Goal: Task Accomplishment & Management: Use online tool/utility

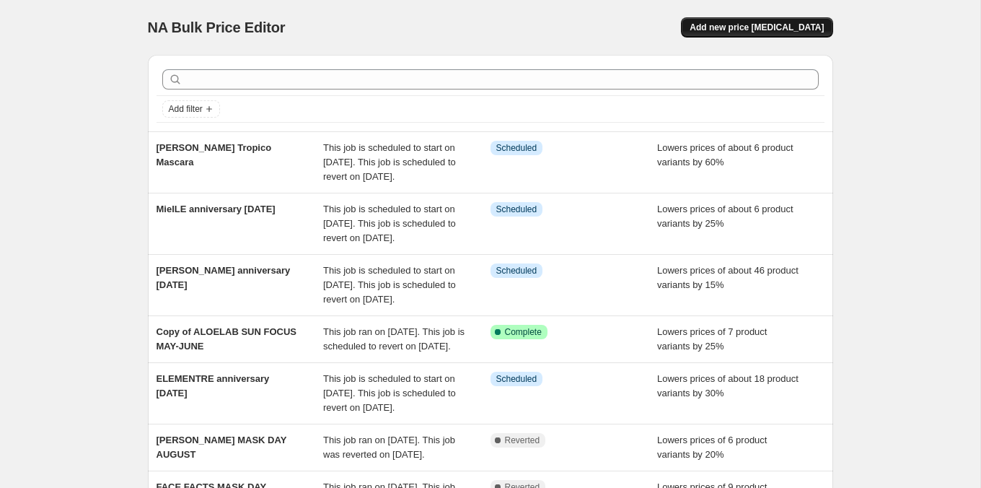
click at [737, 26] on span "Add new price [MEDICAL_DATA]" at bounding box center [757, 28] width 134 height 12
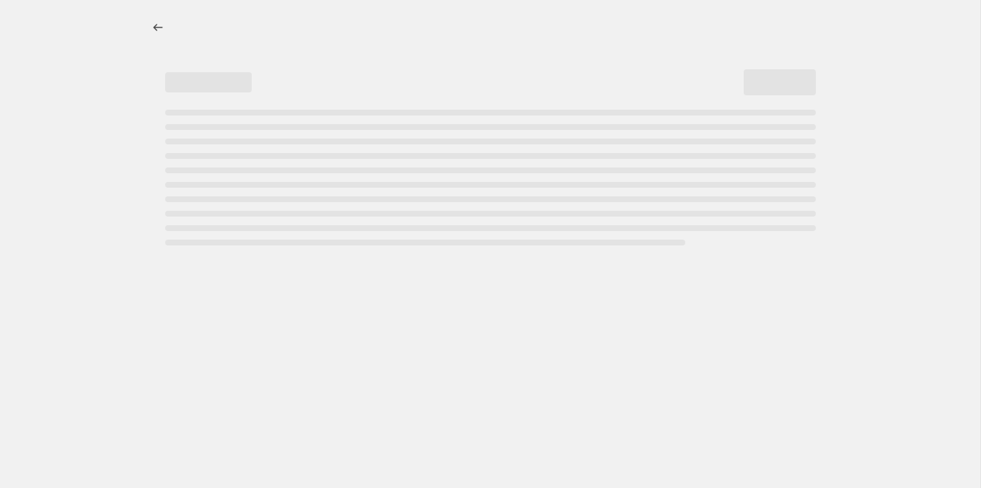
select select "percentage"
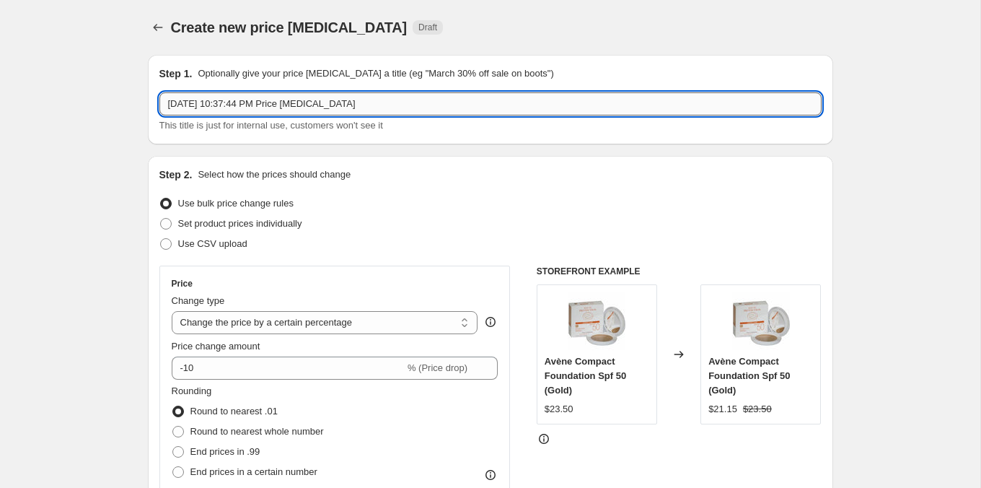
click at [304, 97] on input "[DATE] 10:37:44 PM Price [MEDICAL_DATA]" at bounding box center [490, 103] width 662 height 23
type input "[PERSON_NAME] 50% anniversary [DATE]"
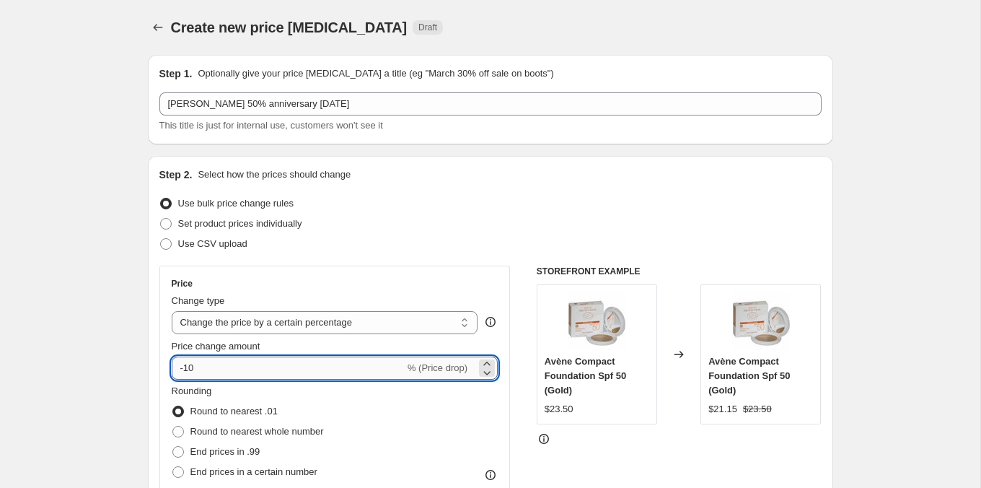
click at [224, 361] on input "-10" at bounding box center [288, 367] width 233 height 23
type input "-1"
type input "-50"
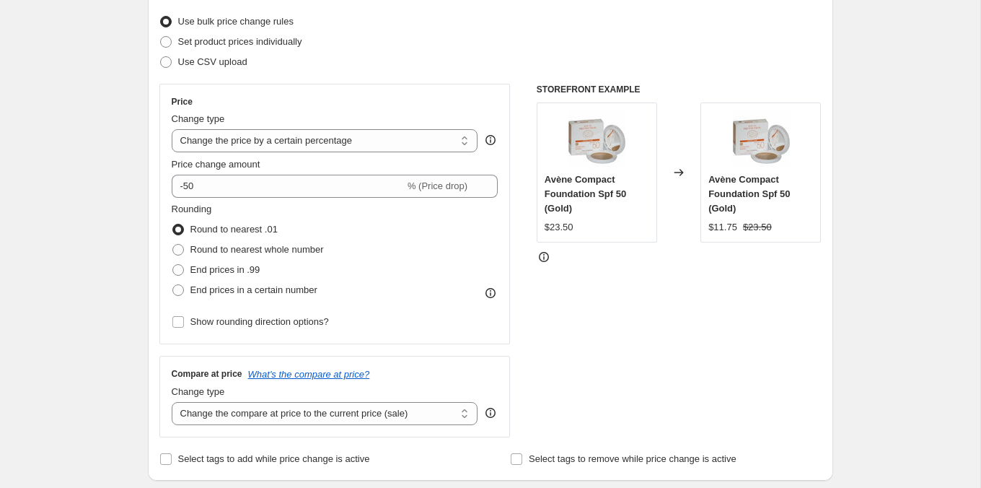
scroll to position [278, 0]
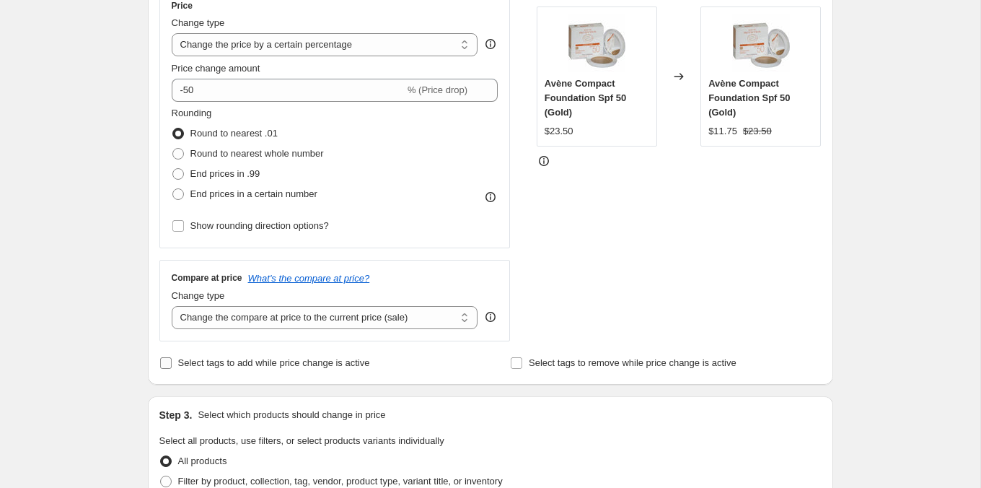
click at [184, 357] on span "Select tags to add while price change is active" at bounding box center [274, 362] width 192 height 11
click at [172, 357] on input "Select tags to add while price change is active" at bounding box center [166, 363] width 12 height 12
checkbox input "true"
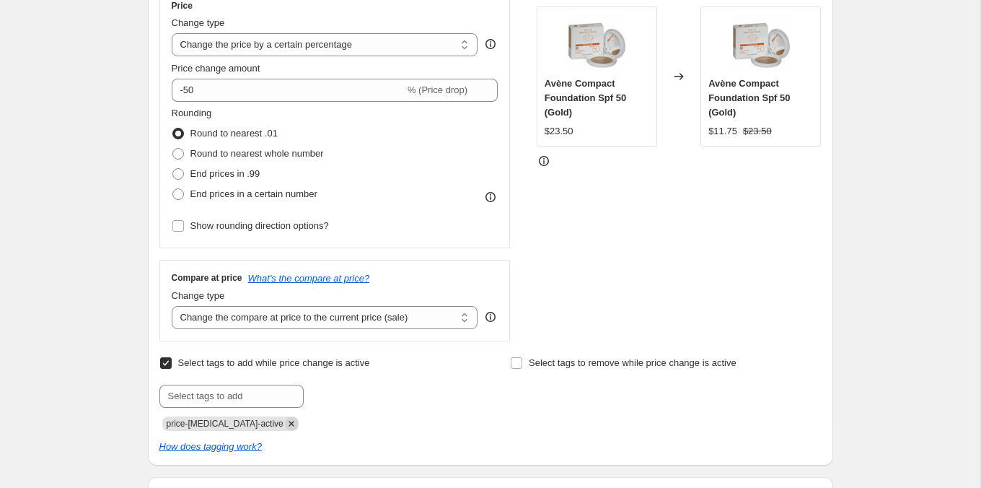
click at [285, 417] on icon "Remove price-change-job-active" at bounding box center [291, 423] width 13 height 13
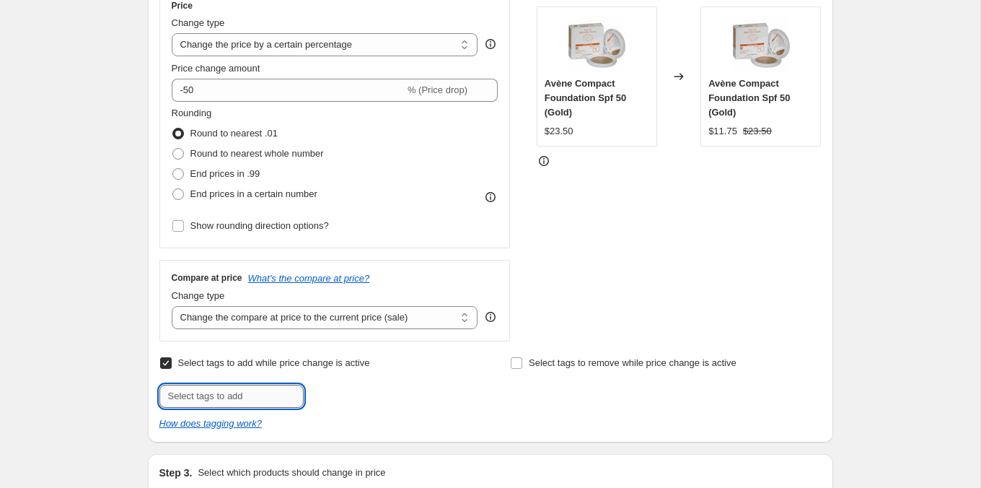
click at [271, 398] on input "text" at bounding box center [231, 395] width 144 height 23
type input "ANNV825"
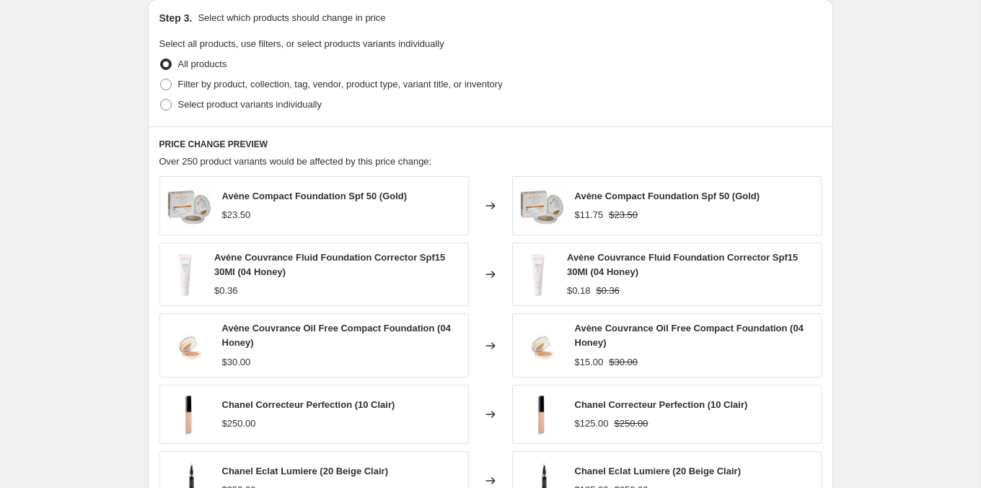
scroll to position [761, 0]
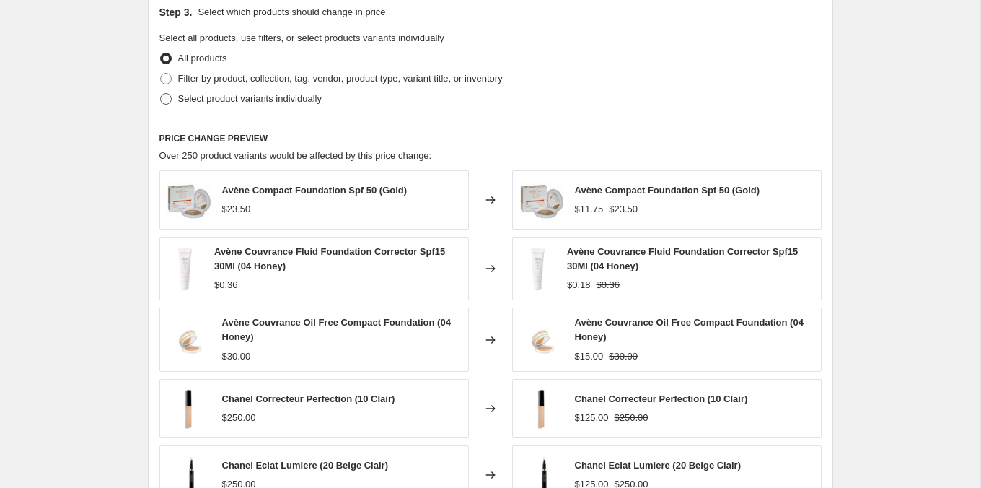
click at [273, 93] on span "Select product variants individually" at bounding box center [250, 98] width 144 height 11
click at [161, 93] on input "Select product variants individually" at bounding box center [160, 93] width 1 height 1
radio input "true"
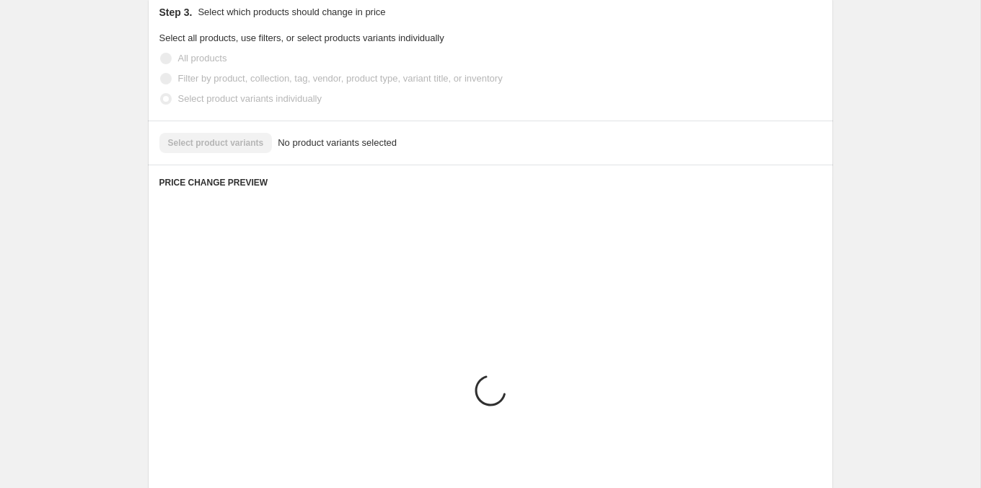
scroll to position [712, 0]
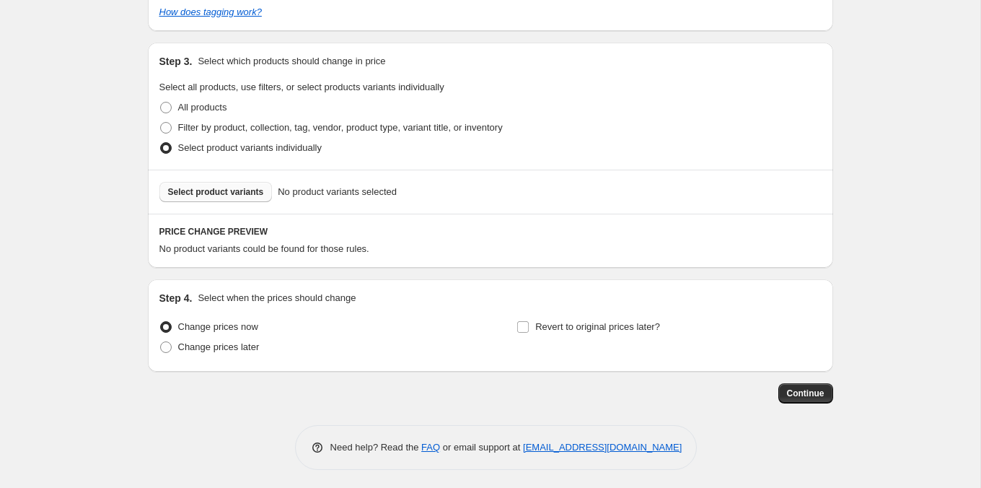
click at [243, 187] on span "Select product variants" at bounding box center [216, 192] width 96 height 12
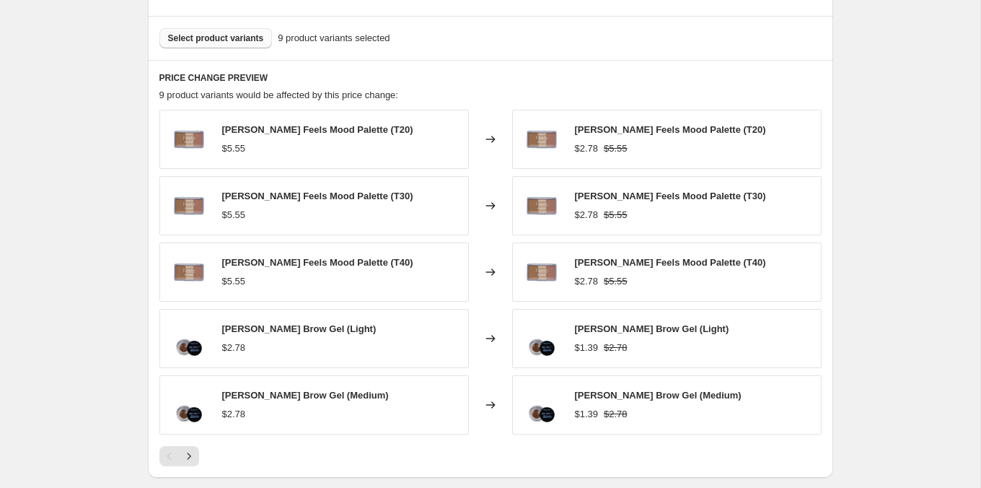
scroll to position [1073, 0]
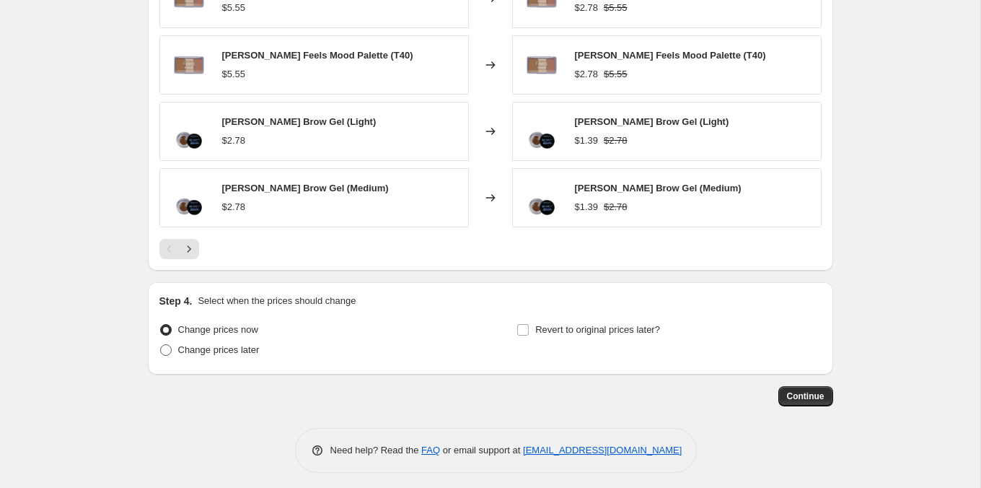
click at [245, 345] on span "Change prices later" at bounding box center [219, 349] width 82 height 11
click at [161, 345] on input "Change prices later" at bounding box center [160, 344] width 1 height 1
radio input "true"
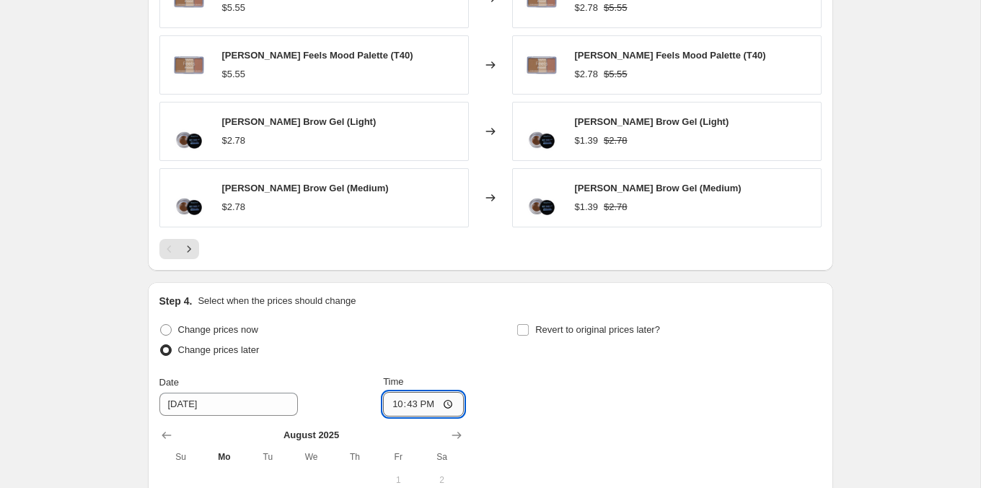
click at [410, 401] on input "22:43" at bounding box center [423, 404] width 81 height 25
type input "10:00"
click at [566, 331] on span "Revert to original prices later?" at bounding box center [597, 329] width 125 height 14
click at [529, 331] on input "Revert to original prices later?" at bounding box center [523, 330] width 12 height 12
checkbox input "true"
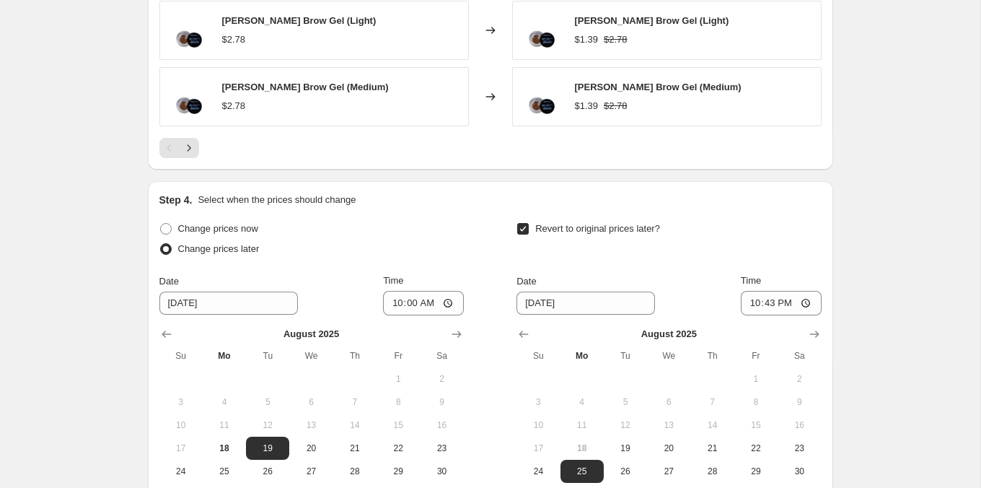
scroll to position [1249, 0]
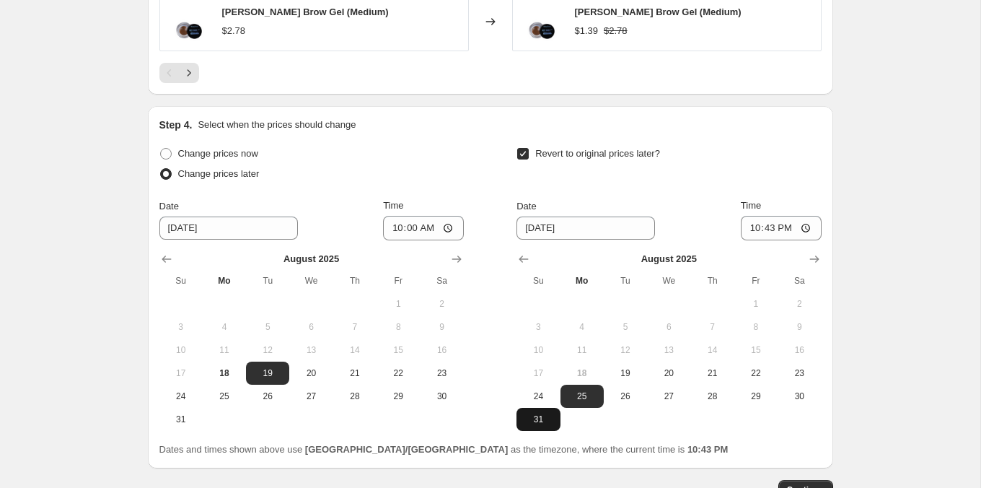
click at [542, 413] on span "31" at bounding box center [538, 419] width 32 height 12
type input "[DATE]"
click at [754, 220] on input "22:43" at bounding box center [781, 228] width 81 height 25
type input "23:43"
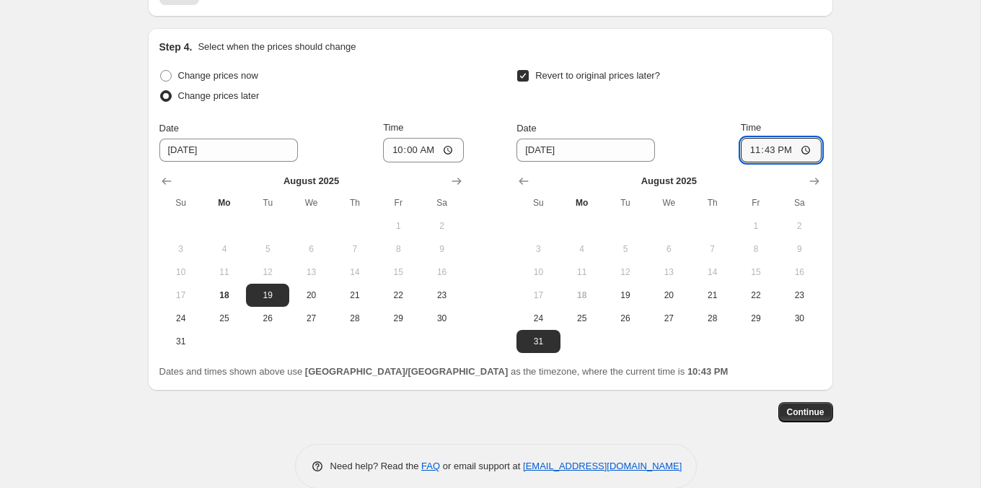
scroll to position [1337, 0]
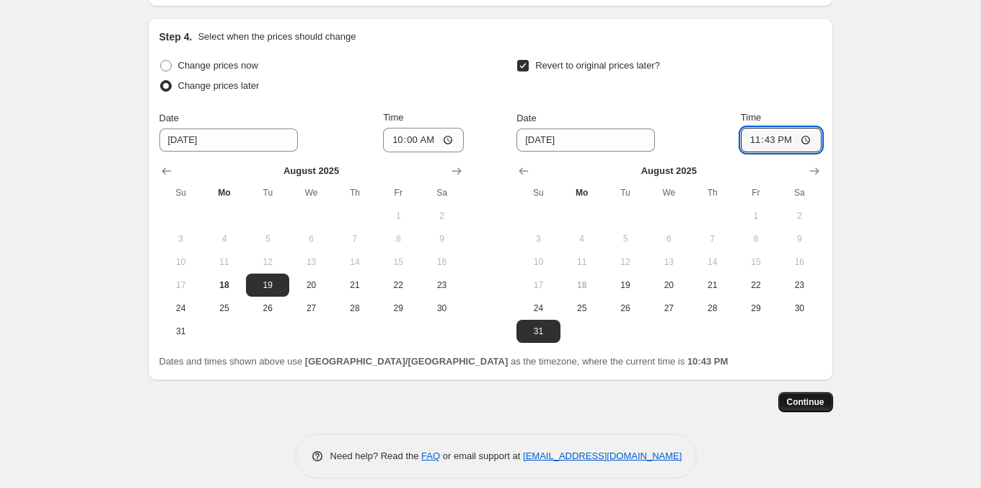
click at [801, 397] on span "Continue" at bounding box center [806, 402] width 38 height 12
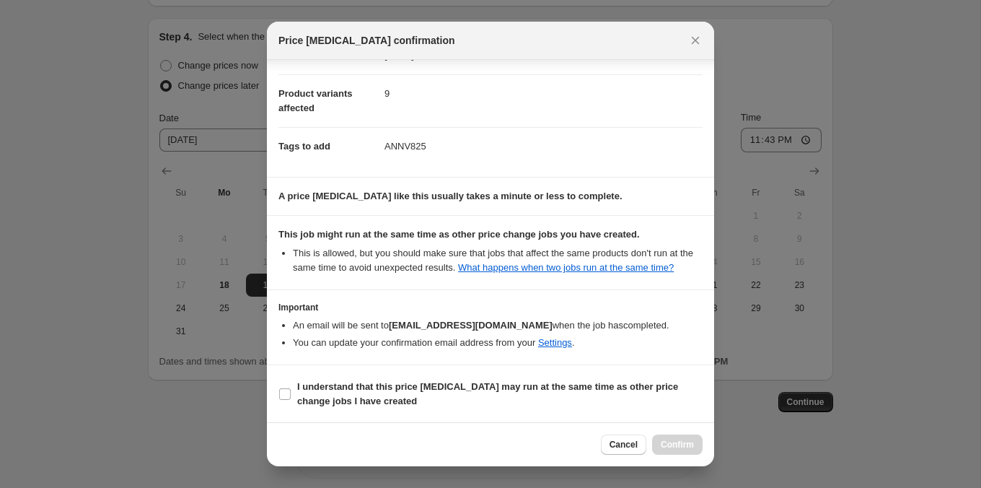
scroll to position [165, 0]
click at [547, 375] on section "I understand that this price [MEDICAL_DATA] may run at the same time as other p…" at bounding box center [490, 393] width 447 height 58
click at [553, 395] on span "I understand that this price [MEDICAL_DATA] may run at the same time as other p…" at bounding box center [499, 393] width 405 height 29
click at [291, 395] on input "I understand that this price [MEDICAL_DATA] may run at the same time as other p…" at bounding box center [285, 393] width 12 height 12
checkbox input "true"
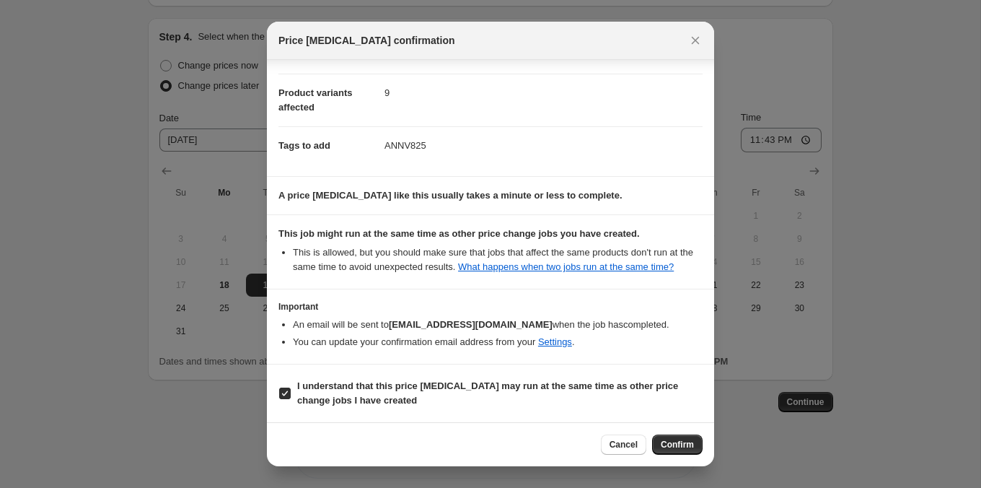
click at [668, 444] on span "Confirm" at bounding box center [677, 445] width 33 height 12
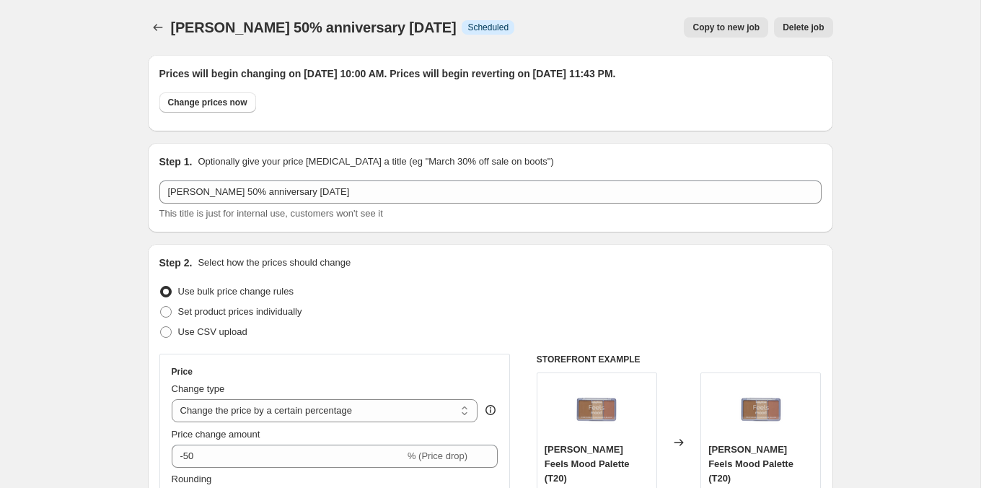
click at [157, 30] on icon "Price change jobs" at bounding box center [158, 27] width 14 height 14
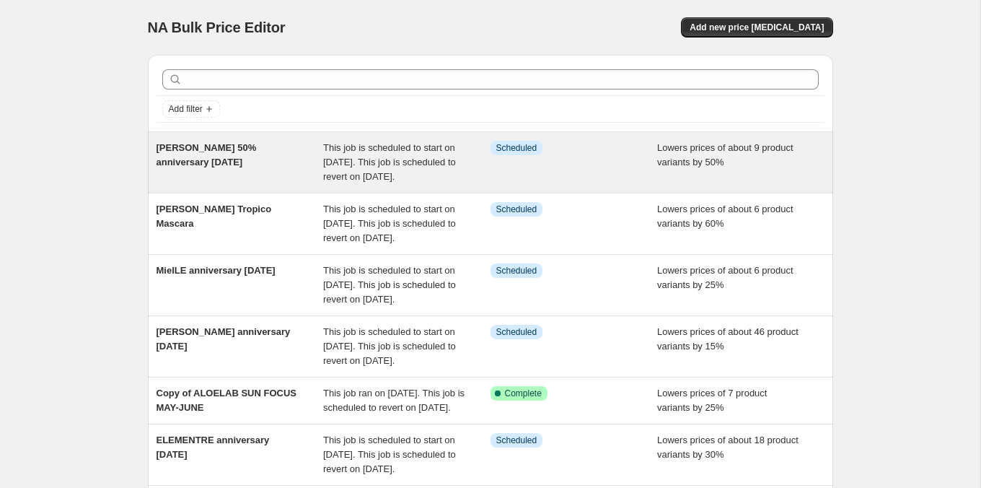
click at [230, 144] on span "[PERSON_NAME] 50% anniversary [DATE]" at bounding box center [207, 154] width 100 height 25
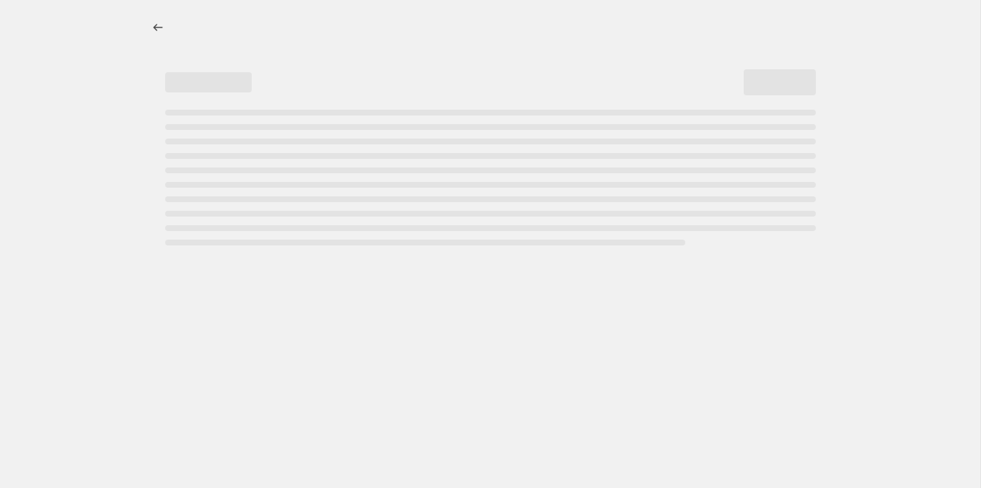
select select "percentage"
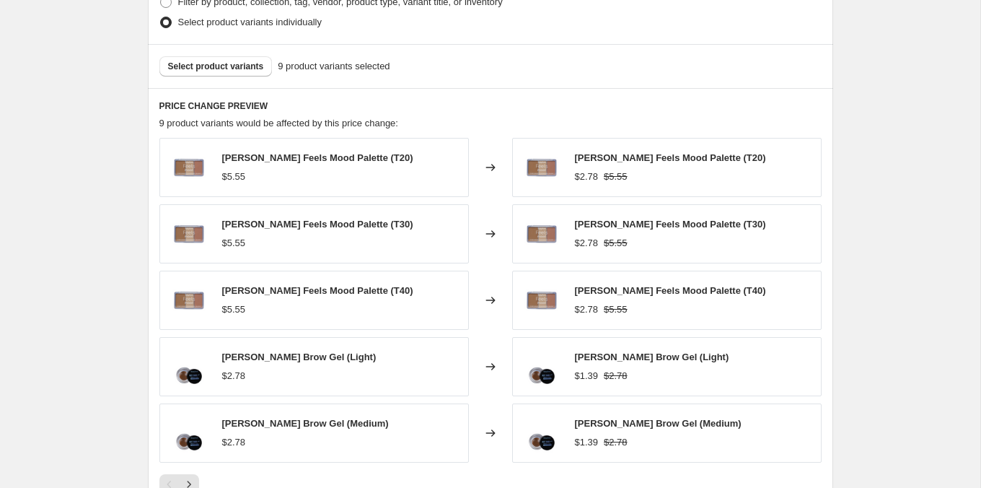
scroll to position [986, 0]
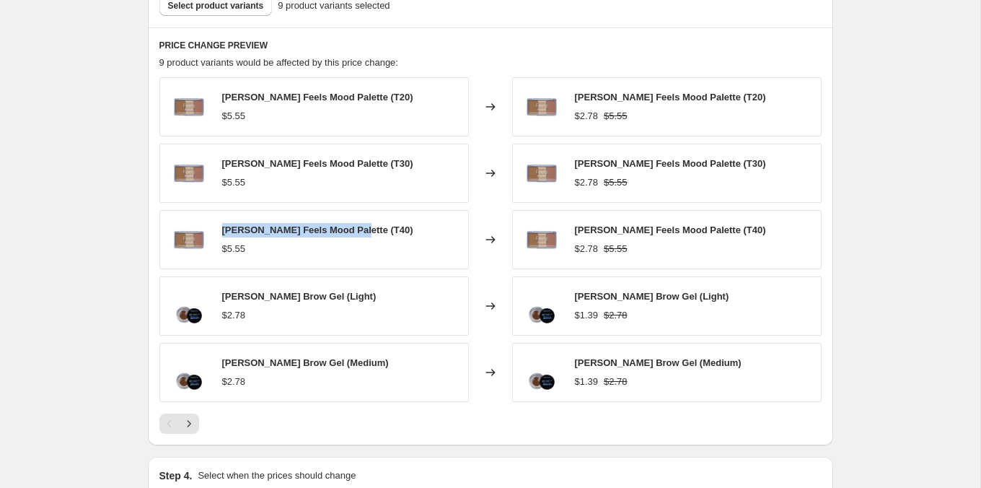
drag, startPoint x: 222, startPoint y: 227, endPoint x: 359, endPoint y: 229, distance: 136.3
click at [359, 229] on span "[PERSON_NAME] Feels Mood Palette (T40)" at bounding box center [317, 229] width 191 height 11
copy span "[PERSON_NAME] Feels Mood Palette"
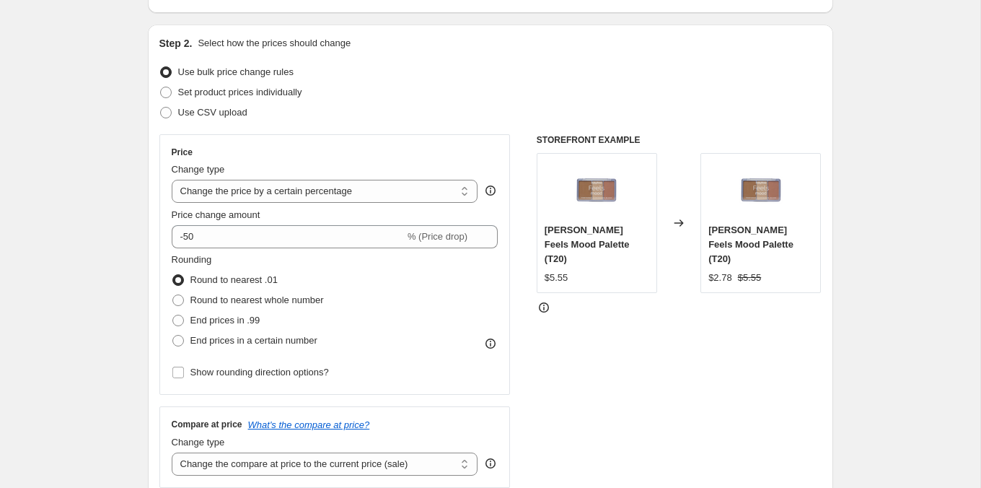
scroll to position [0, 0]
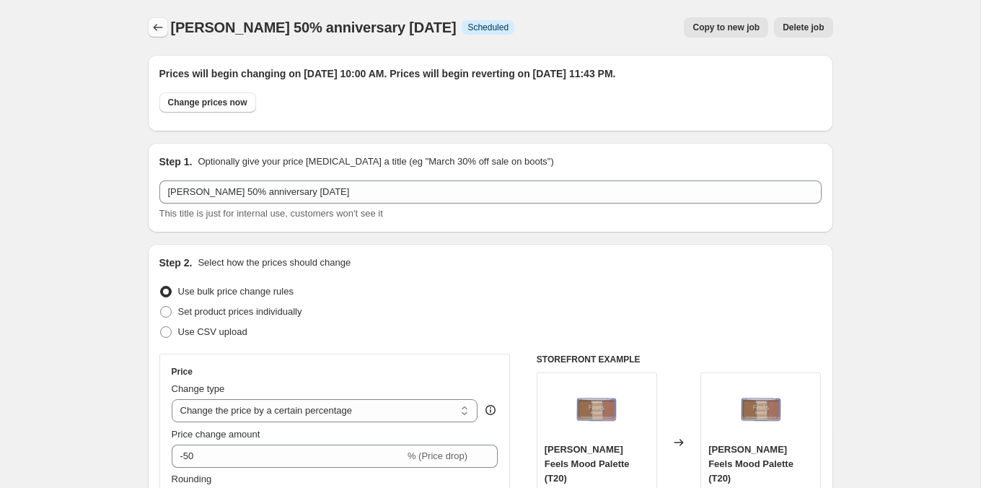
click at [155, 22] on icon "Price change jobs" at bounding box center [158, 27] width 14 height 14
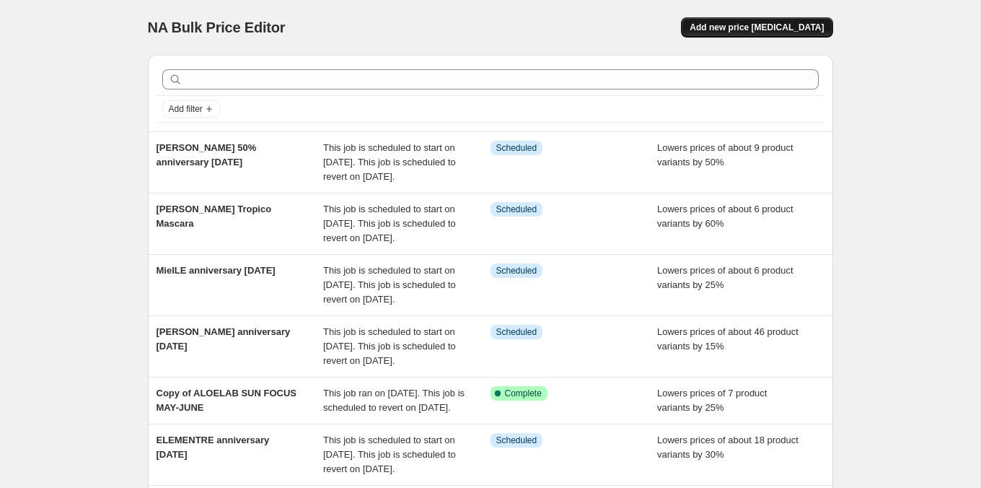
click at [773, 30] on span "Add new price [MEDICAL_DATA]" at bounding box center [757, 28] width 134 height 12
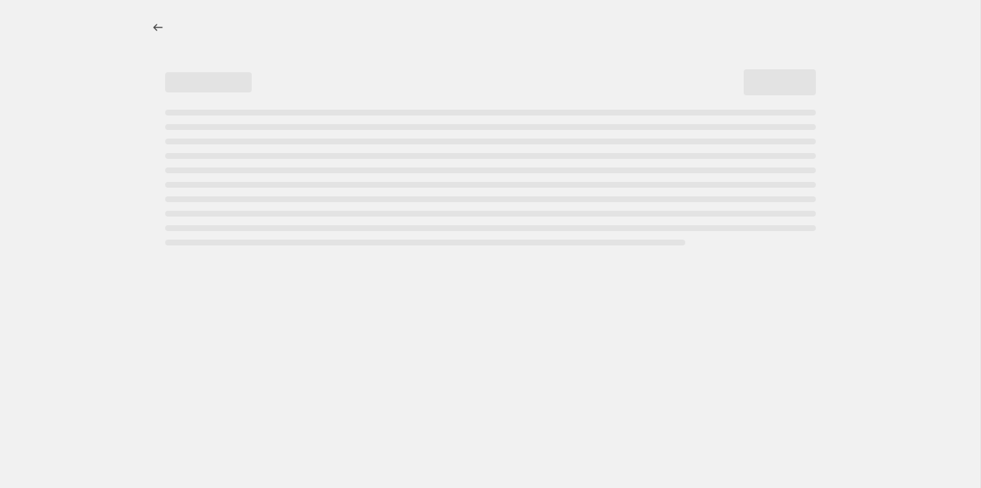
select select "percentage"
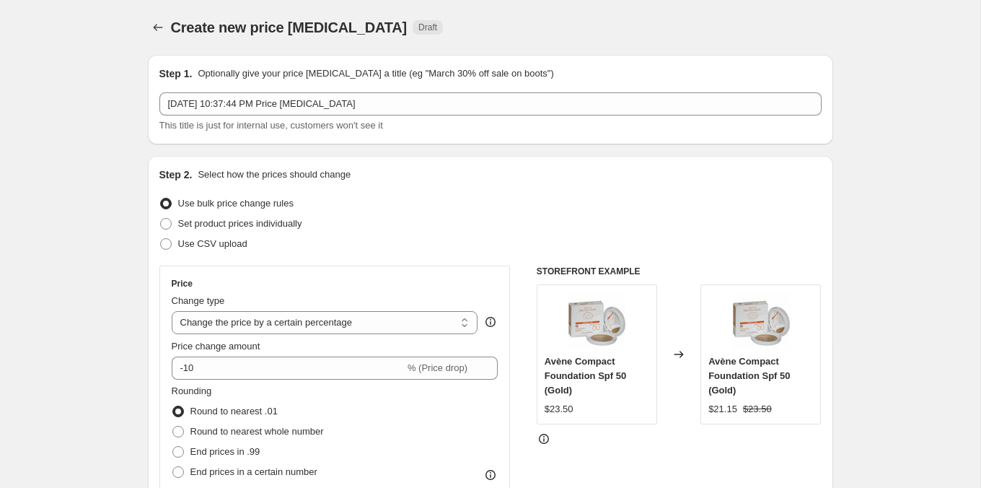
click at [268, 117] on div "[DATE] 10:37:44 PM Price [MEDICAL_DATA] This title is just for internal use, cu…" at bounding box center [490, 112] width 662 height 40
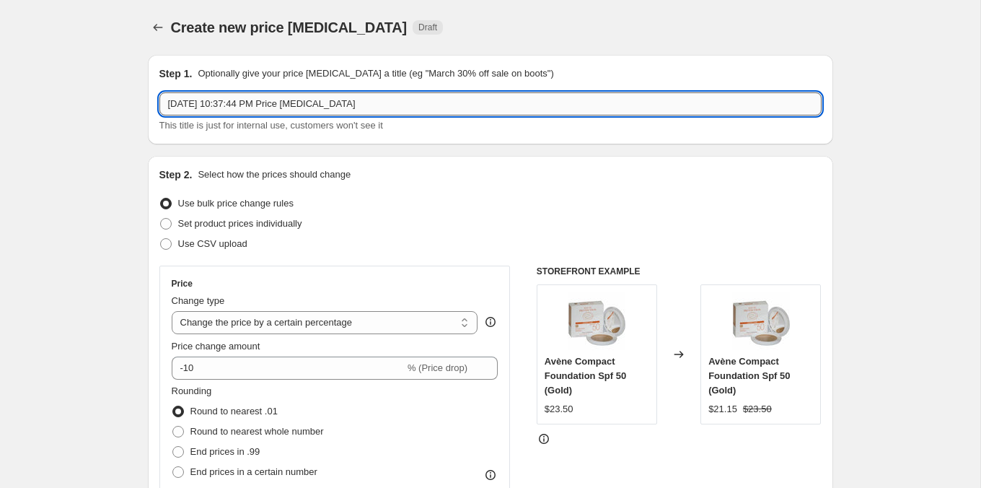
click at [268, 107] on input "[DATE] 10:37:44 PM Price [MEDICAL_DATA]" at bounding box center [490, 103] width 662 height 23
type input "[PERSON_NAME] 20 ANNIVERSARY [DATE]"
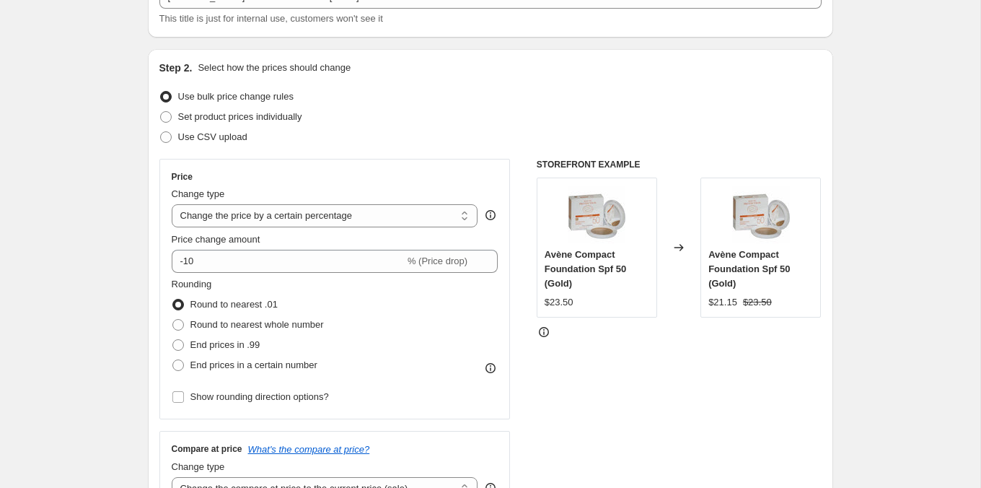
scroll to position [117, 0]
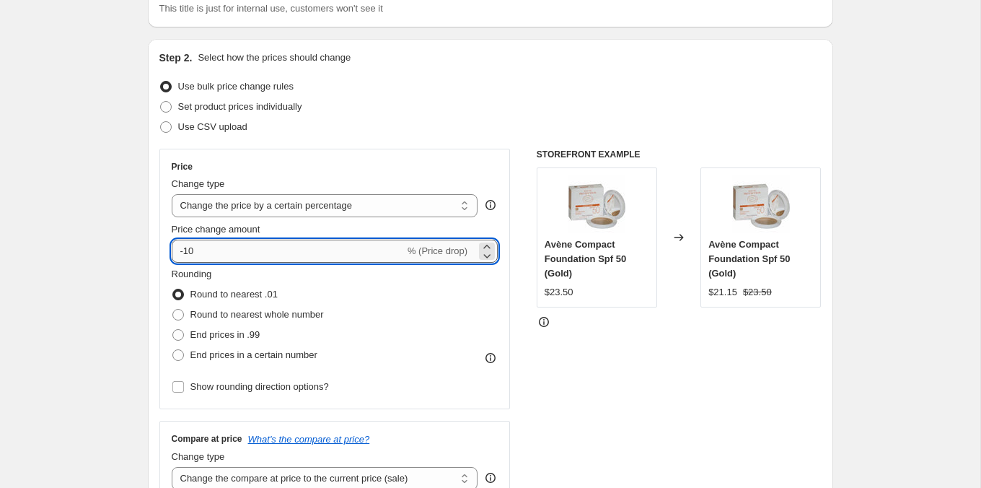
click at [204, 248] on input "-10" at bounding box center [288, 250] width 233 height 23
type input "-20"
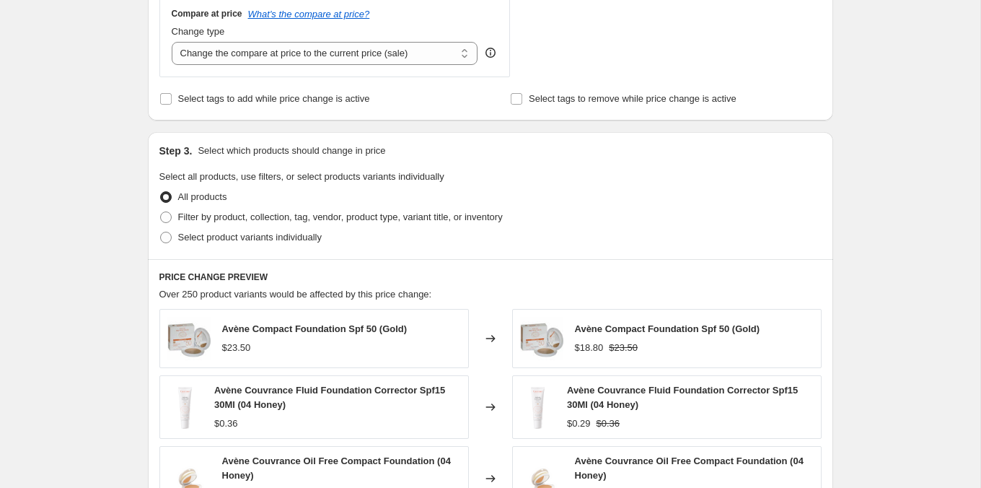
scroll to position [550, 0]
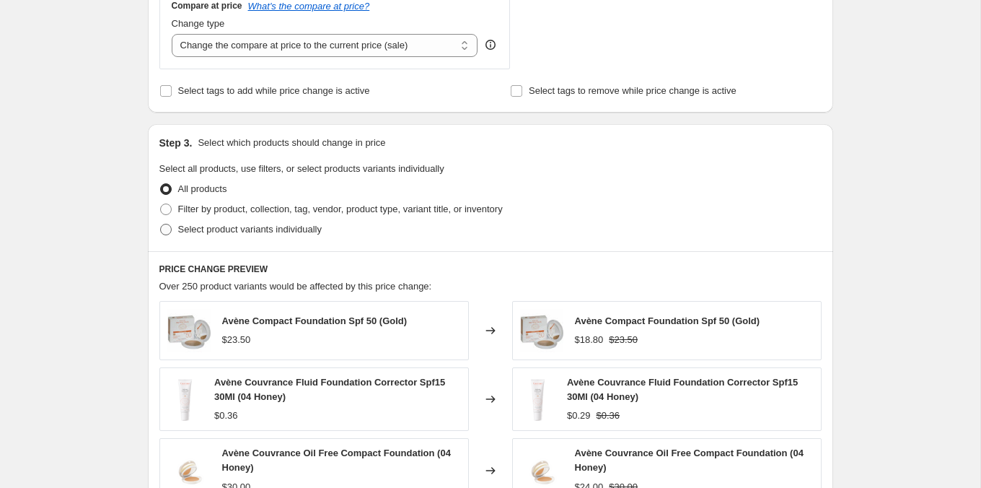
click at [283, 224] on span "Select product variants individually" at bounding box center [250, 229] width 144 height 11
click at [161, 224] on input "Select product variants individually" at bounding box center [160, 224] width 1 height 1
radio input "true"
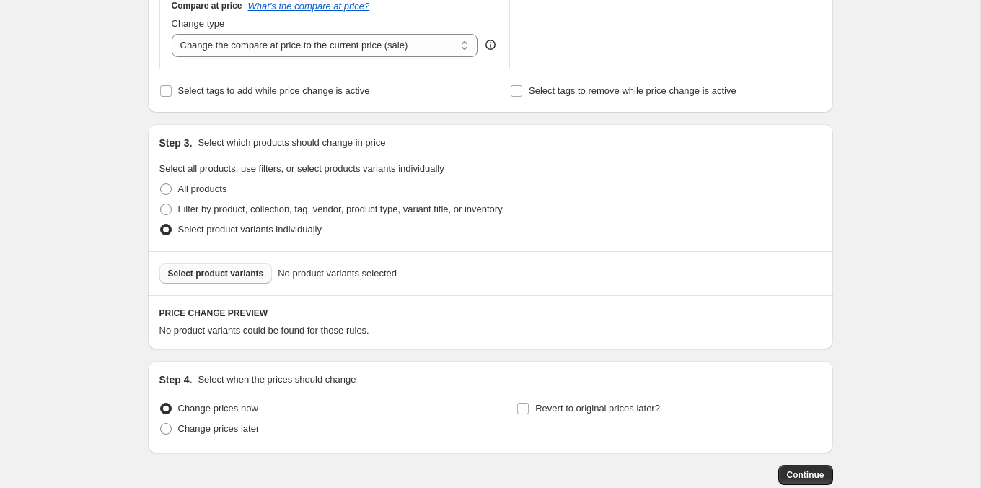
click at [250, 275] on span "Select product variants" at bounding box center [216, 274] width 96 height 12
click at [281, 215] on label "Filter by product, collection, tag, vendor, product type, variant title, or inv…" at bounding box center [330, 209] width 343 height 20
click at [161, 204] on input "Filter by product, collection, tag, vendor, product type, variant title, or inv…" at bounding box center [160, 203] width 1 height 1
radio input "true"
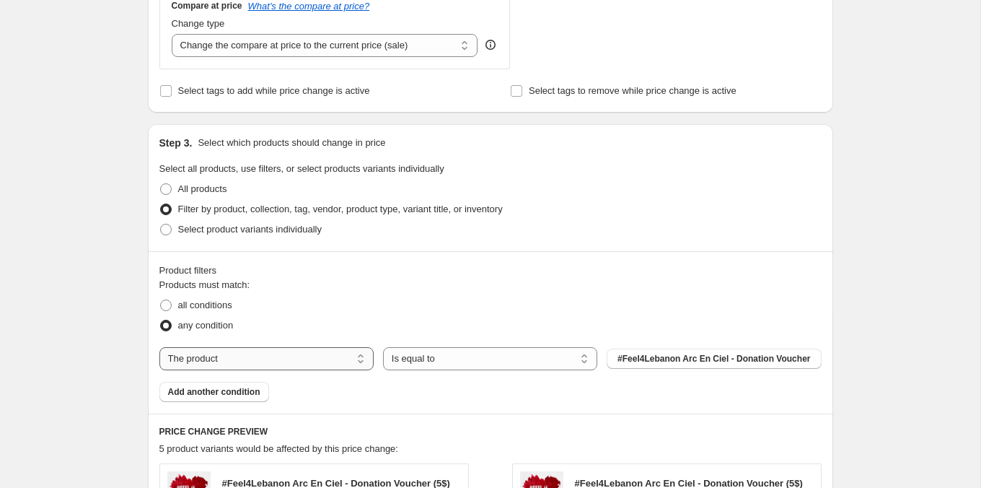
click at [295, 367] on select "The product The product's collection The product's tag The product's vendor The…" at bounding box center [266, 358] width 214 height 23
select select "tag"
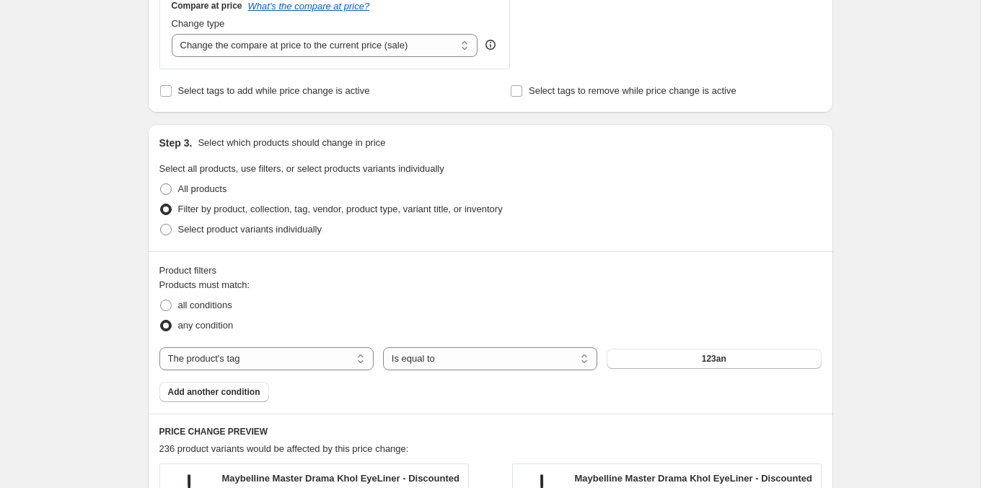
click at [691, 348] on div "123an" at bounding box center [714, 358] width 214 height 20
click at [690, 353] on button "123an" at bounding box center [714, 358] width 214 height 20
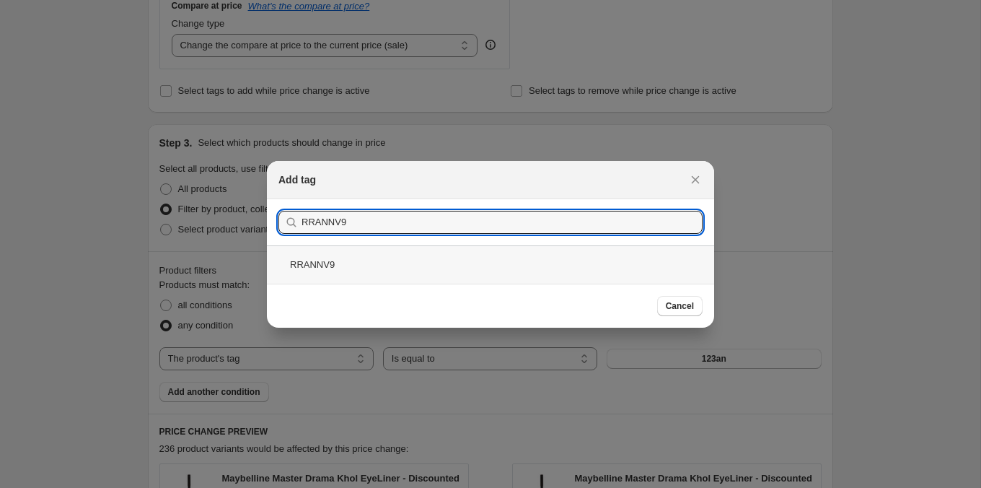
type input "RRANNV9"
click at [413, 268] on div "RRANNV9" at bounding box center [490, 264] width 447 height 38
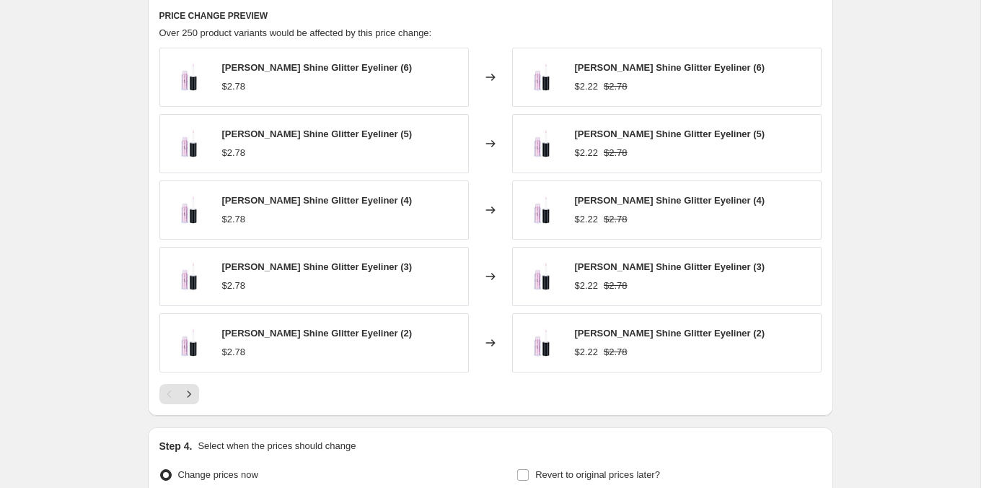
scroll to position [981, 0]
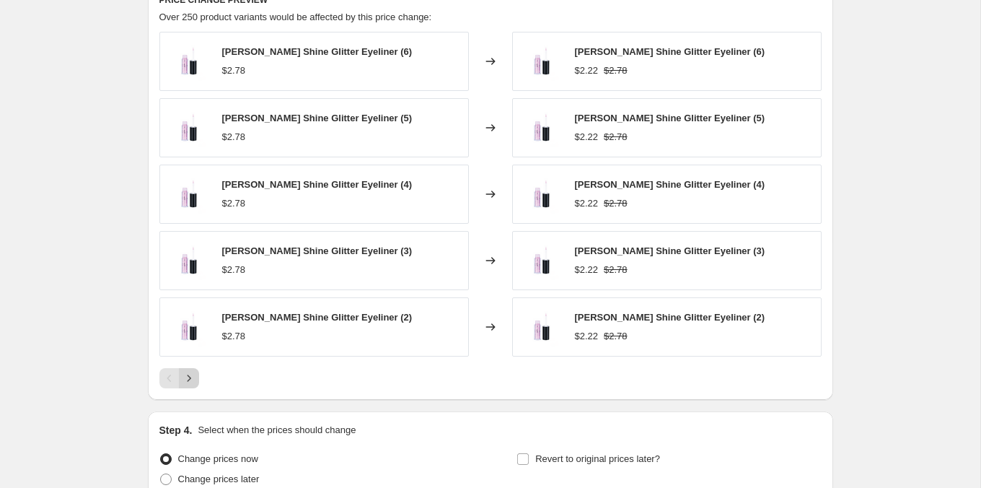
click at [193, 373] on icon "Next" at bounding box center [189, 378] width 14 height 14
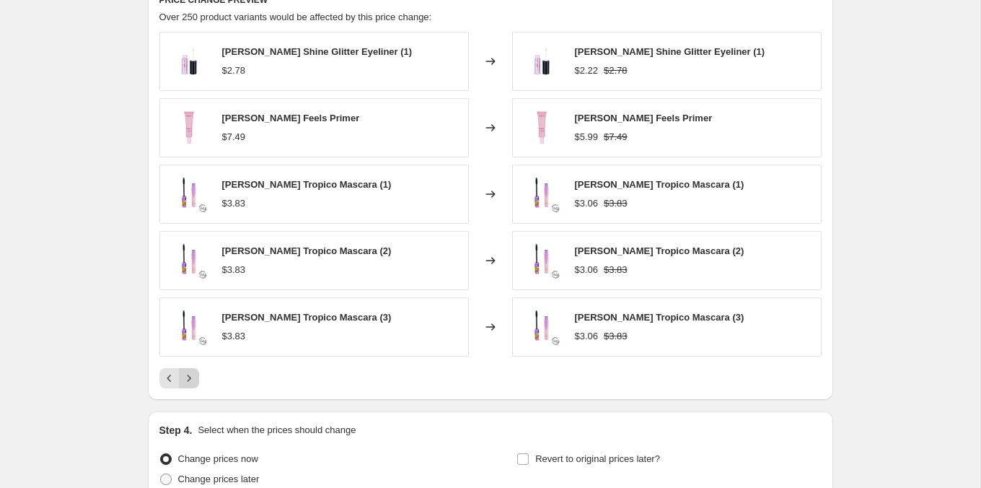
click at [193, 373] on icon "Next" at bounding box center [189, 378] width 14 height 14
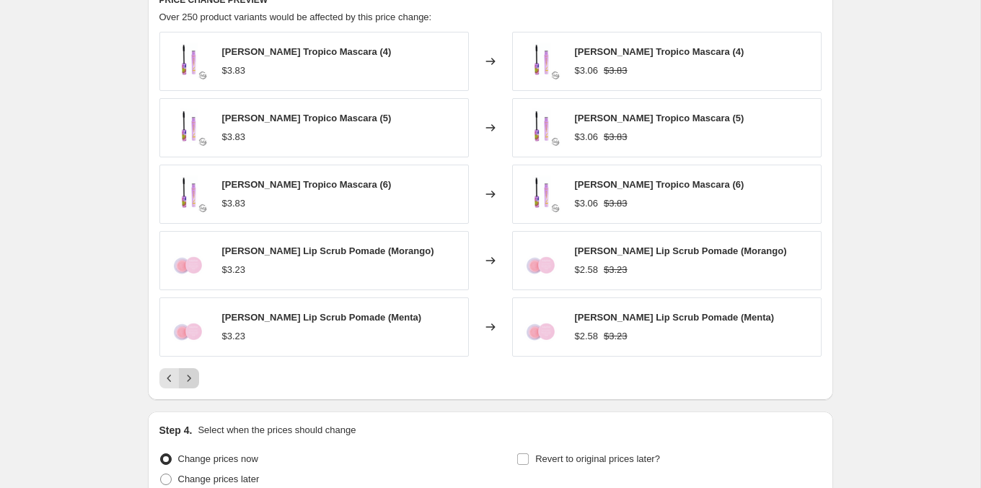
click at [194, 374] on icon "Next" at bounding box center [189, 378] width 14 height 14
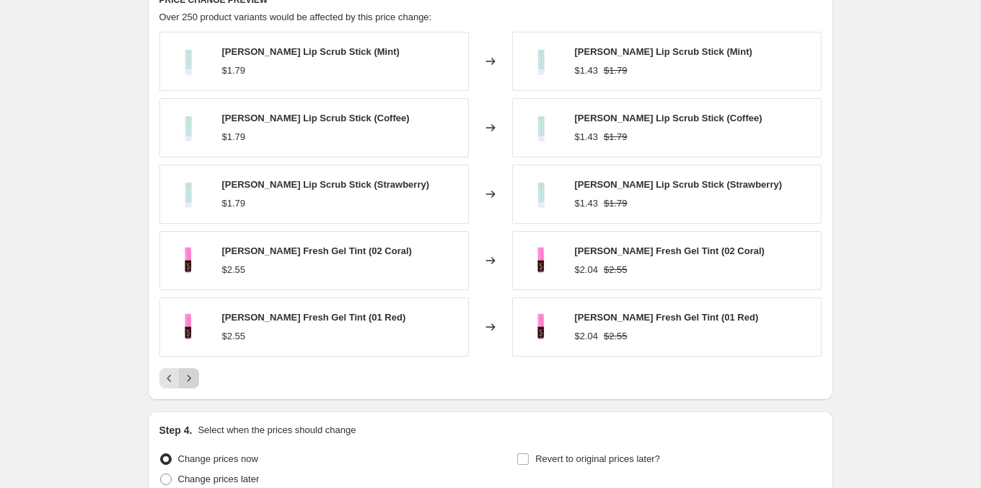
click at [194, 374] on icon "Next" at bounding box center [189, 378] width 14 height 14
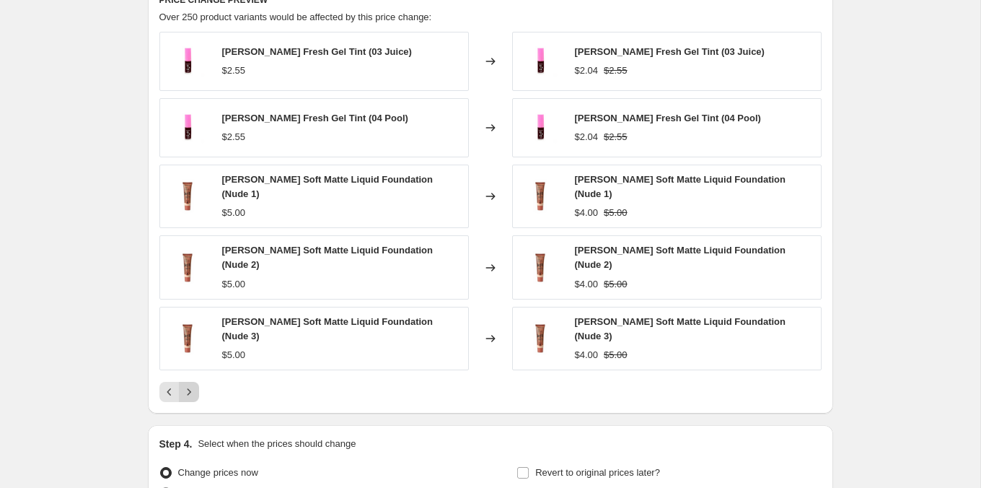
click at [194, 384] on icon "Next" at bounding box center [189, 391] width 14 height 14
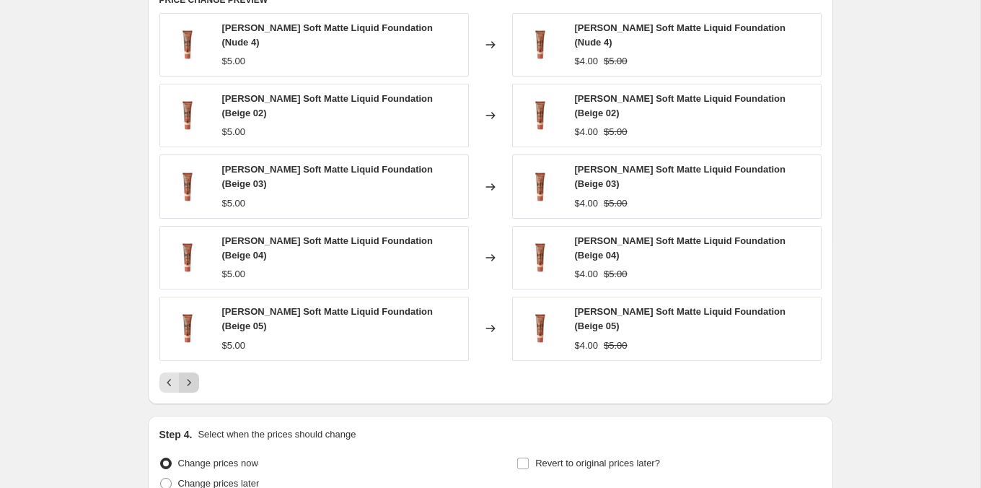
click at [194, 374] on div "PRICE CHANGE PREVIEW [PERSON_NAME] Soft Matte Liquid Foundation (Nude 4) $5.00 …" at bounding box center [490, 193] width 685 height 422
click at [190, 372] on button "Next" at bounding box center [189, 382] width 20 height 20
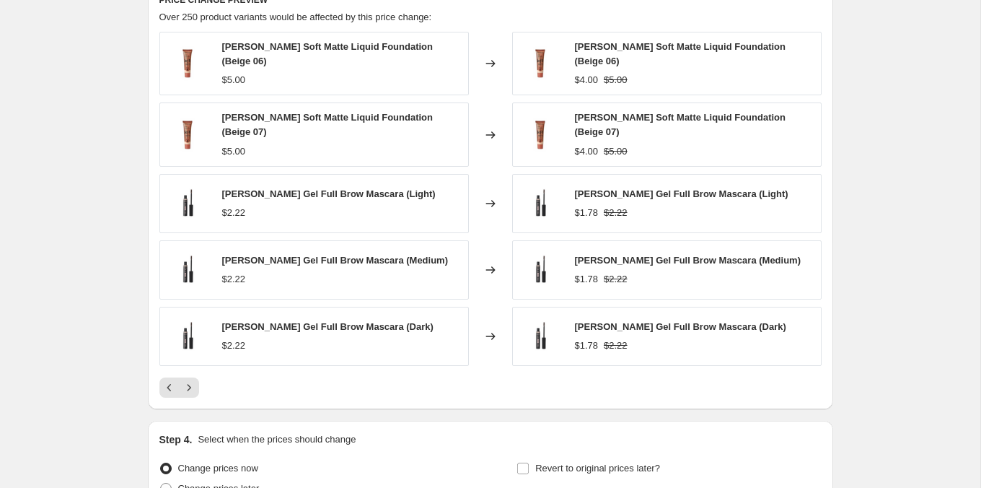
click at [192, 359] on div "[PERSON_NAME] Soft Matte Liquid Foundation (Beige 06) $5.00 Changed to [PERSON_…" at bounding box center [490, 215] width 662 height 366
click at [192, 380] on icon "Next" at bounding box center [189, 387] width 14 height 14
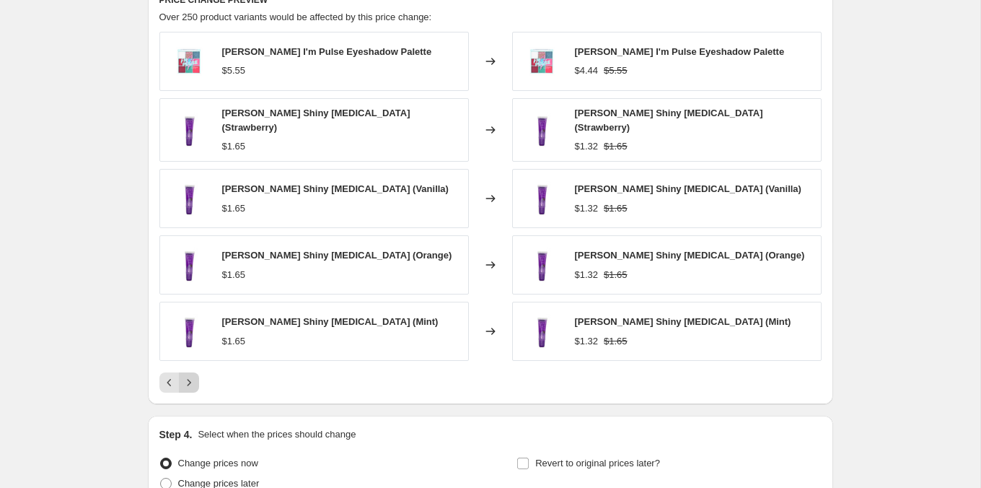
click at [192, 376] on icon "Next" at bounding box center [189, 382] width 14 height 14
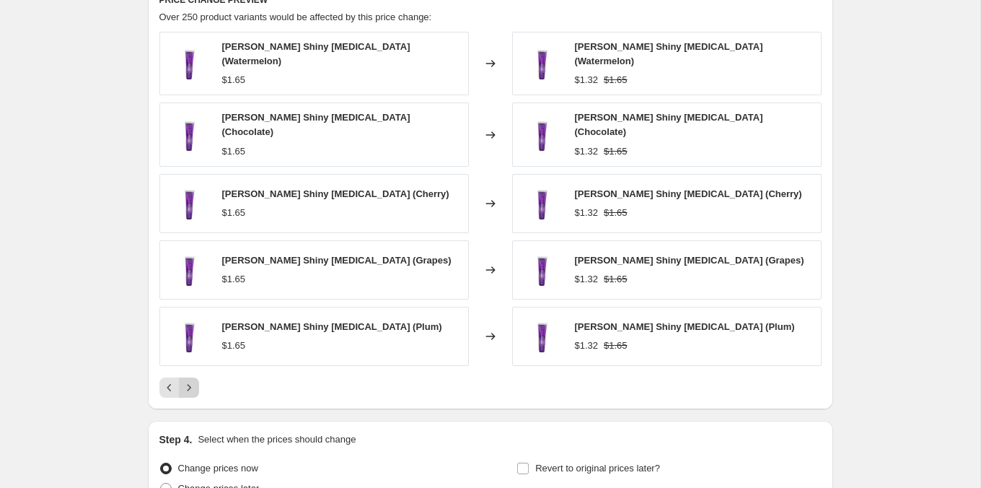
click at [192, 380] on icon "Next" at bounding box center [189, 387] width 14 height 14
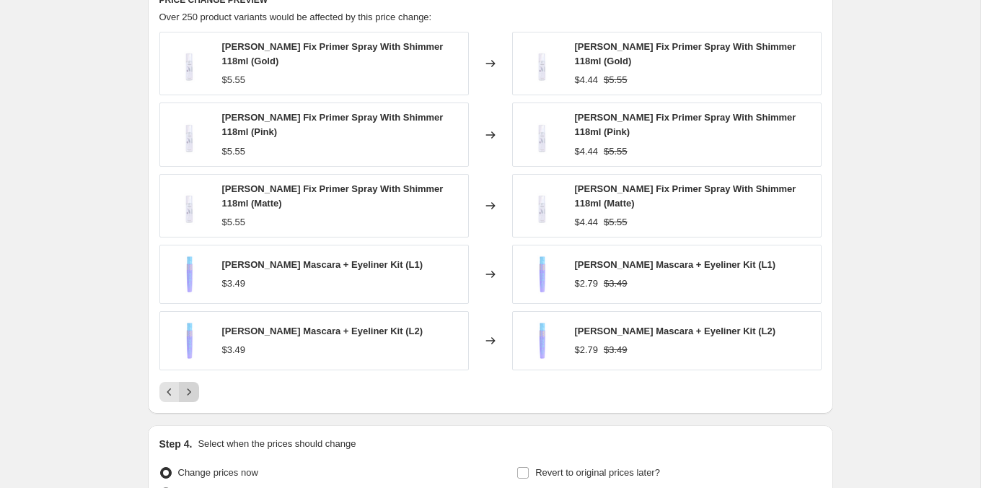
click at [193, 382] on button "Next" at bounding box center [189, 392] width 20 height 20
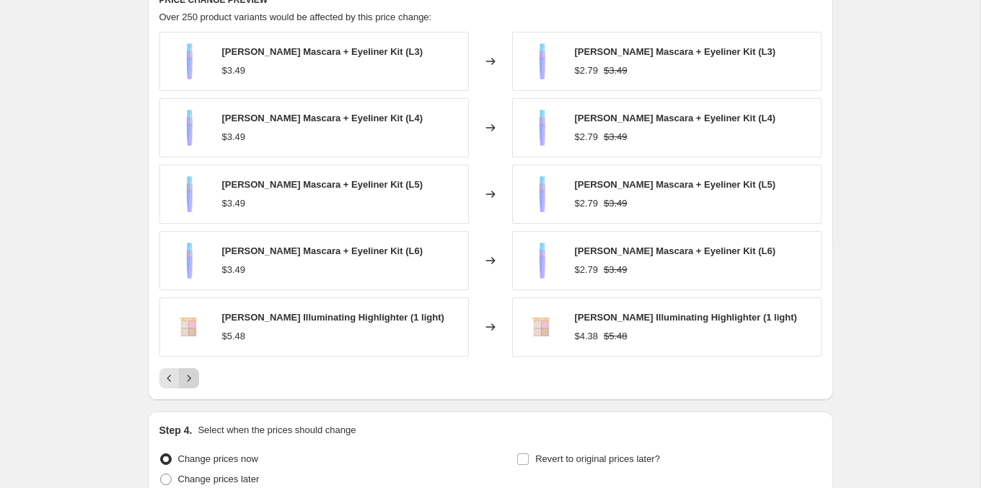
click at [193, 377] on icon "Next" at bounding box center [189, 378] width 14 height 14
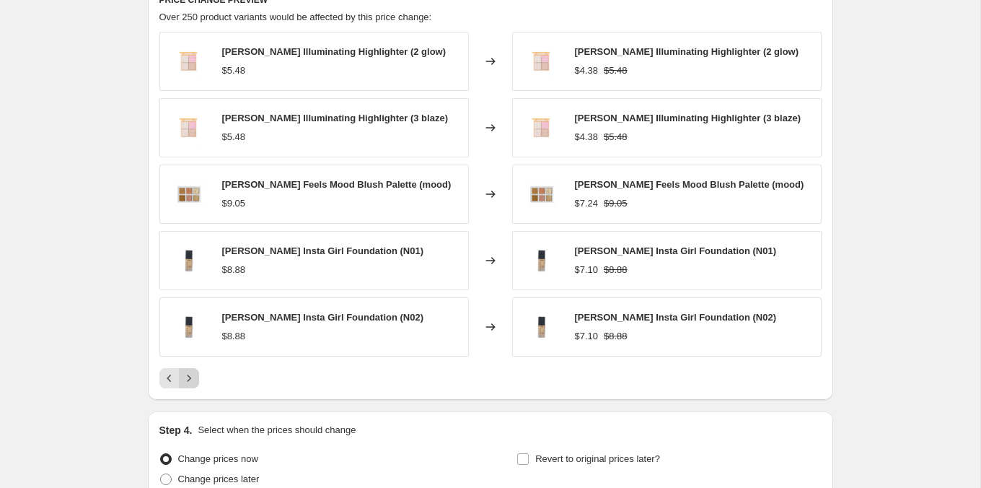
click at [193, 377] on icon "Next" at bounding box center [189, 378] width 14 height 14
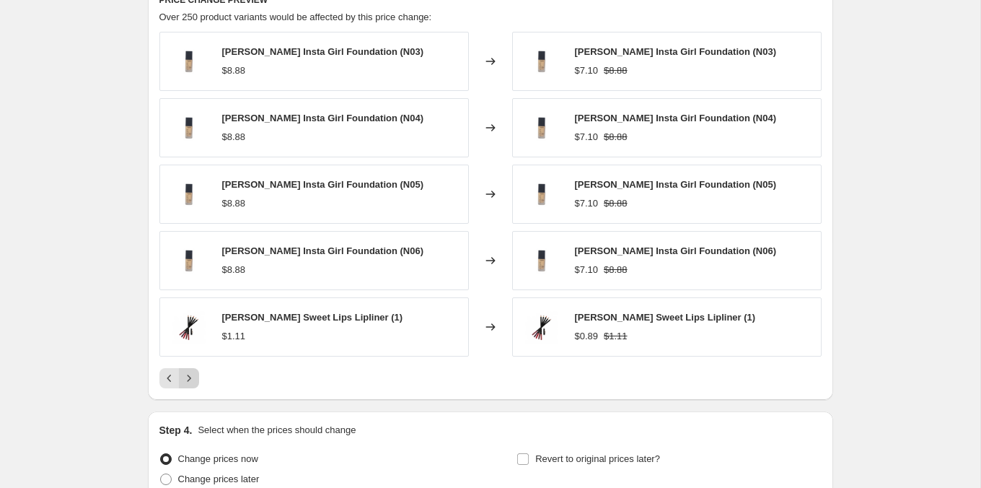
click at [193, 377] on icon "Next" at bounding box center [189, 378] width 14 height 14
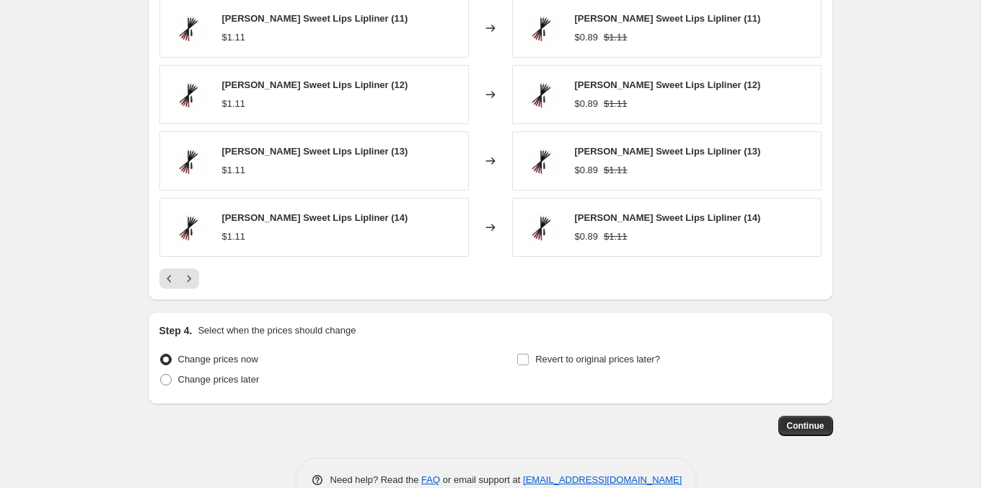
scroll to position [1109, 0]
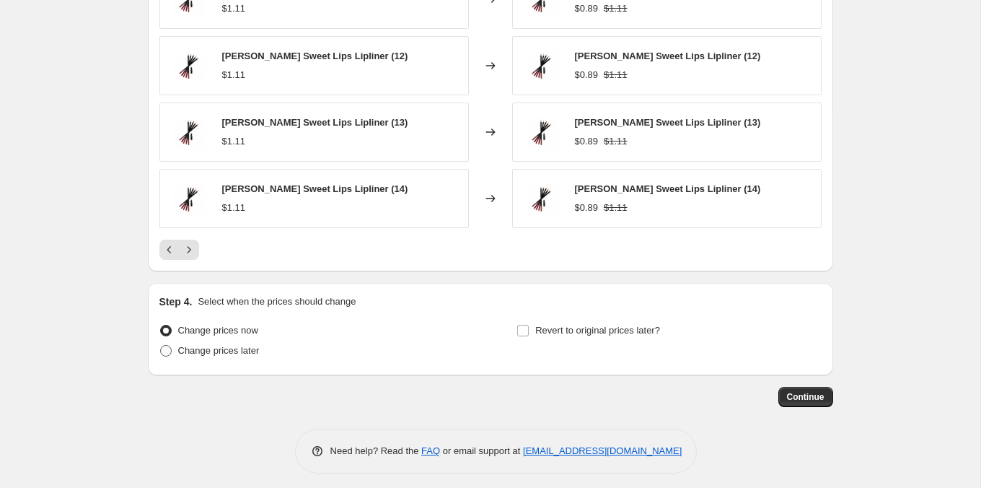
click at [255, 348] on span "Change prices later" at bounding box center [219, 350] width 82 height 11
click at [161, 346] on input "Change prices later" at bounding box center [160, 345] width 1 height 1
radio input "true"
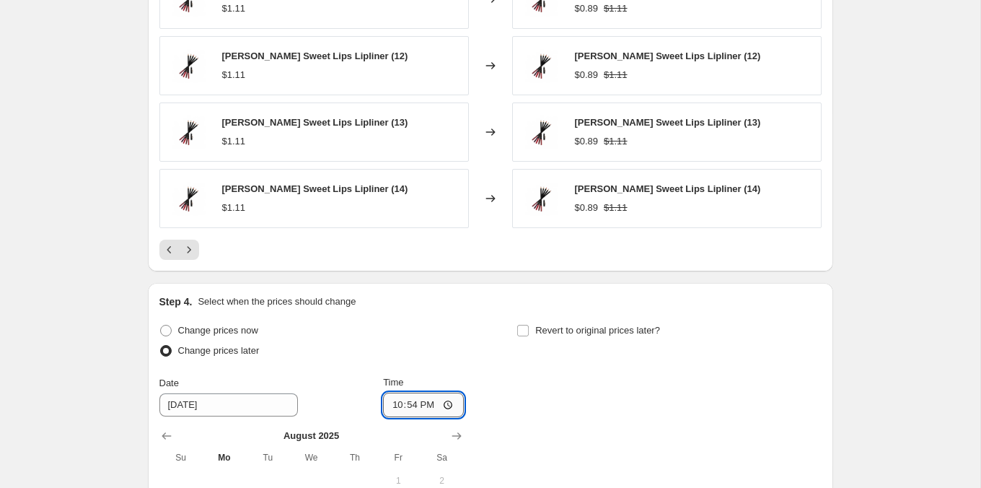
click at [409, 398] on input "22:54" at bounding box center [423, 404] width 81 height 25
type input "10:00"
click at [652, 325] on span "Revert to original prices later?" at bounding box center [597, 330] width 125 height 11
click at [529, 325] on input "Revert to original prices later?" at bounding box center [523, 331] width 12 height 12
checkbox input "true"
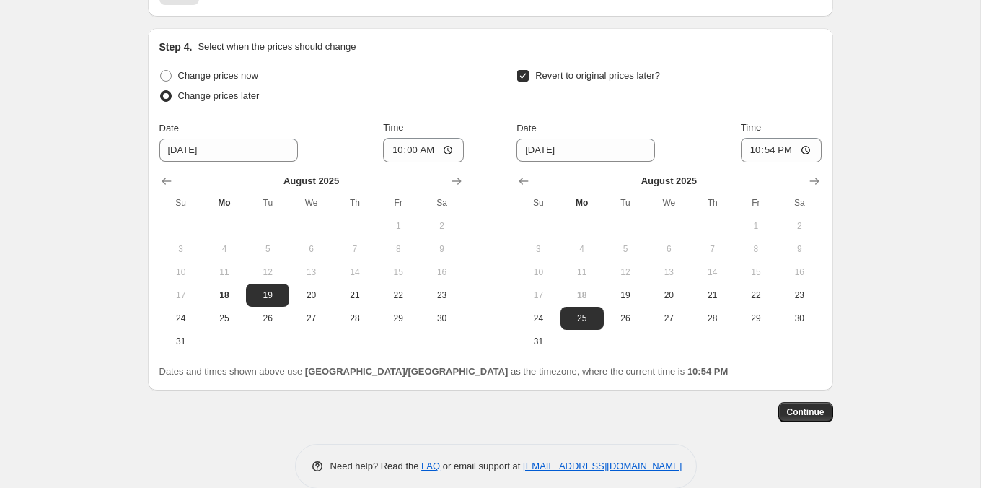
scroll to position [1379, 0]
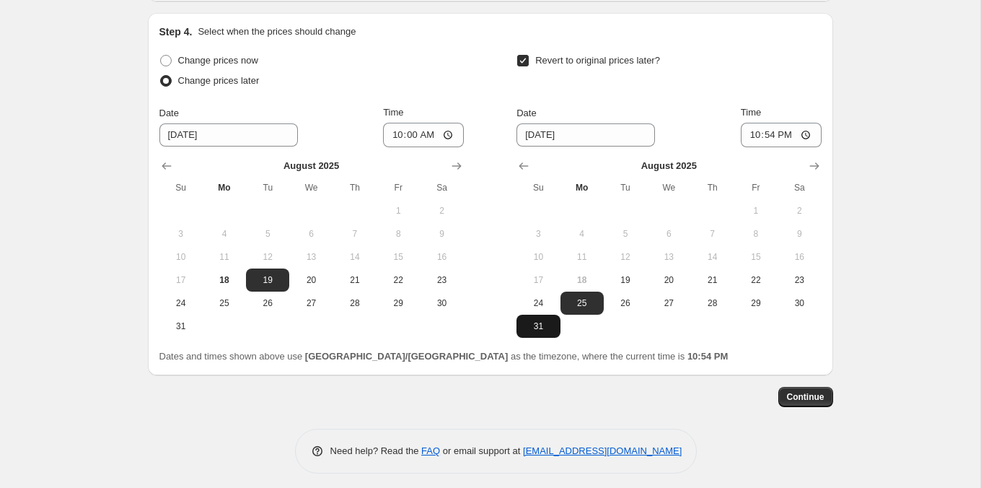
click at [541, 328] on button "31" at bounding box center [538, 326] width 43 height 23
type input "[DATE]"
click at [749, 126] on input "22:54" at bounding box center [781, 135] width 81 height 25
type input "23:54"
click at [799, 387] on button "Continue" at bounding box center [805, 397] width 55 height 20
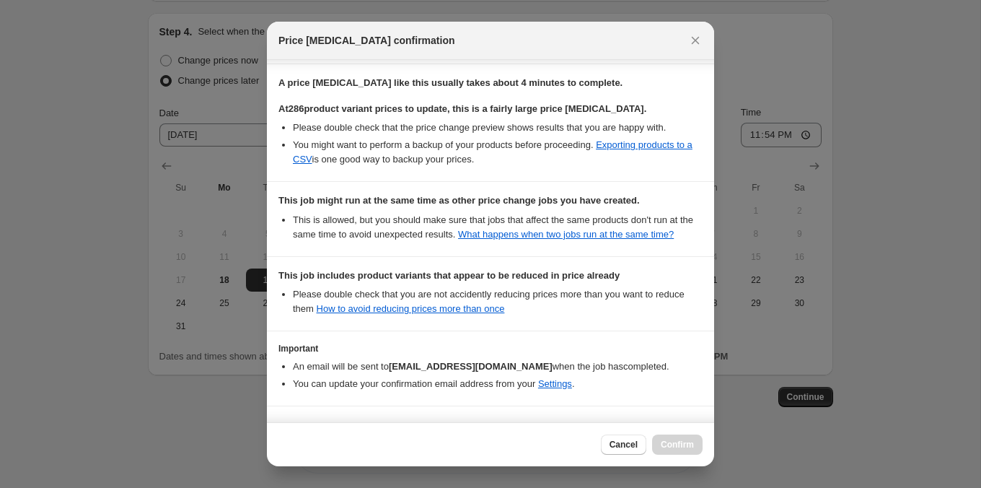
scroll to position [296, 0]
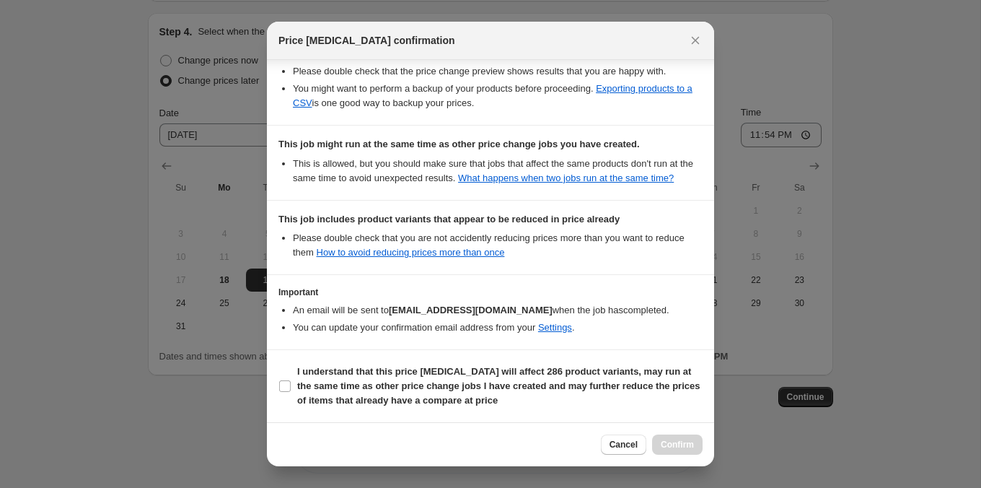
click at [617, 404] on span "I understand that this price [MEDICAL_DATA] will affect 286 product variants, m…" at bounding box center [499, 385] width 405 height 43
click at [291, 392] on input "I understand that this price [MEDICAL_DATA] will affect 286 product variants, m…" at bounding box center [285, 386] width 12 height 12
checkbox input "true"
click at [668, 448] on span "Confirm" at bounding box center [677, 445] width 33 height 12
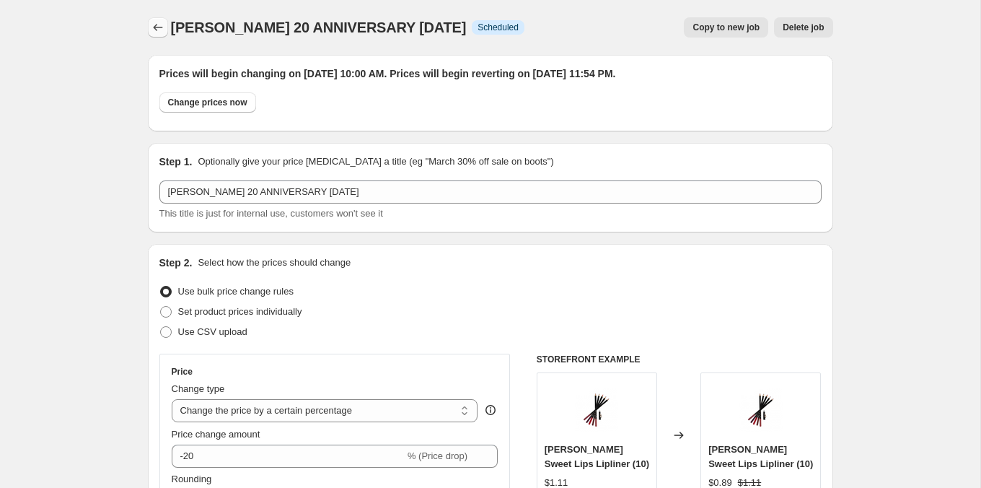
click at [158, 30] on icon "Price change jobs" at bounding box center [158, 27] width 14 height 14
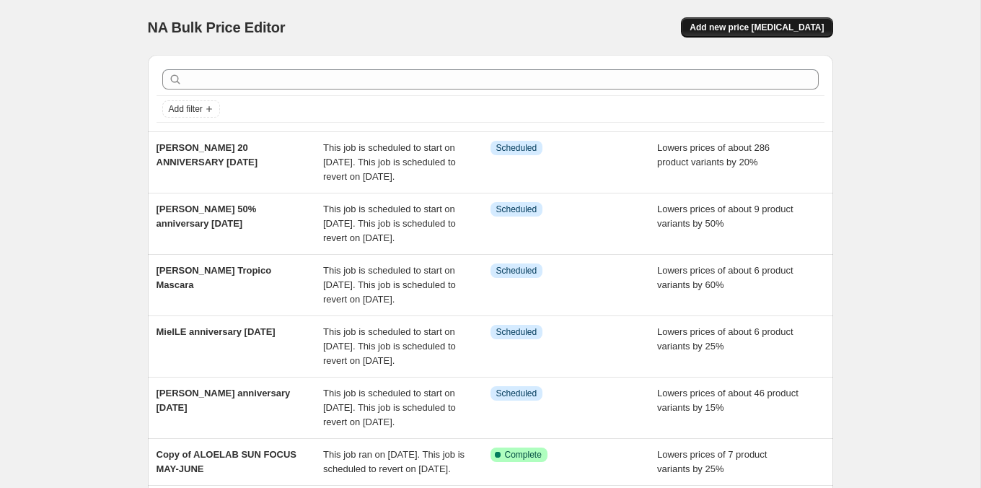
click at [765, 17] on button "Add new price [MEDICAL_DATA]" at bounding box center [756, 27] width 151 height 20
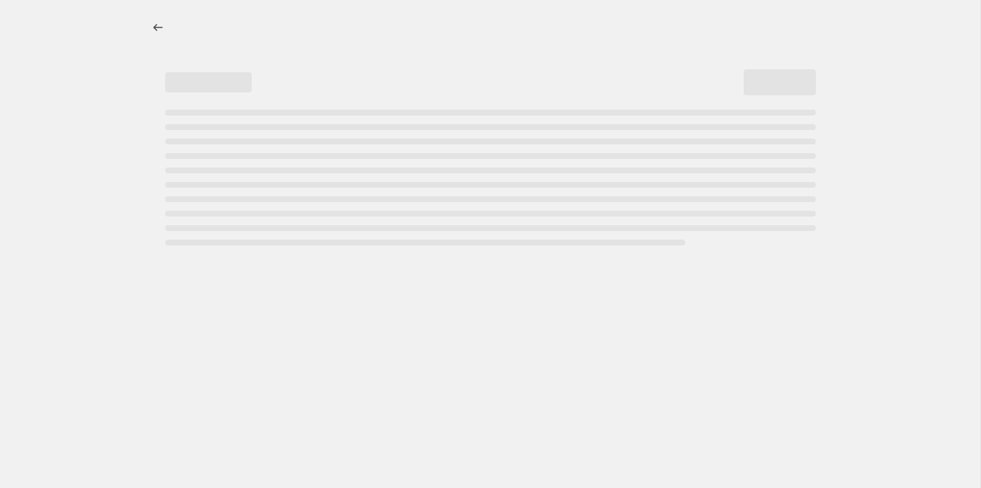
select select "percentage"
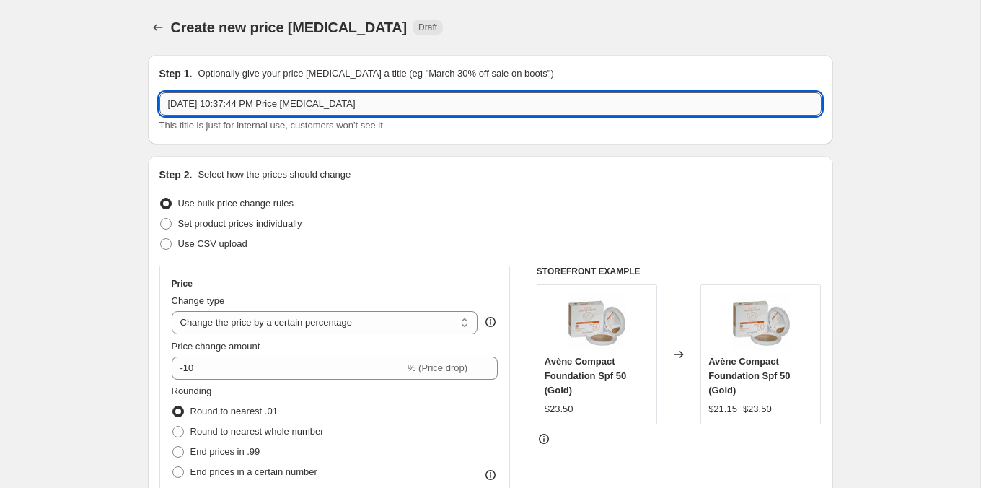
click at [384, 111] on input "[DATE] 10:37:44 PM Price [MEDICAL_DATA]" at bounding box center [490, 103] width 662 height 23
type input "[PERSON_NAME] ANNIVERSARY [DATE]"
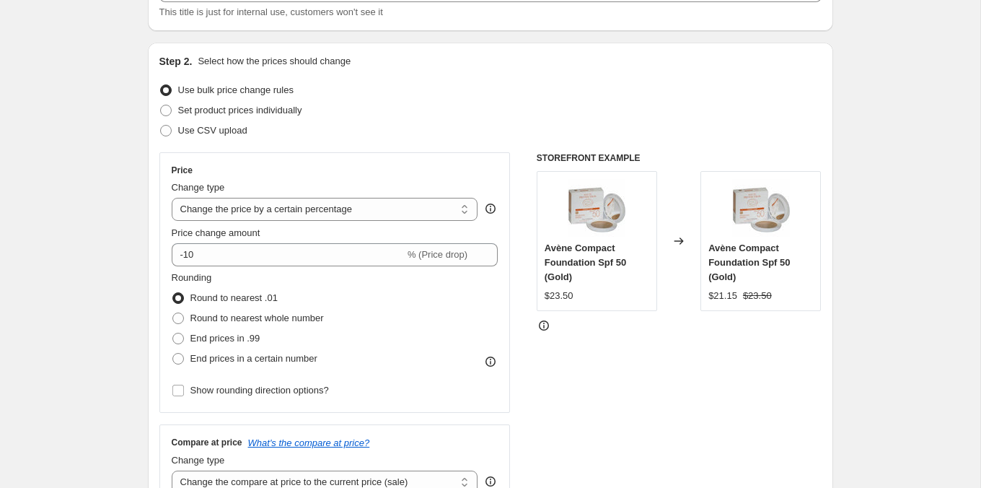
scroll to position [143, 0]
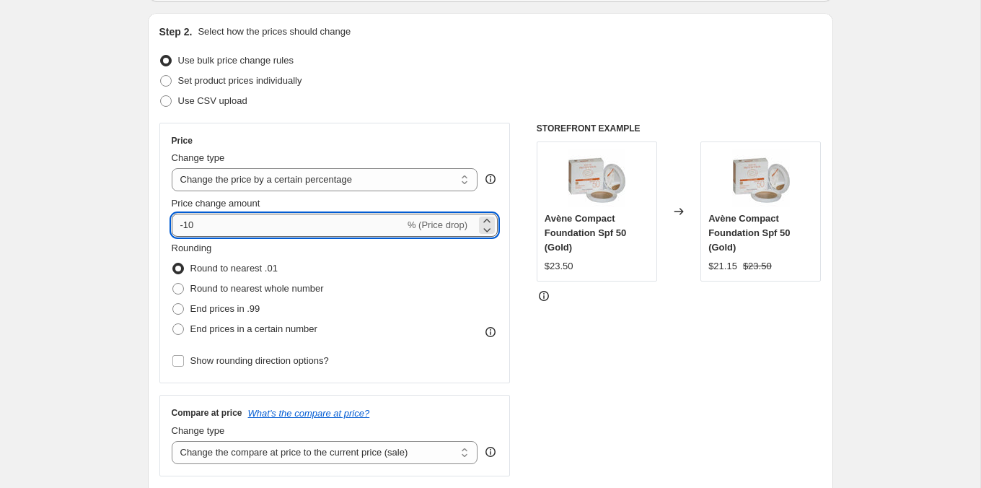
click at [224, 224] on input "-10" at bounding box center [288, 225] width 233 height 23
type input "-20"
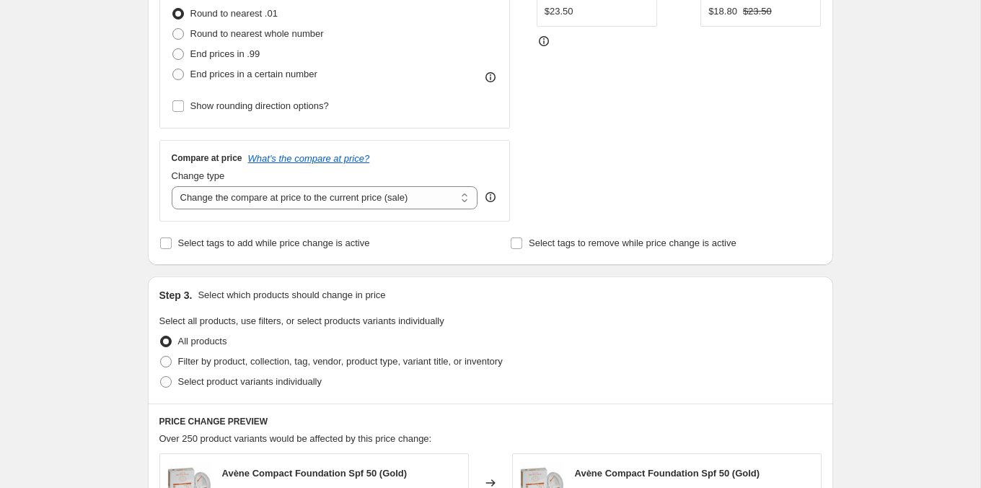
scroll to position [426, 0]
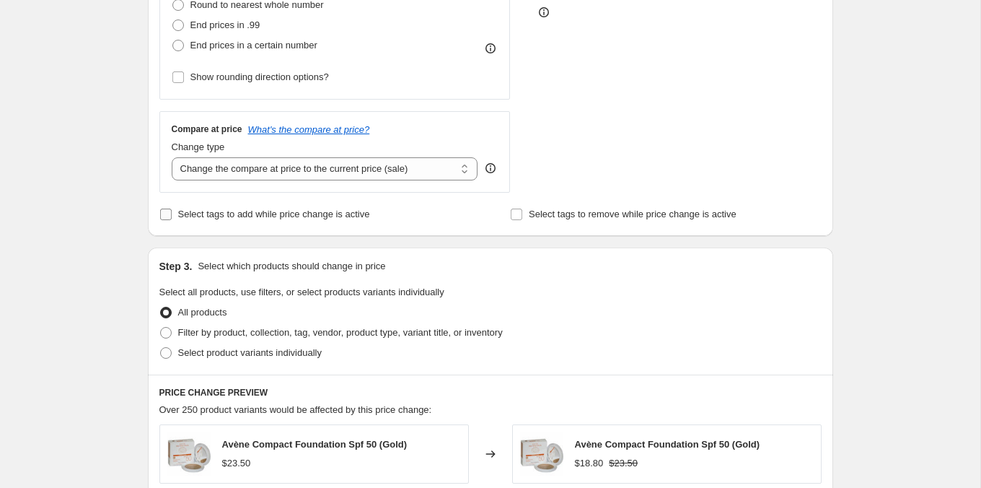
click at [206, 220] on label "Select tags to add while price change is active" at bounding box center [264, 214] width 211 height 20
click at [172, 220] on input "Select tags to add while price change is active" at bounding box center [166, 214] width 12 height 12
checkbox input "true"
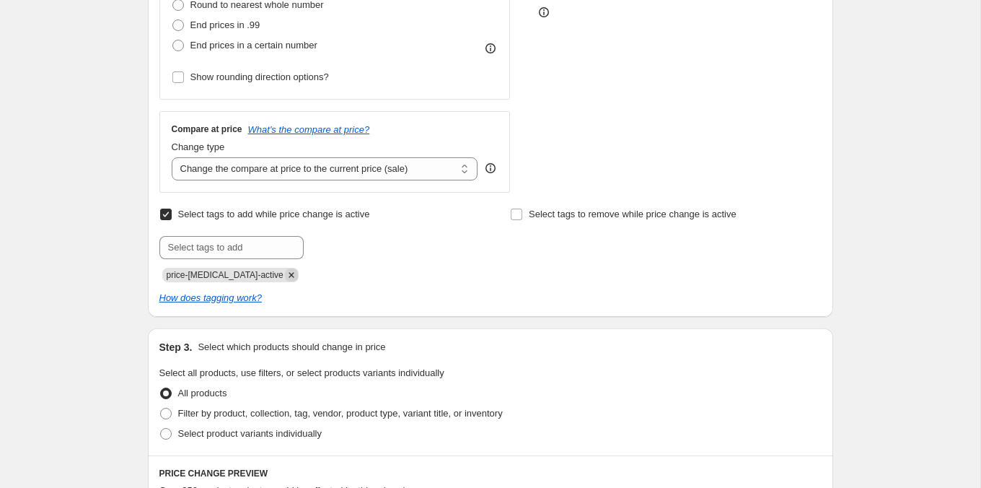
click at [285, 275] on icon "Remove price-change-job-active" at bounding box center [291, 274] width 13 height 13
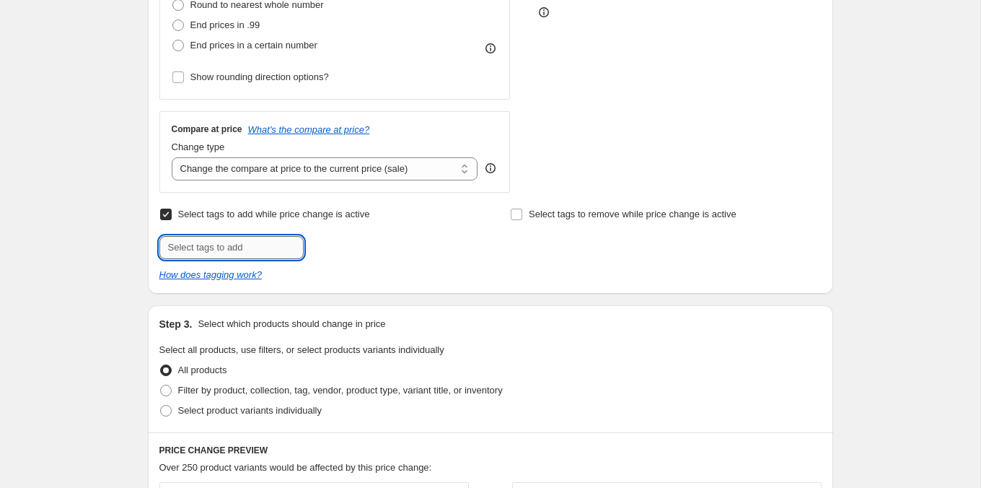
click at [273, 240] on input "text" at bounding box center [231, 247] width 144 height 23
paste input "Le Savon Sourcils, Le Mist, Les Bamboo Spoolies, Huile Sourcils, and Pinceau So…"
type input "Le Savon Sourcils, Le Mist, Les Bamboo Spoolies, Huile Sourcils, and Pinceau So…"
type input "ANNV825"
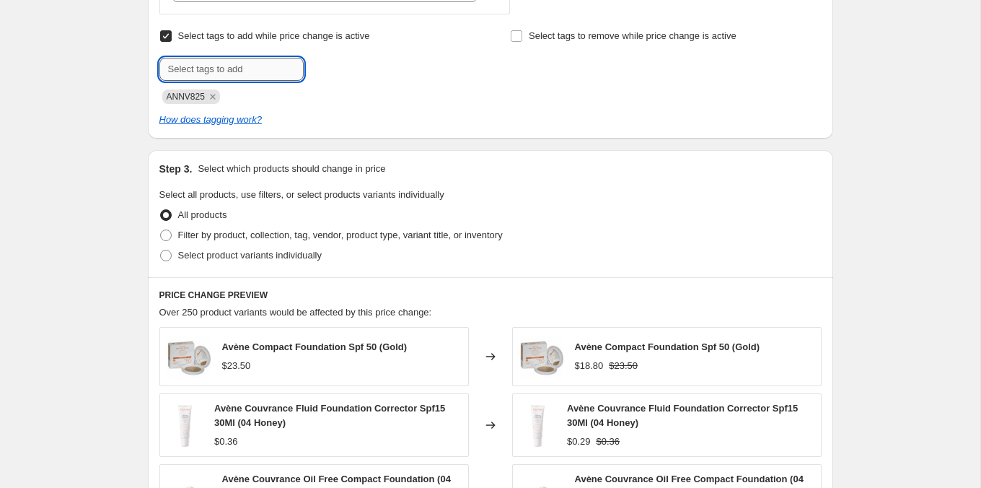
scroll to position [651, 0]
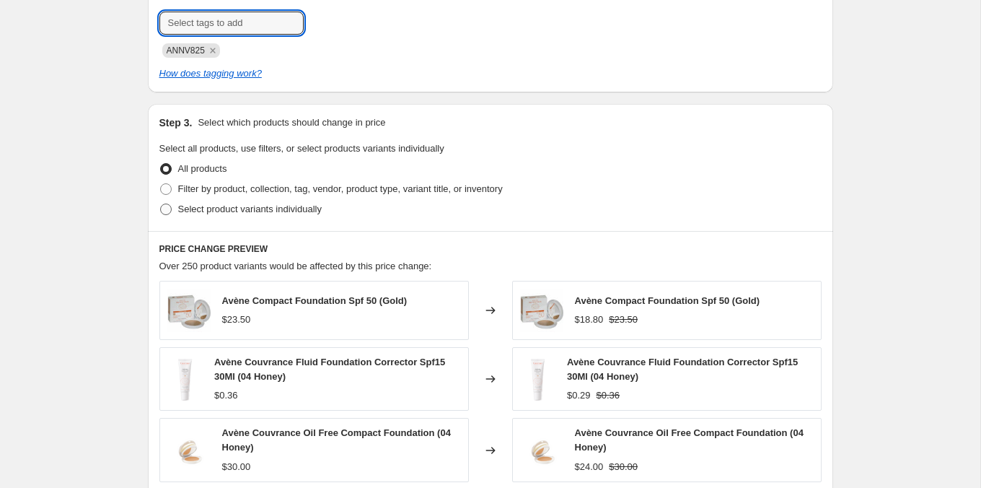
click at [256, 204] on span "Select product variants individually" at bounding box center [250, 208] width 144 height 11
click at [161, 204] on input "Select product variants individually" at bounding box center [160, 203] width 1 height 1
radio input "true"
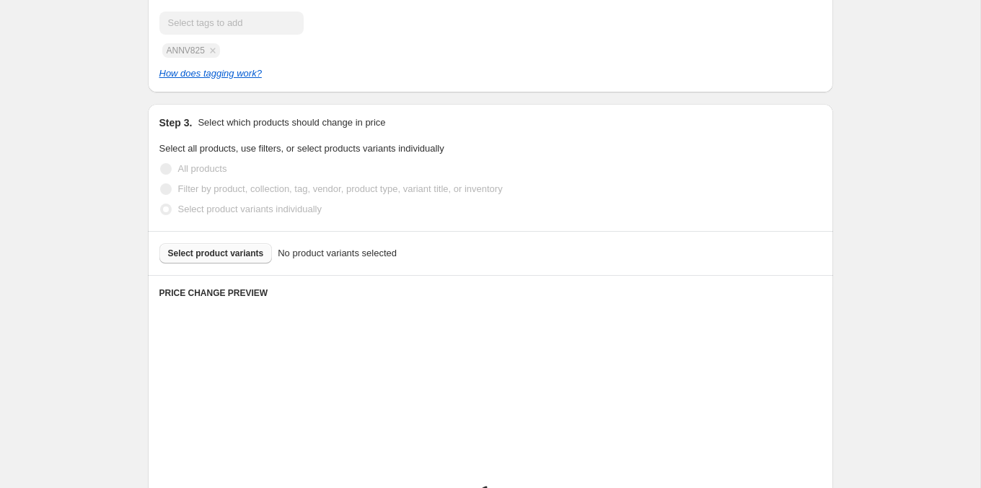
click at [245, 245] on button "Select product variants" at bounding box center [215, 253] width 113 height 20
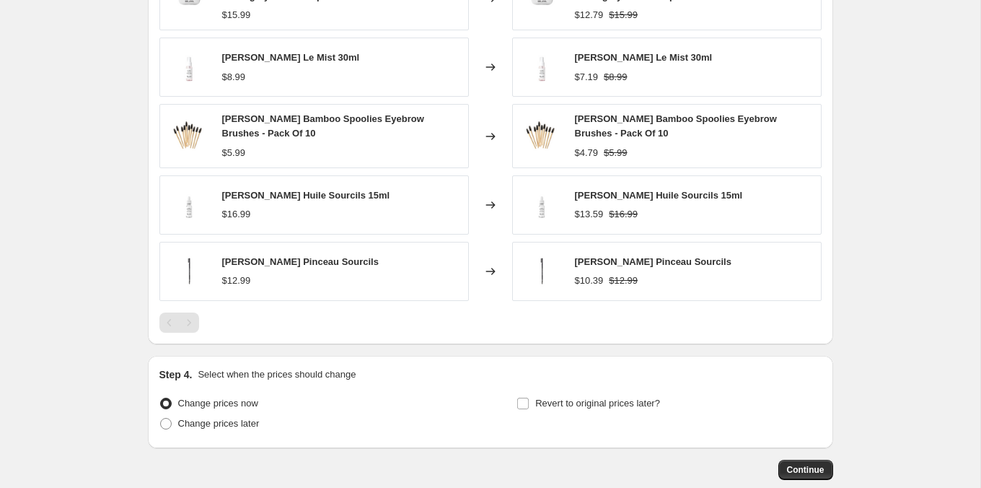
scroll to position [1082, 0]
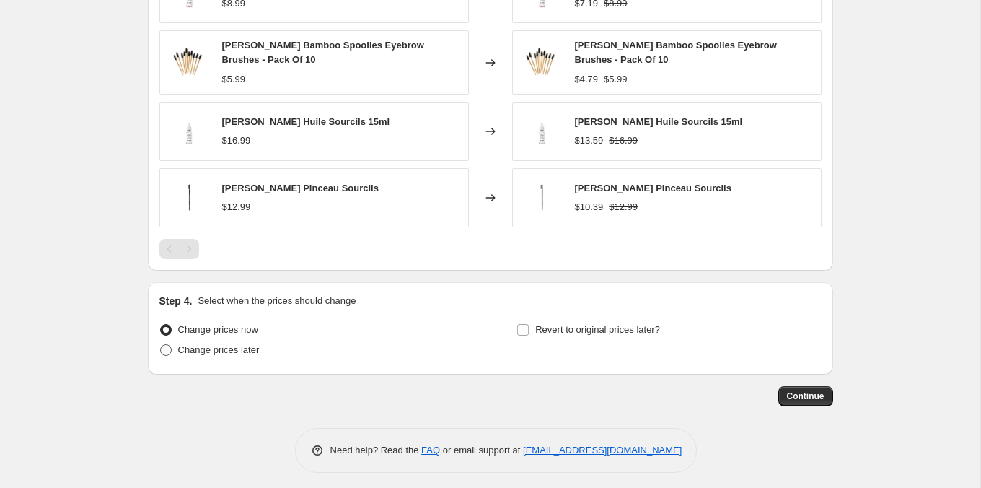
click at [258, 348] on span "Change prices later" at bounding box center [219, 349] width 82 height 11
click at [161, 345] on input "Change prices later" at bounding box center [160, 344] width 1 height 1
radio input "true"
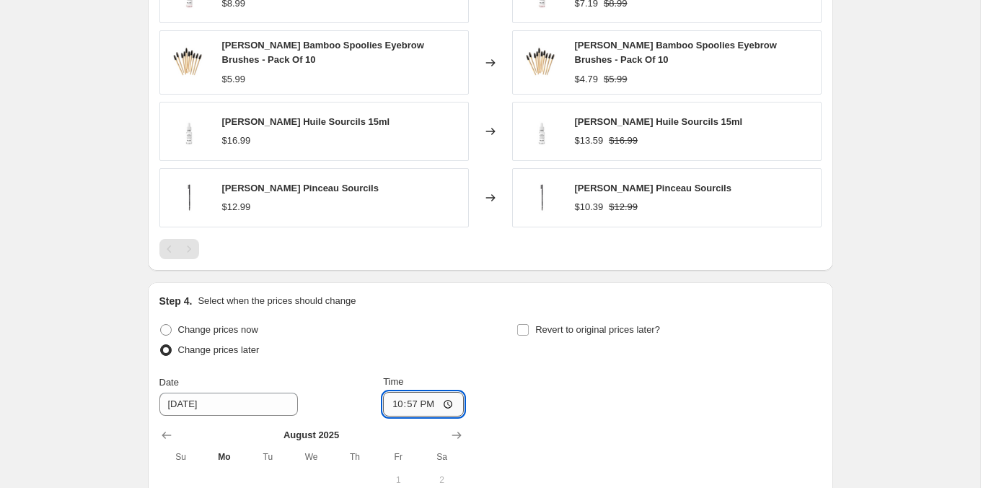
click at [412, 402] on input "22:57" at bounding box center [423, 404] width 81 height 25
type input "10:00"
click at [573, 302] on div "Step 4. Select when the prices should change Change prices now Change prices la…" at bounding box center [490, 463] width 662 height 339
click at [571, 325] on span "Revert to original prices later?" at bounding box center [597, 329] width 125 height 11
click at [529, 325] on input "Revert to original prices later?" at bounding box center [523, 330] width 12 height 12
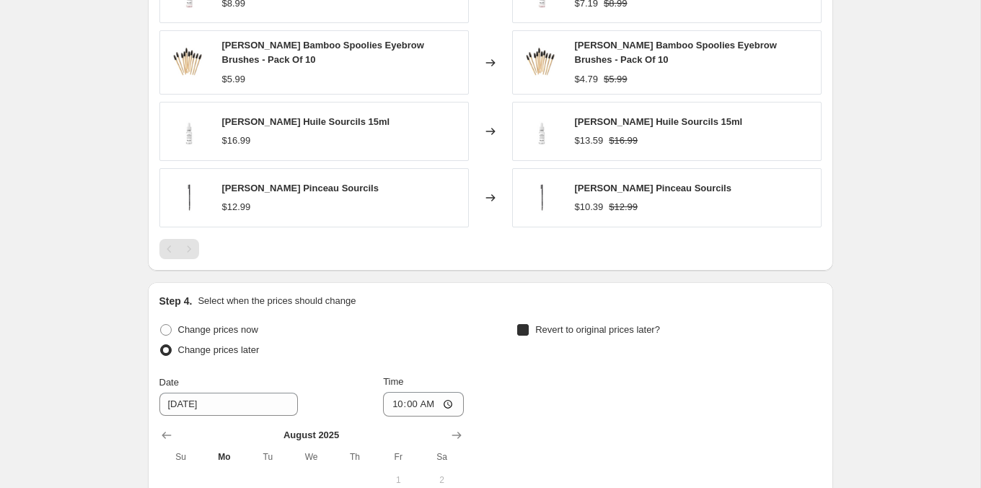
checkbox input "true"
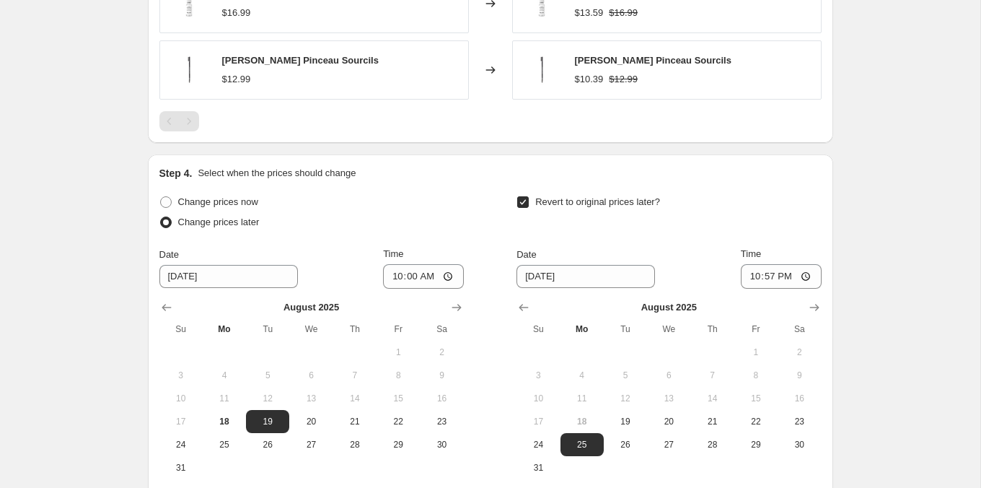
scroll to position [1351, 0]
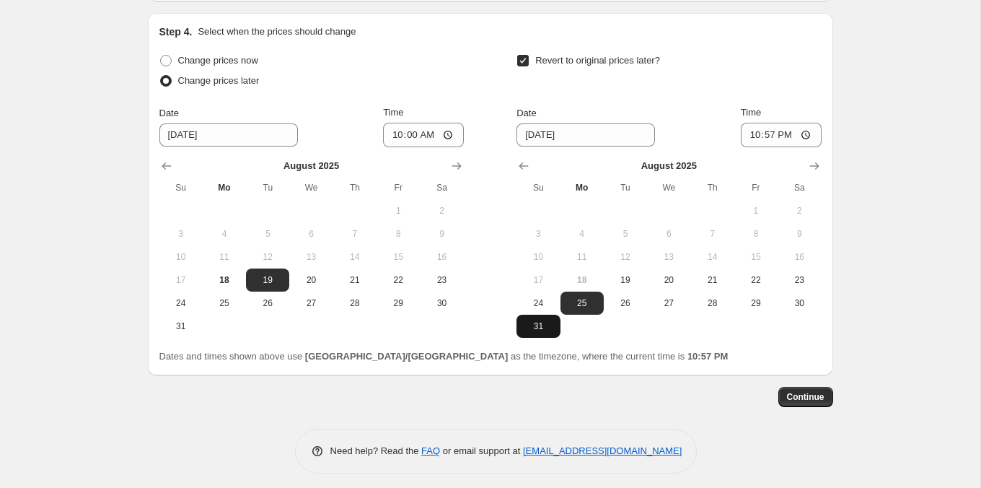
click at [542, 328] on button "31" at bounding box center [538, 326] width 43 height 23
type input "[DATE]"
click at [747, 138] on input "22:57" at bounding box center [781, 135] width 81 height 25
type input "23:57"
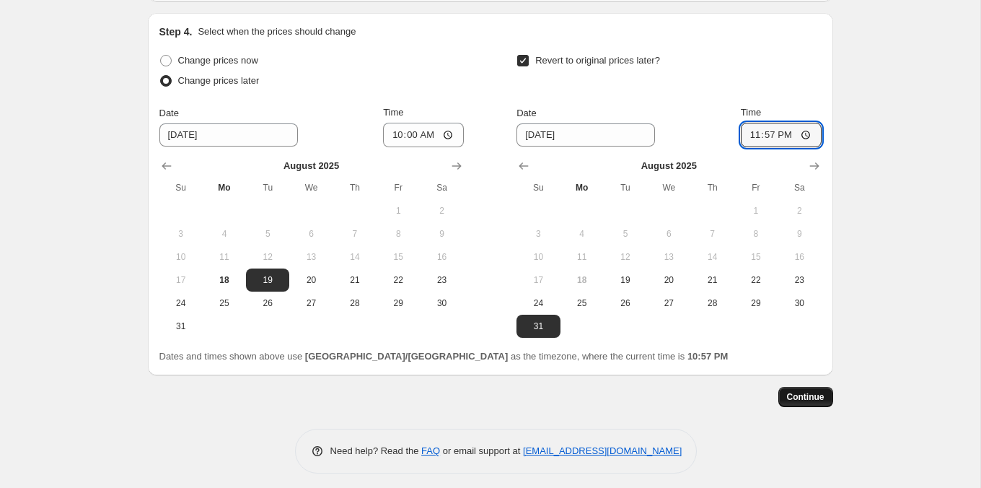
click at [805, 391] on span "Continue" at bounding box center [806, 397] width 38 height 12
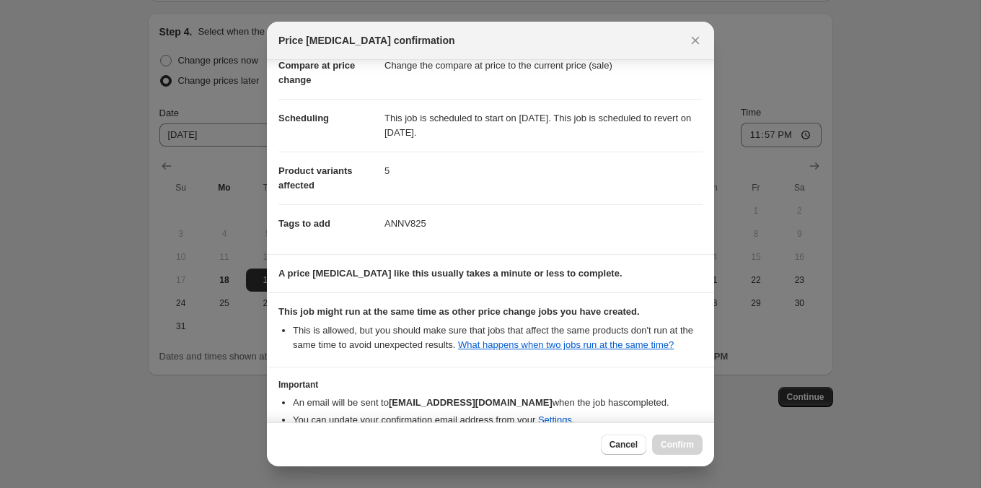
scroll to position [165, 0]
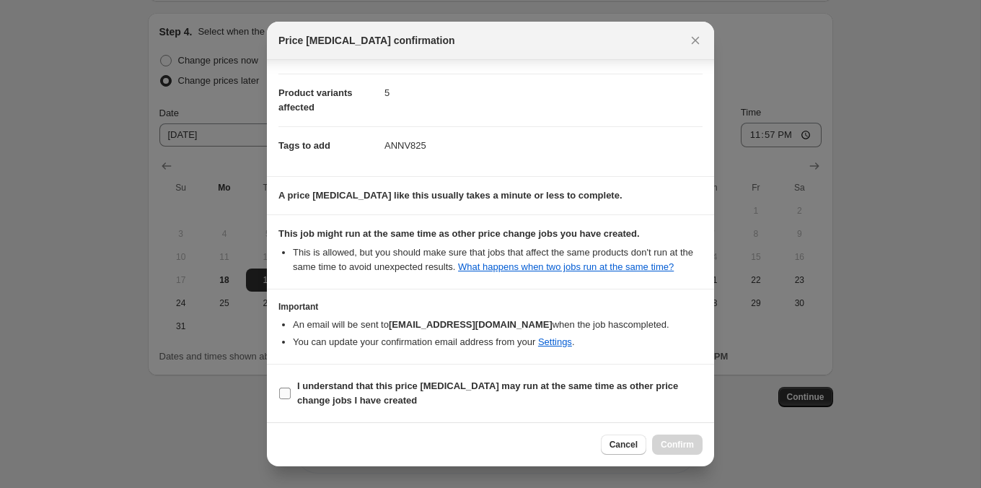
click at [601, 391] on b "I understand that this price [MEDICAL_DATA] may run at the same time as other p…" at bounding box center [487, 392] width 381 height 25
click at [291, 391] on input "I understand that this price [MEDICAL_DATA] may run at the same time as other p…" at bounding box center [285, 393] width 12 height 12
checkbox input "true"
click at [668, 441] on span "Confirm" at bounding box center [677, 445] width 33 height 12
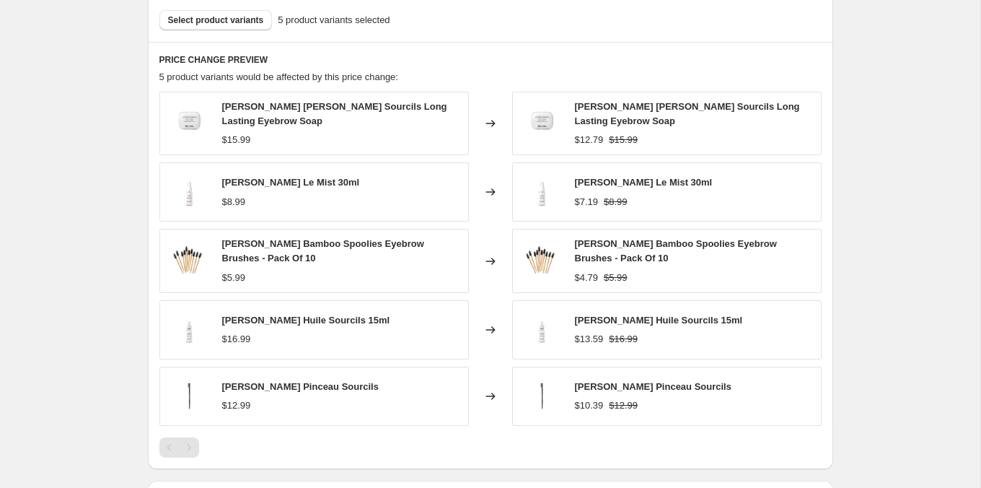
scroll to position [963, 0]
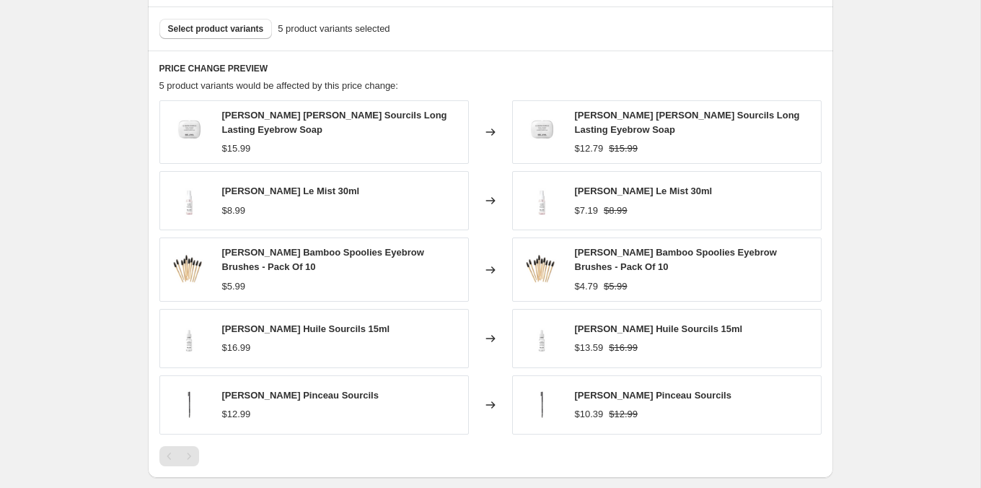
click at [193, 446] on div "Pagination" at bounding box center [189, 456] width 20 height 20
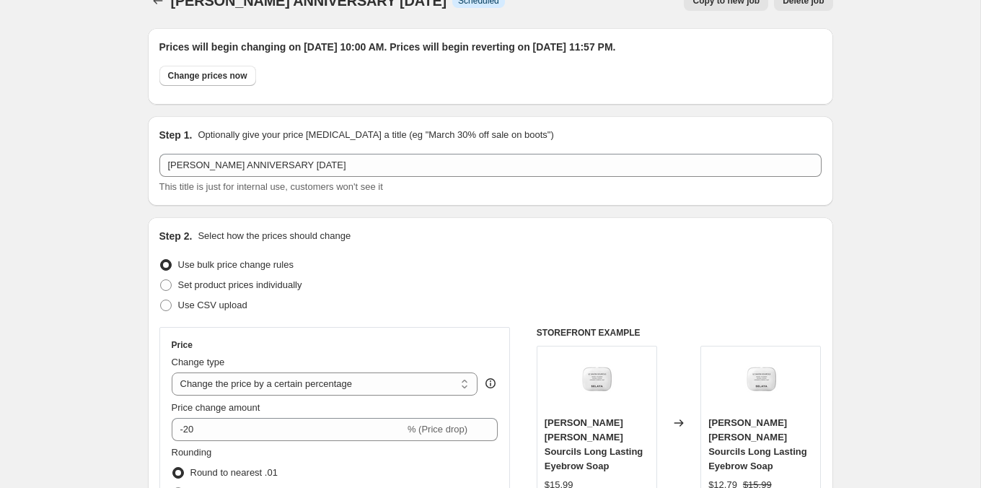
scroll to position [0, 0]
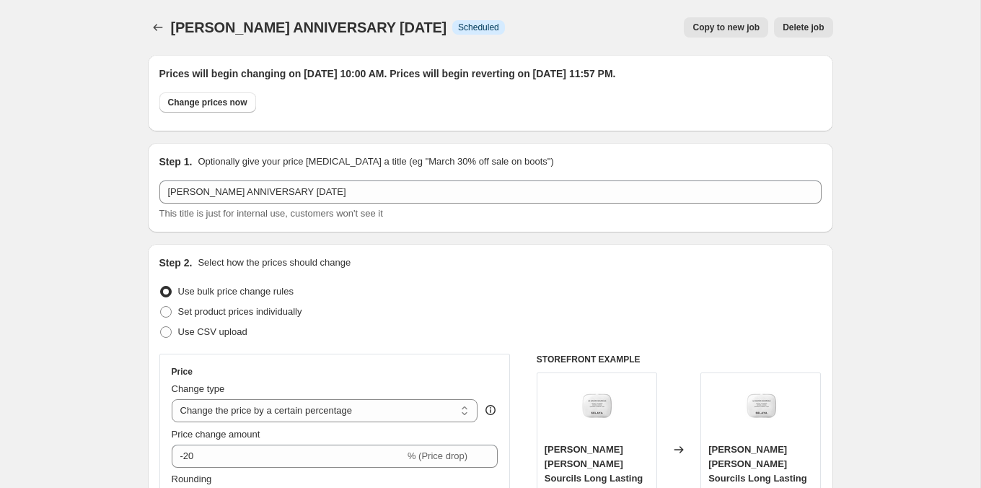
click at [731, 30] on span "Copy to new job" at bounding box center [726, 28] width 67 height 12
select select "percentage"
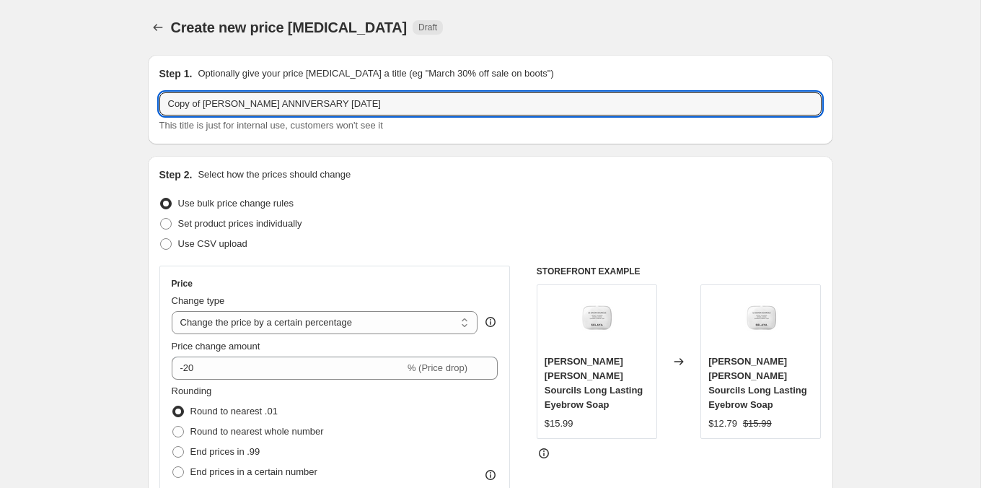
drag, startPoint x: 206, startPoint y: 105, endPoint x: 113, endPoint y: 115, distance: 93.5
type input "[PERSON_NAME] ANNIVERSARY [DATE] 15%"
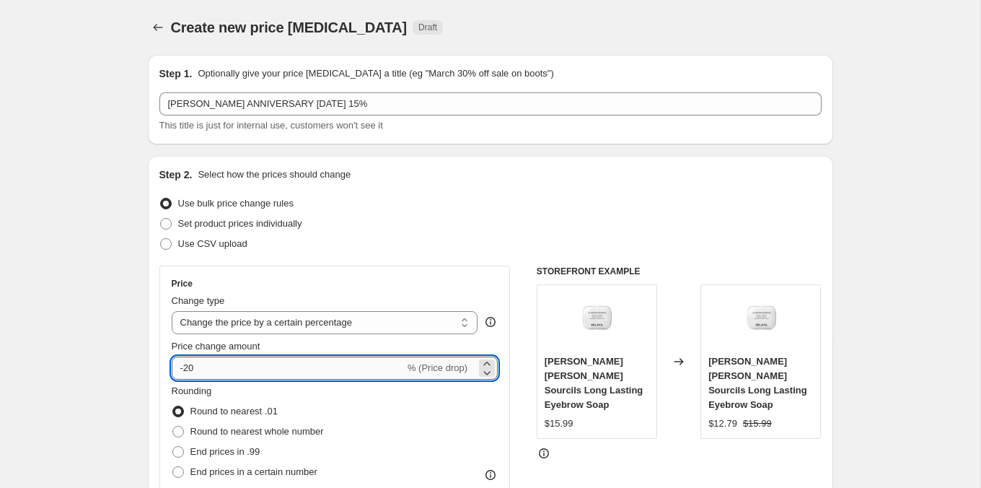
click at [201, 361] on input "-20" at bounding box center [288, 367] width 233 height 23
type input "-2"
type input "-15"
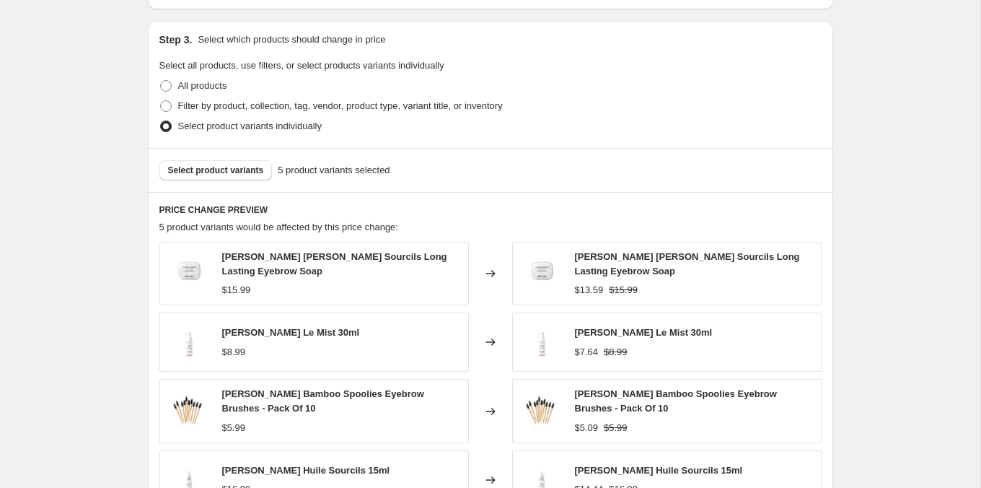
scroll to position [766, 0]
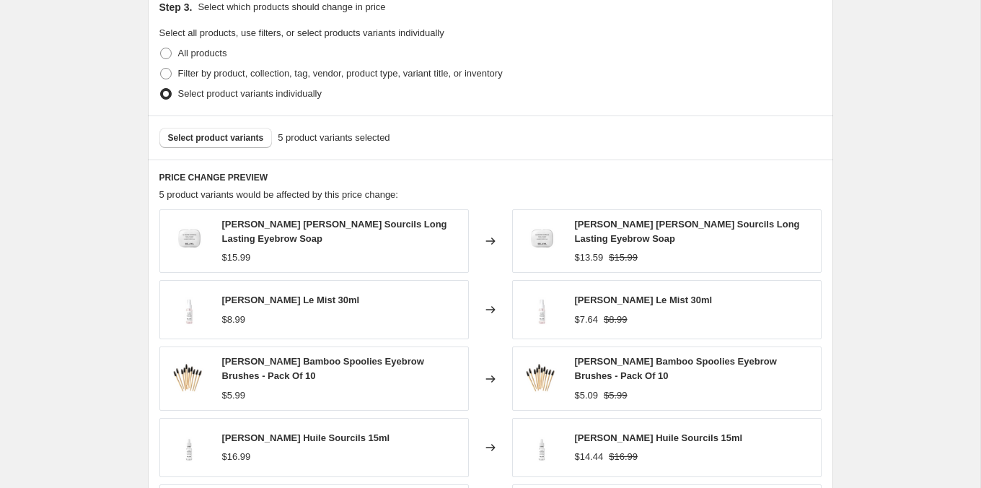
click at [226, 146] on div "Select product variants 5 product variants selected" at bounding box center [490, 137] width 685 height 44
click at [226, 141] on button "Select product variants" at bounding box center [215, 138] width 113 height 20
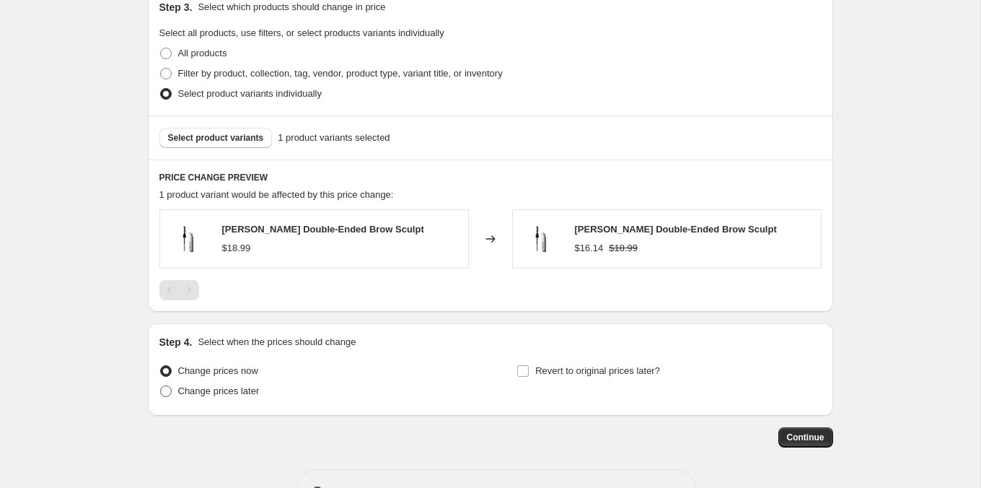
click at [248, 392] on span "Change prices later" at bounding box center [219, 390] width 82 height 11
click at [161, 386] on input "Change prices later" at bounding box center [160, 385] width 1 height 1
radio input "true"
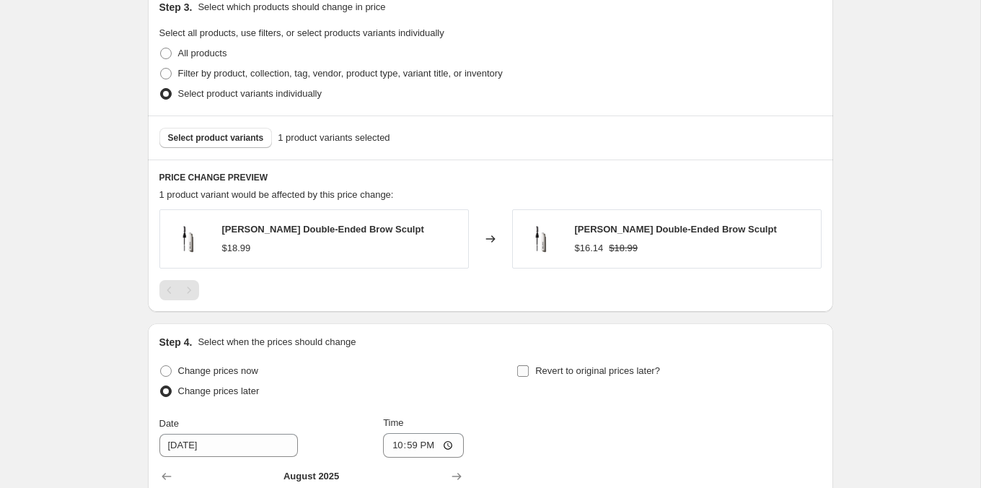
click at [571, 365] on span "Revert to original prices later?" at bounding box center [597, 370] width 125 height 11
click at [529, 365] on input "Revert to original prices later?" at bounding box center [523, 371] width 12 height 12
checkbox input "true"
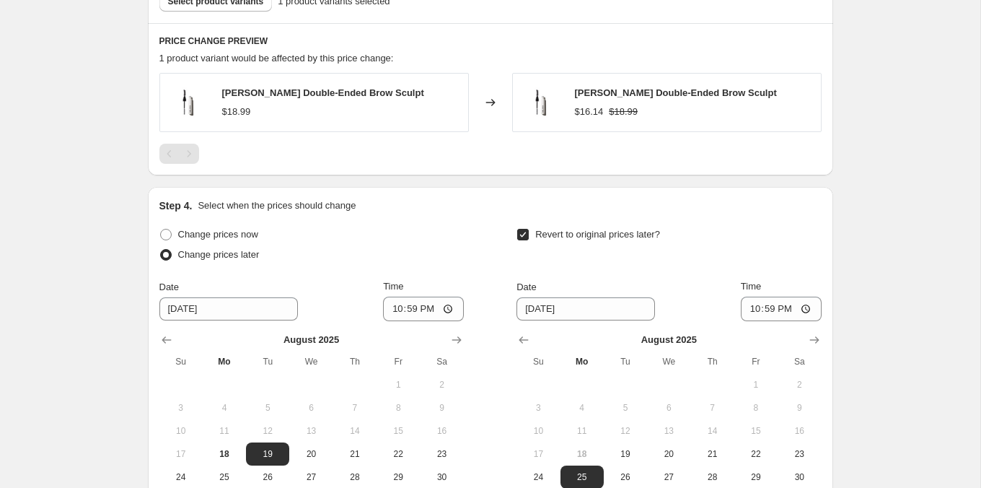
scroll to position [957, 0]
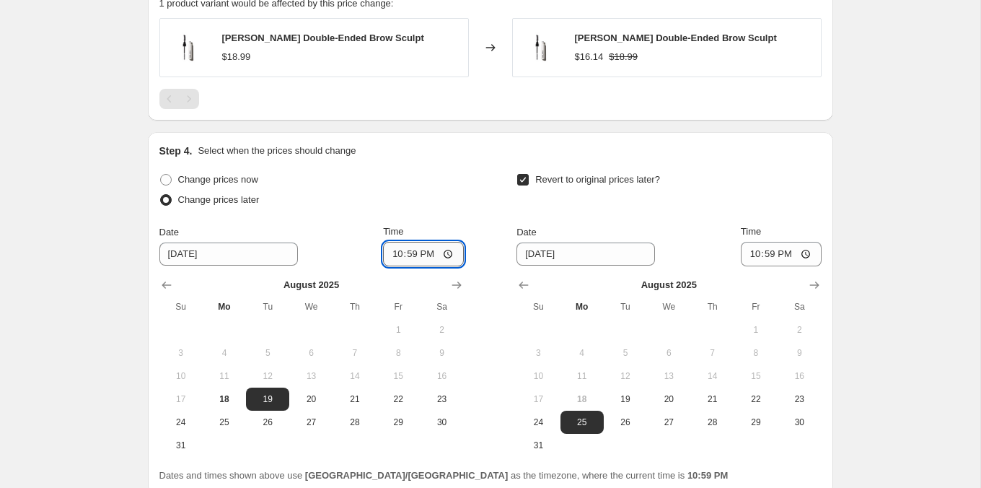
click at [408, 251] on input "22:59" at bounding box center [423, 254] width 81 height 25
type input "22:00"
click at [546, 448] on button "31" at bounding box center [538, 445] width 43 height 23
type input "[DATE]"
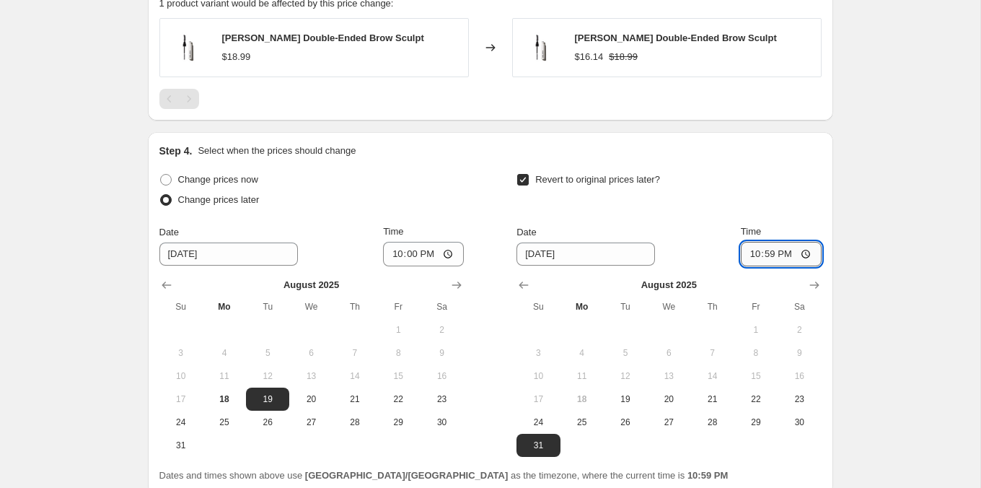
click at [753, 248] on input "22:59" at bounding box center [781, 254] width 81 height 25
type input "23:59"
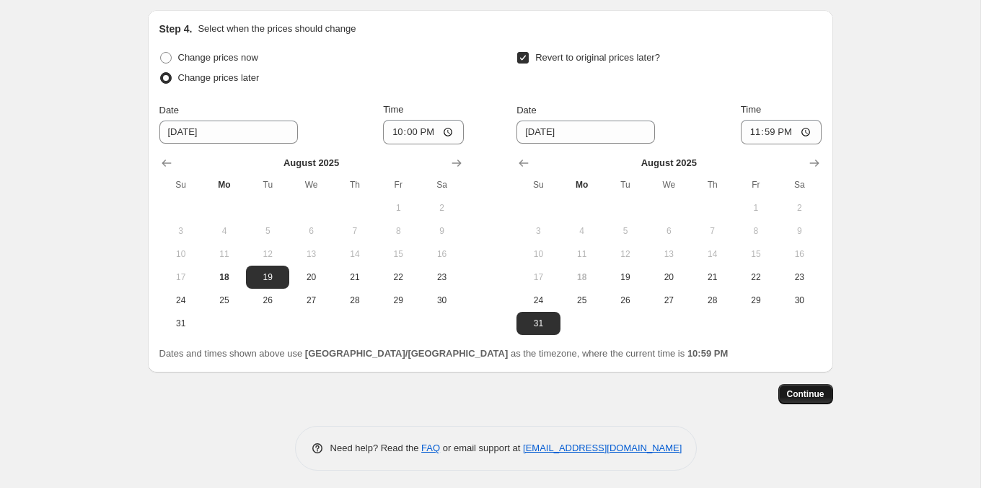
click at [799, 392] on span "Continue" at bounding box center [806, 394] width 38 height 12
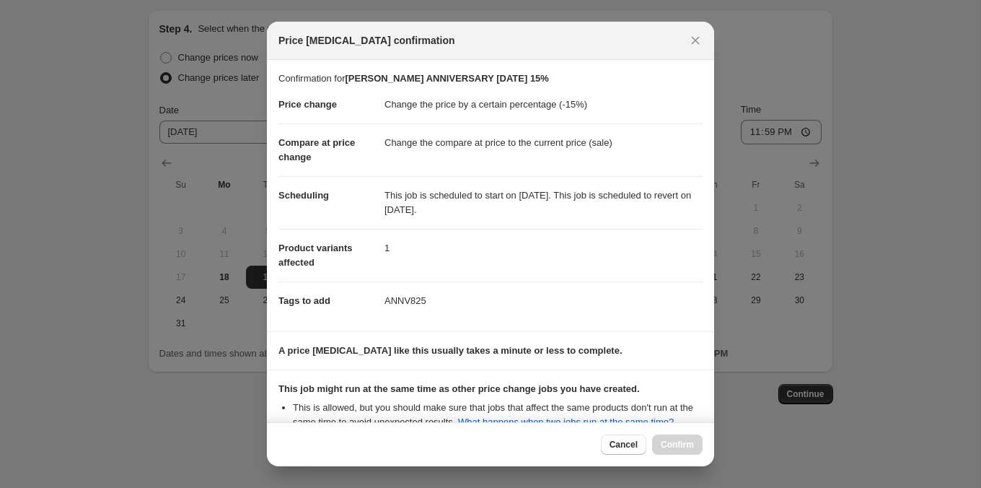
scroll to position [165, 0]
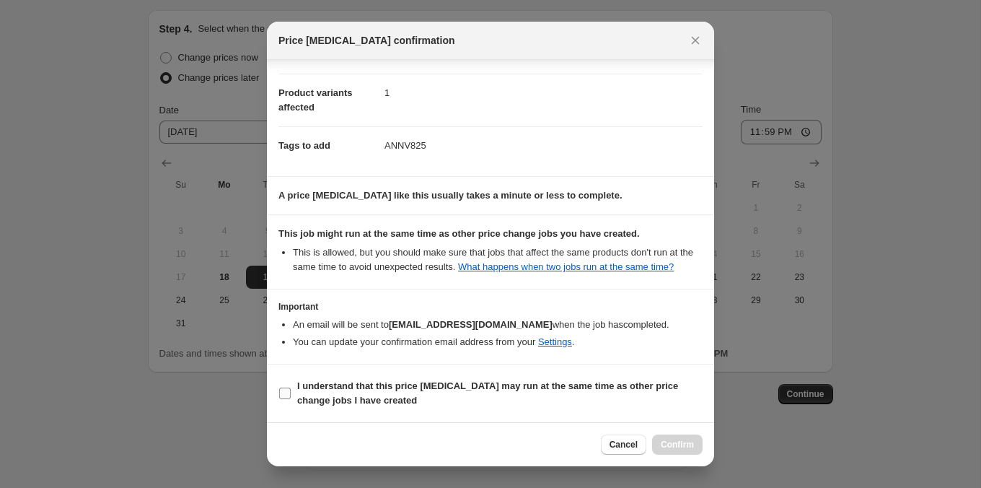
click at [612, 383] on b "I understand that this price [MEDICAL_DATA] may run at the same time as other p…" at bounding box center [487, 392] width 381 height 25
click at [291, 387] on input "I understand that this price [MEDICAL_DATA] may run at the same time as other p…" at bounding box center [285, 393] width 12 height 12
checkbox input "true"
click at [679, 449] on span "Confirm" at bounding box center [677, 445] width 33 height 12
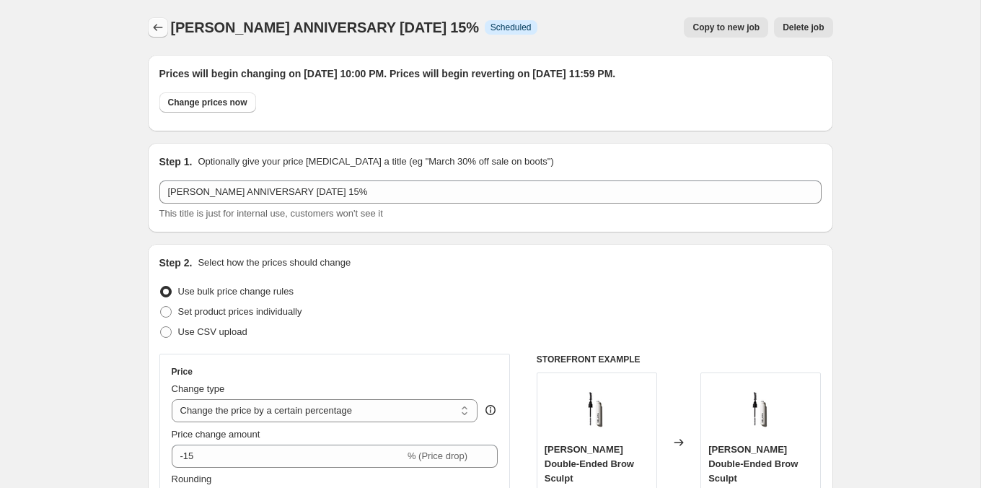
click at [154, 22] on icon "Price change jobs" at bounding box center [158, 27] width 14 height 14
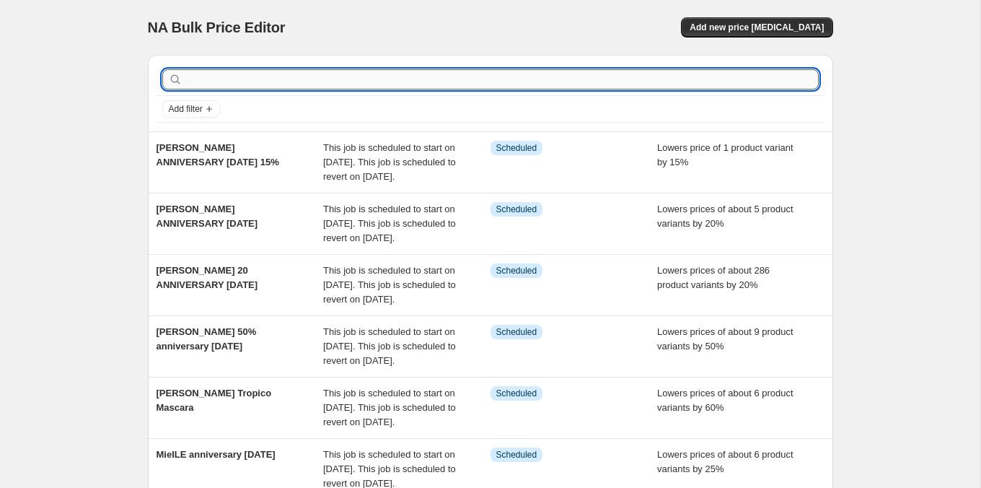
click at [206, 81] on input "text" at bounding box center [501, 79] width 633 height 20
type input "CPD"
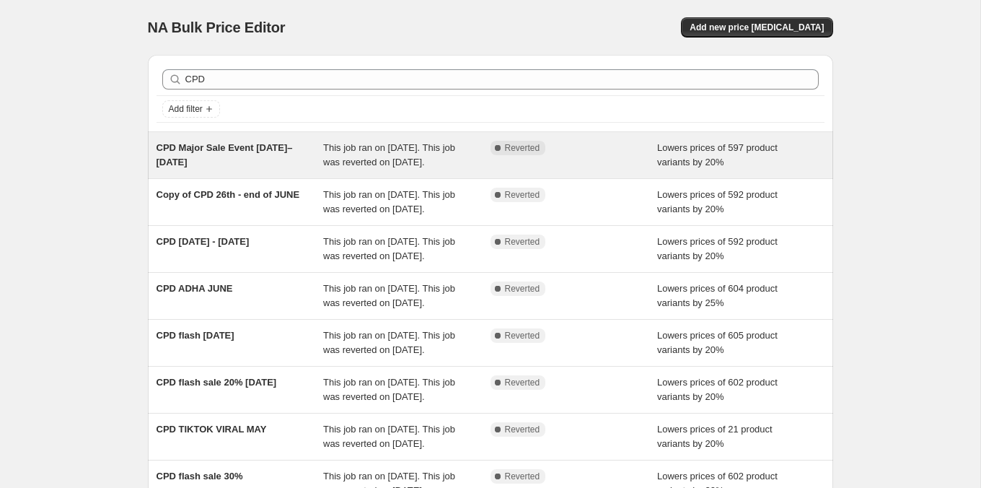
click at [254, 170] on div "CPD Major Sale Event [DATE]–[DATE]" at bounding box center [240, 155] width 167 height 29
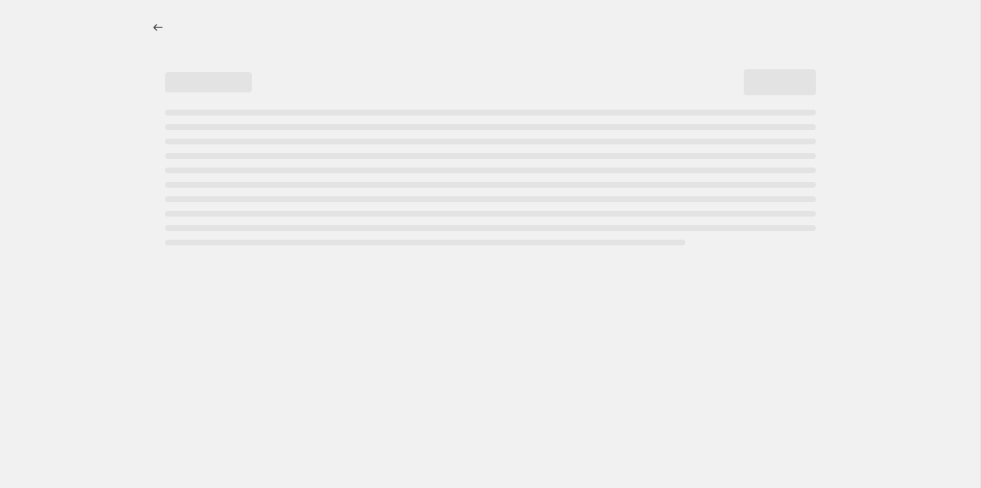
select select "percentage"
select select "tag"
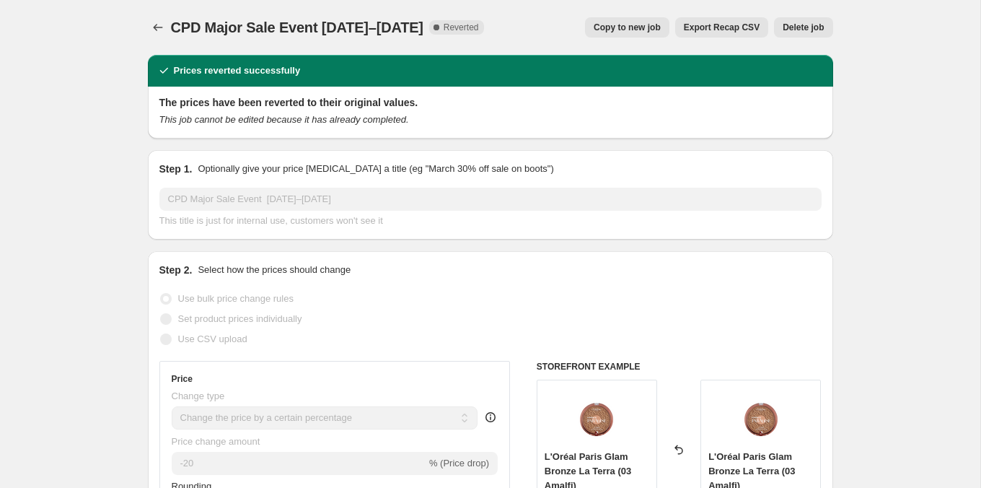
click at [614, 32] on span "Copy to new job" at bounding box center [627, 28] width 67 height 12
select select "percentage"
select select "tag"
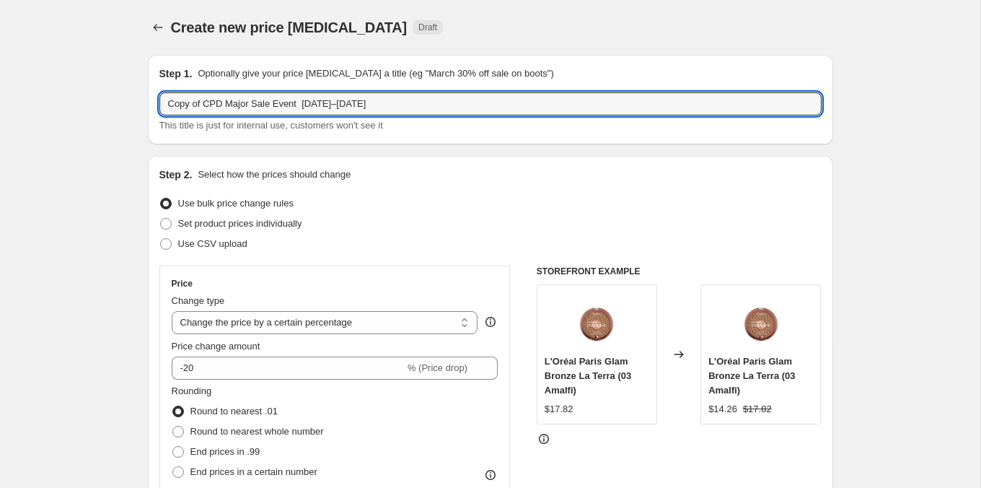
drag, startPoint x: 207, startPoint y: 102, endPoint x: 108, endPoint y: 101, distance: 98.8
drag, startPoint x: 325, startPoint y: 105, endPoint x: 193, endPoint y: 108, distance: 131.3
click at [193, 108] on input "CPD Major Sale Event [DATE]–[DATE]" at bounding box center [490, 103] width 662 height 23
type input "CPD ANNIVERSARY [DATE]"
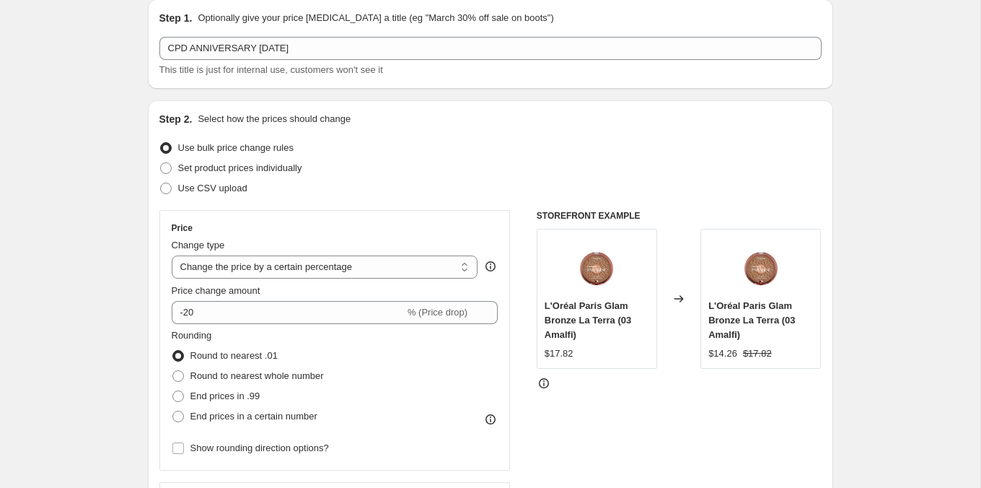
scroll to position [118, 0]
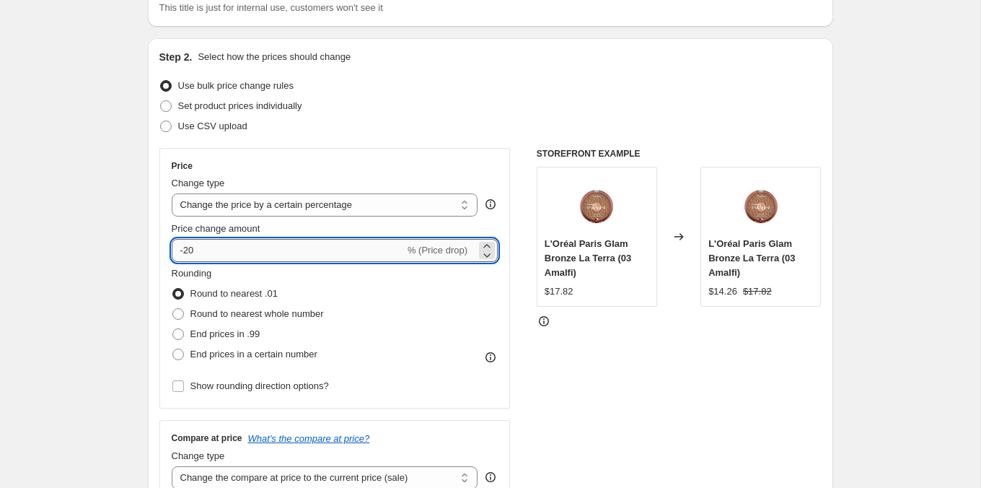
click at [234, 252] on input "-20" at bounding box center [288, 250] width 233 height 23
type input "-25"
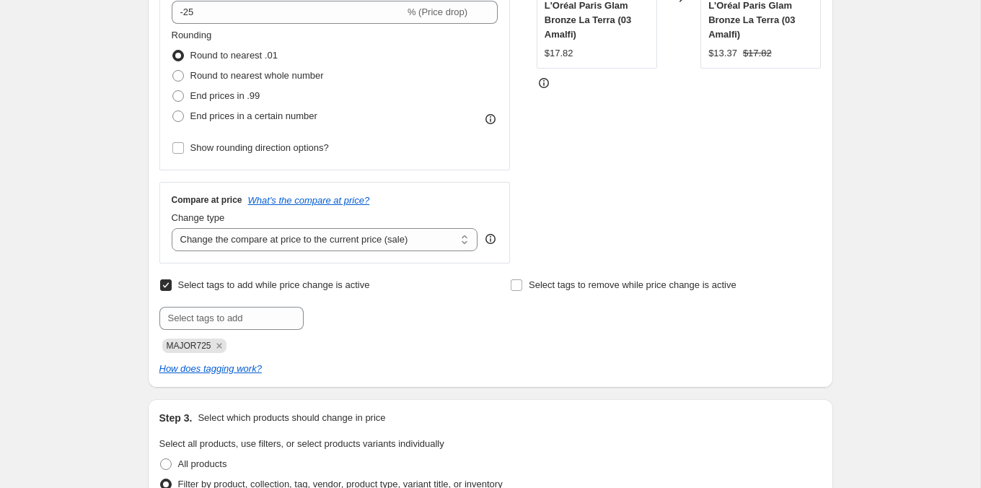
scroll to position [390, 0]
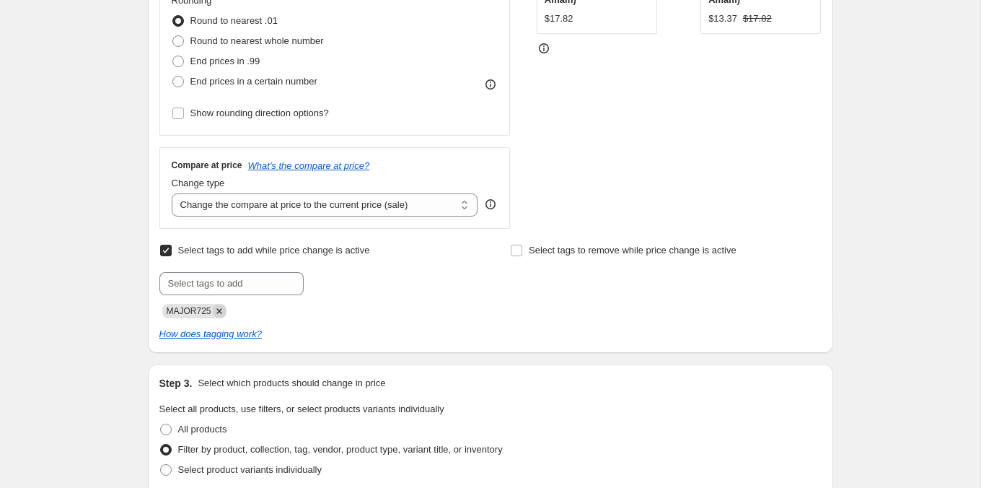
click at [221, 308] on icon "Remove MAJOR725" at bounding box center [218, 310] width 5 height 5
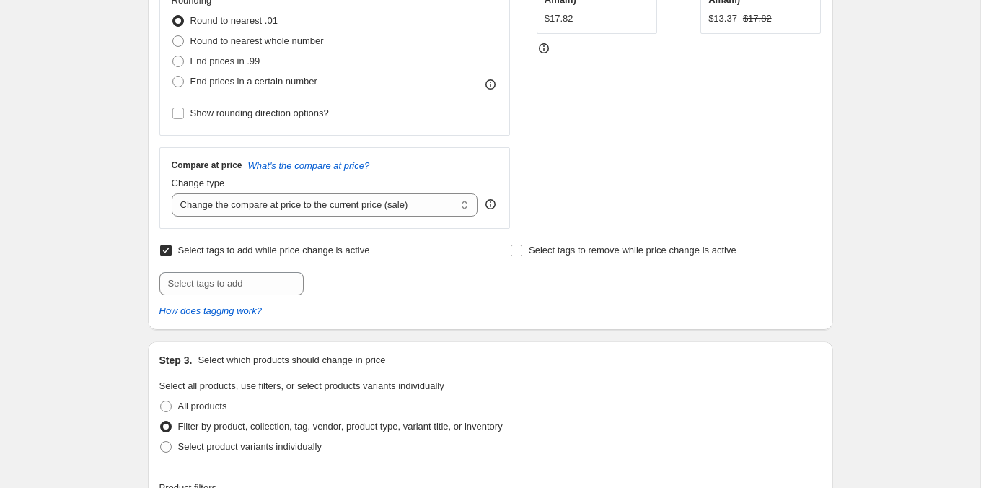
click at [222, 294] on div "Select tags to add while price change is active Submit Select tags to remove wh…" at bounding box center [490, 279] width 662 height 78
click at [222, 283] on input "text" at bounding box center [231, 283] width 144 height 23
type input "ANNV825"
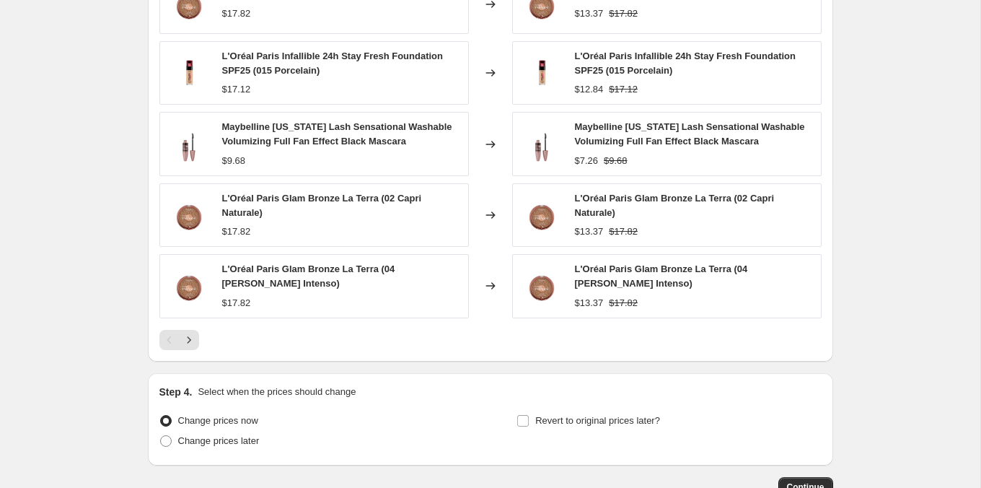
scroll to position [1209, 0]
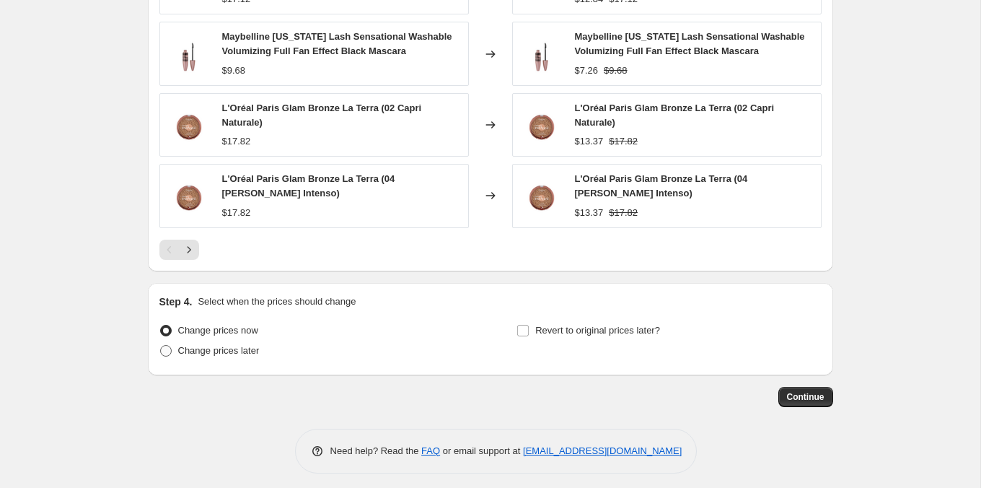
click at [245, 347] on span "Change prices later" at bounding box center [219, 350] width 82 height 11
click at [161, 346] on input "Change prices later" at bounding box center [160, 345] width 1 height 1
radio input "true"
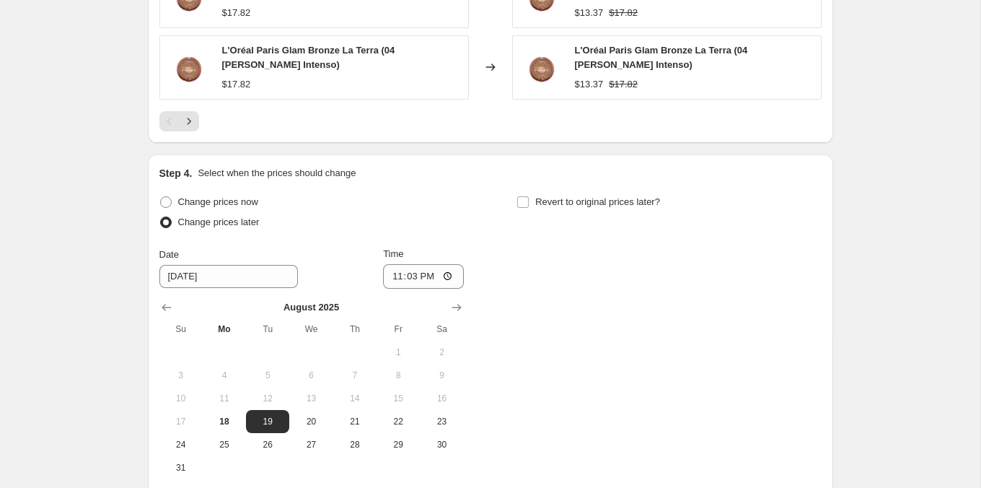
scroll to position [1351, 0]
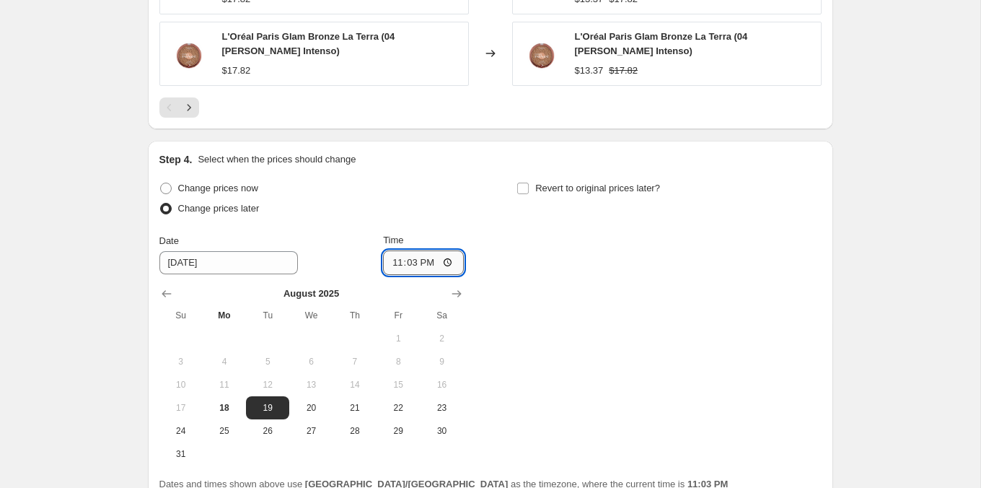
click at [394, 254] on input "23:03" at bounding box center [423, 262] width 81 height 25
type input "10:03"
click at [582, 183] on span "Revert to original prices later?" at bounding box center [597, 188] width 125 height 11
click at [529, 183] on input "Revert to original prices later?" at bounding box center [523, 189] width 12 height 12
checkbox input "true"
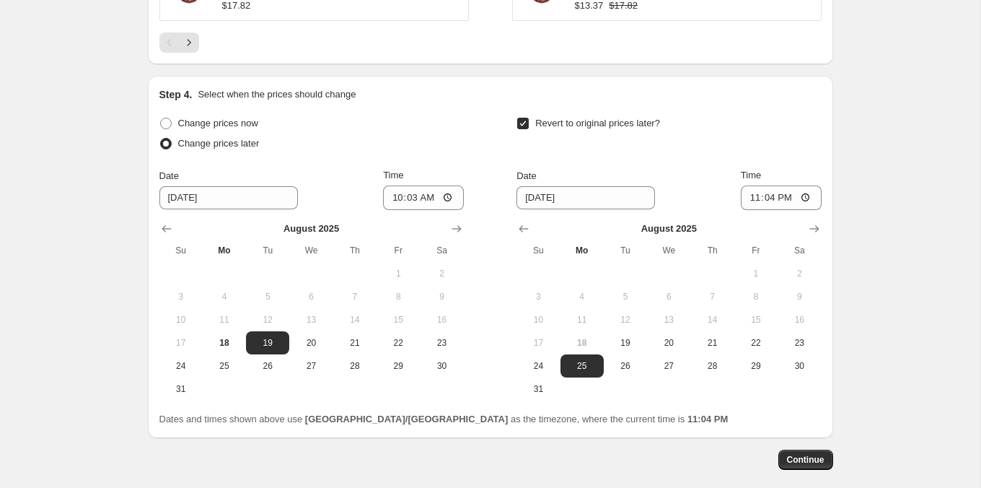
scroll to position [1474, 0]
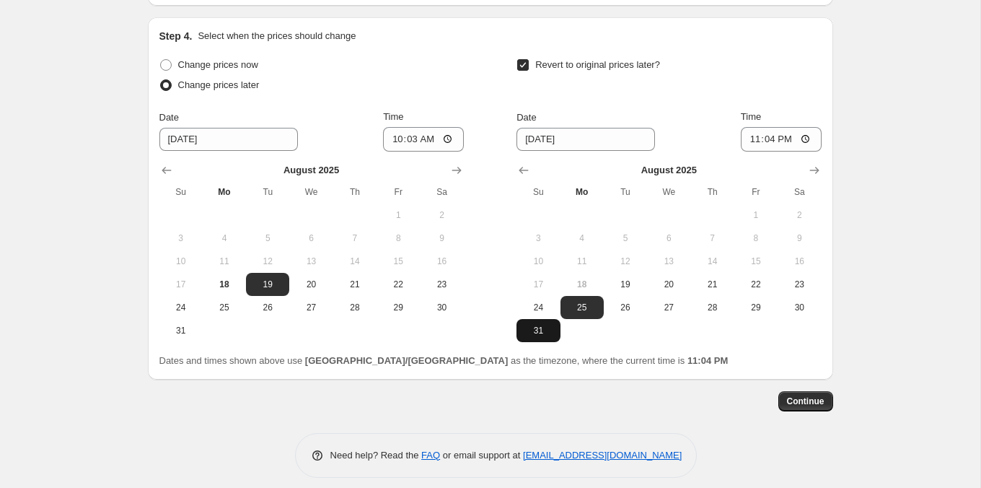
click at [555, 319] on button "31" at bounding box center [538, 330] width 43 height 23
type input "[DATE]"
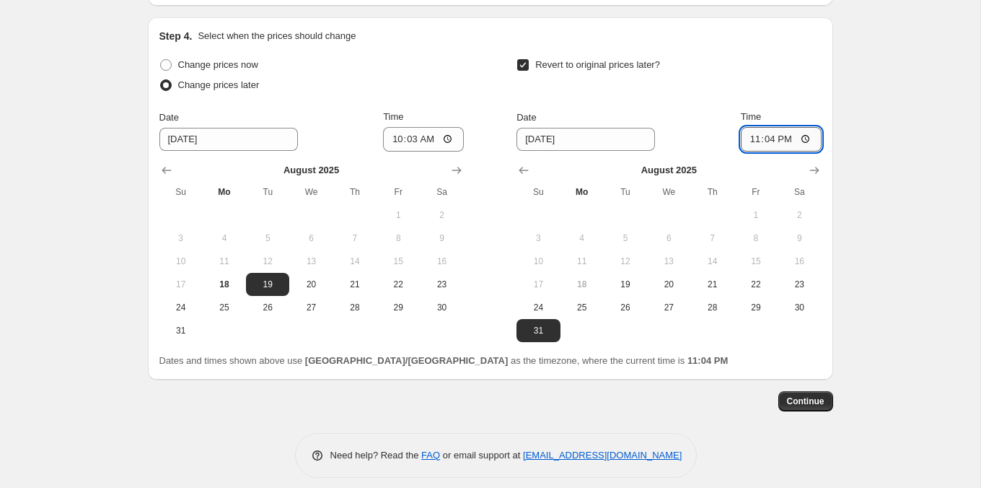
click at [770, 129] on input "23:04" at bounding box center [781, 139] width 81 height 25
type input "23:55"
click at [820, 395] on span "Continue" at bounding box center [806, 401] width 38 height 12
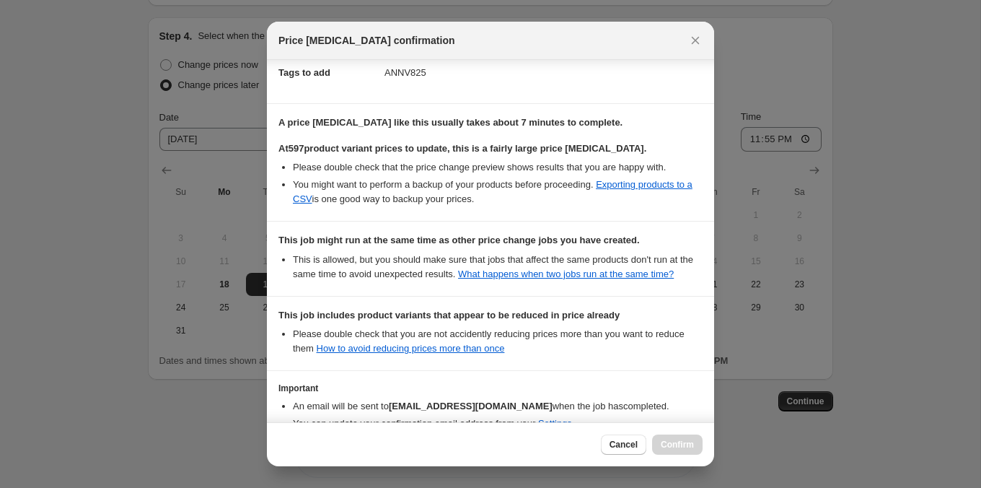
scroll to position [333, 0]
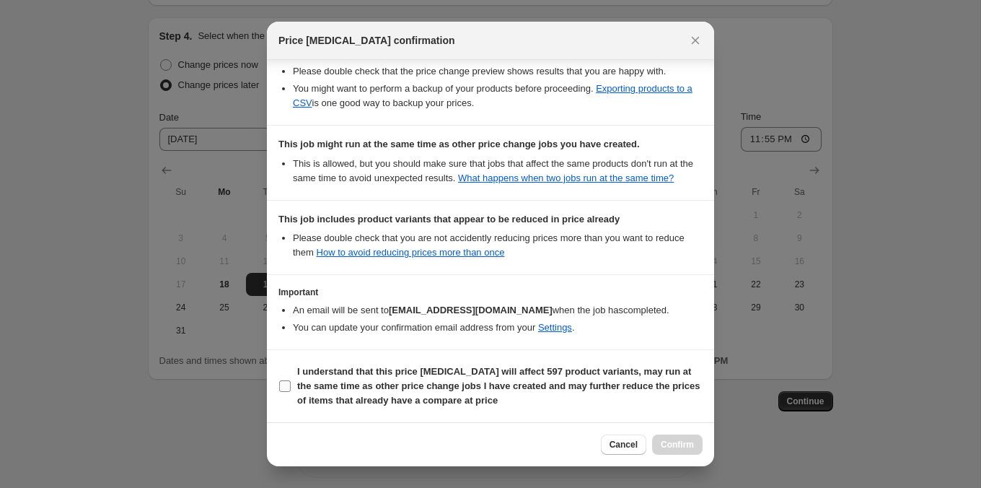
click at [606, 387] on b "I understand that this price [MEDICAL_DATA] will affect 597 product variants, m…" at bounding box center [498, 386] width 403 height 40
click at [291, 387] on input "I understand that this price [MEDICAL_DATA] will affect 597 product variants, m…" at bounding box center [285, 386] width 12 height 12
checkbox input "true"
click at [682, 448] on span "Confirm" at bounding box center [677, 445] width 33 height 12
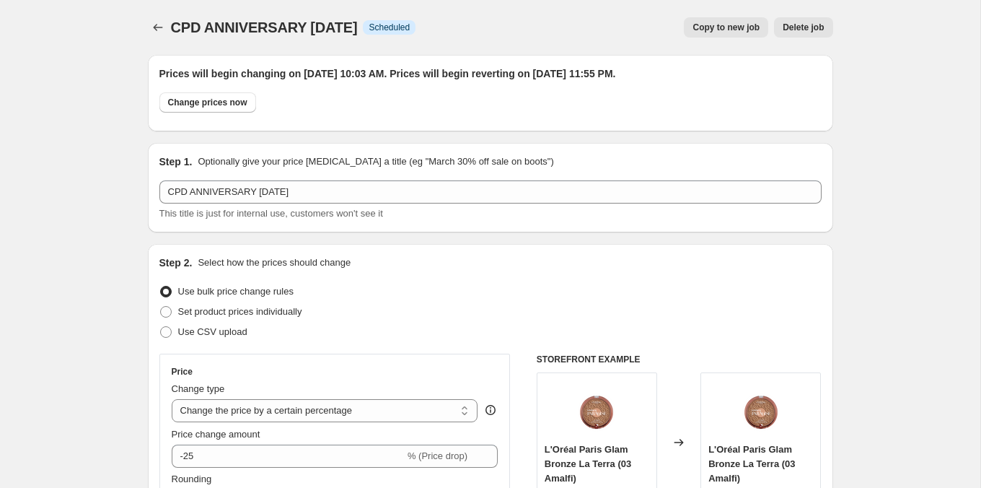
click at [156, 17] on div "CPD ANNIVERSARY [DATE]. This page is ready CPD ANNIVERSARY [DATE] Info Schedule…" at bounding box center [490, 27] width 685 height 55
click at [156, 23] on icon "Price change jobs" at bounding box center [158, 27] width 14 height 14
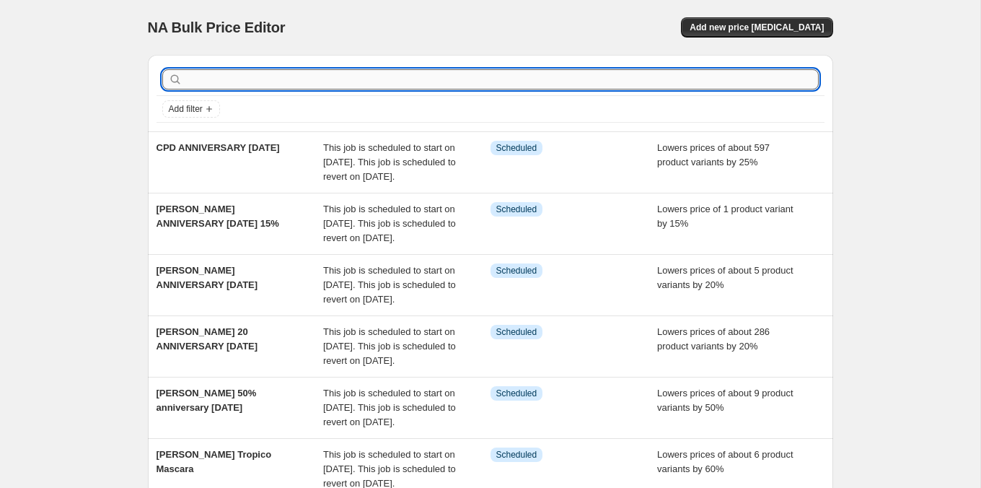
click at [226, 79] on input "text" at bounding box center [501, 79] width 633 height 20
type input "THANK"
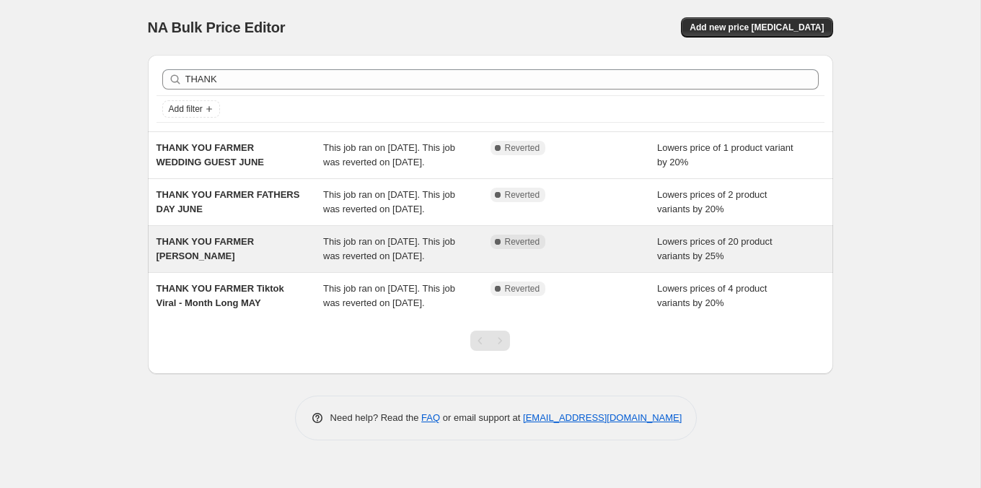
click at [297, 263] on div "THANK YOU FARMER [PERSON_NAME]" at bounding box center [240, 248] width 167 height 29
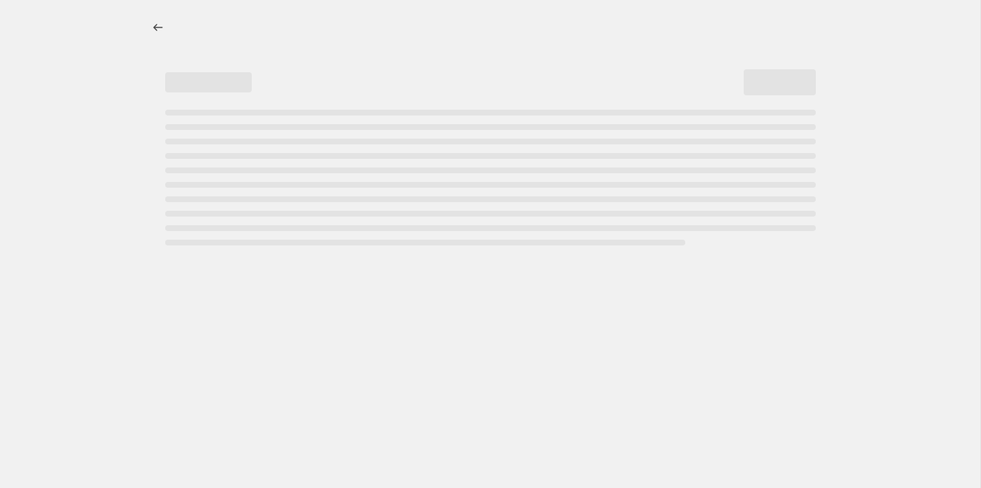
select select "percentage"
select select "tag"
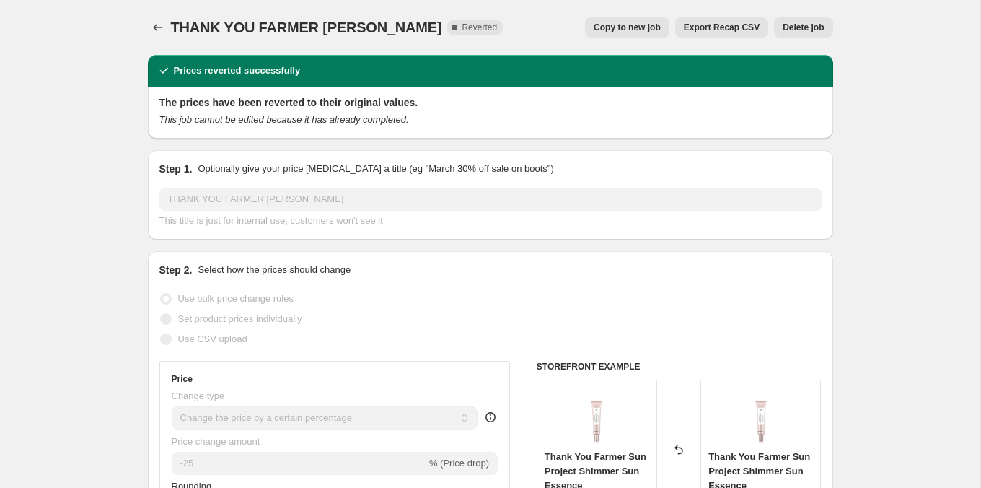
click at [629, 40] on div "THANK YOU FARMER [PERSON_NAME]. This page is ready THANK YOU FARMER ADHA JUNE C…" at bounding box center [490, 27] width 685 height 55
click at [628, 38] on div "THANK YOU FARMER [PERSON_NAME]. This page is ready THANK YOU FARMER ADHA JUNE C…" at bounding box center [490, 27] width 685 height 55
click at [627, 33] on button "Copy to new job" at bounding box center [627, 27] width 84 height 20
select select "percentage"
select select "tag"
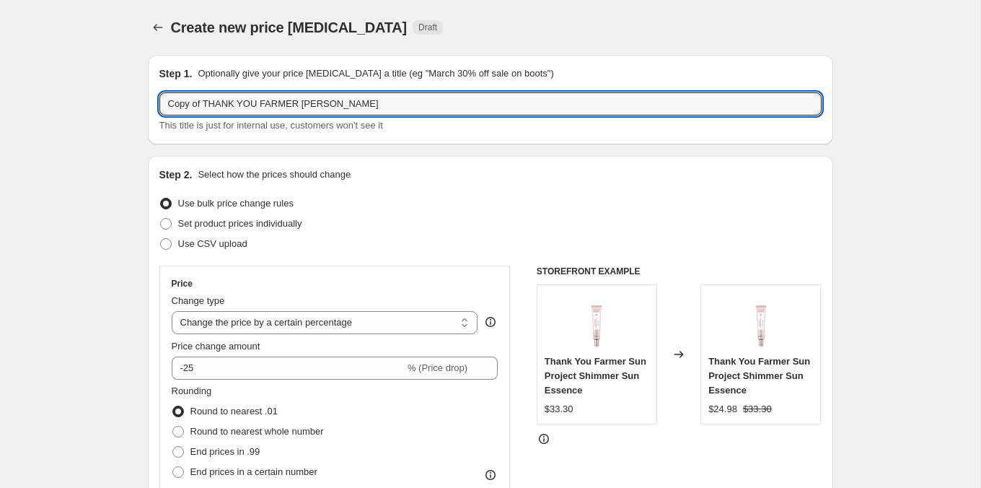
drag, startPoint x: 206, startPoint y: 105, endPoint x: 141, endPoint y: 107, distance: 65.0
drag, startPoint x: 269, startPoint y: 101, endPoint x: 350, endPoint y: 102, distance: 80.8
click at [350, 102] on input "THANK YOU FARMER [PERSON_NAME]" at bounding box center [490, 103] width 662 height 23
type input "THANK YOU FARMER ANNIVERSARY [DATE]"
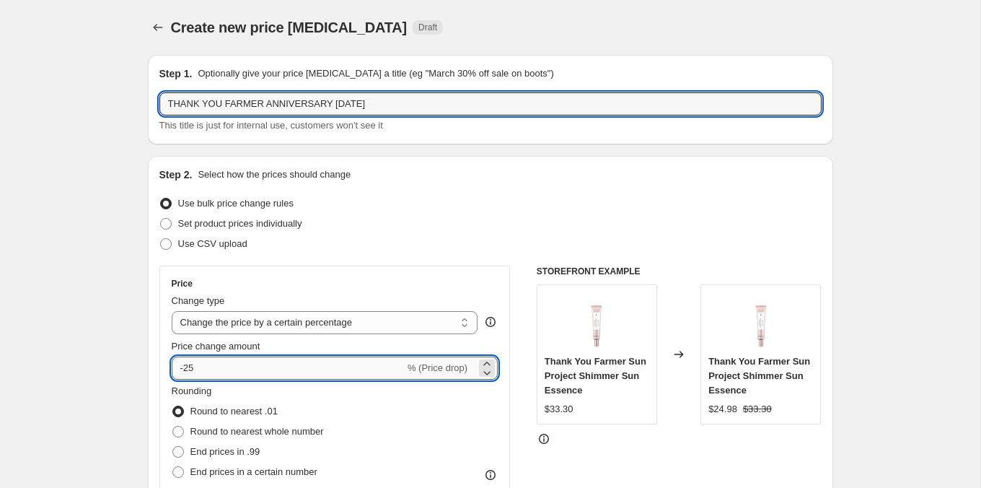
click at [234, 369] on input "-25" at bounding box center [288, 367] width 233 height 23
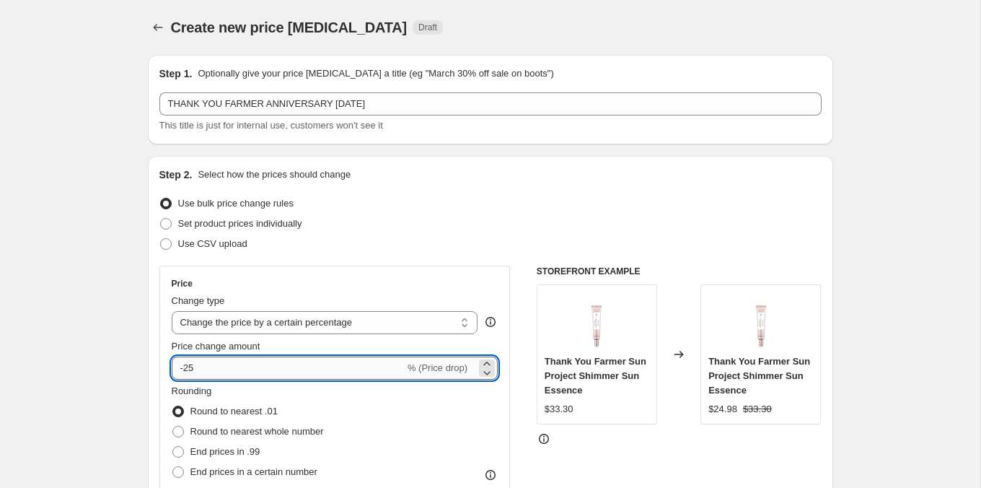
type input "-2"
type input "-30"
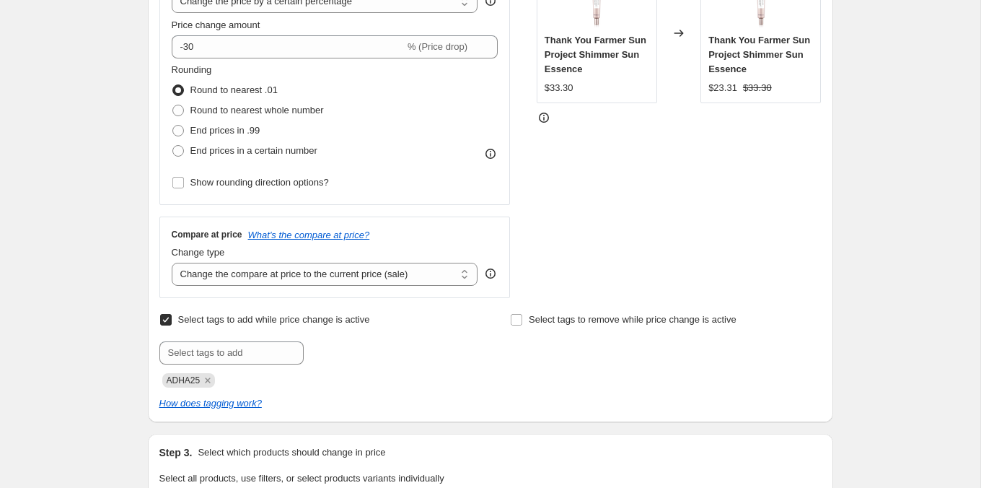
scroll to position [348, 0]
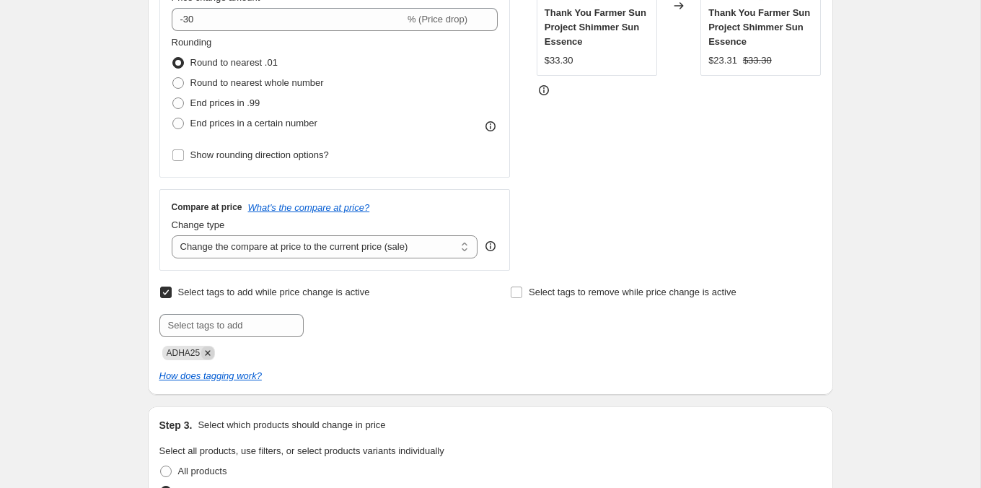
click at [209, 353] on icon "Remove ADHA25" at bounding box center [207, 352] width 13 height 13
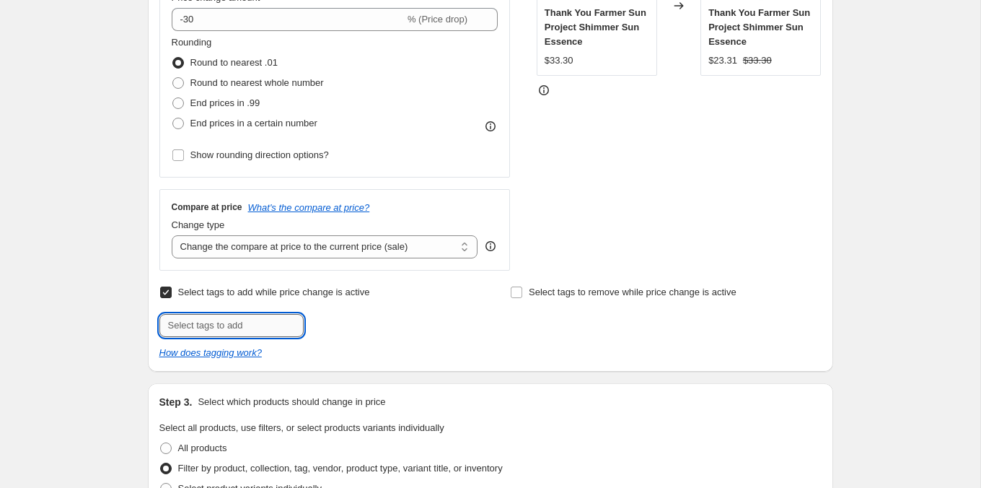
click at [203, 320] on input "text" at bounding box center [231, 325] width 144 height 23
type input "ANNV825"
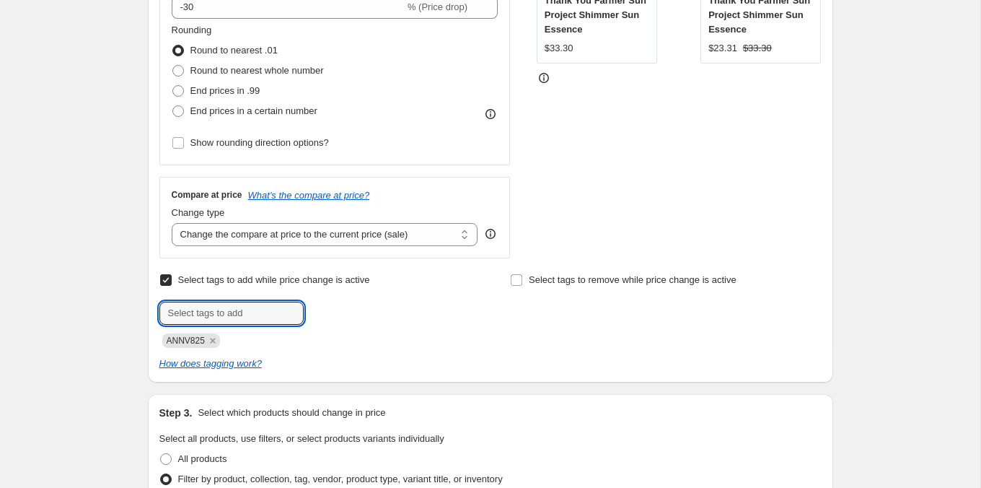
scroll to position [363, 0]
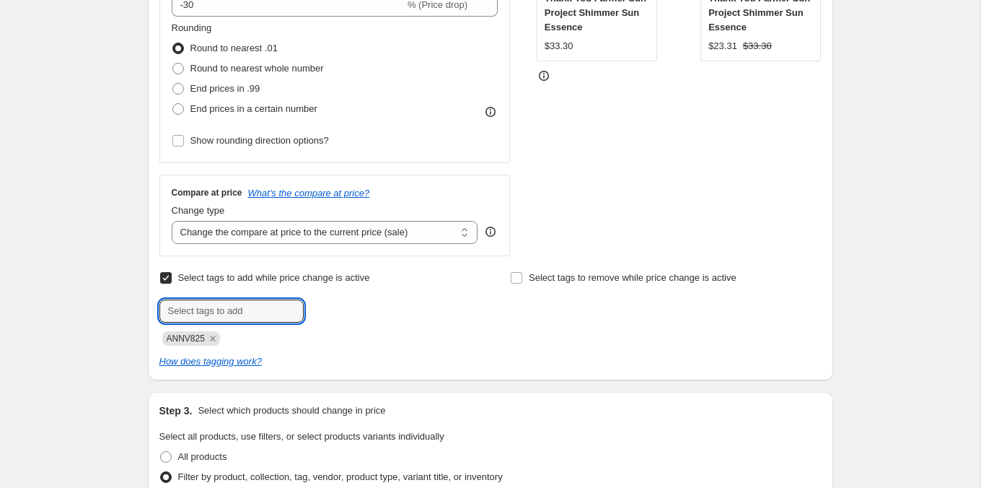
click at [343, 318] on div at bounding box center [314, 310] width 311 height 23
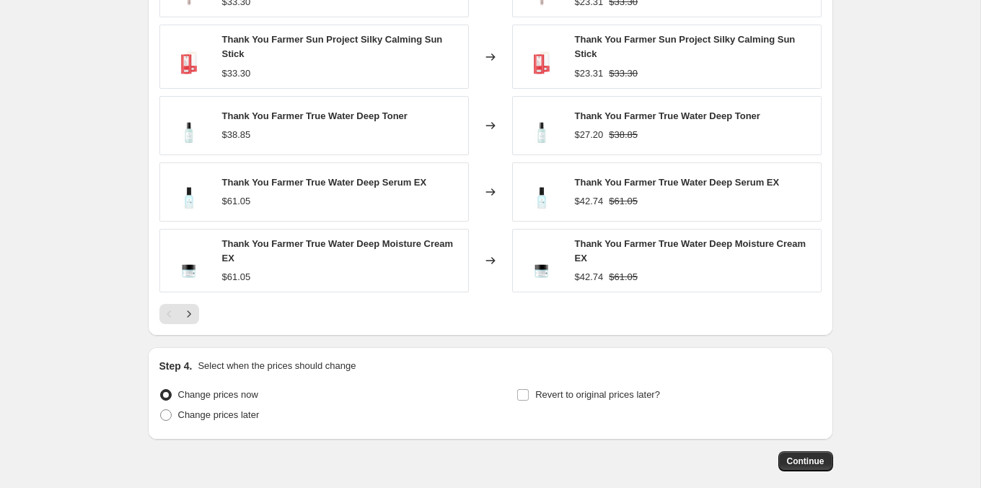
scroll to position [1151, 0]
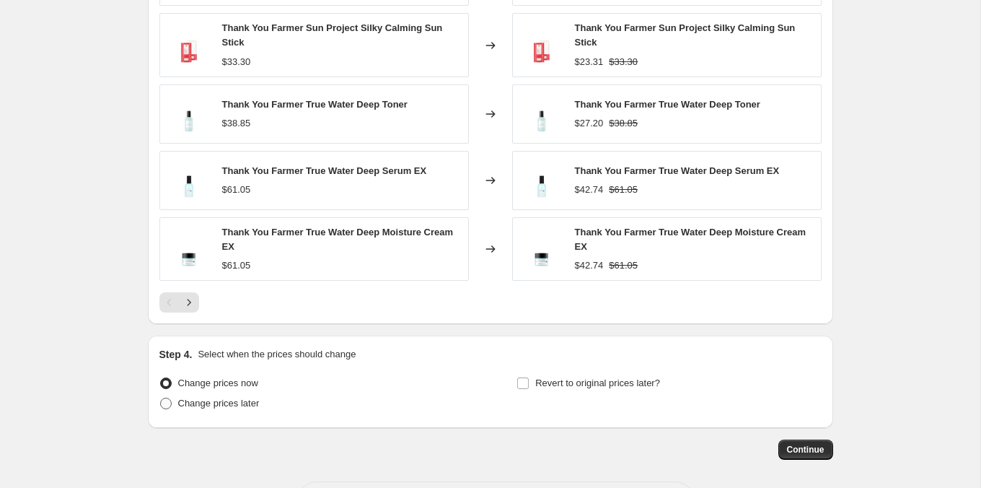
click at [245, 407] on label "Change prices later" at bounding box center [209, 403] width 100 height 20
click at [161, 398] on input "Change prices later" at bounding box center [160, 397] width 1 height 1
radio input "true"
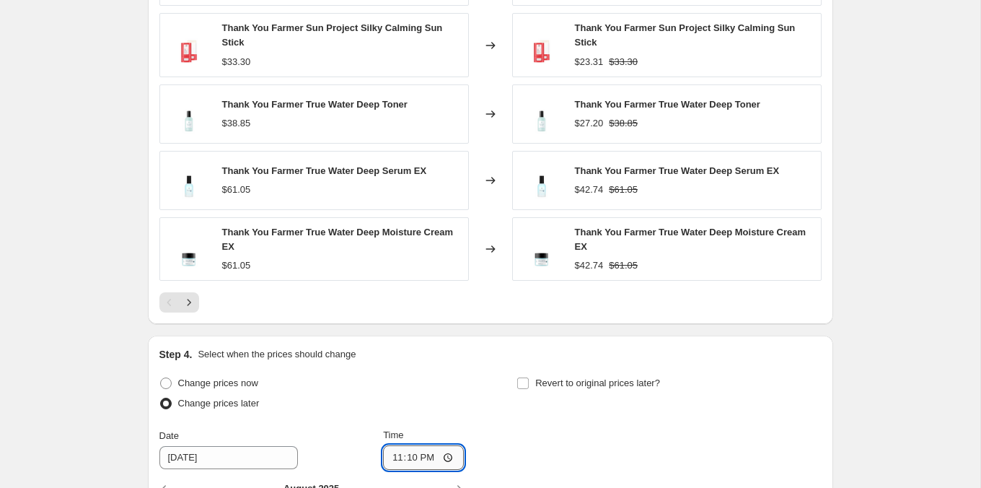
click at [387, 451] on input "23:10" at bounding box center [423, 457] width 81 height 25
type input "10:00"
click at [625, 382] on span "Revert to original prices later?" at bounding box center [597, 382] width 125 height 11
click at [529, 382] on input "Revert to original prices later?" at bounding box center [523, 383] width 12 height 12
checkbox input "true"
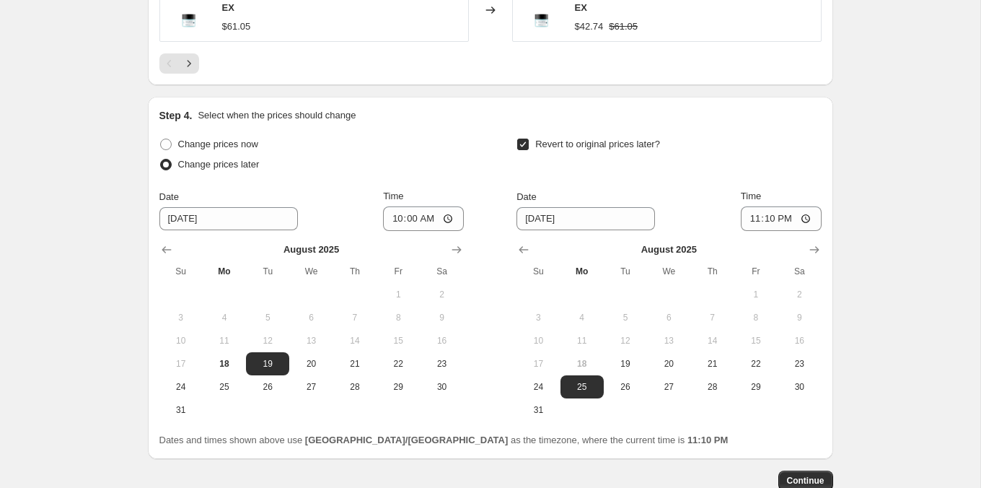
scroll to position [1438, 0]
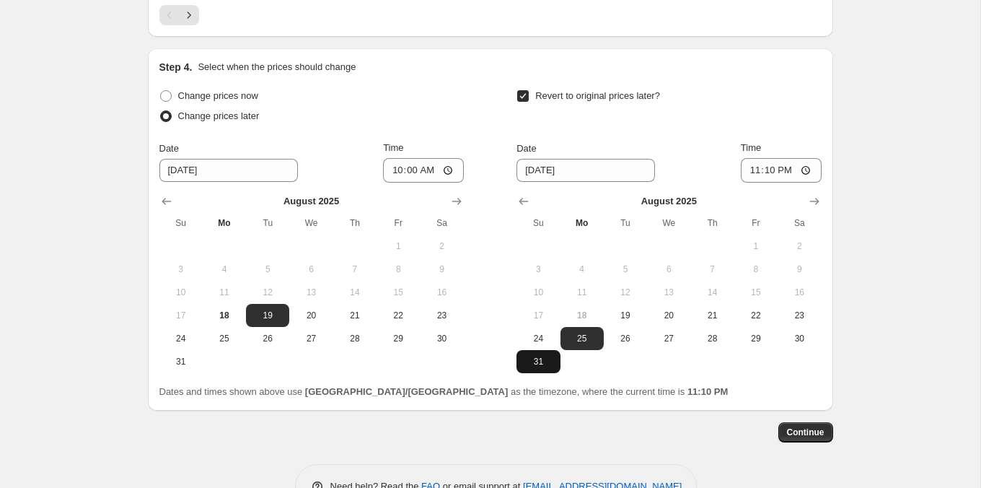
click at [526, 356] on span "31" at bounding box center [538, 362] width 32 height 12
type input "[DATE]"
click at [768, 166] on input "23:10" at bounding box center [781, 170] width 81 height 25
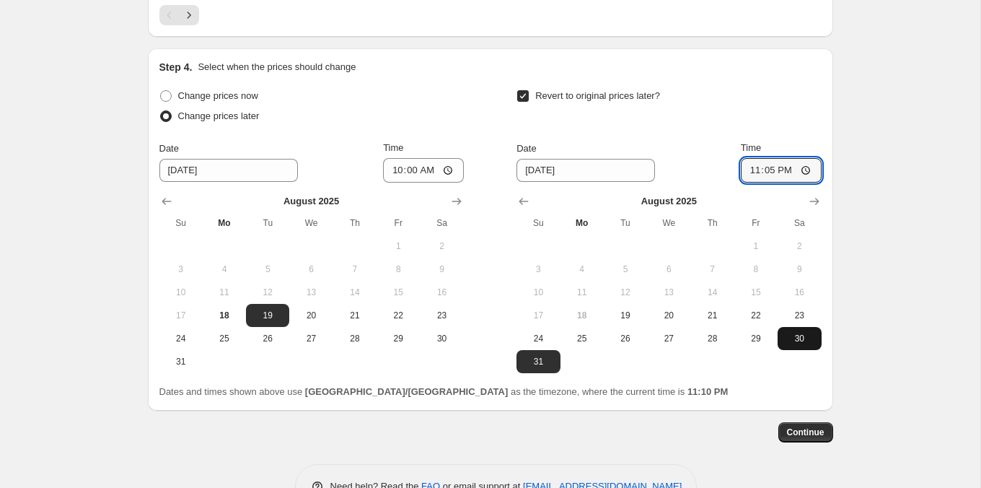
type input "23:55"
click at [801, 434] on button "Continue" at bounding box center [805, 432] width 55 height 20
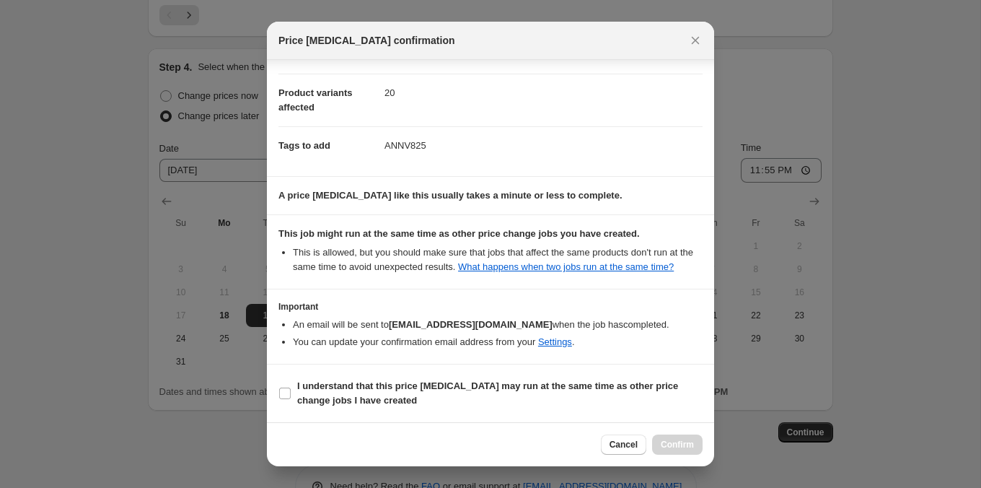
scroll to position [165, 0]
click at [650, 421] on section "I understand that this price [MEDICAL_DATA] may run at the same time as other p…" at bounding box center [490, 393] width 447 height 58
click at [650, 400] on span "I understand that this price [MEDICAL_DATA] may run at the same time as other p…" at bounding box center [499, 393] width 405 height 29
click at [291, 399] on input "I understand that this price [MEDICAL_DATA] may run at the same time as other p…" at bounding box center [285, 393] width 12 height 12
checkbox input "true"
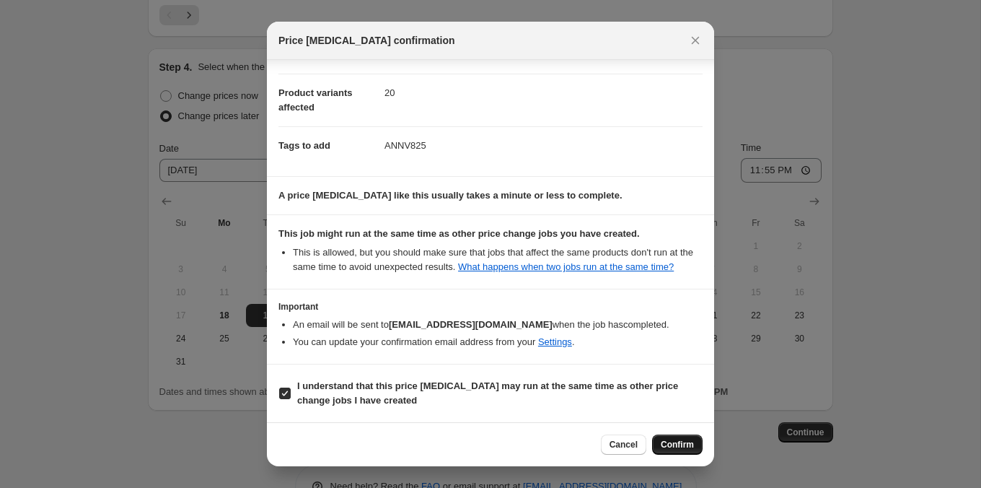
click at [672, 435] on button "Confirm" at bounding box center [677, 444] width 50 height 20
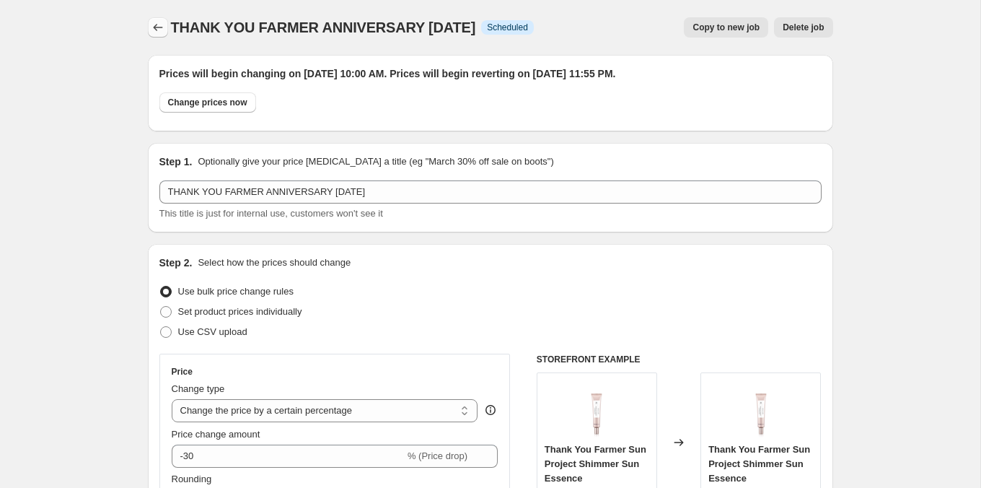
click at [161, 30] on icon "Price change jobs" at bounding box center [158, 27] width 14 height 14
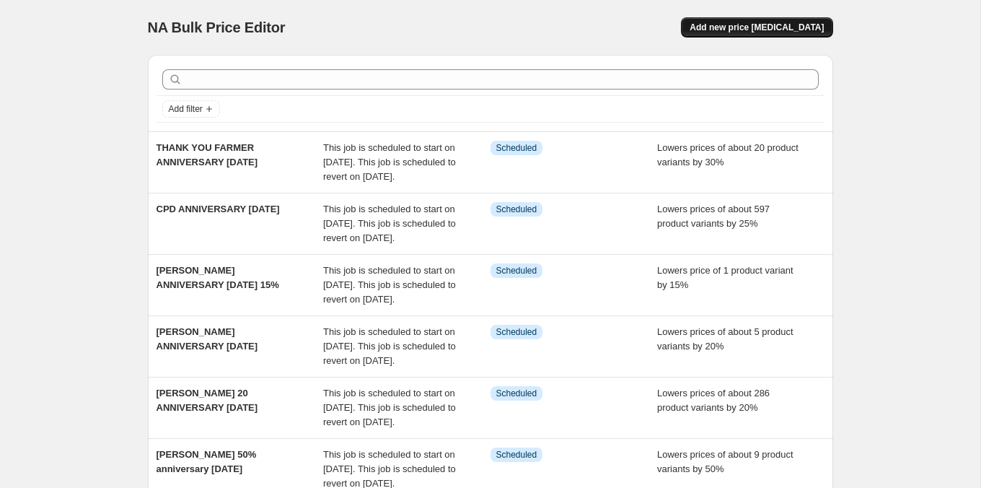
click at [799, 27] on span "Add new price [MEDICAL_DATA]" at bounding box center [757, 28] width 134 height 12
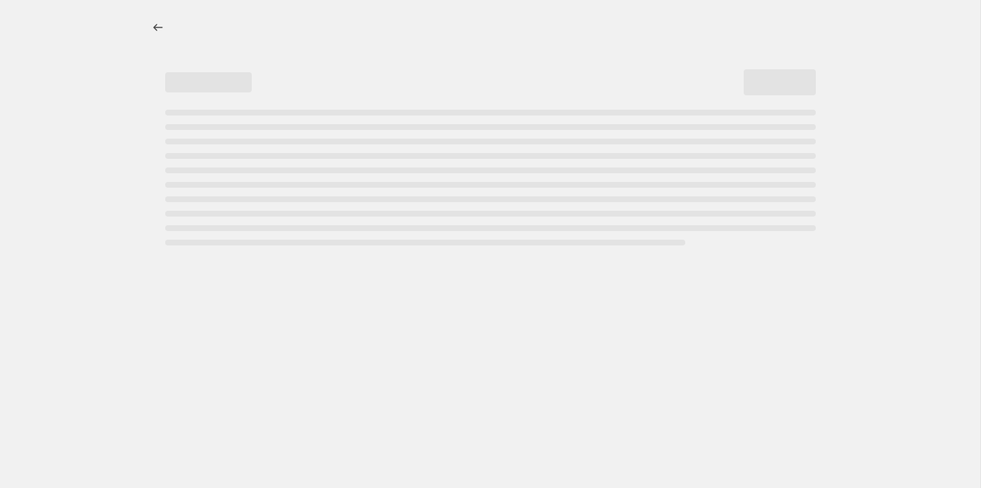
select select "percentage"
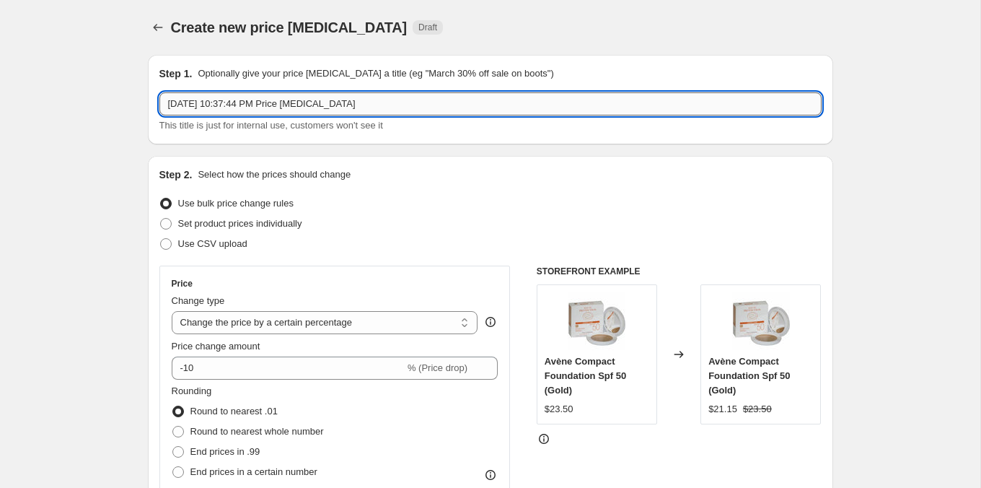
click at [418, 105] on input "[DATE] 10:37:44 PM Price [MEDICAL_DATA]" at bounding box center [490, 103] width 662 height 23
click at [283, 105] on input "MANCODE ANNIVERSARFY [DATE]" at bounding box center [490, 103] width 662 height 23
type input "MANCODE ANNIVERSARY [DATE]"
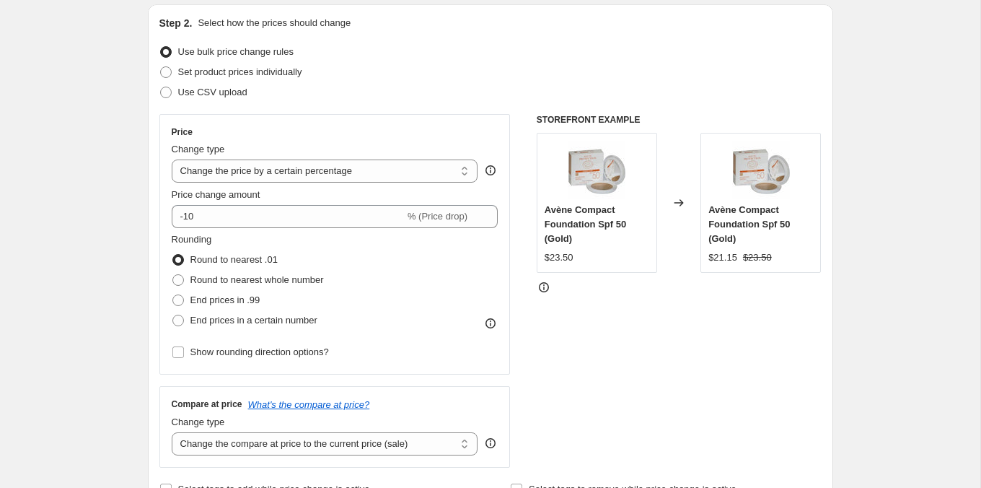
scroll to position [182, 0]
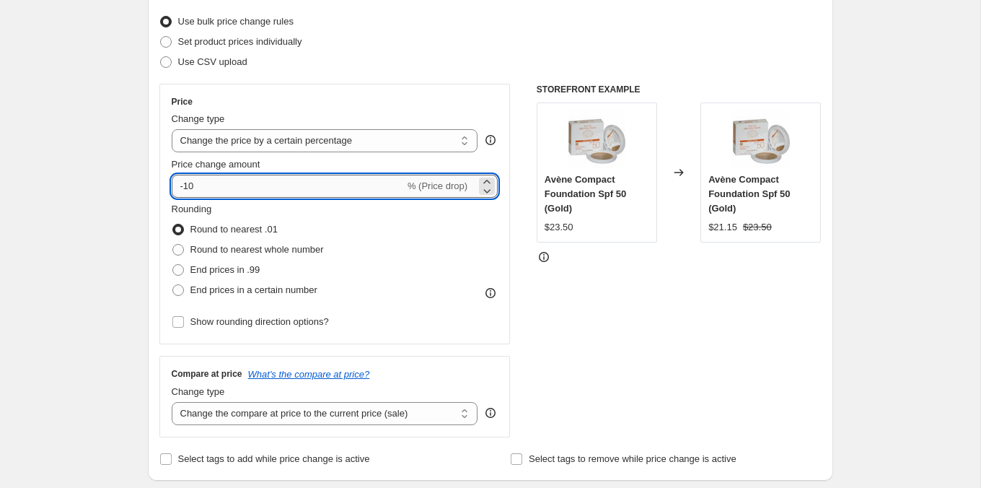
click at [239, 190] on input "-10" at bounding box center [288, 186] width 233 height 23
type input "-1"
type input "-20"
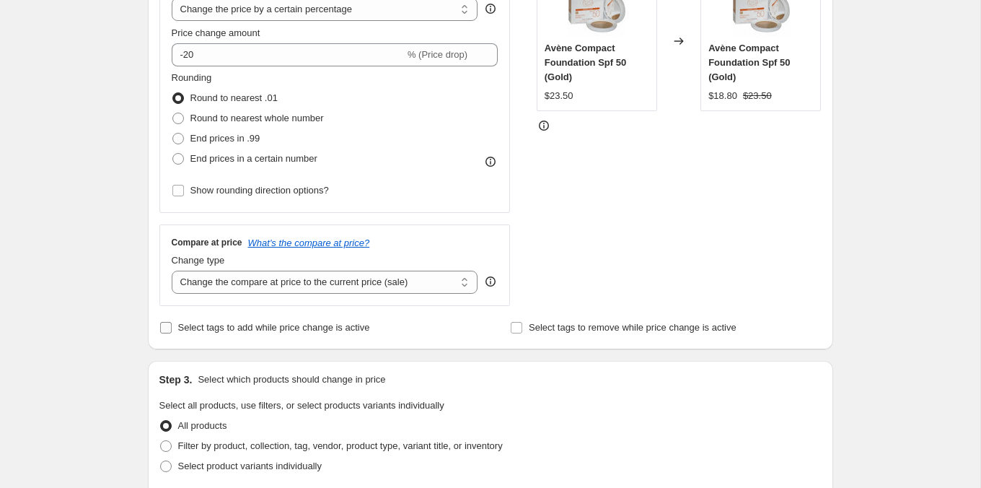
click at [216, 327] on span "Select tags to add while price change is active" at bounding box center [274, 327] width 192 height 11
click at [172, 327] on input "Select tags to add while price change is active" at bounding box center [166, 328] width 12 height 12
checkbox input "true"
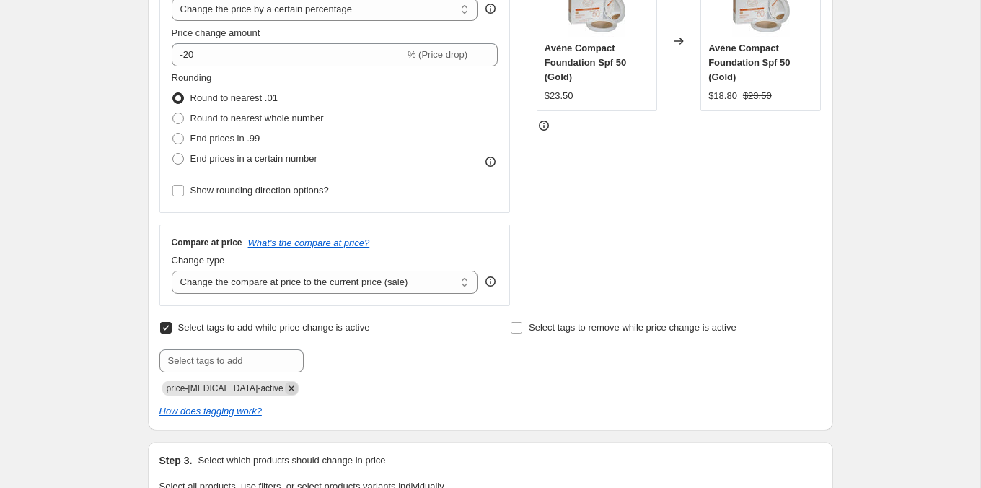
click at [285, 383] on icon "Remove price-change-job-active" at bounding box center [291, 388] width 13 height 13
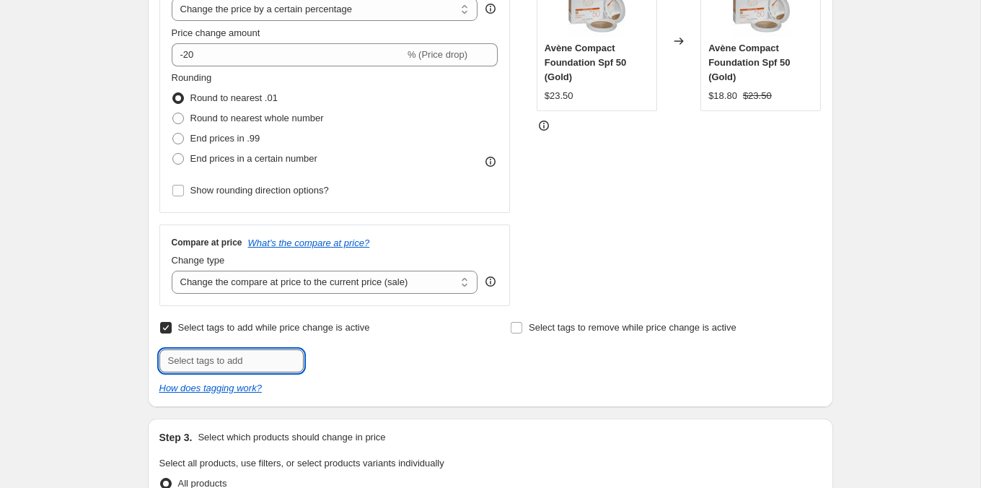
click at [268, 361] on input "text" at bounding box center [231, 360] width 144 height 23
type input "ANNV825"
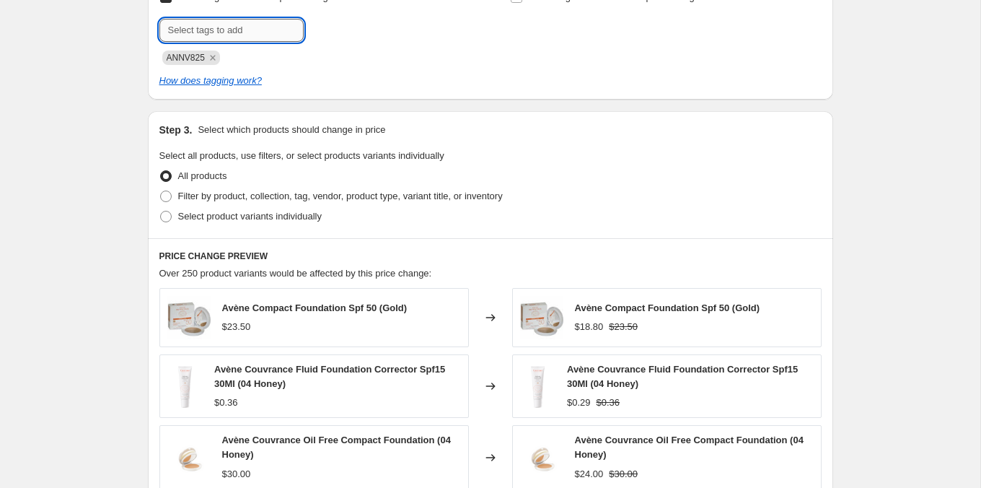
scroll to position [674, 0]
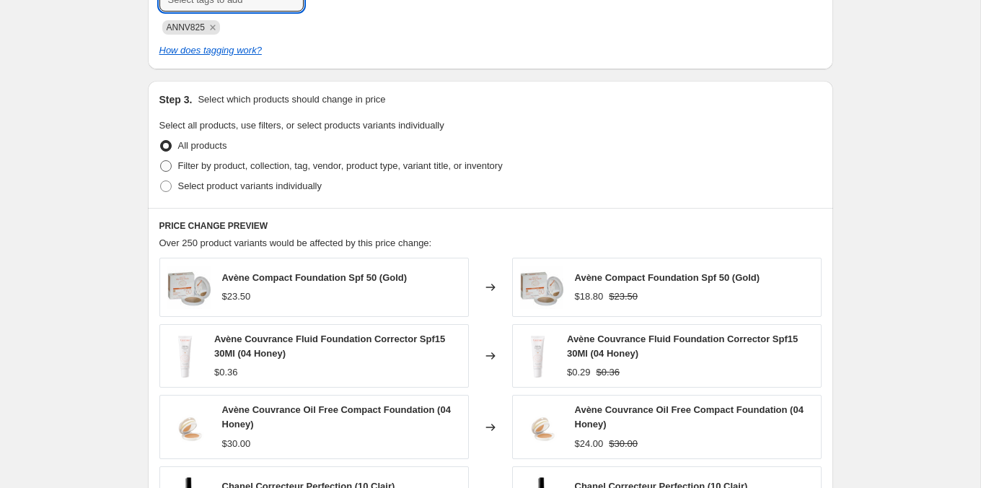
click at [291, 165] on span "Filter by product, collection, tag, vendor, product type, variant title, or inv…" at bounding box center [340, 165] width 325 height 11
click at [161, 161] on input "Filter by product, collection, tag, vendor, product type, variant title, or inv…" at bounding box center [160, 160] width 1 height 1
radio input "true"
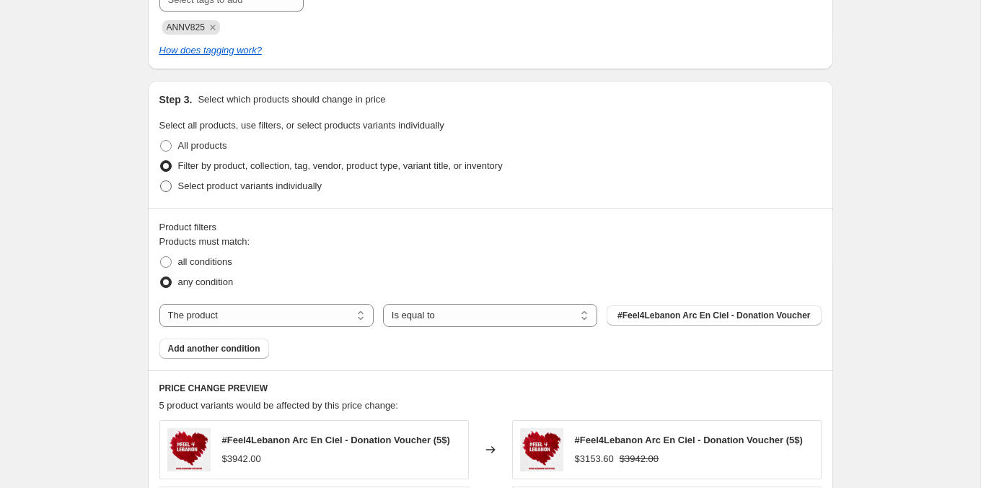
click at [191, 185] on span "Select product variants individually" at bounding box center [250, 185] width 144 height 11
click at [161, 181] on input "Select product variants individually" at bounding box center [160, 180] width 1 height 1
radio input "true"
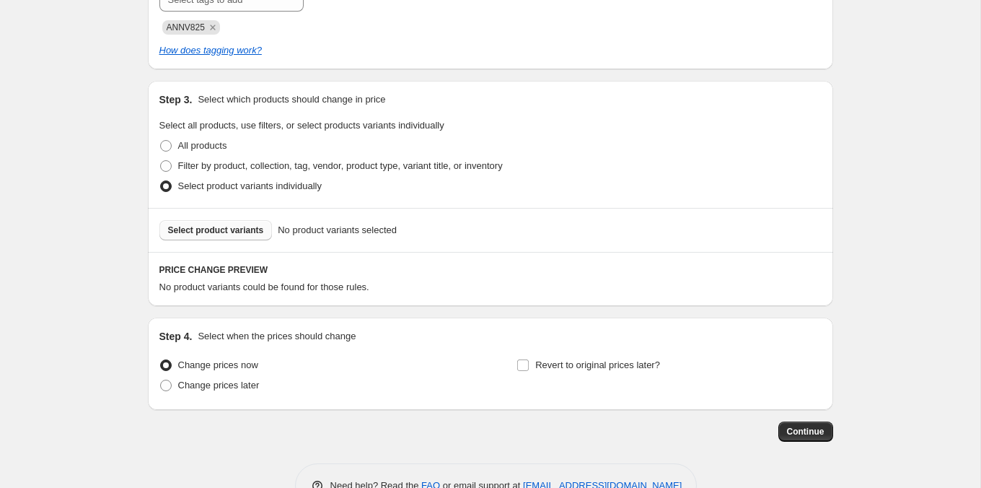
click at [202, 224] on span "Select product variants" at bounding box center [216, 230] width 96 height 12
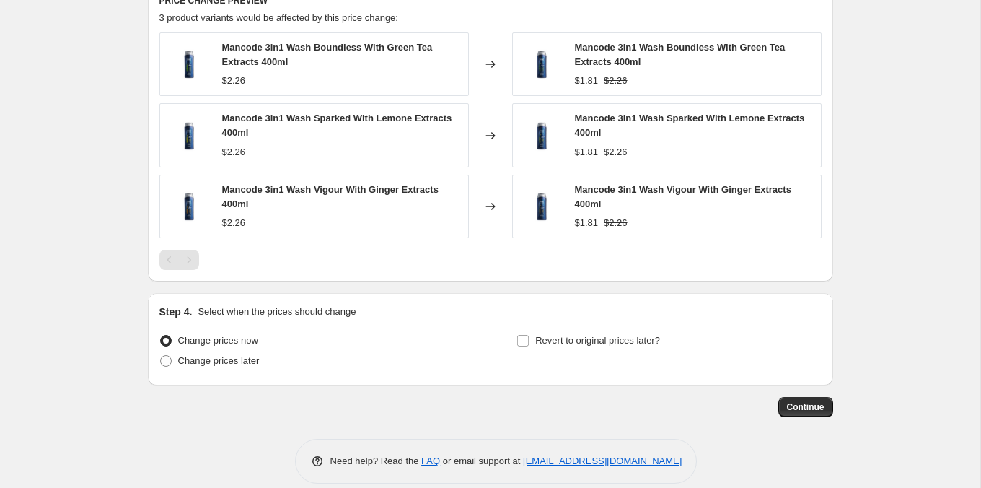
scroll to position [949, 0]
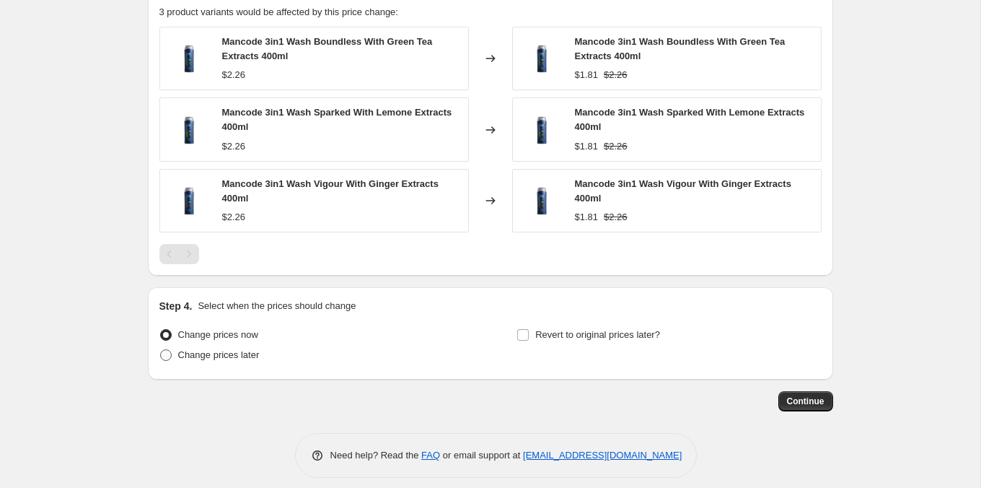
click at [248, 349] on span "Change prices later" at bounding box center [219, 354] width 82 height 11
click at [161, 349] on input "Change prices later" at bounding box center [160, 349] width 1 height 1
radio input "true"
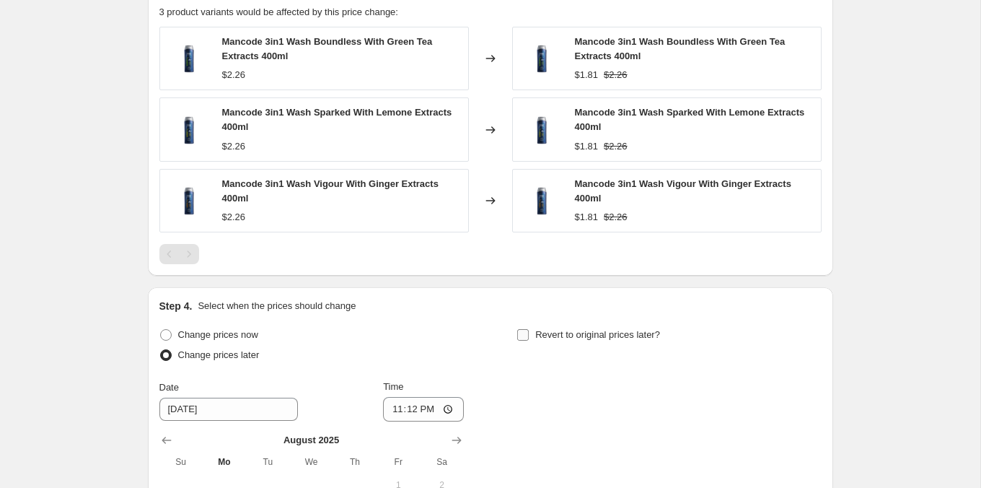
click at [559, 329] on span "Revert to original prices later?" at bounding box center [597, 334] width 125 height 11
click at [529, 329] on input "Revert to original prices later?" at bounding box center [523, 335] width 12 height 12
checkbox input "true"
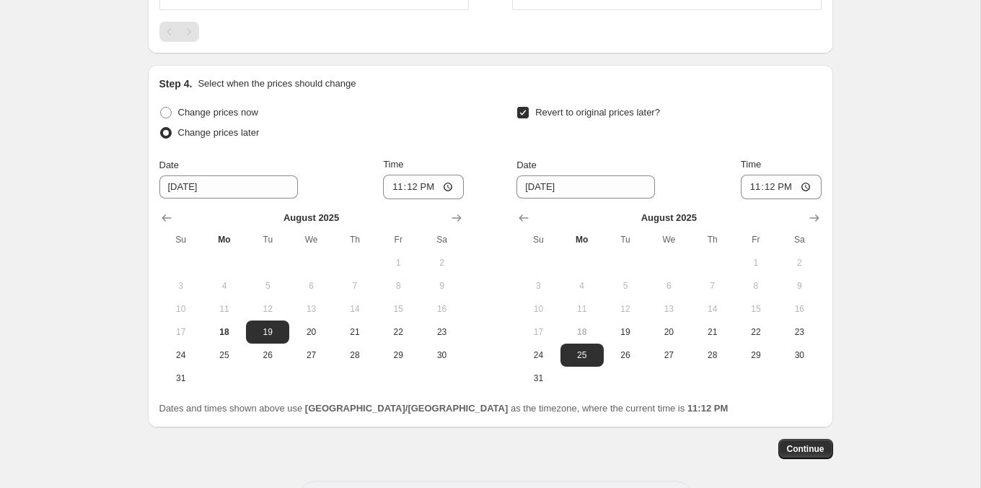
scroll to position [1214, 0]
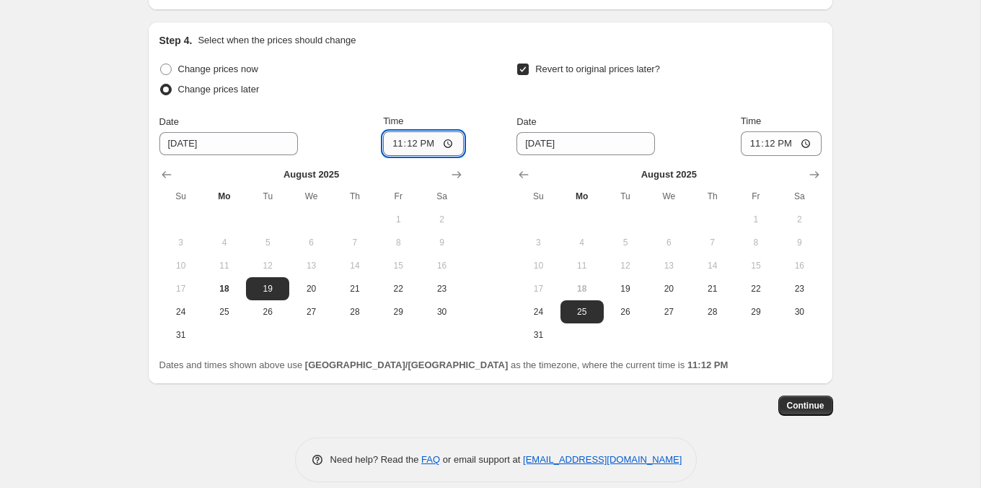
click at [393, 138] on input "23:12" at bounding box center [423, 143] width 81 height 25
type input "10:00"
click at [550, 329] on span "31" at bounding box center [538, 335] width 32 height 12
type input "[DATE]"
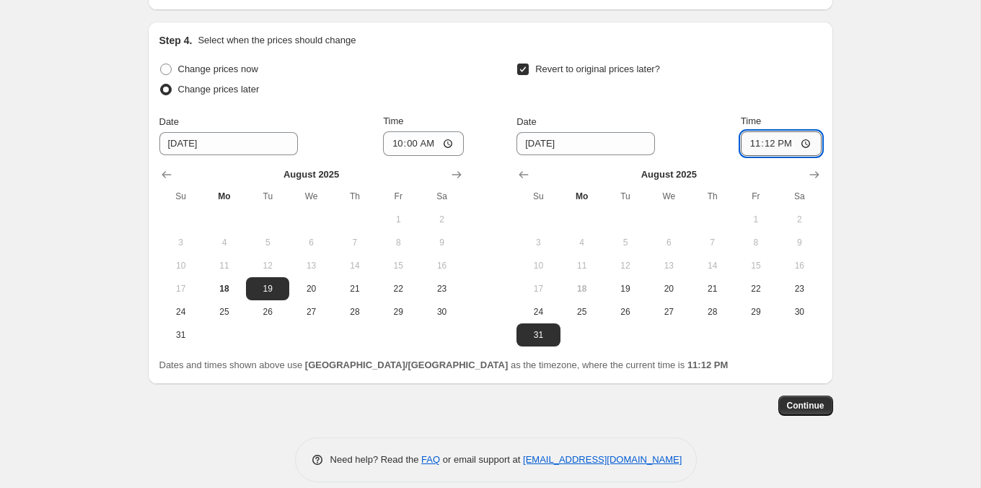
click at [763, 144] on input "23:12" at bounding box center [781, 143] width 81 height 25
type input "23:55"
click at [820, 405] on span "Continue" at bounding box center [806, 406] width 38 height 12
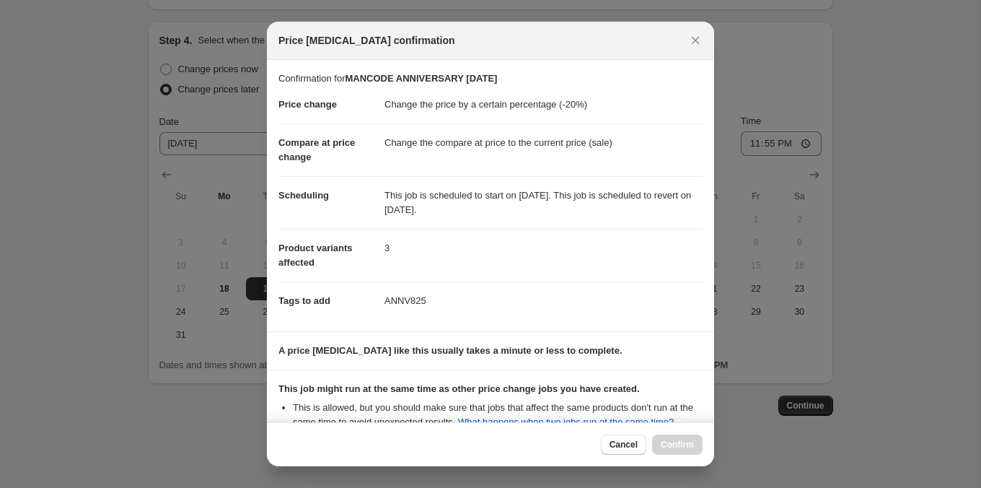
scroll to position [165, 0]
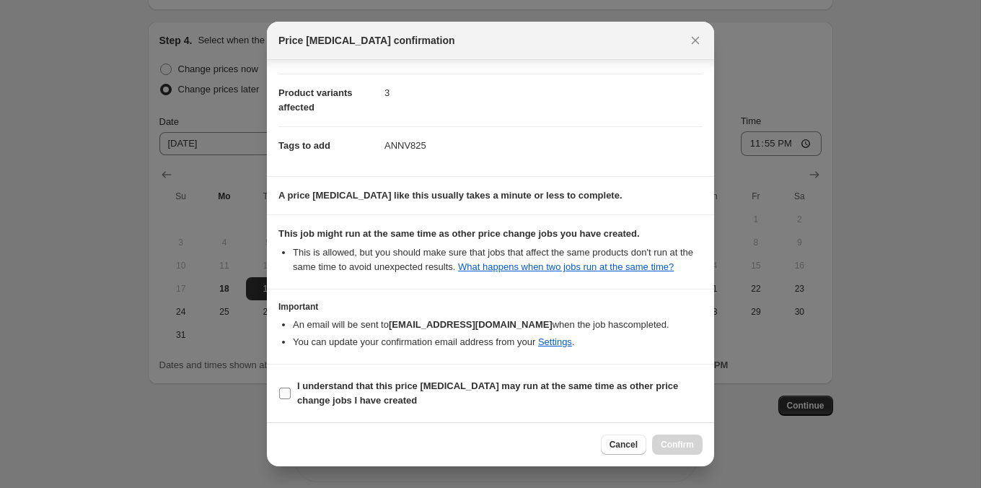
click at [578, 388] on b "I understand that this price [MEDICAL_DATA] may run at the same time as other p…" at bounding box center [487, 392] width 381 height 25
click at [291, 388] on input "I understand that this price [MEDICAL_DATA] may run at the same time as other p…" at bounding box center [285, 393] width 12 height 12
checkbox input "true"
click at [662, 432] on div "Cancel Confirm" at bounding box center [490, 444] width 447 height 44
click at [665, 436] on button "Confirm" at bounding box center [677, 444] width 50 height 20
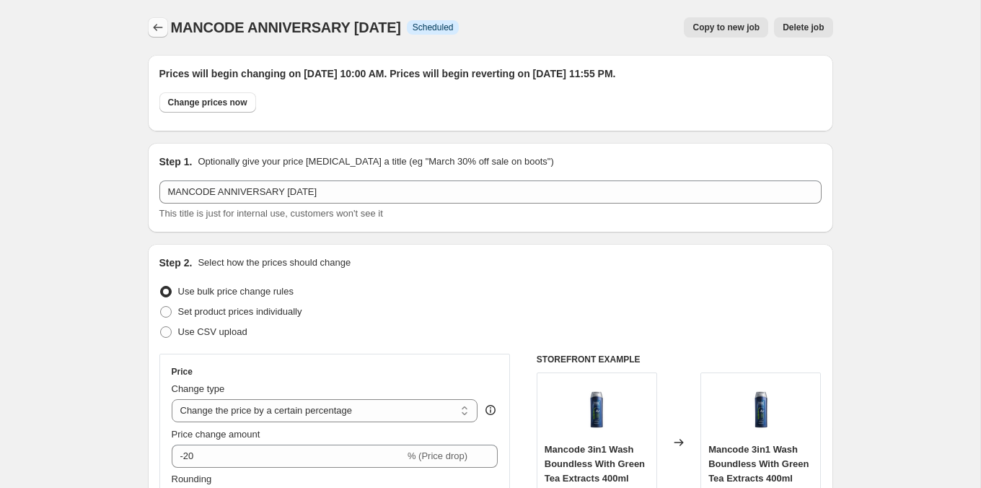
click at [161, 36] on button "Price change jobs" at bounding box center [158, 27] width 20 height 20
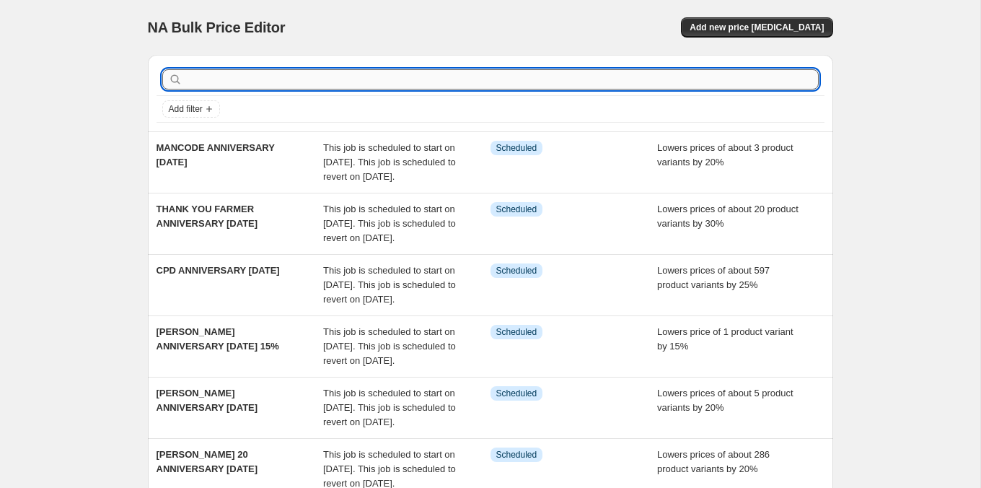
click at [362, 86] on input "text" at bounding box center [501, 79] width 633 height 20
type input "ABH"
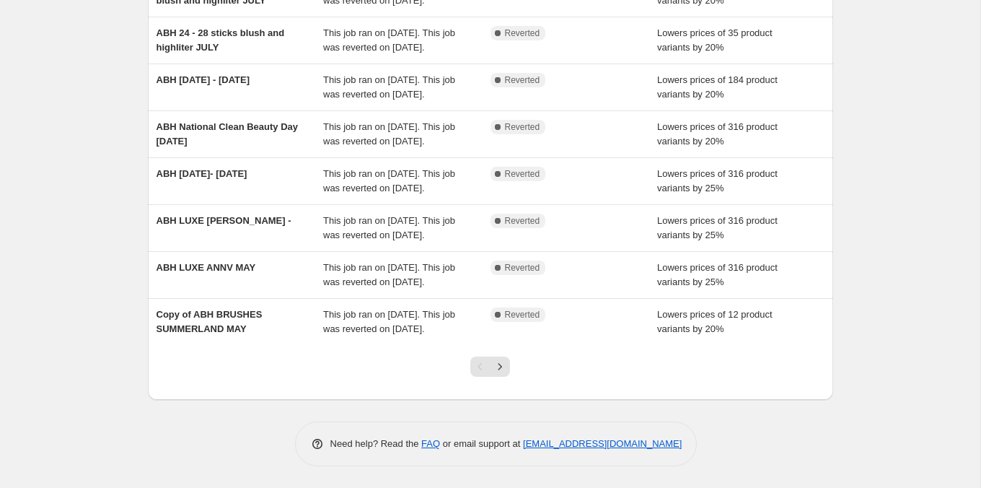
scroll to position [341, 0]
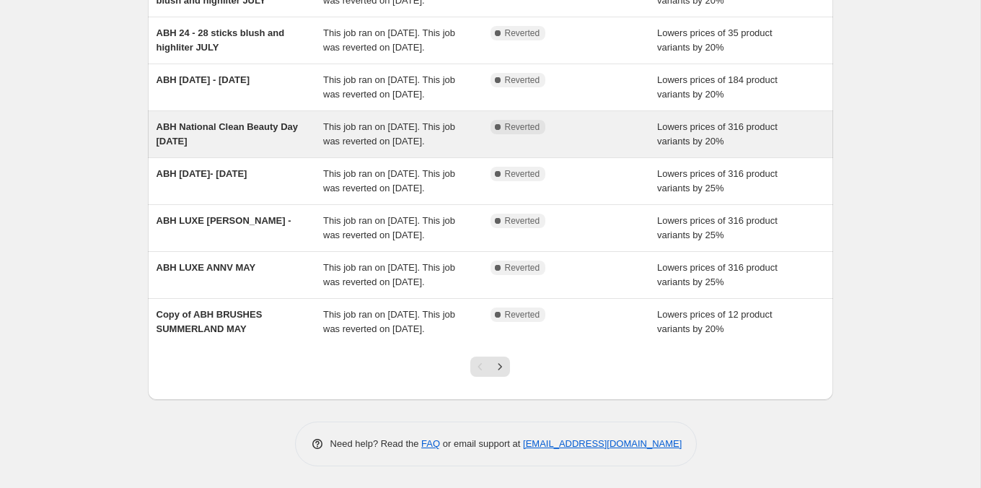
click at [340, 121] on span "This job ran on [DATE]. This job was reverted on [DATE]." at bounding box center [389, 133] width 132 height 25
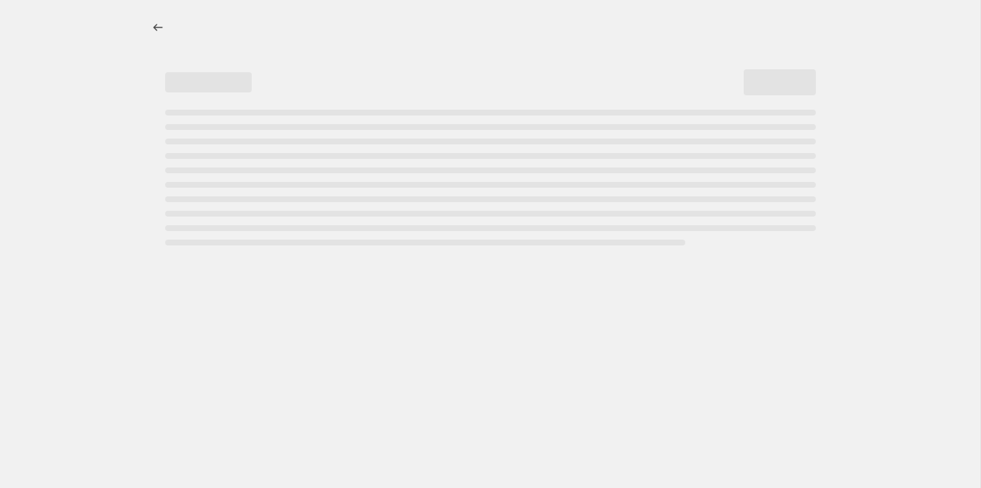
select select "percentage"
select select "tag"
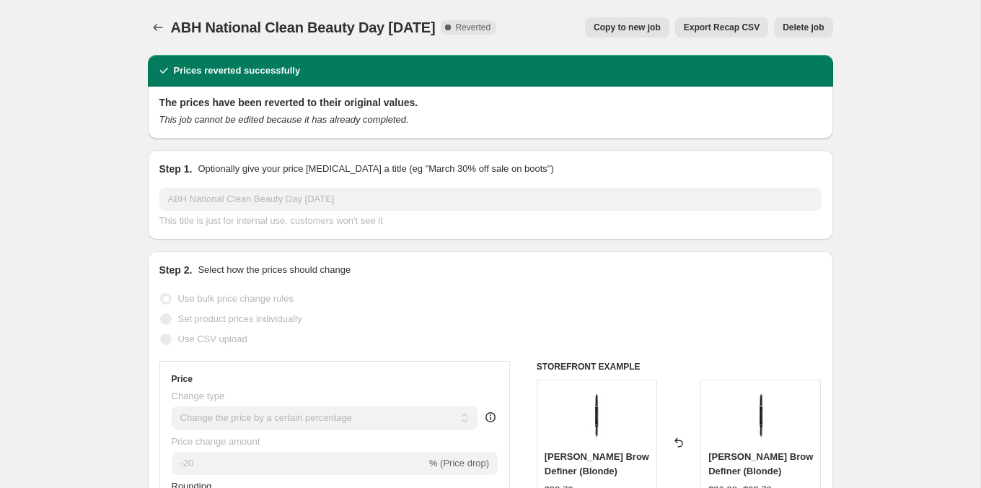
click at [640, 28] on span "Copy to new job" at bounding box center [627, 28] width 67 height 12
select select "percentage"
select select "tag"
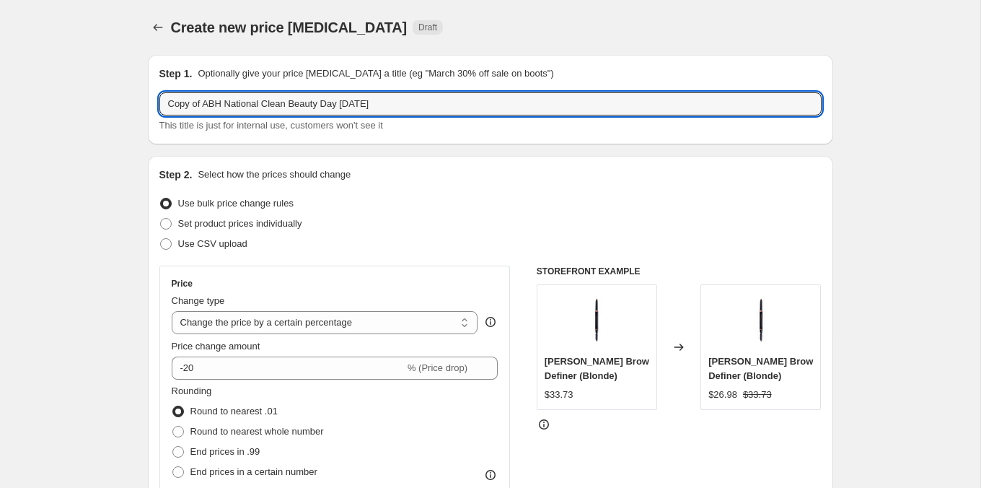
drag, startPoint x: 204, startPoint y: 103, endPoint x: 148, endPoint y: 103, distance: 56.3
click at [148, 103] on div "Step 1. Optionally give your price [MEDICAL_DATA] a title (eg "March 30% off sa…" at bounding box center [490, 99] width 685 height 89
drag, startPoint x: 190, startPoint y: 103, endPoint x: 517, endPoint y: 100, distance: 326.8
click at [517, 100] on input "ABH National Clean Beauty Day [DATE]" at bounding box center [490, 103] width 662 height 23
type input "ABH ANNIVERSARY [DATE]"
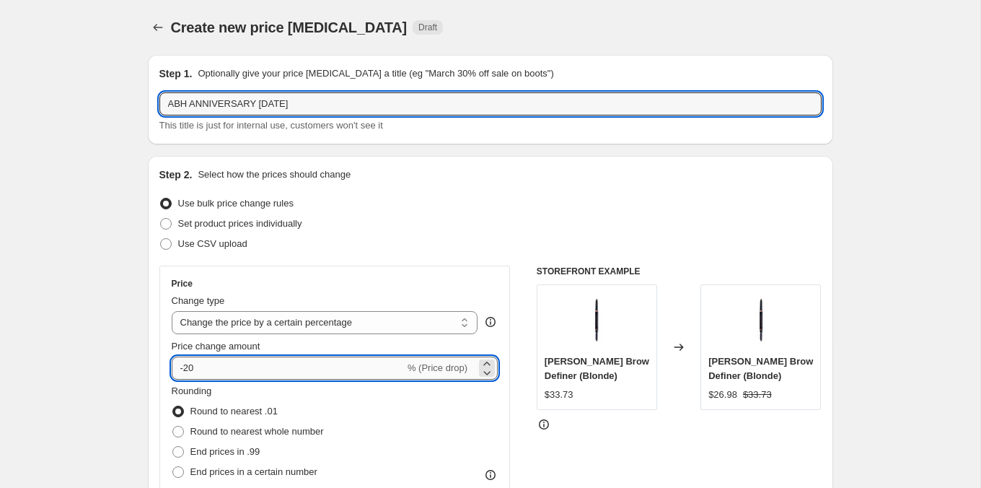
click at [221, 363] on input "-20" at bounding box center [288, 367] width 233 height 23
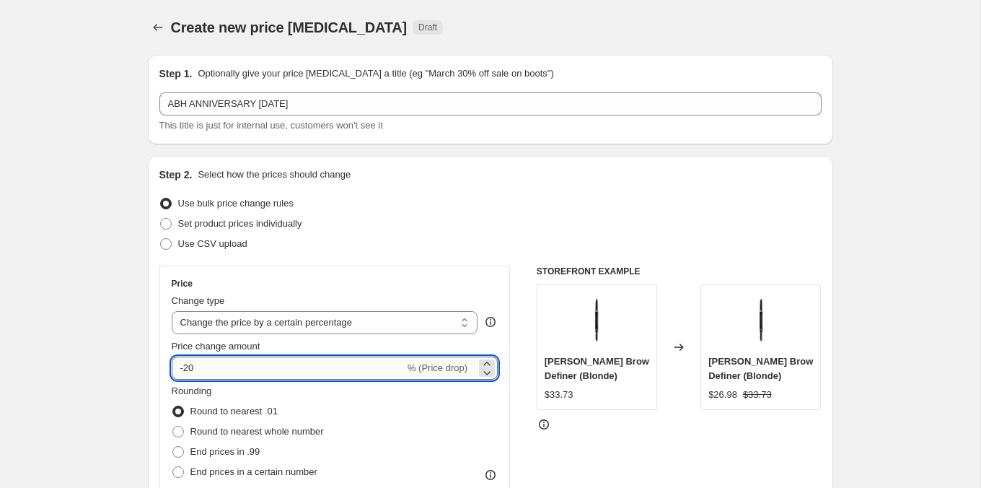
type input "-2"
type input "-15"
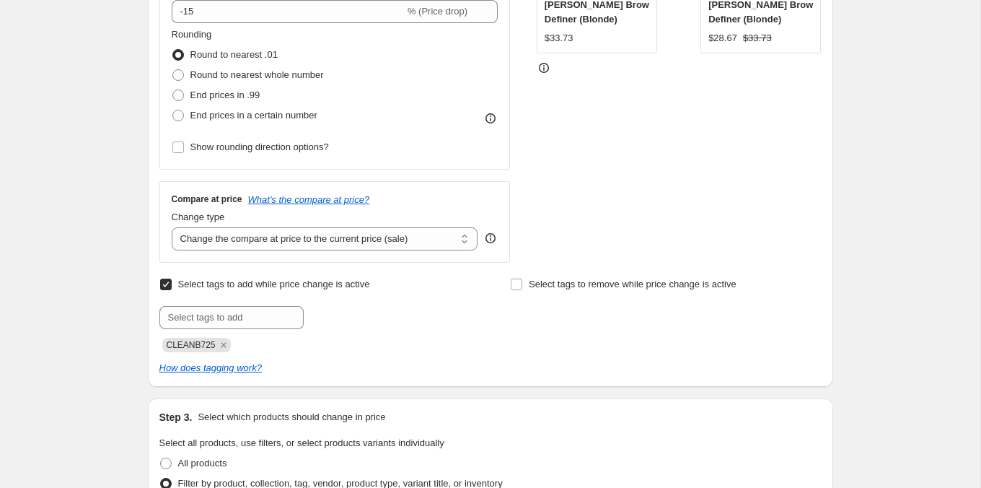
scroll to position [376, 0]
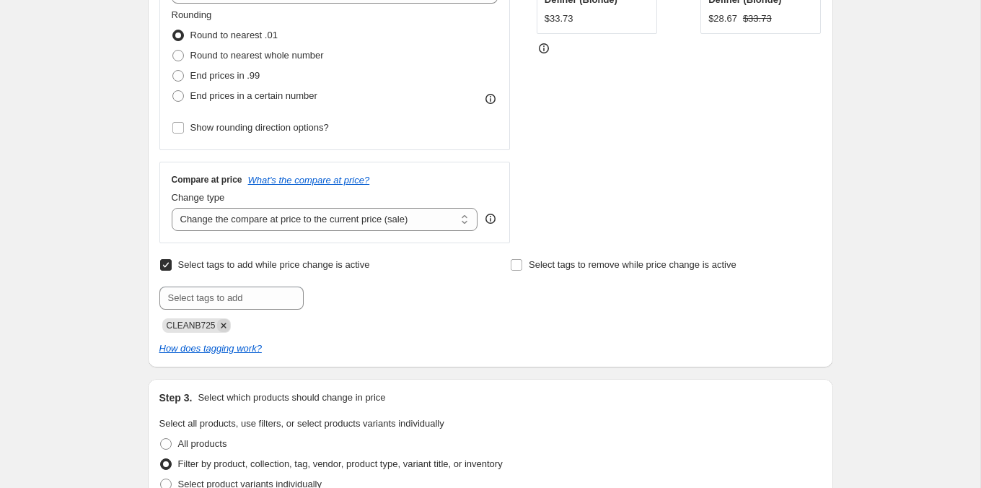
click at [227, 319] on icon "Remove CLEANB725" at bounding box center [223, 325] width 13 height 13
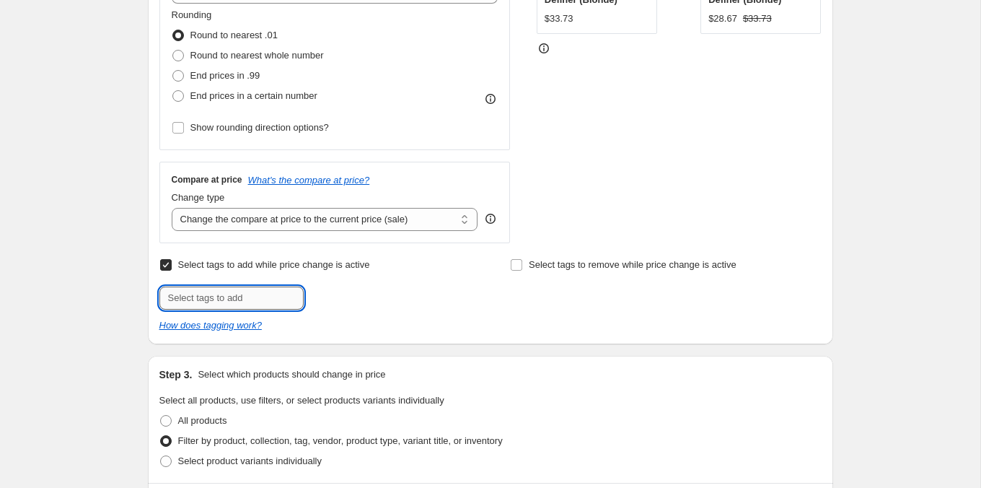
click at [226, 304] on input "text" at bounding box center [231, 297] width 144 height 23
type input "ANNV825"
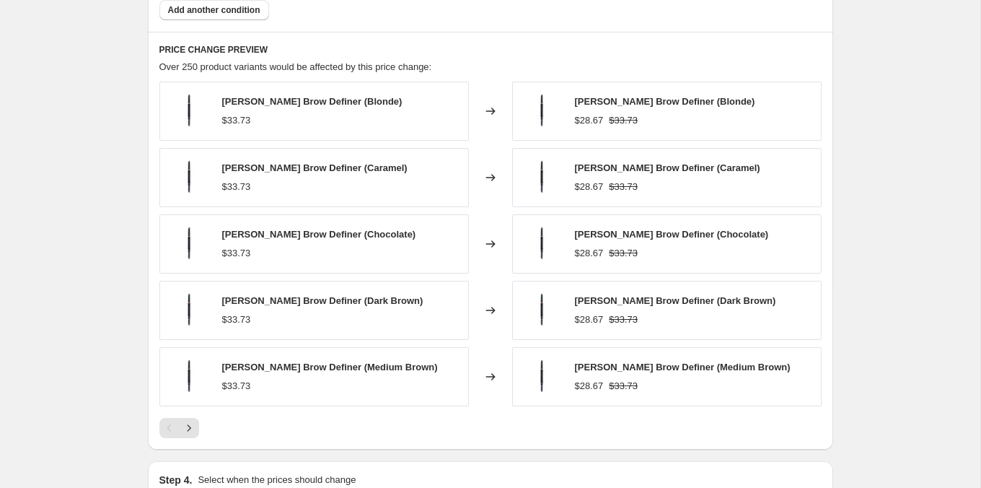
scroll to position [1195, 0]
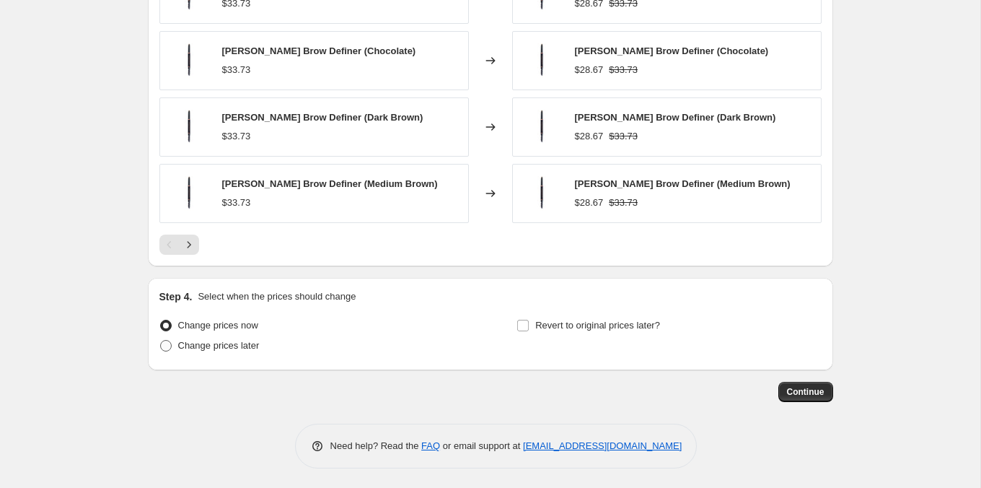
click at [247, 345] on span "Change prices later" at bounding box center [219, 345] width 82 height 11
click at [161, 340] on input "Change prices later" at bounding box center [160, 340] width 1 height 1
radio input "true"
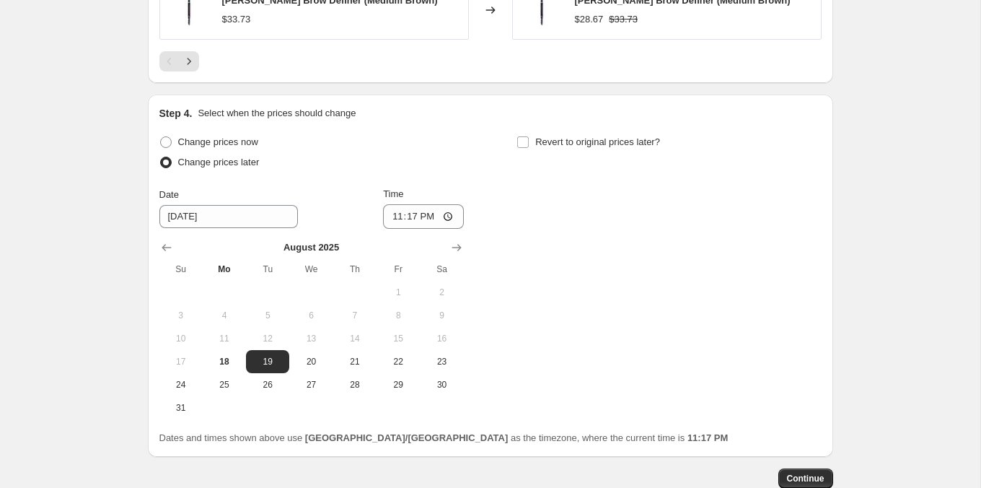
scroll to position [1396, 0]
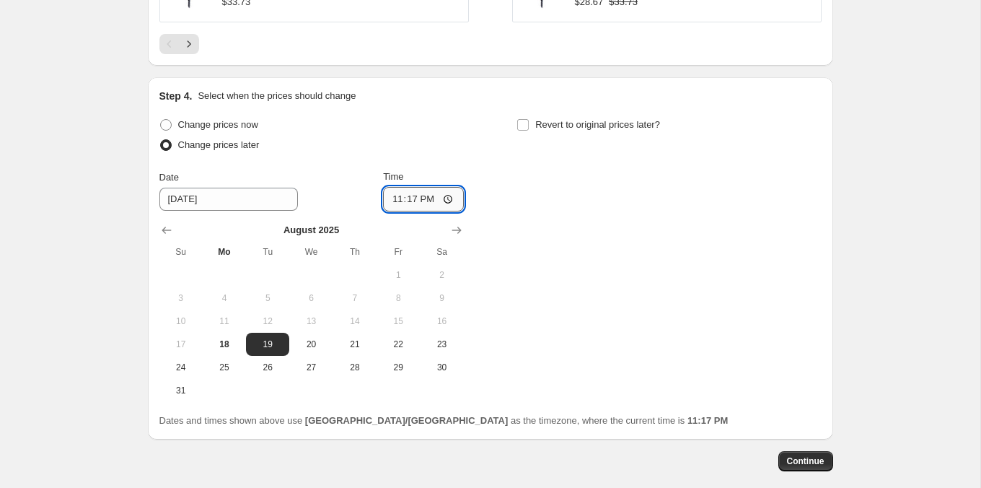
click at [390, 193] on input "23:17" at bounding box center [423, 199] width 81 height 25
type input "10:00"
click at [571, 128] on span "Revert to original prices later?" at bounding box center [597, 124] width 125 height 11
click at [529, 128] on input "Revert to original prices later?" at bounding box center [523, 125] width 12 height 12
checkbox input "true"
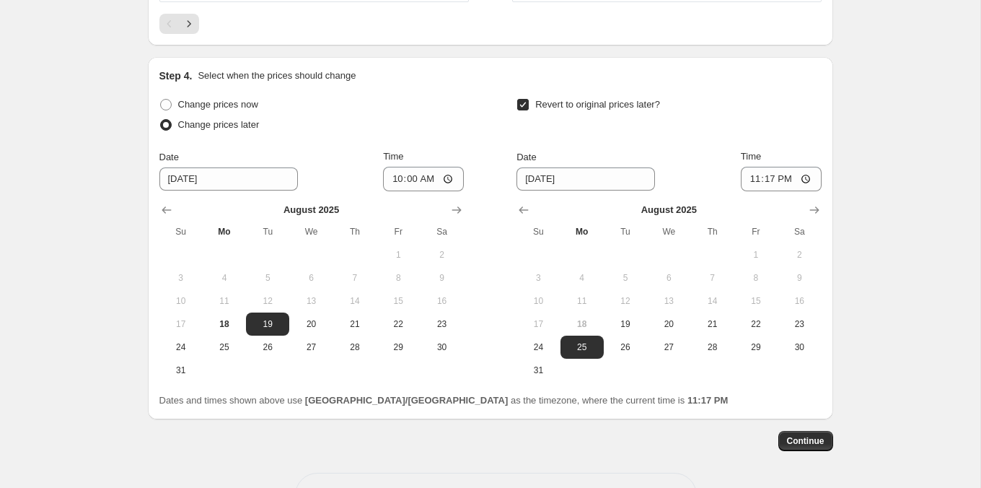
scroll to position [1465, 0]
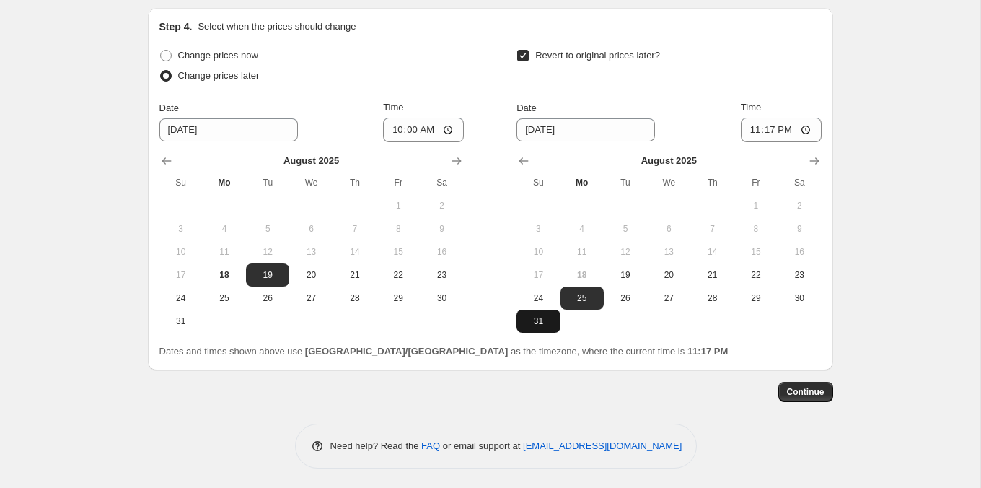
click at [541, 325] on button "31" at bounding box center [538, 320] width 43 height 23
type input "[DATE]"
click at [768, 130] on input "23:17" at bounding box center [781, 130] width 81 height 25
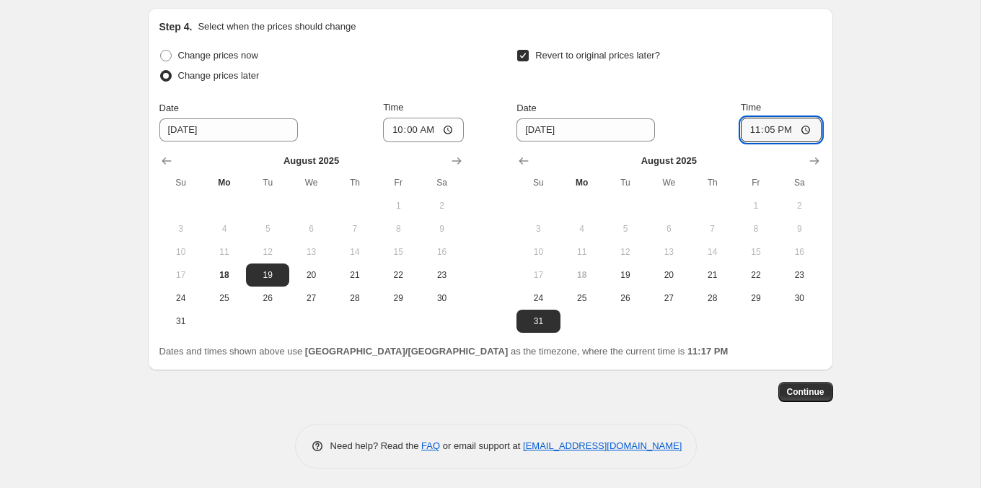
type input "23:55"
click at [806, 393] on span "Continue" at bounding box center [806, 392] width 38 height 12
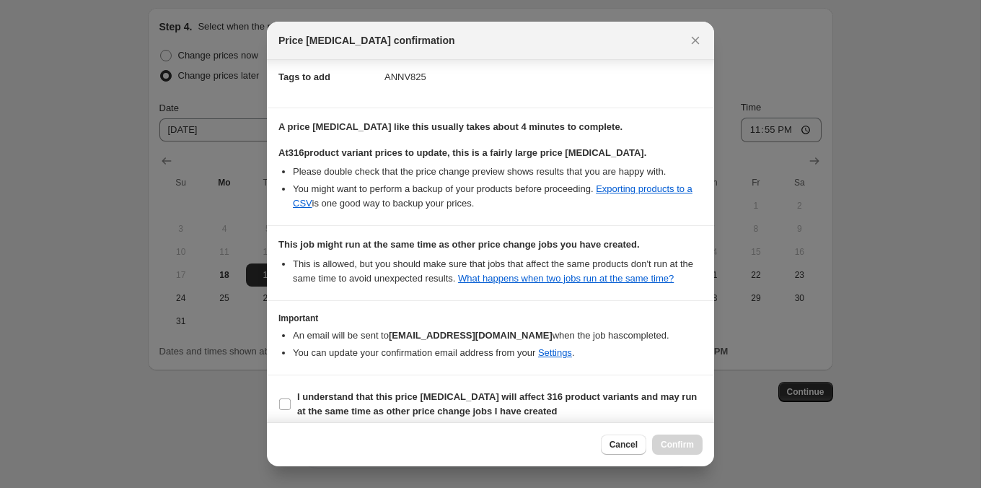
scroll to position [245, 0]
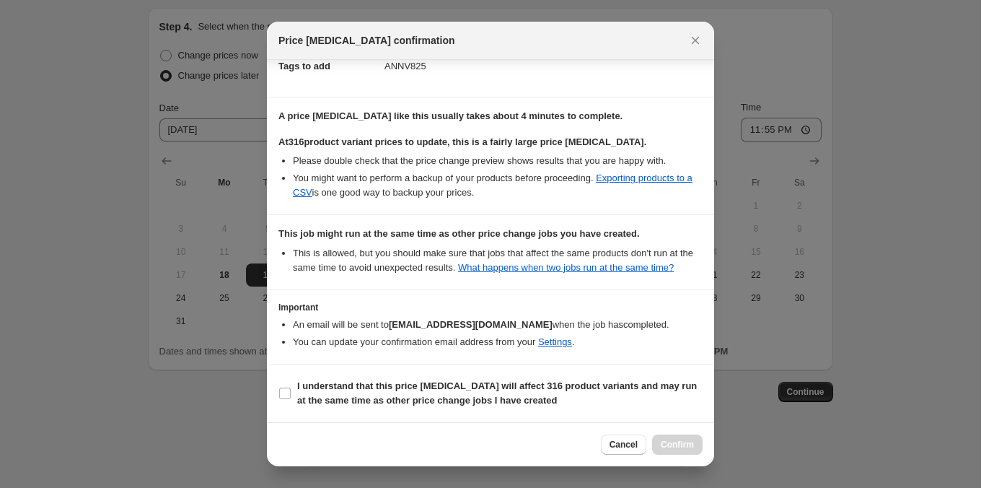
click at [637, 414] on section "I understand that this price [MEDICAL_DATA] will affect 316 product variants an…" at bounding box center [490, 393] width 447 height 58
click at [637, 392] on span "I understand that this price [MEDICAL_DATA] will affect 316 product variants an…" at bounding box center [499, 393] width 405 height 29
click at [291, 392] on input "I understand that this price [MEDICAL_DATA] will affect 316 product variants an…" at bounding box center [285, 393] width 12 height 12
checkbox input "true"
click at [682, 437] on button "Confirm" at bounding box center [677, 444] width 50 height 20
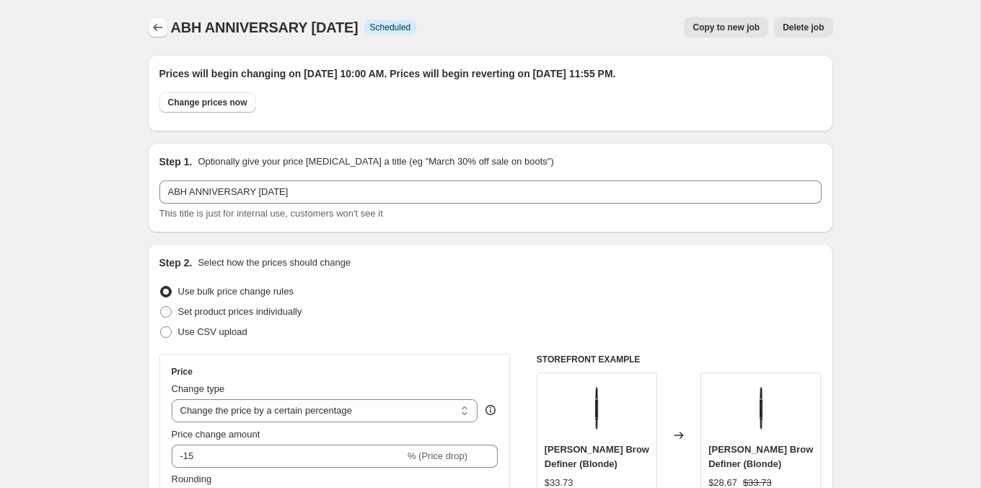
click at [154, 32] on icon "Price change jobs" at bounding box center [158, 27] width 14 height 14
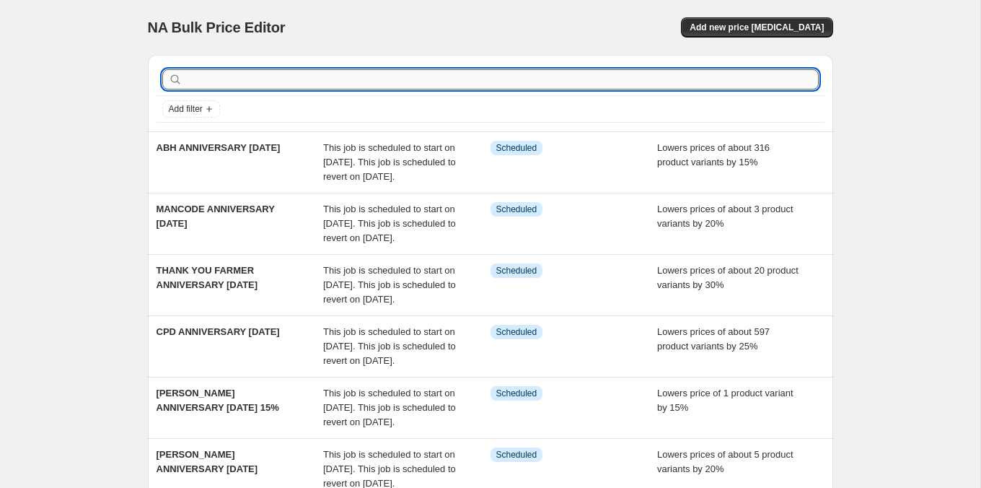
click at [191, 78] on input "text" at bounding box center [501, 79] width 633 height 20
type input "PUPA"
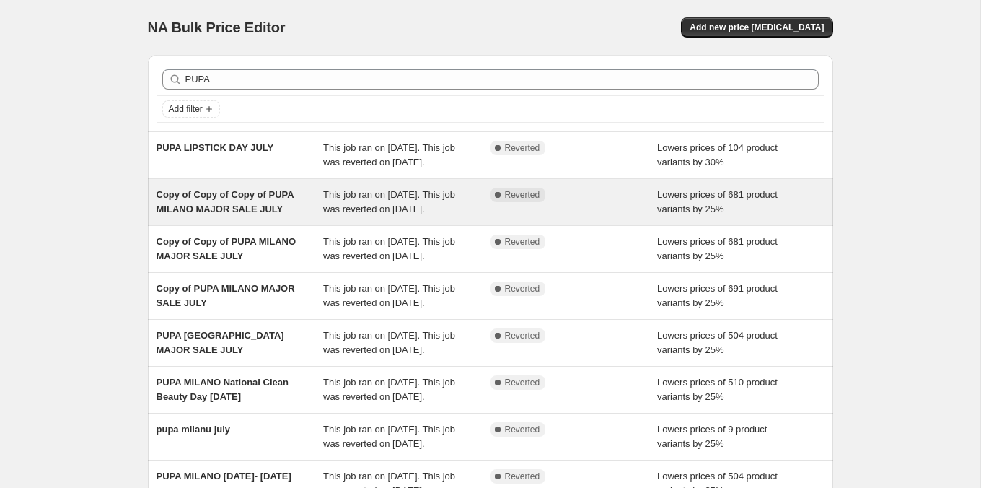
click at [306, 216] on div "Copy of Copy of Copy of PUPA MILANO MAJOR SALE JULY" at bounding box center [240, 202] width 167 height 29
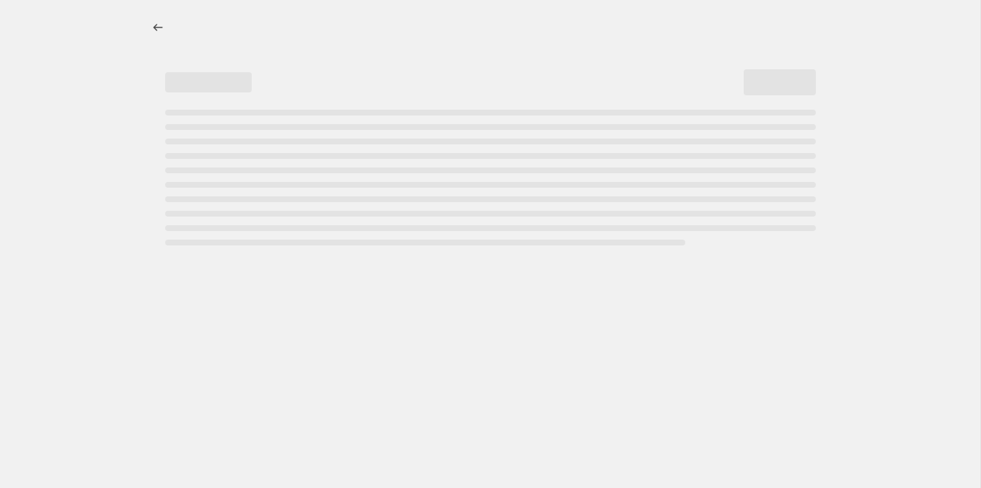
select select "percentage"
select select "tag"
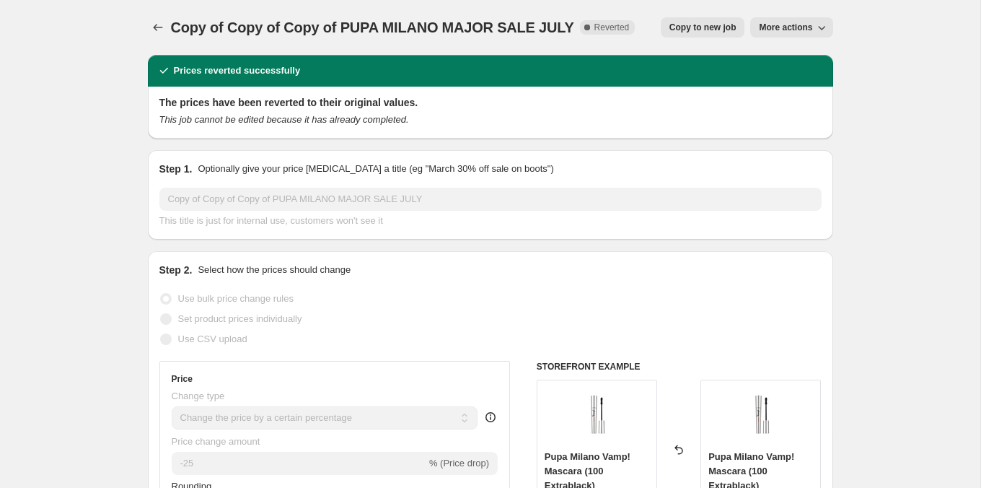
click at [713, 14] on div "Copy of Copy of Copy of PUPA MILANO MAJOR SALE JULY. This page is ready Copy of…" at bounding box center [490, 27] width 685 height 55
click at [713, 23] on span "Copy to new job" at bounding box center [702, 28] width 67 height 12
select select "percentage"
select select "tag"
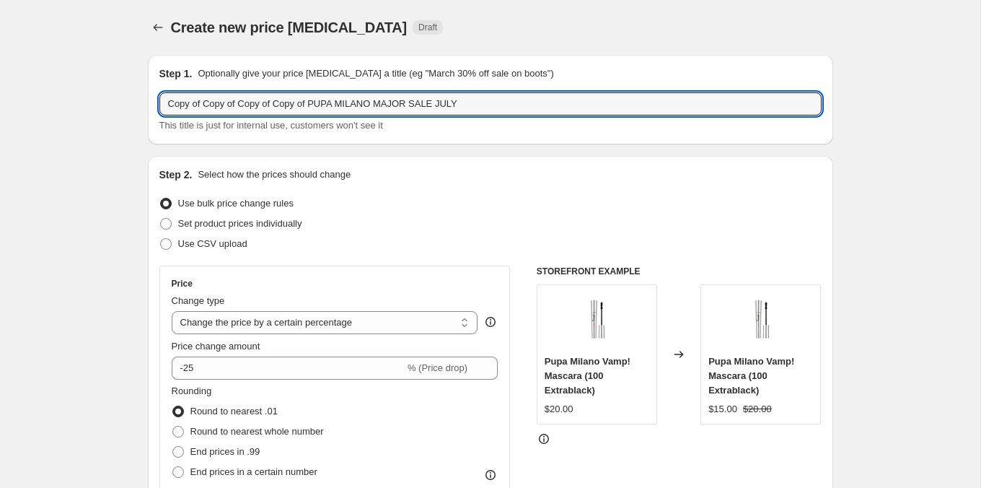
drag, startPoint x: 317, startPoint y: 105, endPoint x: 137, endPoint y: 104, distance: 180.3
drag, startPoint x: 237, startPoint y: 102, endPoint x: 348, endPoint y: 104, distance: 110.4
click at [348, 104] on input "PUPA [GEOGRAPHIC_DATA] MAJOR SALE JULY" at bounding box center [490, 103] width 662 height 23
type input "PUPA MILANO ANNIVERSARY [DATE]"
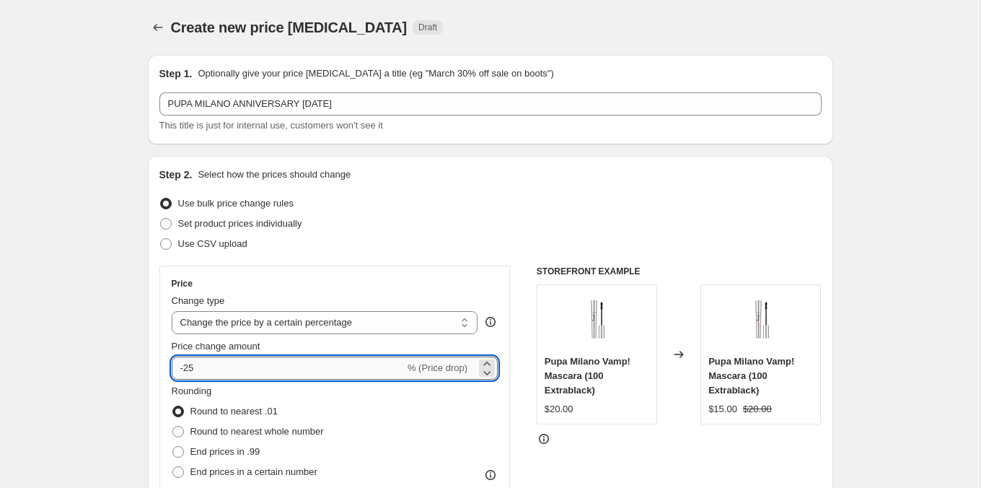
click at [197, 363] on input "-25" at bounding box center [288, 367] width 233 height 23
type input "-2"
type input "-30"
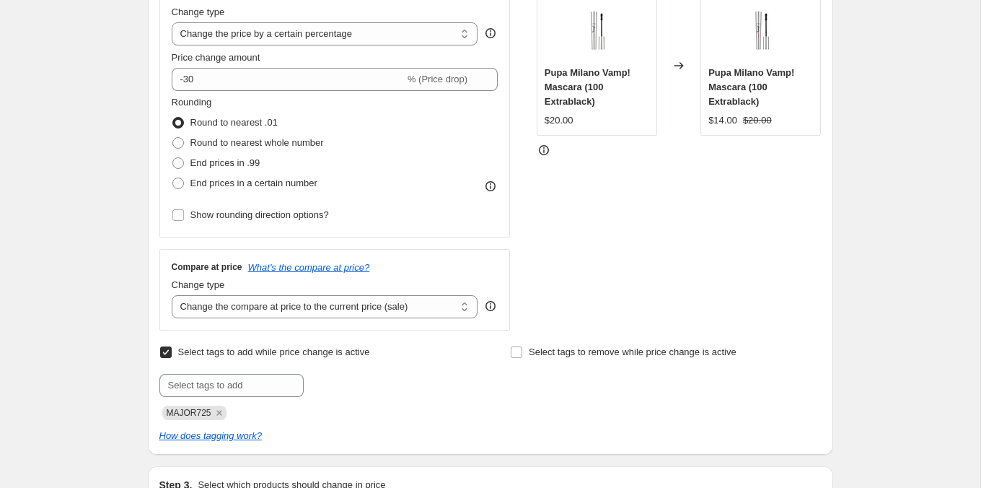
scroll to position [292, 0]
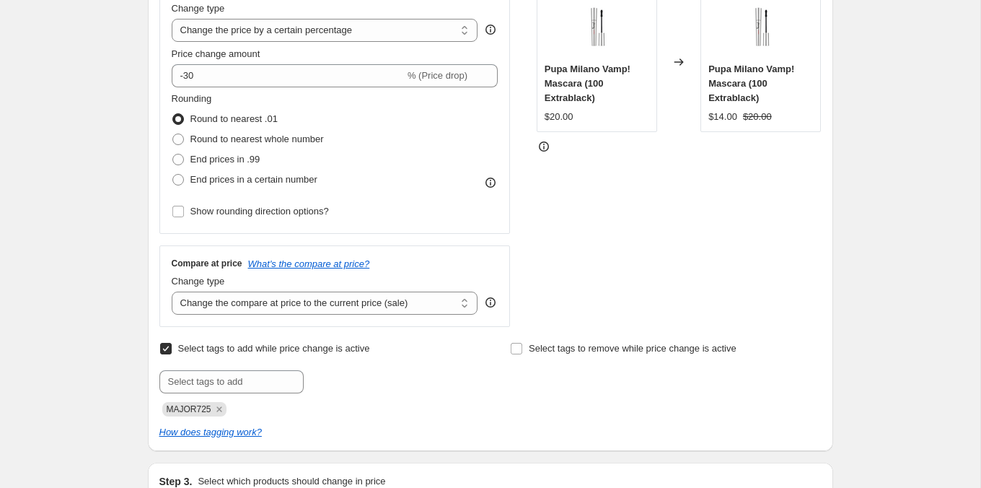
click at [228, 405] on div "MAJOR725" at bounding box center [314, 407] width 311 height 17
click at [227, 405] on span "MAJOR725" at bounding box center [194, 409] width 64 height 14
click at [226, 405] on icon "Remove MAJOR725" at bounding box center [219, 409] width 13 height 13
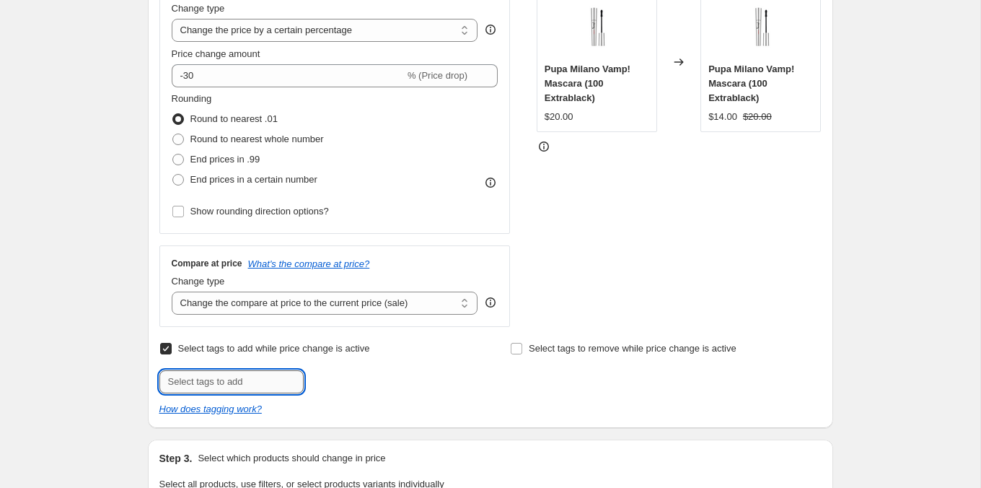
click at [221, 382] on input "text" at bounding box center [231, 381] width 144 height 23
type input "ANNV25"
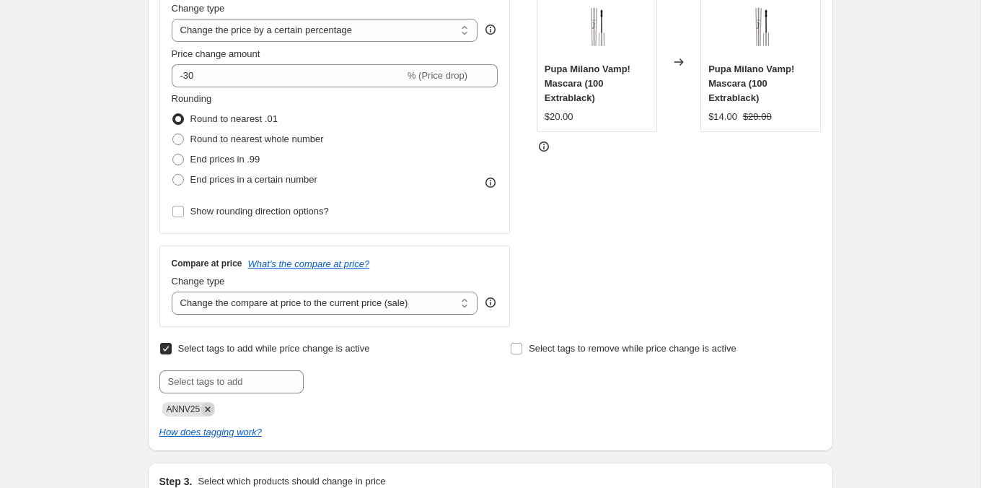
click at [210, 410] on icon "Remove ANNV25" at bounding box center [207, 409] width 13 height 13
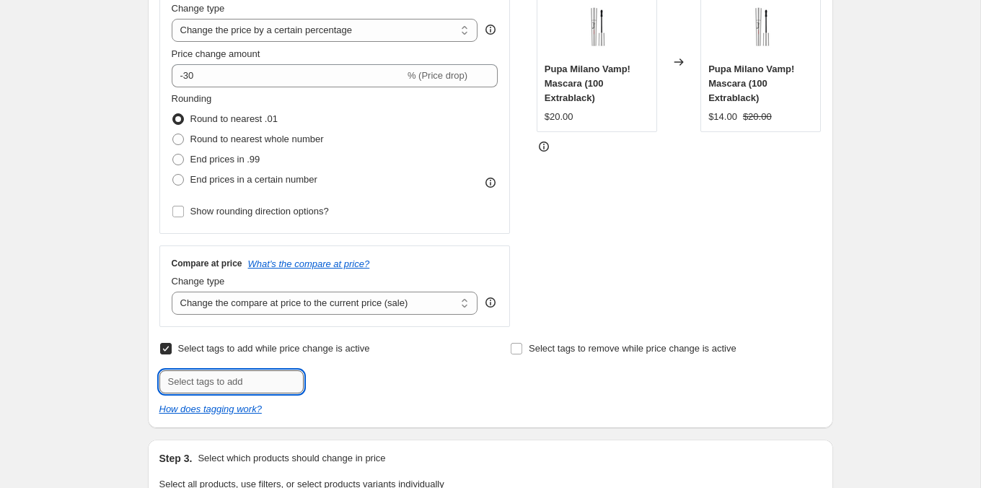
click at [211, 382] on input "text" at bounding box center [231, 381] width 144 height 23
type input "ANNV825"
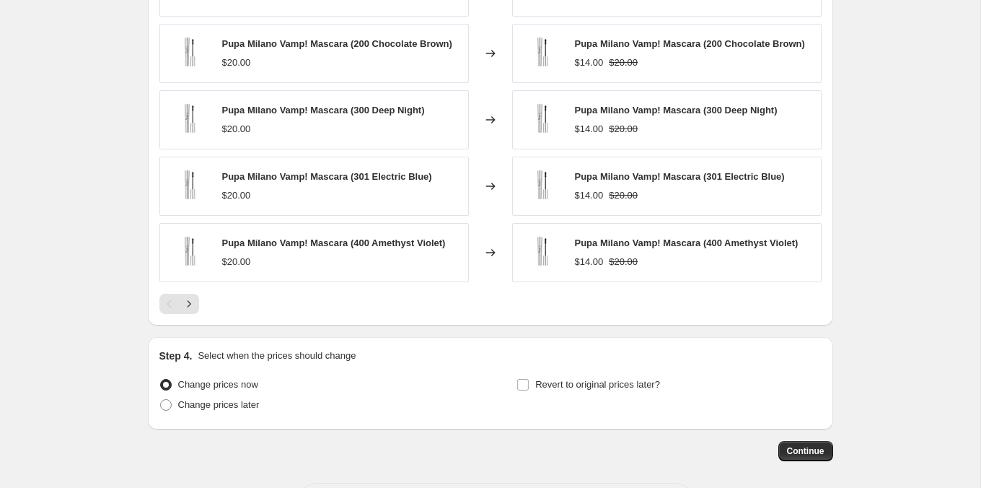
scroll to position [1146, 0]
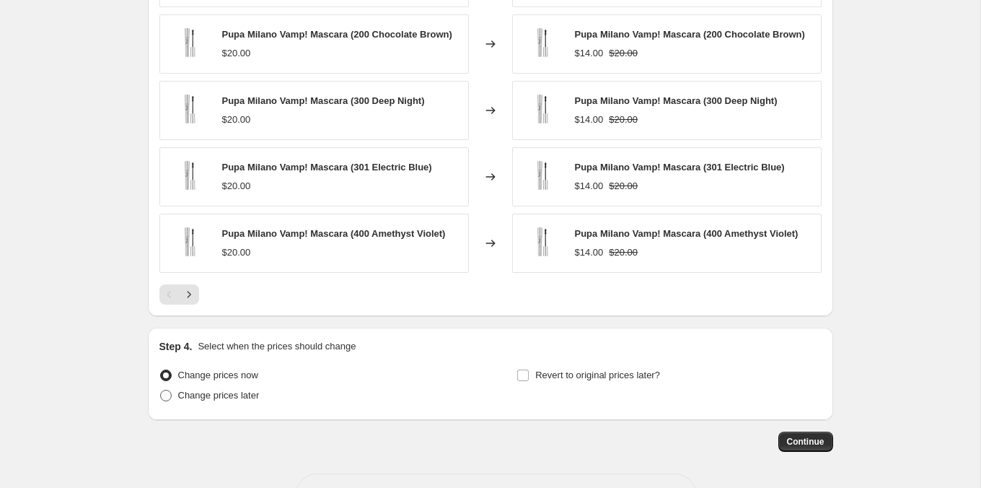
click at [257, 391] on span "Change prices later" at bounding box center [219, 395] width 82 height 11
click at [161, 390] on input "Change prices later" at bounding box center [160, 390] width 1 height 1
radio input "true"
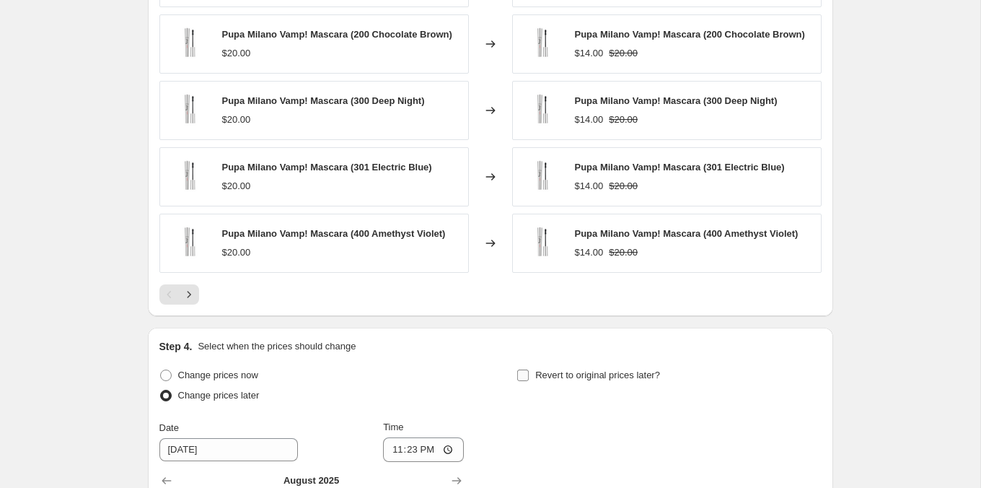
click at [581, 375] on span "Revert to original prices later?" at bounding box center [597, 375] width 125 height 14
click at [529, 375] on input "Revert to original prices later?" at bounding box center [523, 375] width 12 height 12
checkbox input "true"
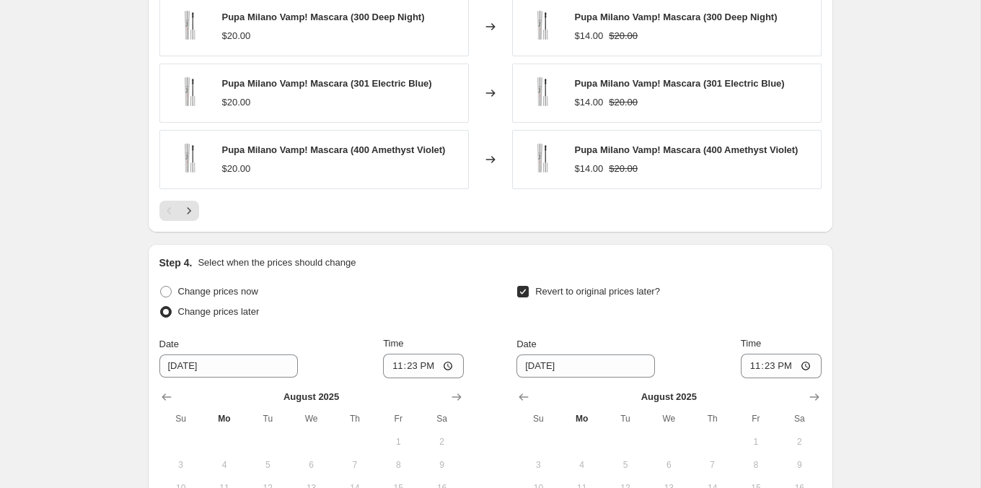
scroll to position [1335, 0]
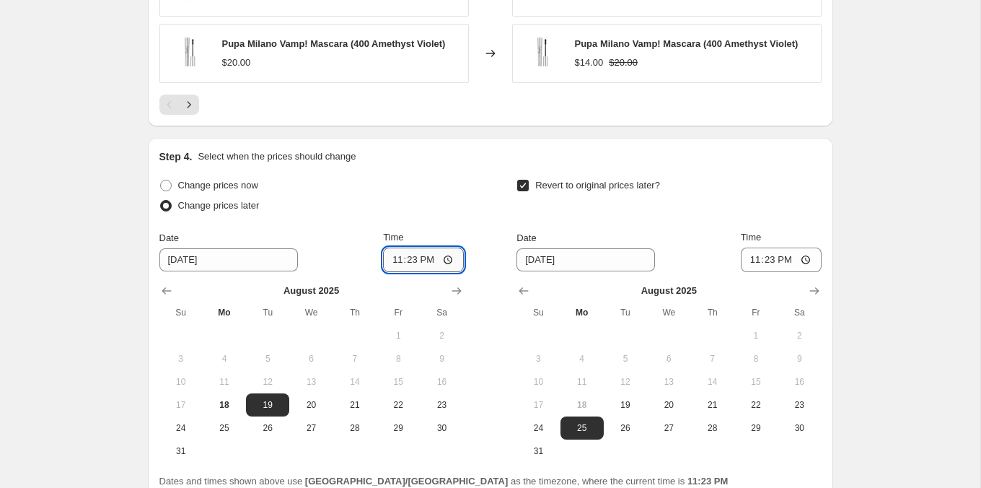
click at [394, 254] on input "23:23" at bounding box center [423, 259] width 81 height 25
type input "10:00"
click at [540, 445] on span "31" at bounding box center [538, 451] width 32 height 12
type input "[DATE]"
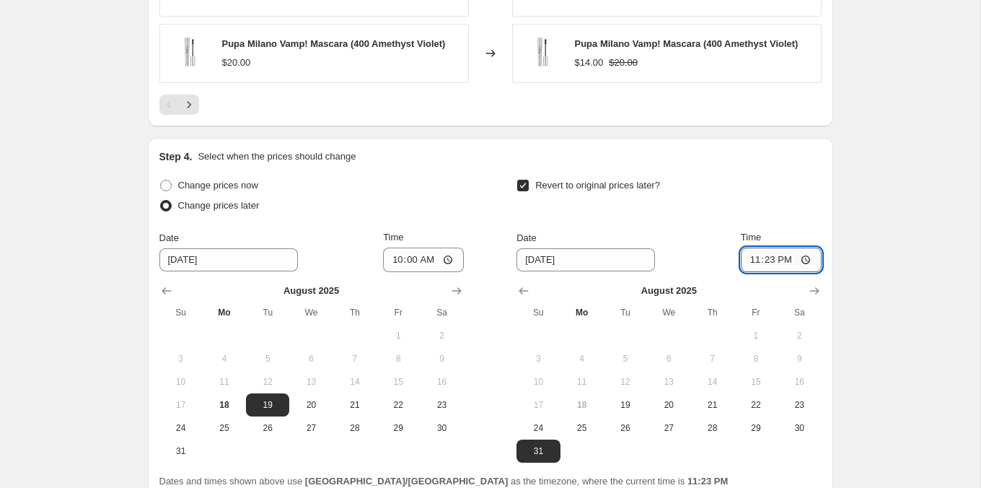
click at [765, 257] on input "23:23" at bounding box center [781, 259] width 81 height 25
type input "23:55"
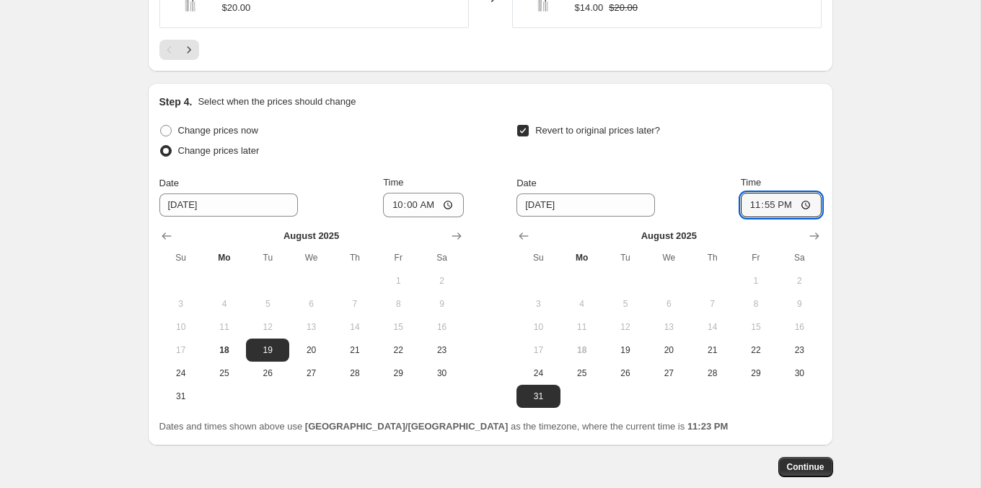
scroll to position [1461, 0]
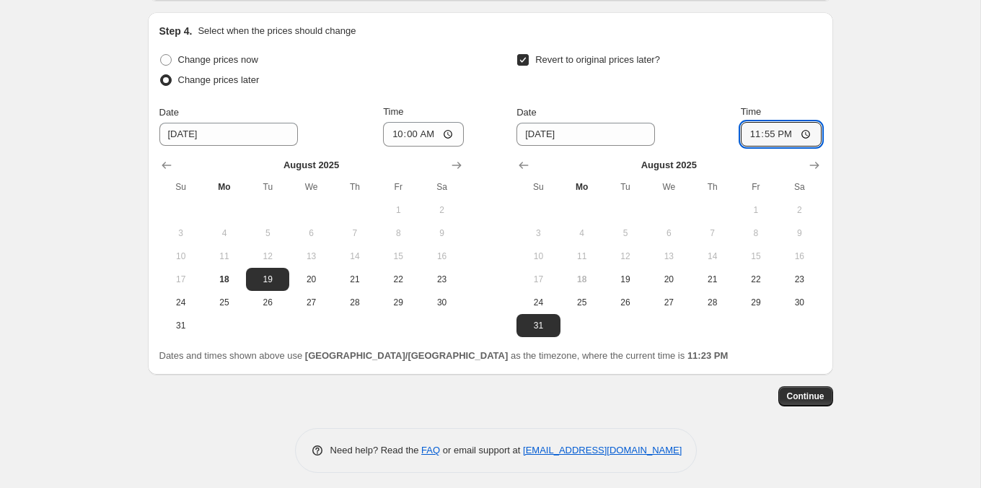
click at [809, 386] on button "Continue" at bounding box center [805, 396] width 55 height 20
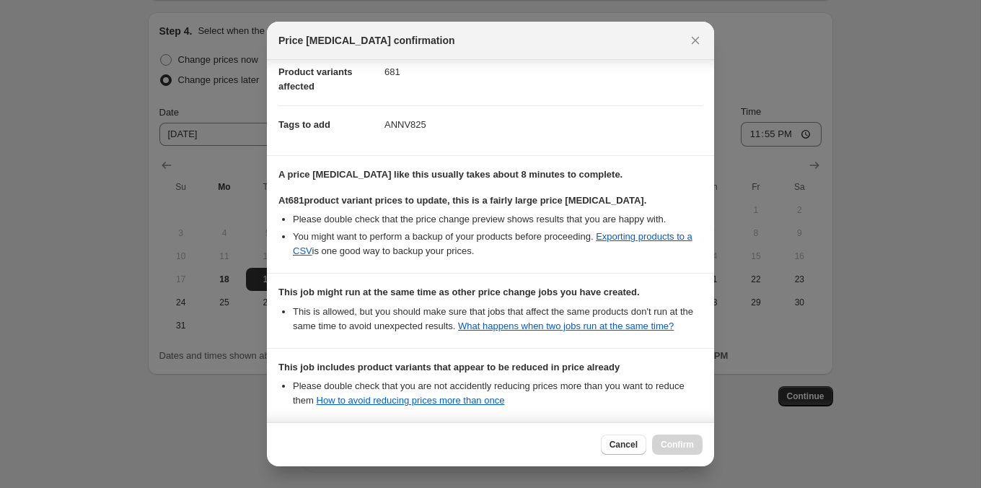
scroll to position [333, 0]
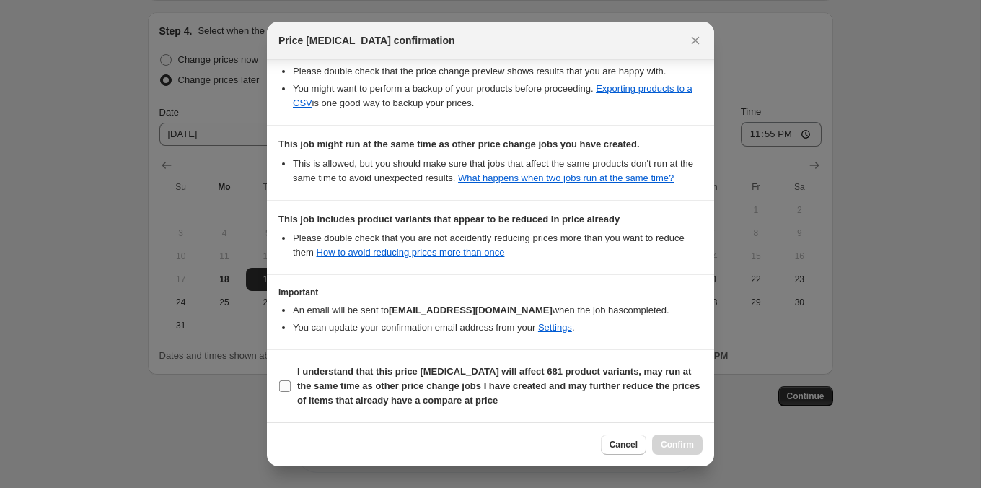
click at [668, 377] on b "I understand that this price [MEDICAL_DATA] will affect 681 product variants, m…" at bounding box center [498, 386] width 403 height 40
click at [291, 380] on input "I understand that this price [MEDICAL_DATA] will affect 681 product variants, m…" at bounding box center [285, 386] width 12 height 12
checkbox input "true"
click at [687, 446] on span "Confirm" at bounding box center [677, 445] width 33 height 12
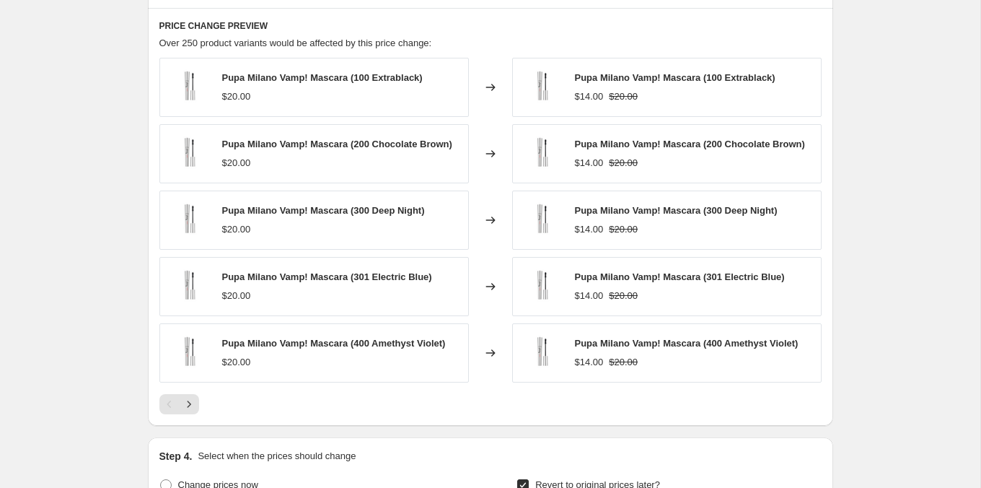
scroll to position [1106, 0]
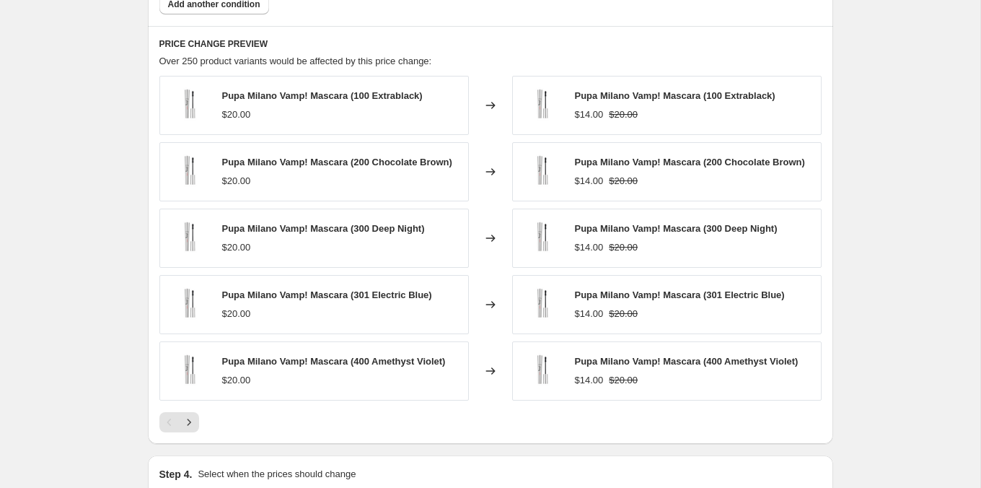
click at [199, 412] on div at bounding box center [490, 422] width 662 height 20
click at [194, 415] on icon "Next" at bounding box center [189, 422] width 14 height 14
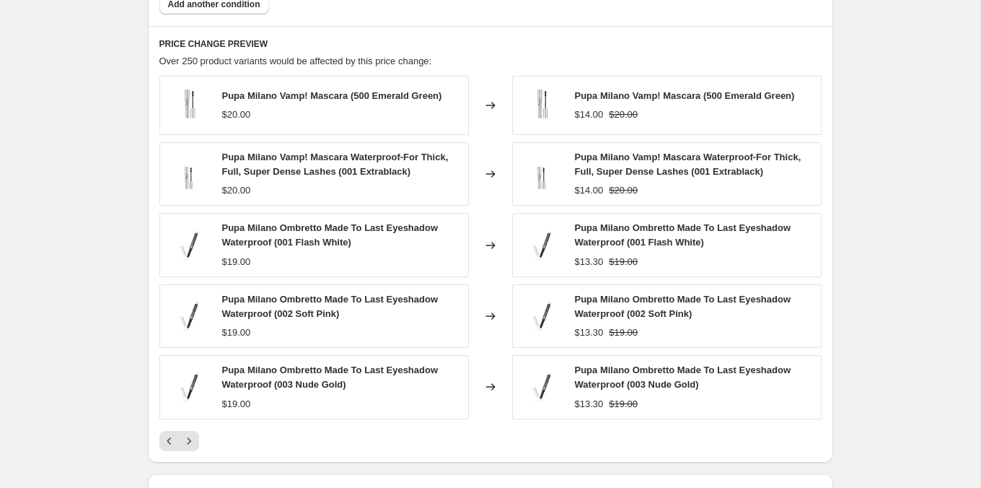
click at [195, 418] on div "Pupa Milano Vamp! Mascara (500 Emerald Green) $20.00 Changed to Pupa Milano Vam…" at bounding box center [490, 263] width 662 height 375
click at [195, 431] on button "Next" at bounding box center [189, 441] width 20 height 20
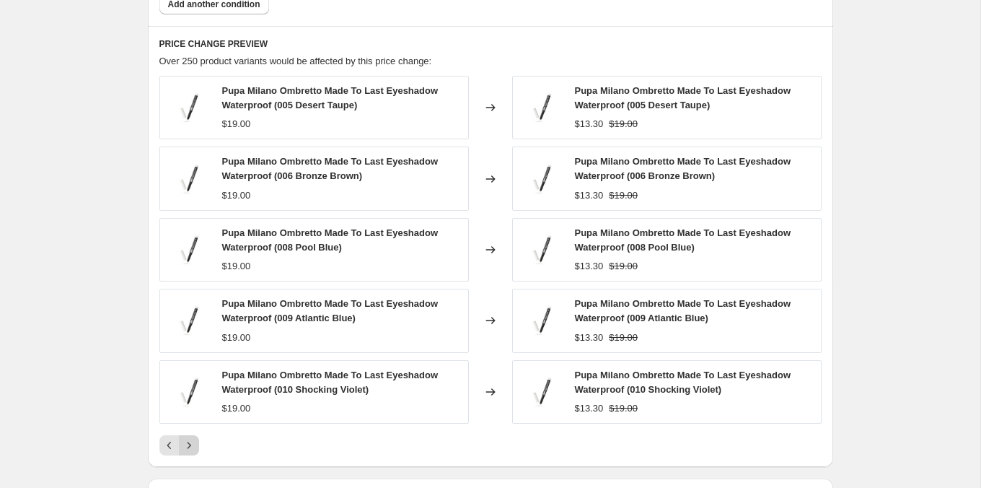
click at [195, 443] on icon "Next" at bounding box center [189, 445] width 14 height 14
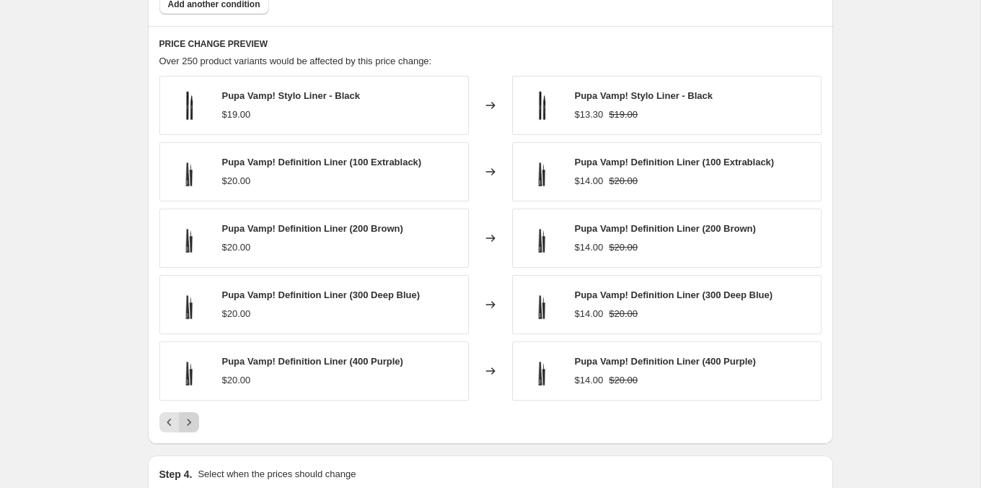
click at [190, 418] on icon "Next" at bounding box center [189, 422] width 14 height 14
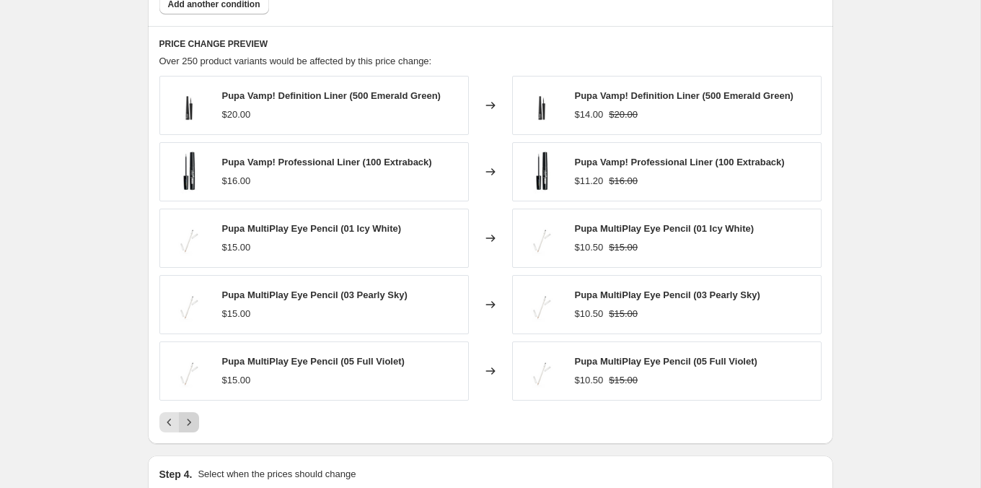
click at [189, 418] on icon "Next" at bounding box center [189, 422] width 14 height 14
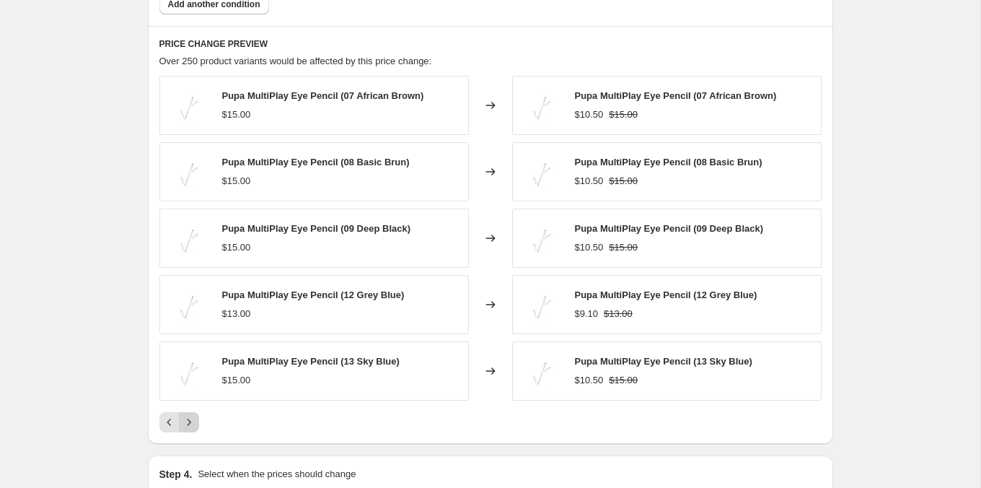
click at [189, 418] on icon "Next" at bounding box center [189, 422] width 14 height 14
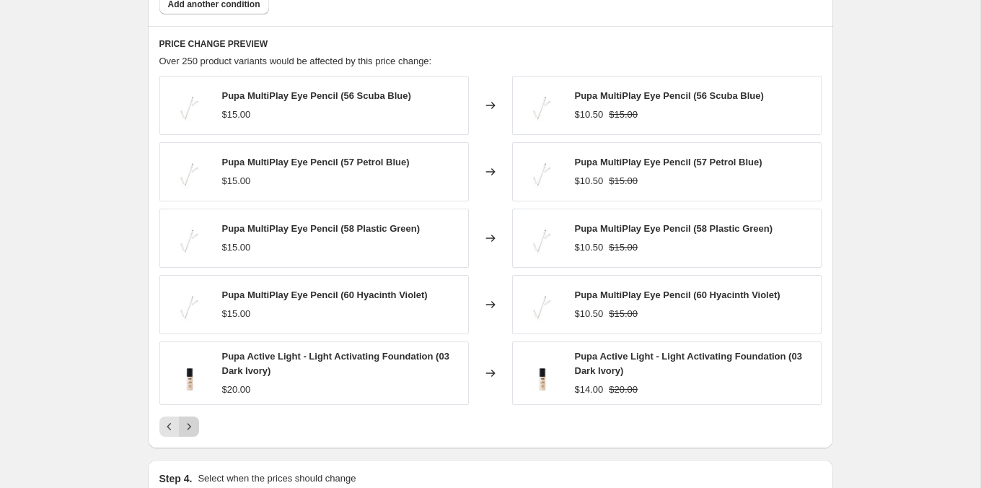
click at [189, 419] on icon "Next" at bounding box center [189, 426] width 14 height 14
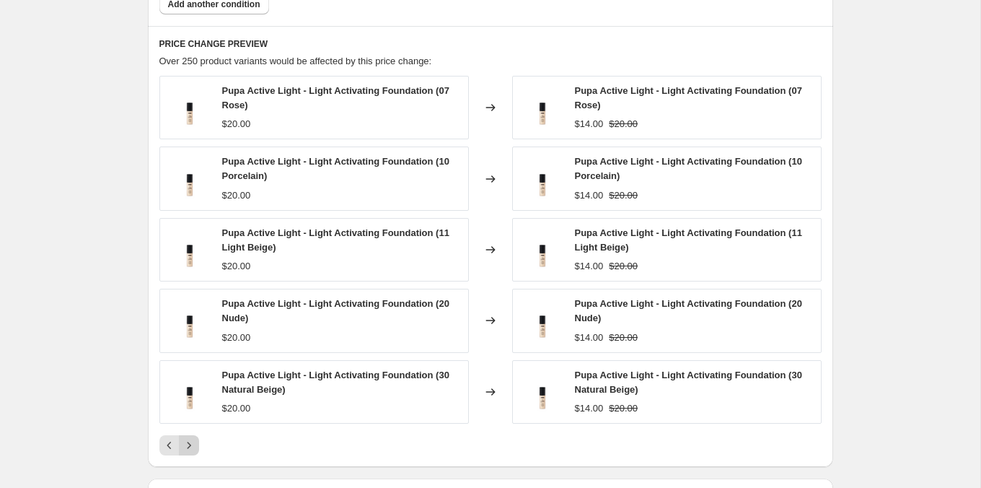
click at [189, 418] on div "Pupa Active Light - Light Activating Foundation (07 Rose) $20.00 Changed to Pup…" at bounding box center [490, 265] width 662 height 379
click at [193, 438] on icon "Next" at bounding box center [189, 445] width 14 height 14
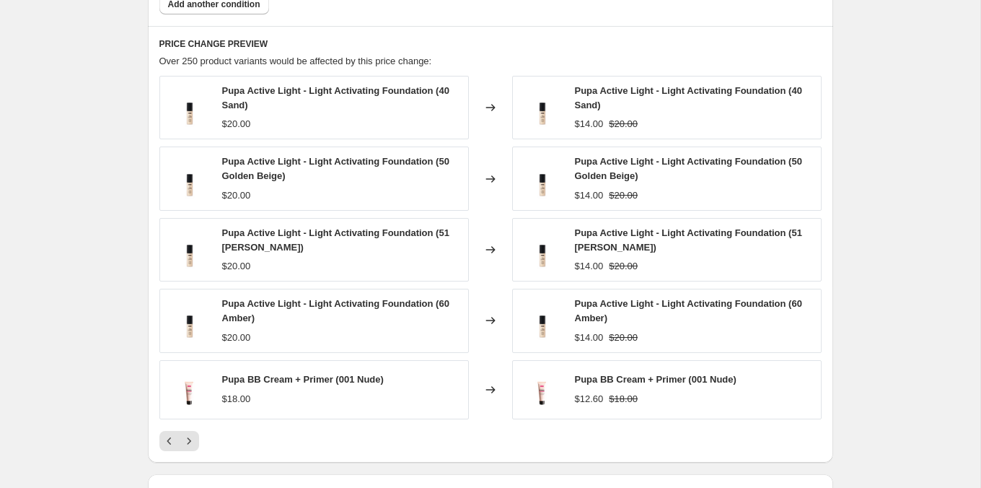
click at [193, 434] on icon "Next" at bounding box center [189, 441] width 14 height 14
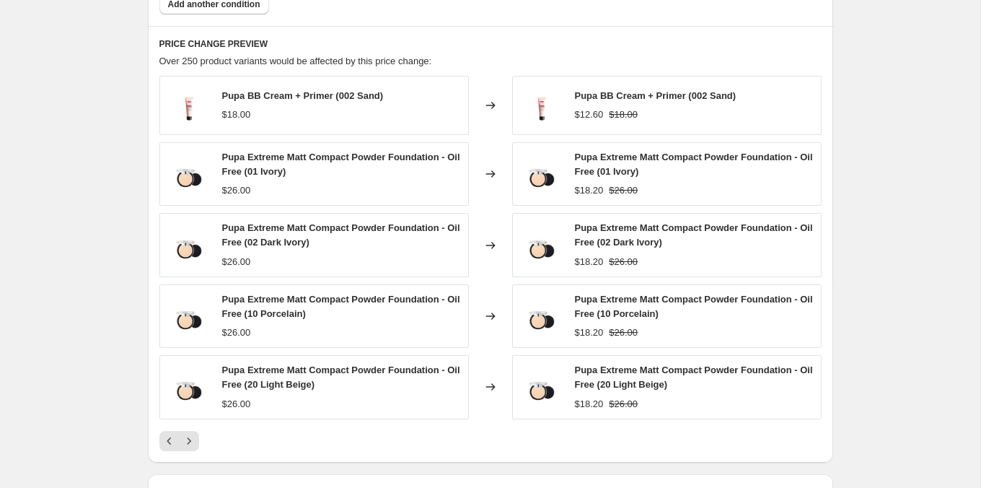
click at [194, 434] on icon "Next" at bounding box center [189, 441] width 14 height 14
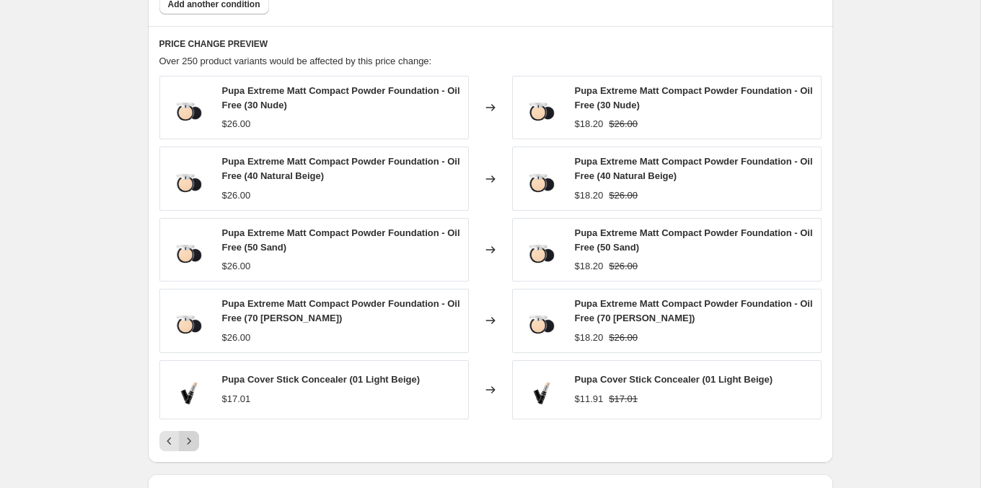
click at [194, 434] on icon "Next" at bounding box center [189, 441] width 14 height 14
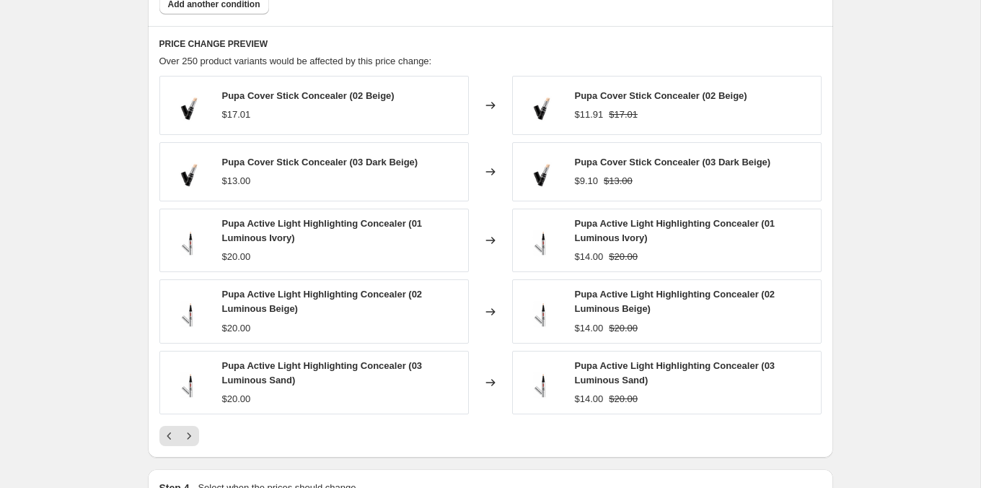
click at [195, 434] on icon "Next" at bounding box center [189, 435] width 14 height 14
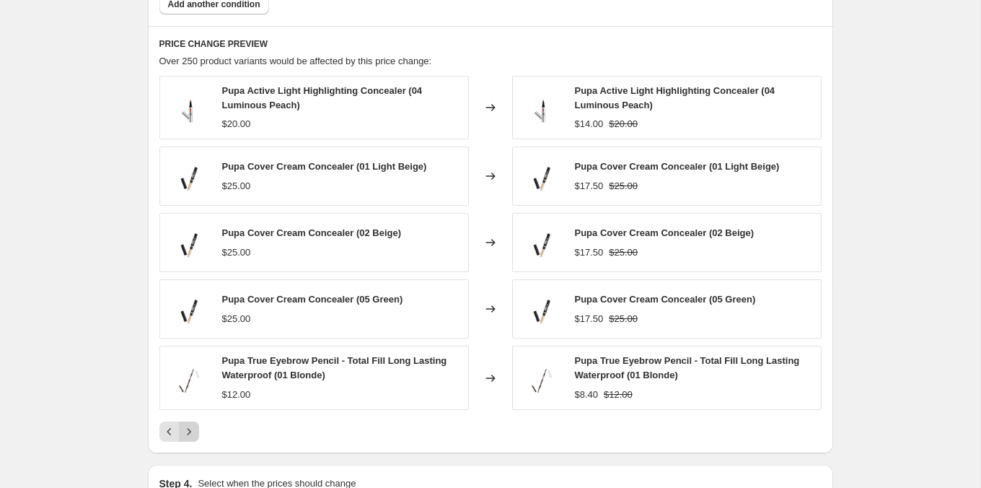
click at [195, 434] on button "Next" at bounding box center [189, 431] width 20 height 20
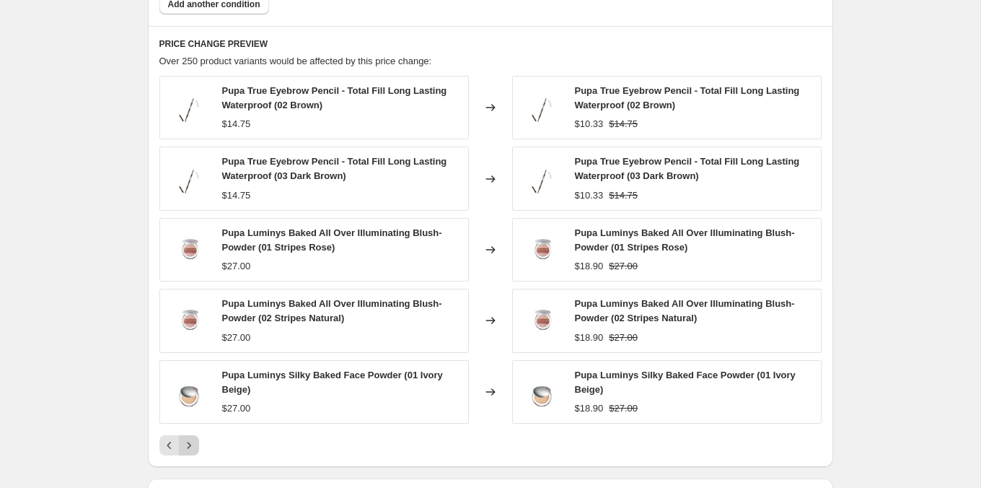
click at [197, 435] on button "Next" at bounding box center [189, 445] width 20 height 20
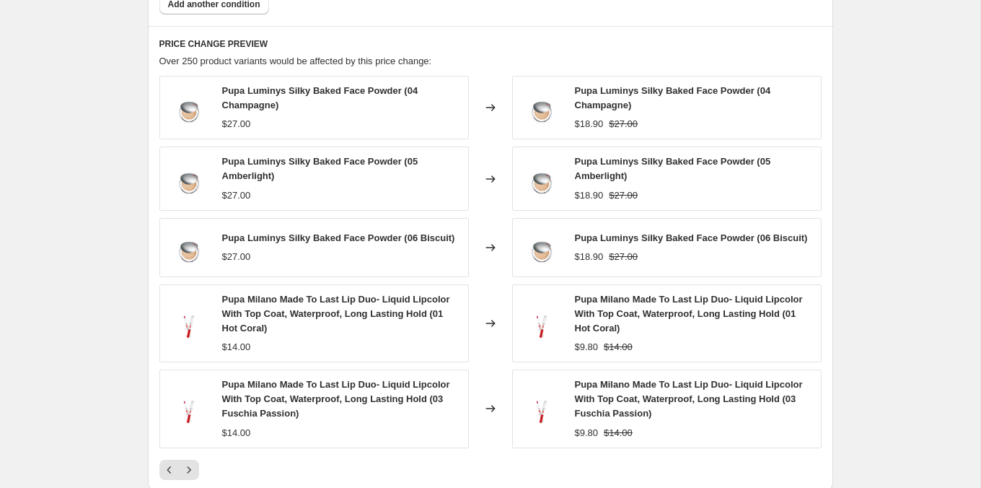
click at [199, 435] on div "Pupa Milano Made To Last Lip Duo- Liquid Lipcolor With Top Coat, Waterproof, Lo…" at bounding box center [313, 408] width 309 height 78
click at [198, 460] on button "Next" at bounding box center [189, 470] width 20 height 20
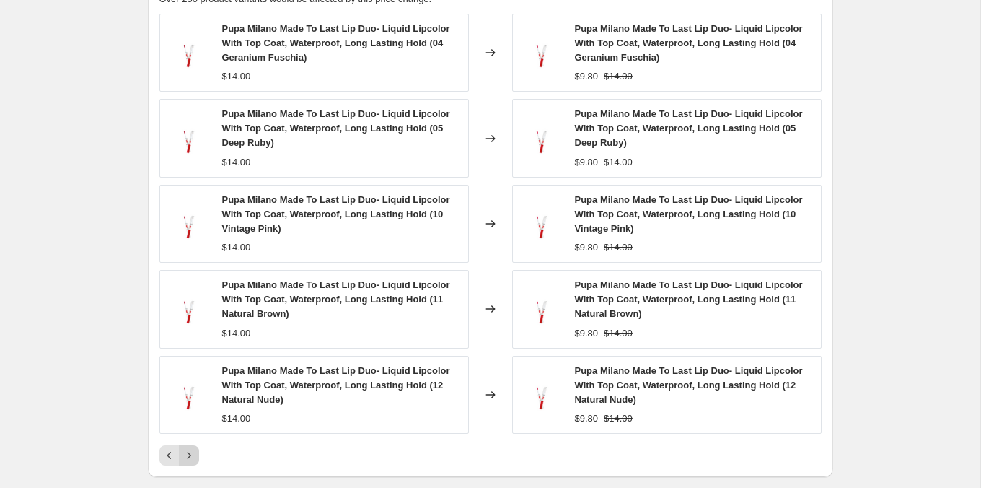
scroll to position [1166, 0]
click at [188, 453] on icon "Next" at bounding box center [189, 456] width 4 height 6
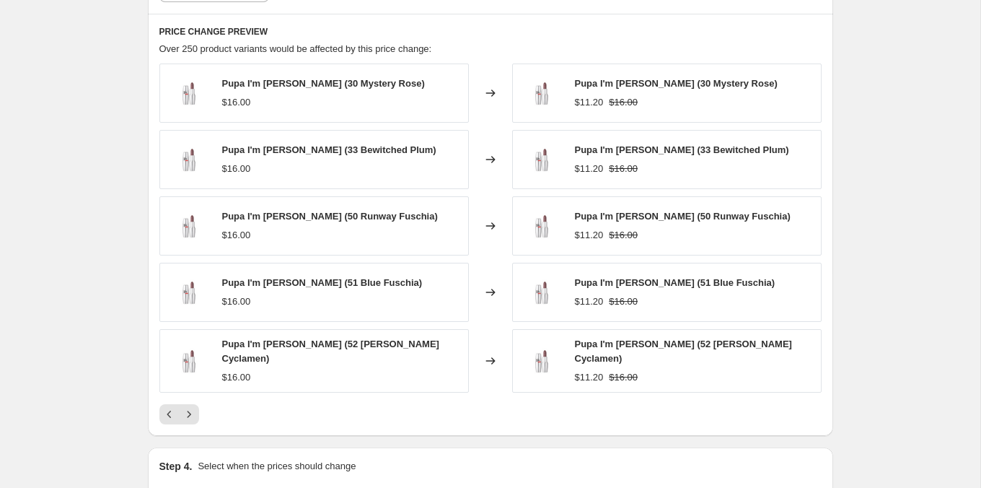
scroll to position [1117, 0]
click at [194, 408] on icon "Next" at bounding box center [189, 415] width 14 height 14
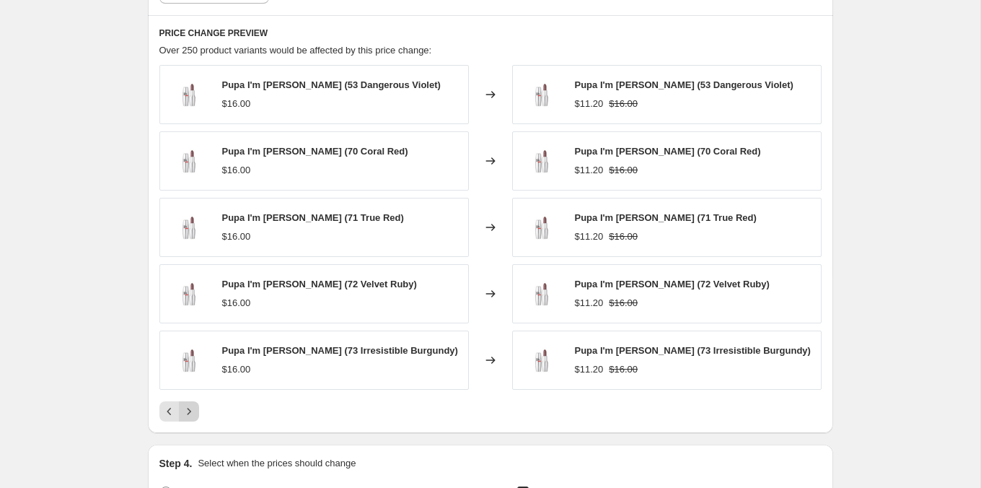
click at [194, 408] on icon "Next" at bounding box center [189, 411] width 14 height 14
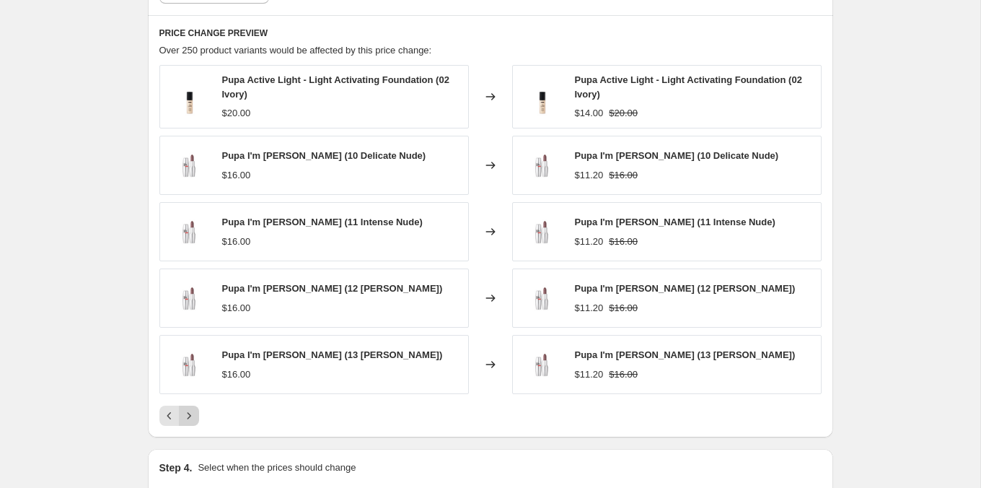
click at [194, 408] on icon "Next" at bounding box center [189, 415] width 14 height 14
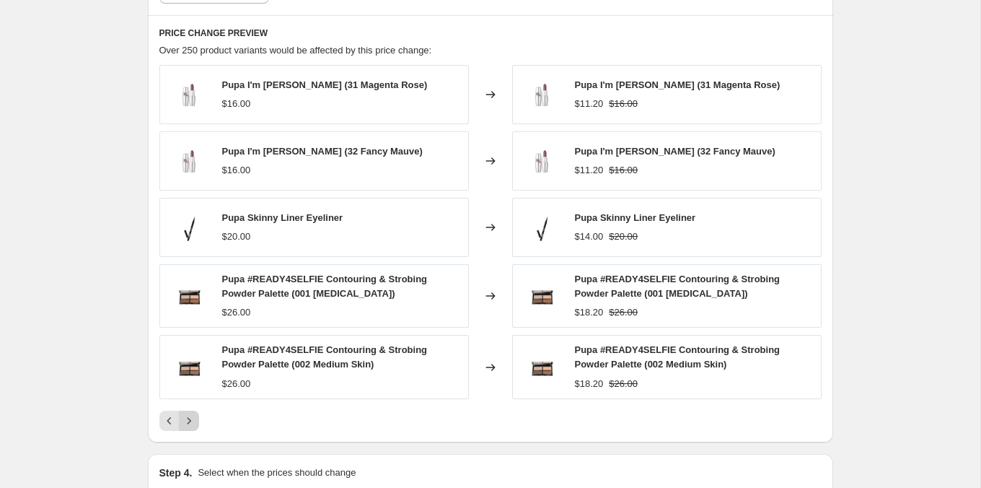
click at [195, 413] on icon "Next" at bounding box center [189, 420] width 14 height 14
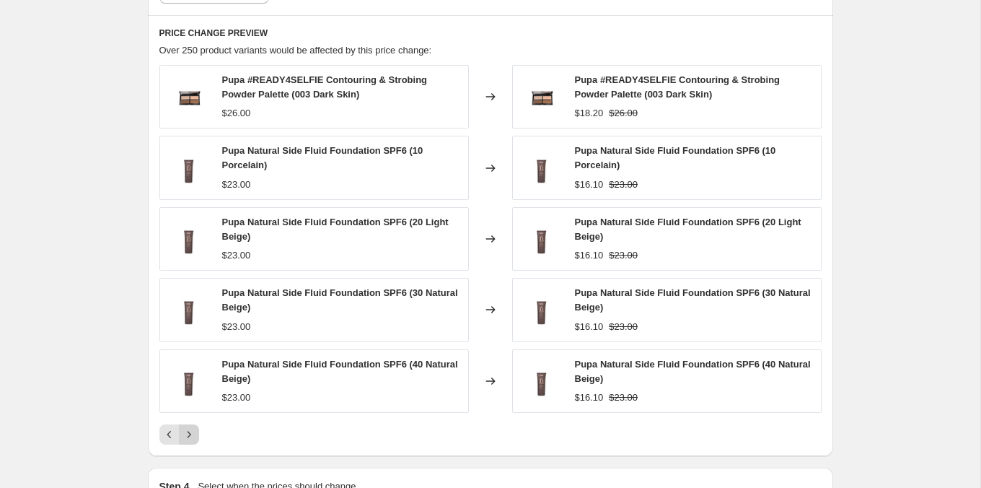
click at [193, 424] on button "Next" at bounding box center [189, 434] width 20 height 20
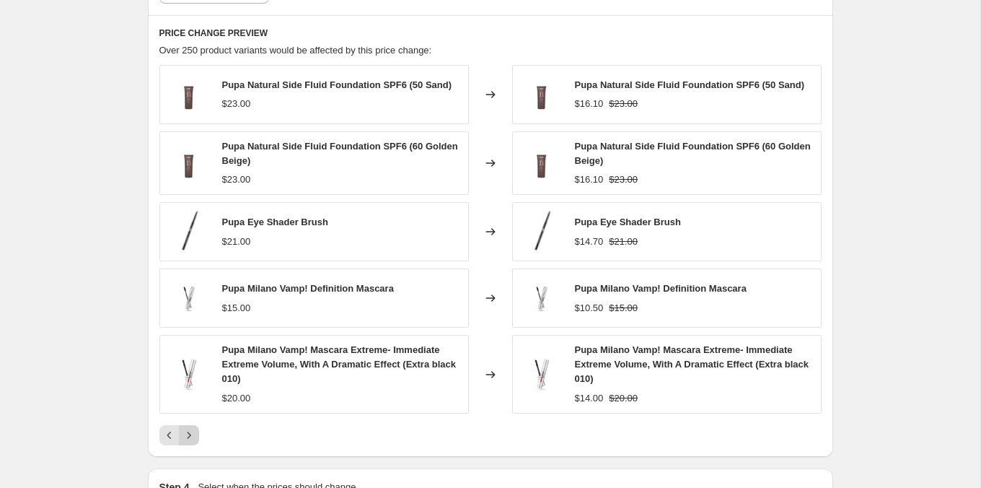
click at [193, 428] on icon "Next" at bounding box center [189, 435] width 14 height 14
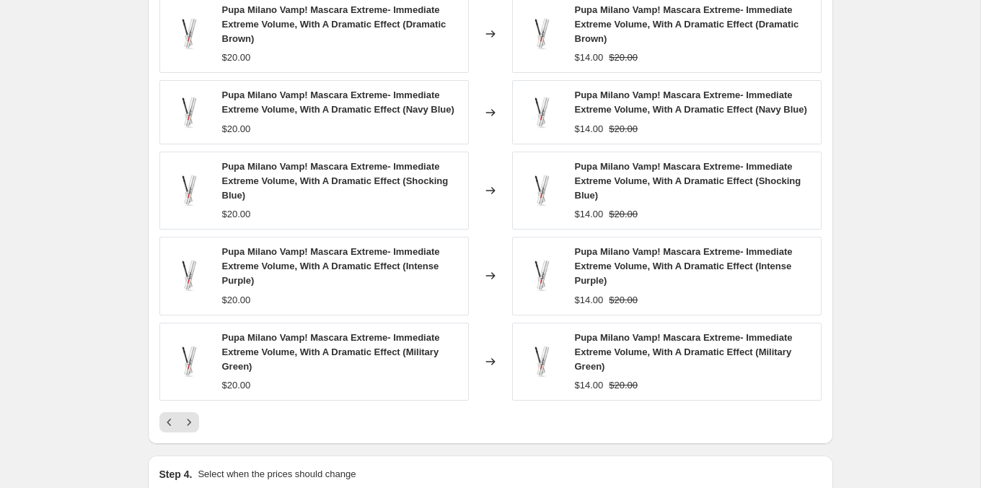
scroll to position [1189, 0]
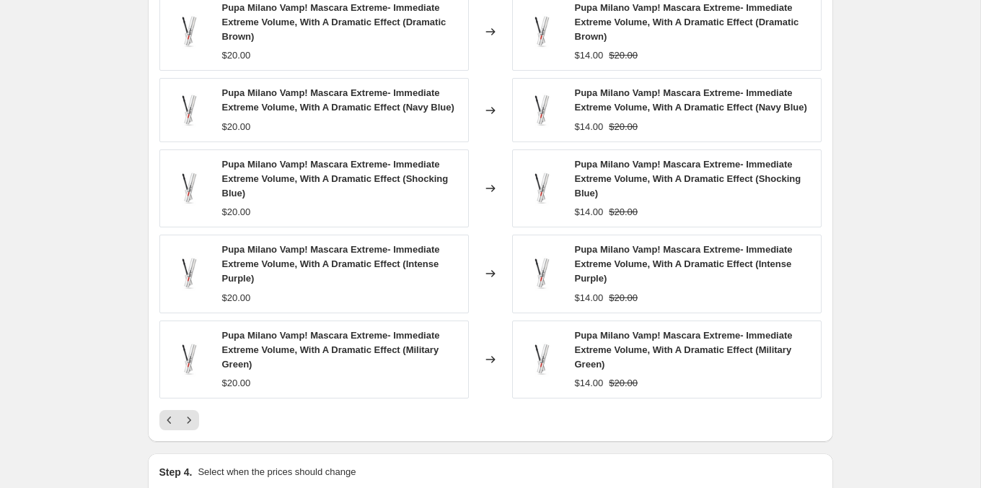
click at [194, 423] on icon "Next" at bounding box center [189, 420] width 14 height 14
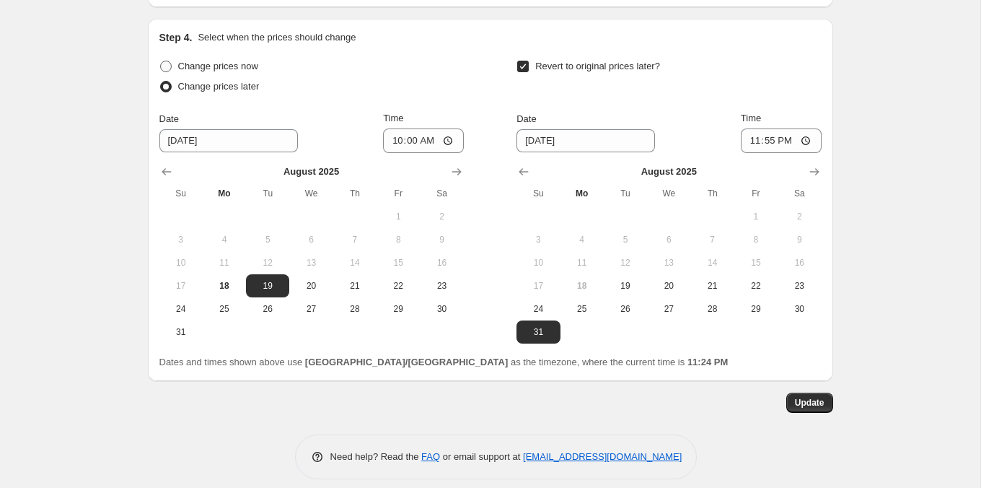
scroll to position [1606, 0]
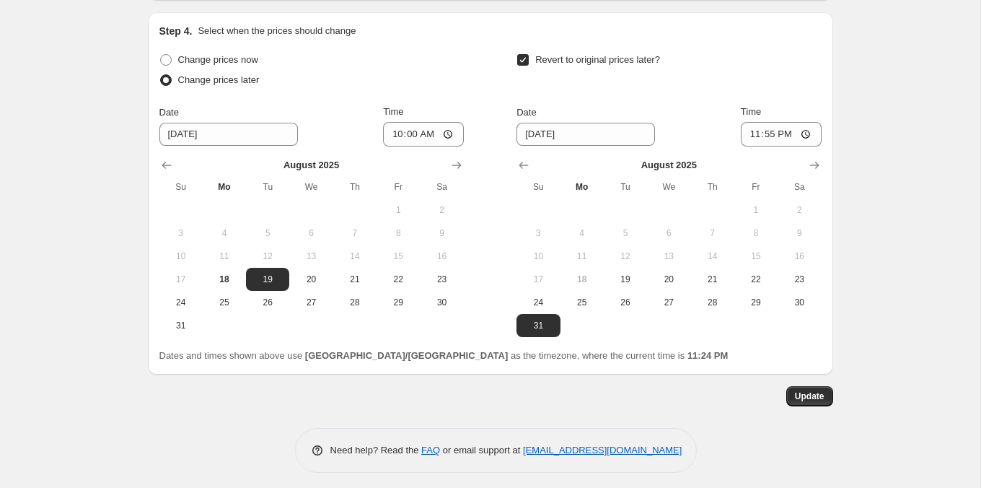
click at [806, 393] on span "Update" at bounding box center [810, 396] width 30 height 12
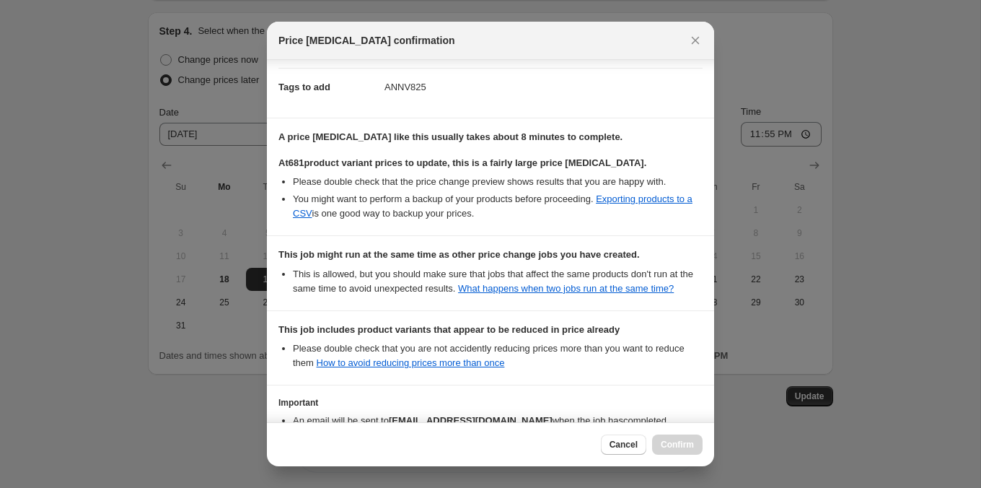
scroll to position [333, 0]
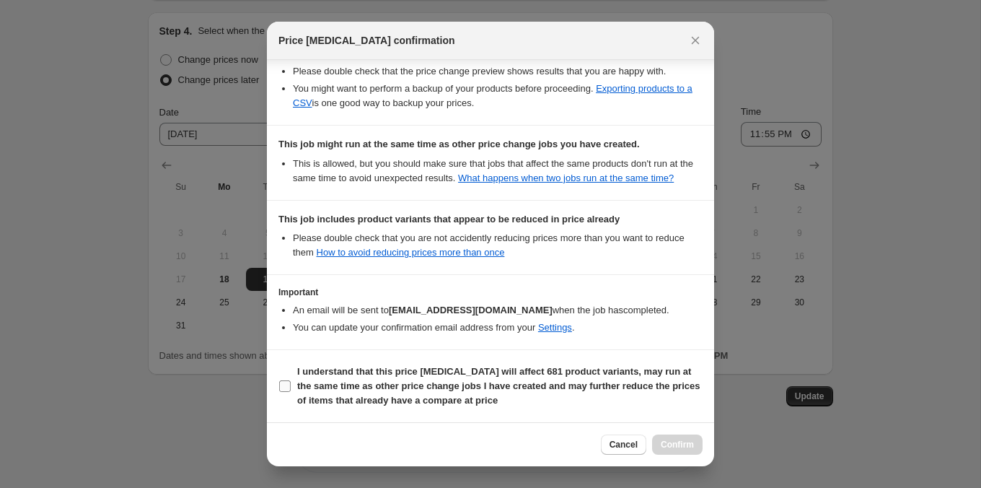
click at [602, 377] on b "I understand that this price [MEDICAL_DATA] will affect 681 product variants, m…" at bounding box center [498, 386] width 403 height 40
click at [291, 380] on input "I understand that this price [MEDICAL_DATA] will affect 681 product variants, m…" at bounding box center [285, 386] width 12 height 12
checkbox input "true"
click at [671, 452] on button "Confirm" at bounding box center [677, 444] width 50 height 20
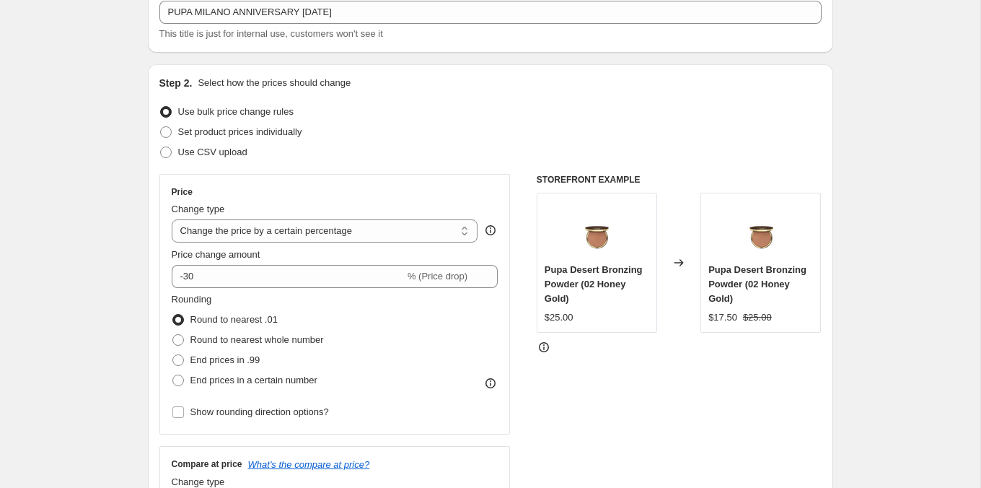
scroll to position [0, 0]
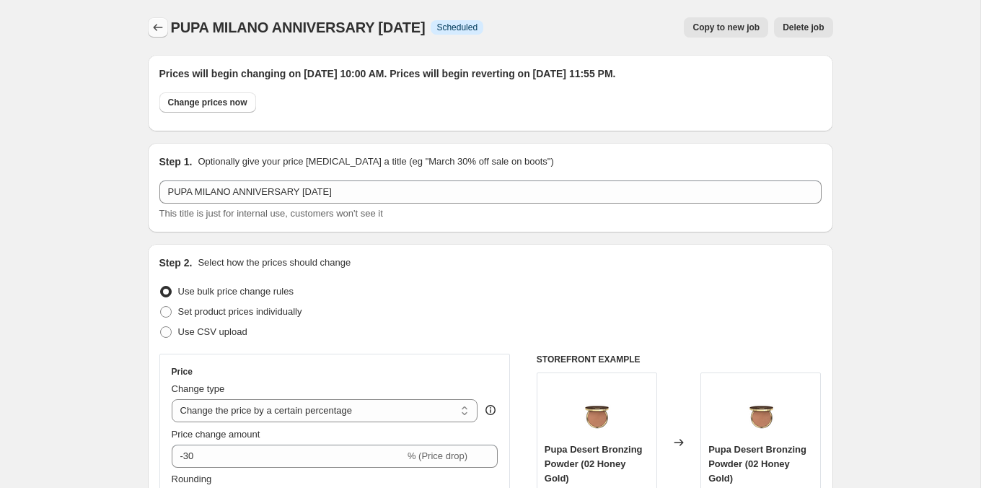
click at [164, 31] on icon "Price change jobs" at bounding box center [158, 27] width 14 height 14
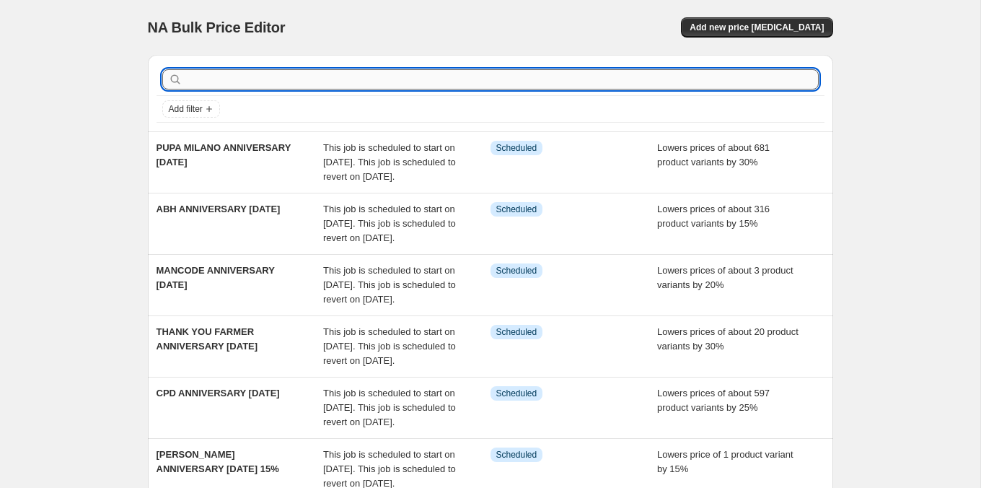
click at [243, 82] on input "text" at bounding box center [501, 79] width 633 height 20
type input "MERCEDES"
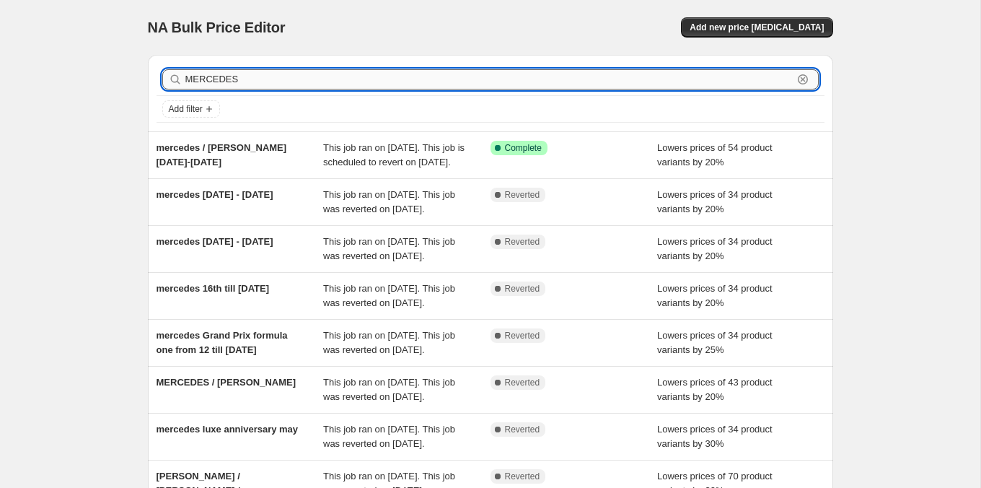
click at [216, 75] on input "MERCEDES" at bounding box center [488, 79] width 607 height 20
type input "WOMEN"
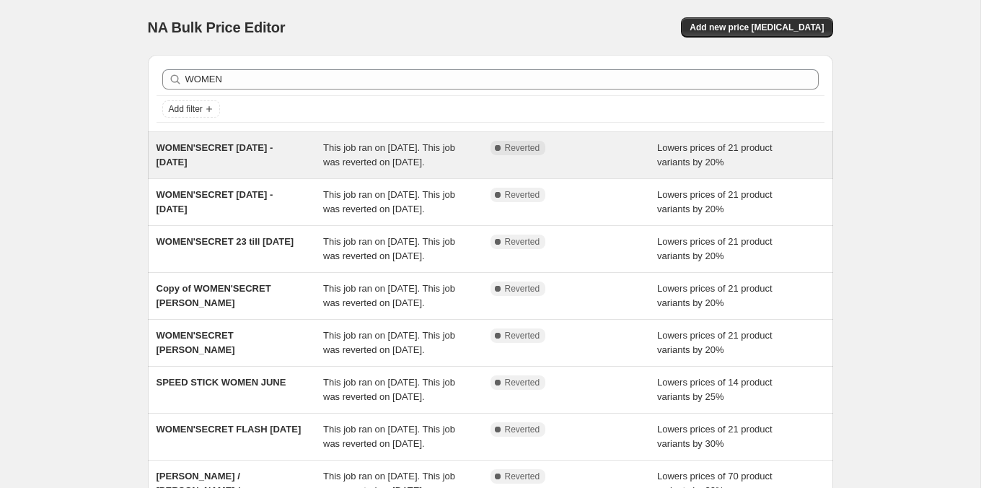
click at [321, 156] on div "WOMEN'SECRET [DATE] - [DATE]" at bounding box center [240, 155] width 167 height 29
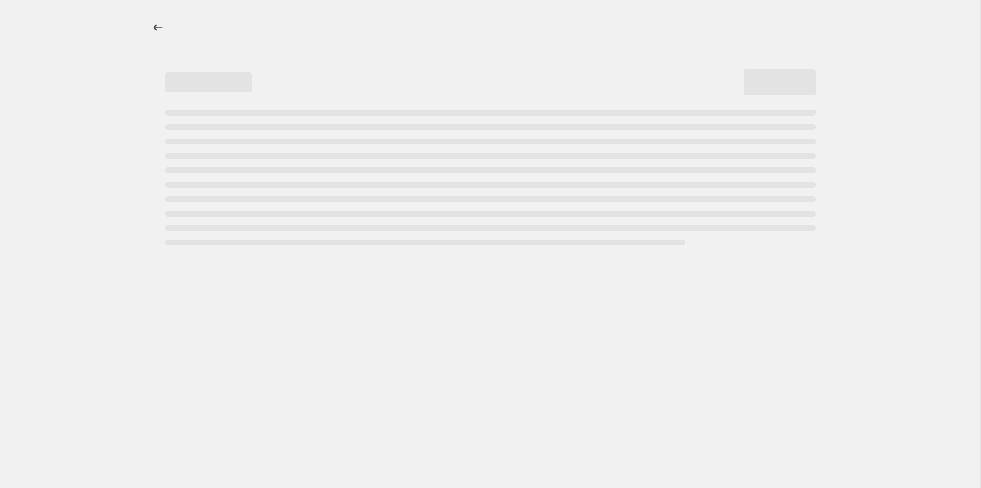
select select "percentage"
select select "tag"
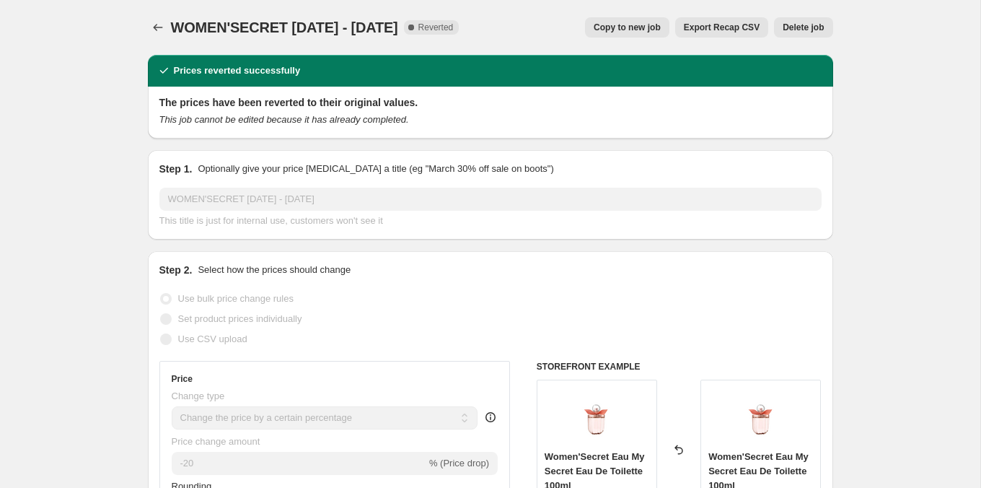
click at [609, 25] on span "Copy to new job" at bounding box center [627, 28] width 67 height 12
select select "percentage"
select select "tag"
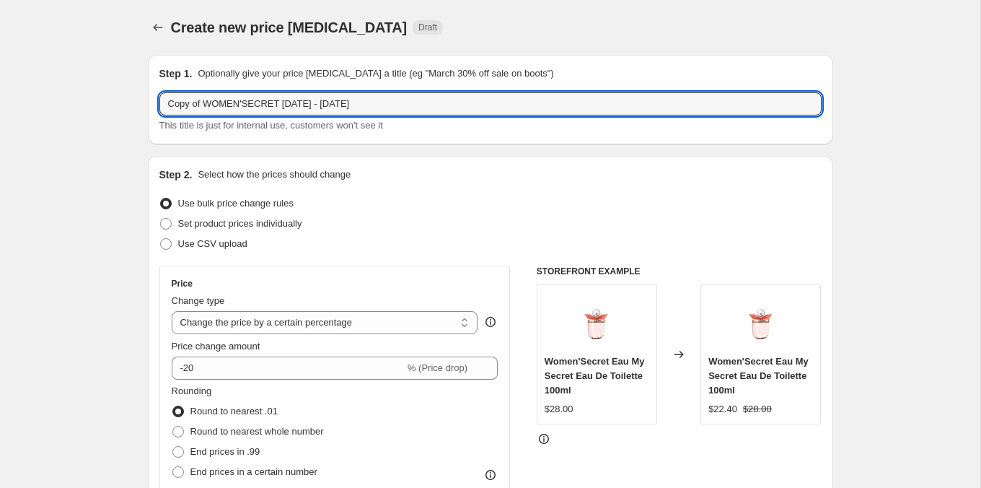
drag, startPoint x: 206, startPoint y: 102, endPoint x: 120, endPoint y: 102, distance: 85.8
drag, startPoint x: 247, startPoint y: 102, endPoint x: 407, endPoint y: 97, distance: 159.5
click at [408, 97] on input "WOMEN'SECRET [DATE] - [DATE]" at bounding box center [490, 103] width 662 height 23
type input "WOMEN'SECRET ANNIVERSARY [DATE]"
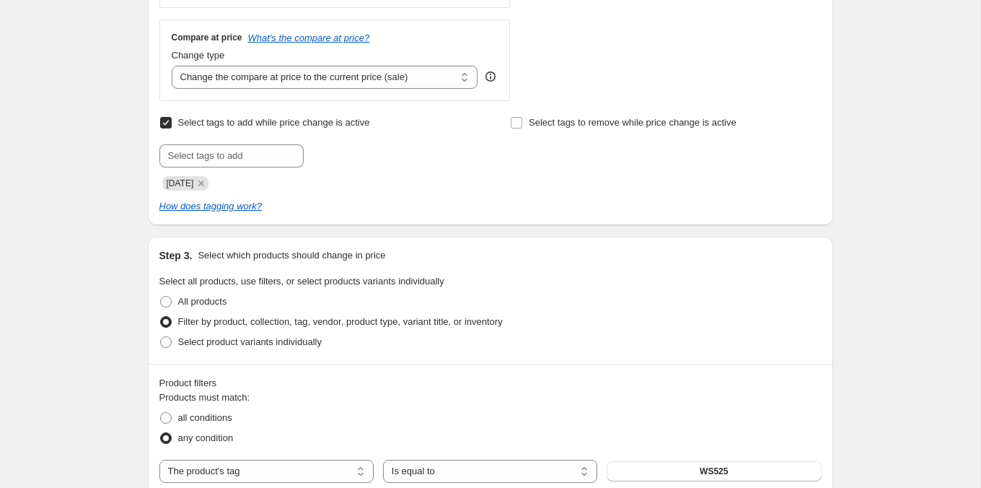
scroll to position [529, 0]
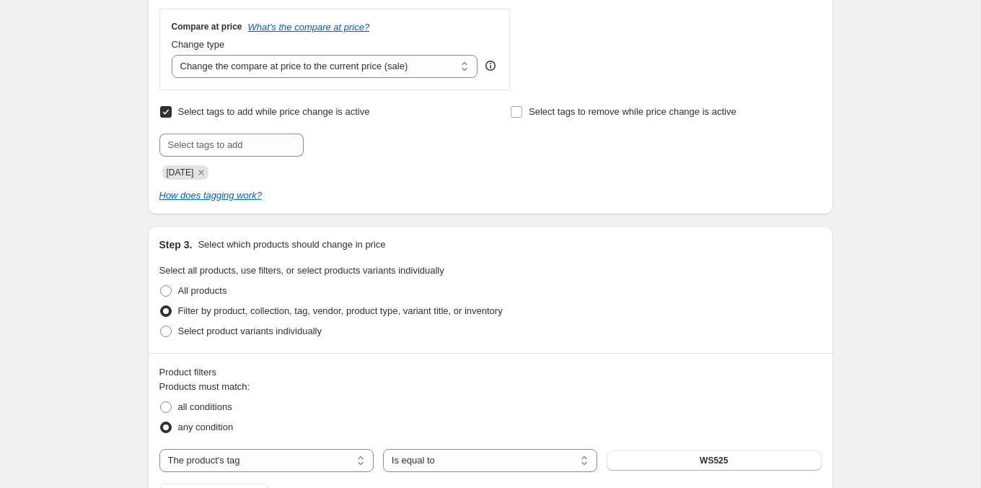
click at [206, 162] on div "[DATE]" at bounding box center [314, 170] width 311 height 17
click at [206, 166] on icon "Remove JULY25" at bounding box center [201, 172] width 13 height 13
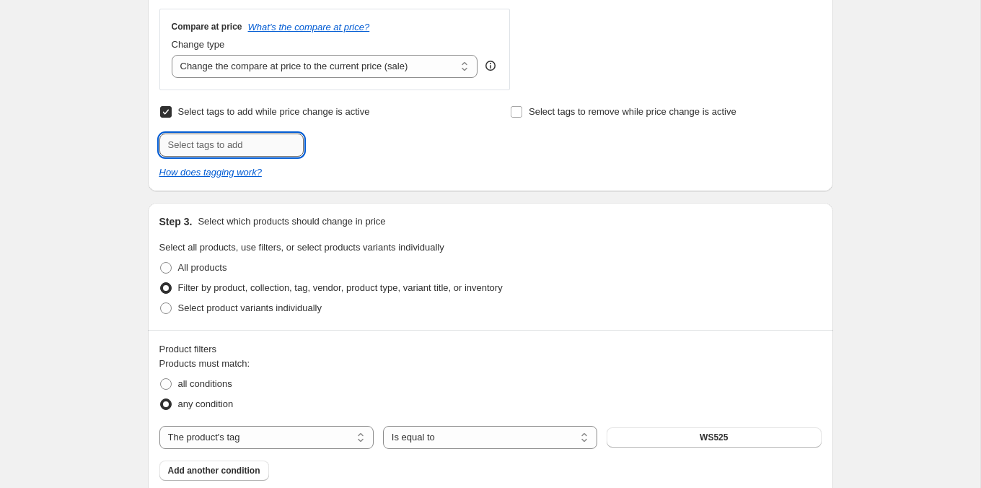
click at [206, 149] on input "text" at bounding box center [231, 144] width 144 height 23
type input "ANNV825"
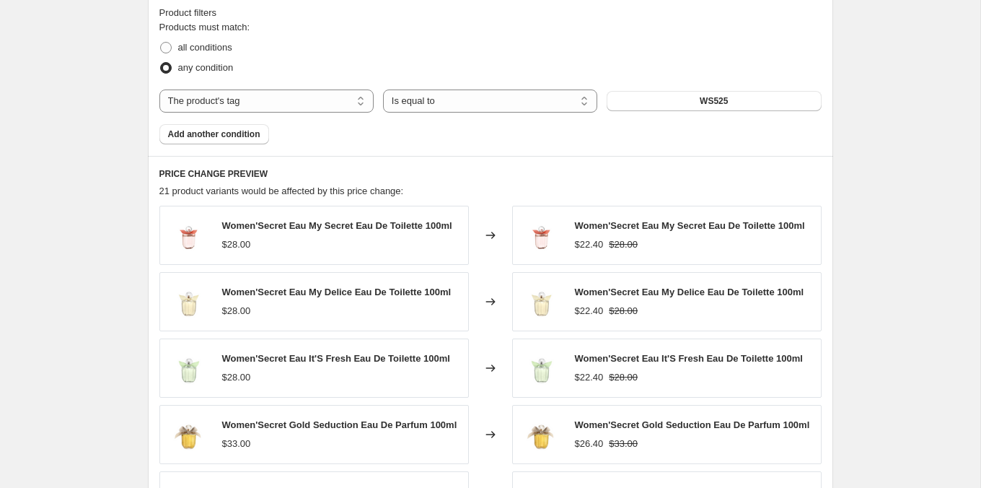
scroll to position [1135, 0]
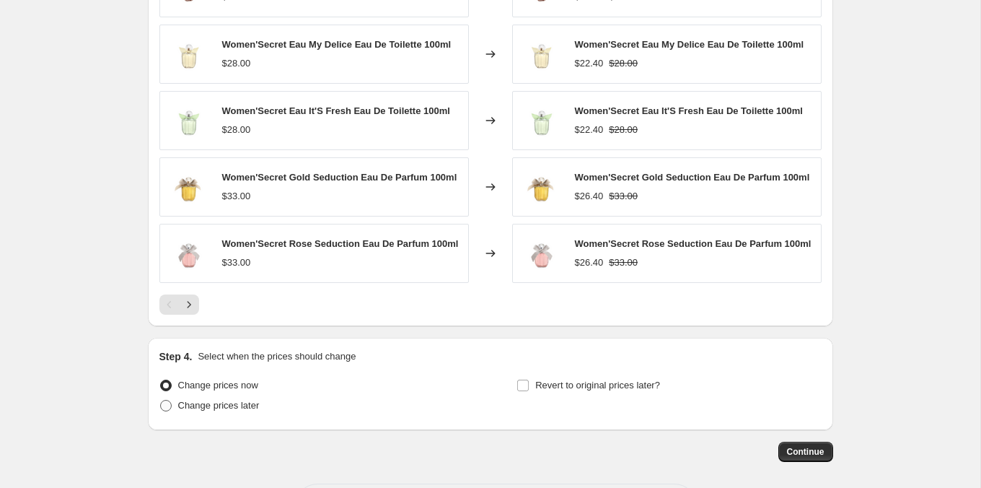
click at [258, 408] on span "Change prices later" at bounding box center [219, 405] width 82 height 11
click at [161, 400] on input "Change prices later" at bounding box center [160, 400] width 1 height 1
radio input "true"
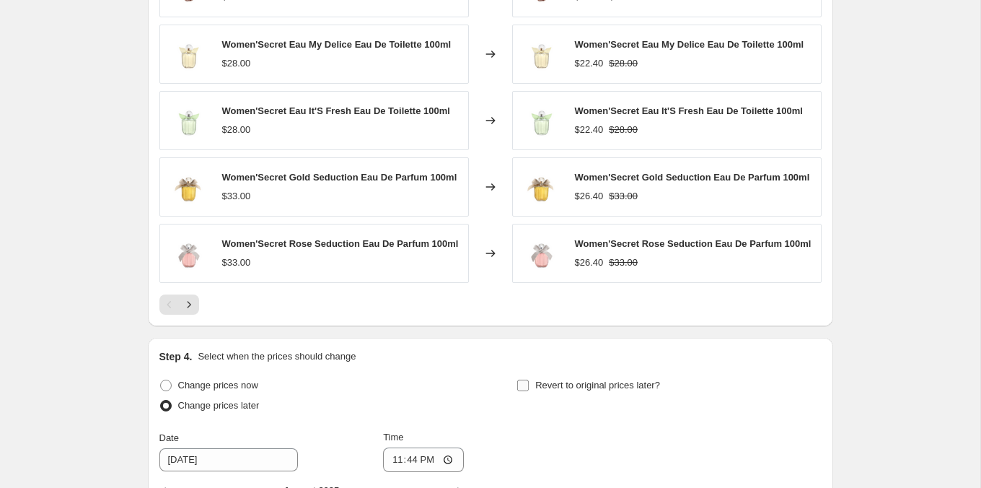
click at [540, 390] on span "Revert to original prices later?" at bounding box center [597, 384] width 125 height 11
click at [529, 391] on input "Revert to original prices later?" at bounding box center [523, 385] width 12 height 12
checkbox input "true"
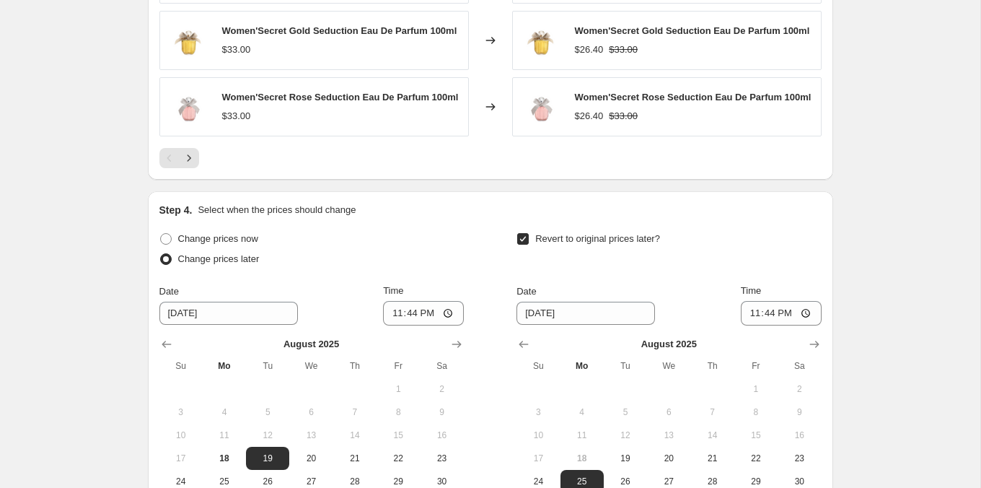
scroll to position [1284, 0]
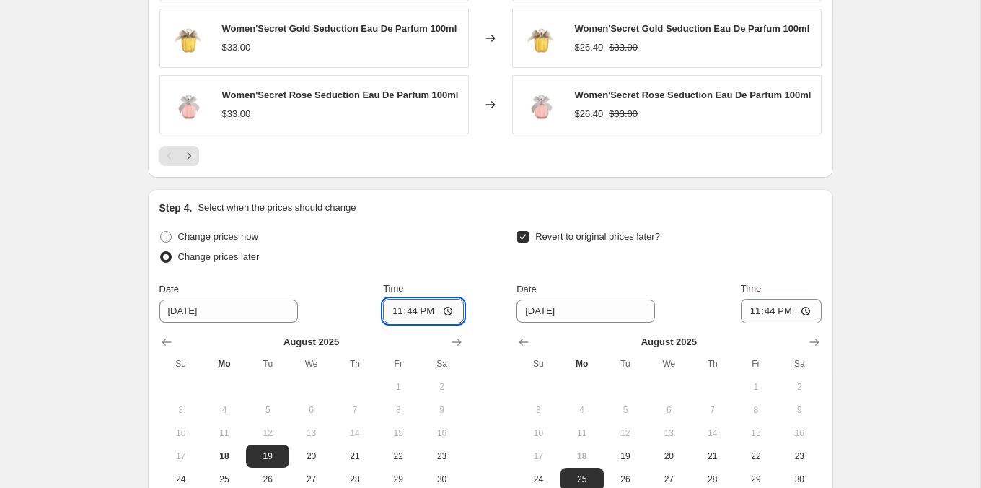
click at [397, 323] on input "23:44" at bounding box center [423, 311] width 81 height 25
type input "10:00"
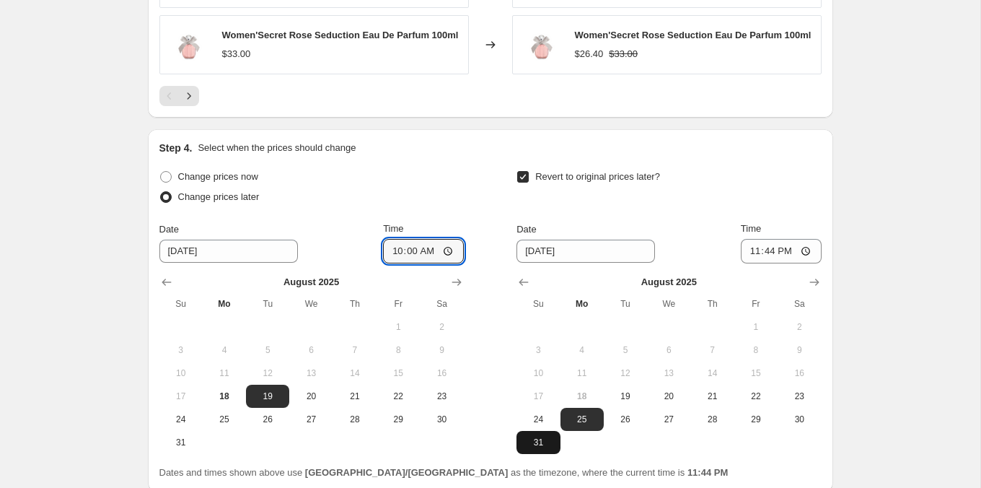
click at [535, 447] on span "31" at bounding box center [538, 442] width 32 height 12
type input "[DATE]"
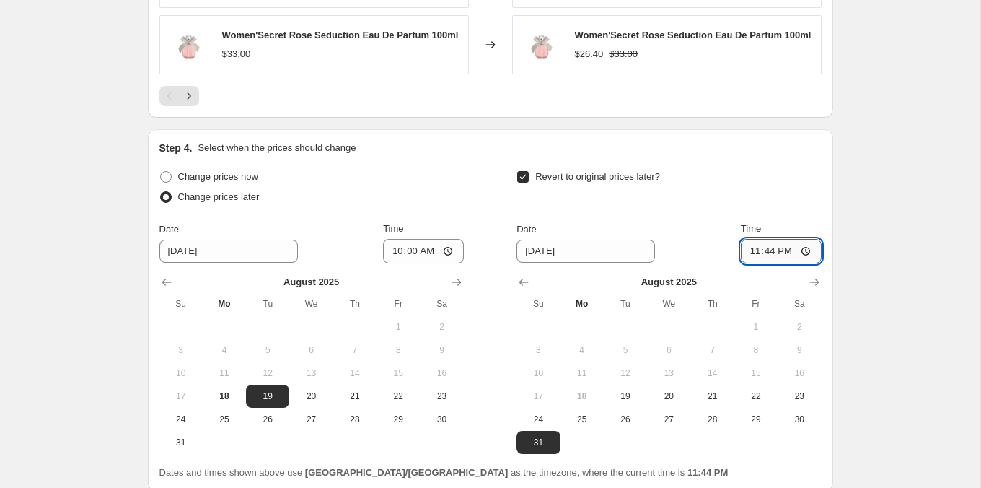
click at [784, 254] on input "23:44" at bounding box center [781, 251] width 81 height 25
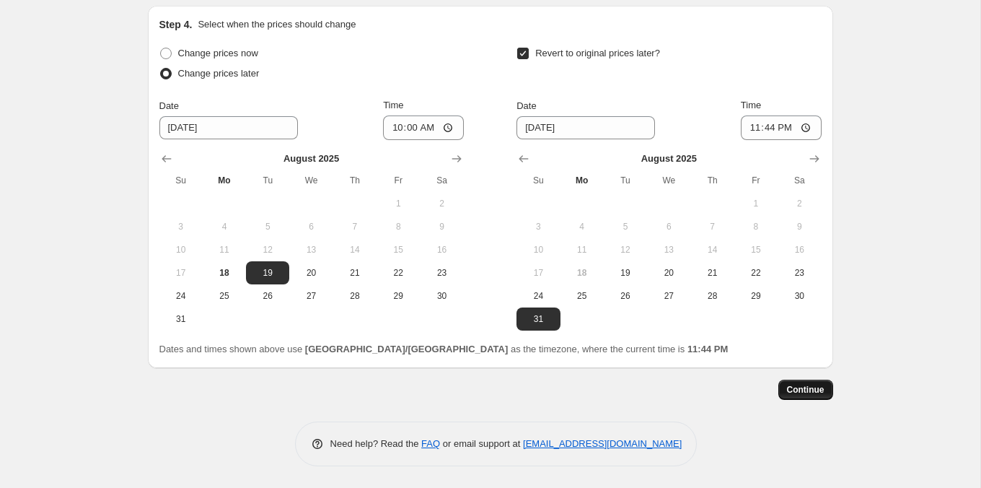
click at [806, 394] on span "Continue" at bounding box center [806, 390] width 38 height 12
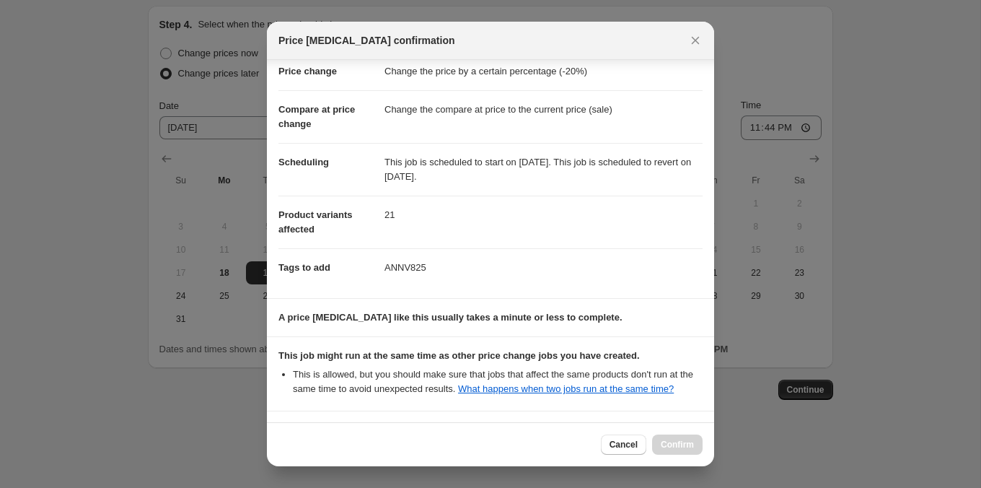
scroll to position [165, 0]
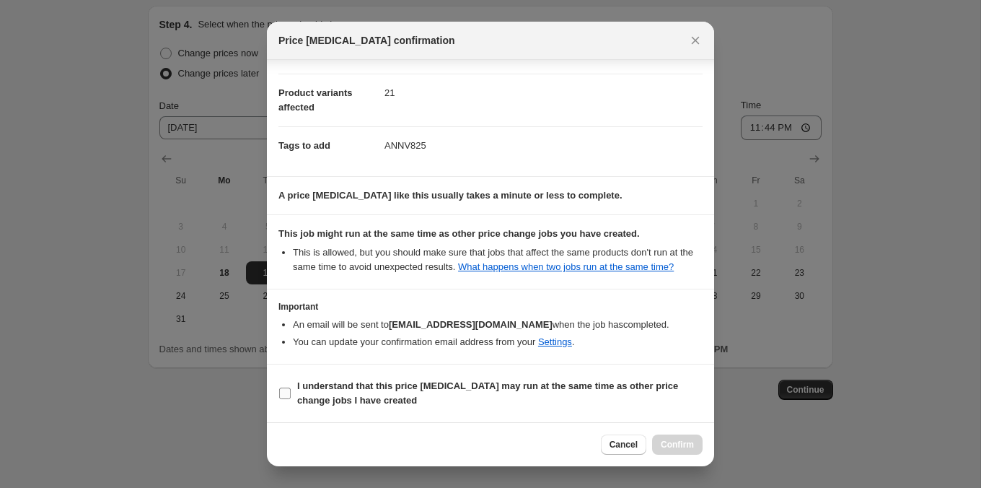
click at [599, 401] on span "I understand that this price [MEDICAL_DATA] may run at the same time as other p…" at bounding box center [499, 393] width 405 height 29
click at [291, 399] on input "I understand that this price [MEDICAL_DATA] may run at the same time as other p…" at bounding box center [285, 393] width 12 height 12
checkbox input "true"
click at [667, 439] on button "Confirm" at bounding box center [677, 444] width 50 height 20
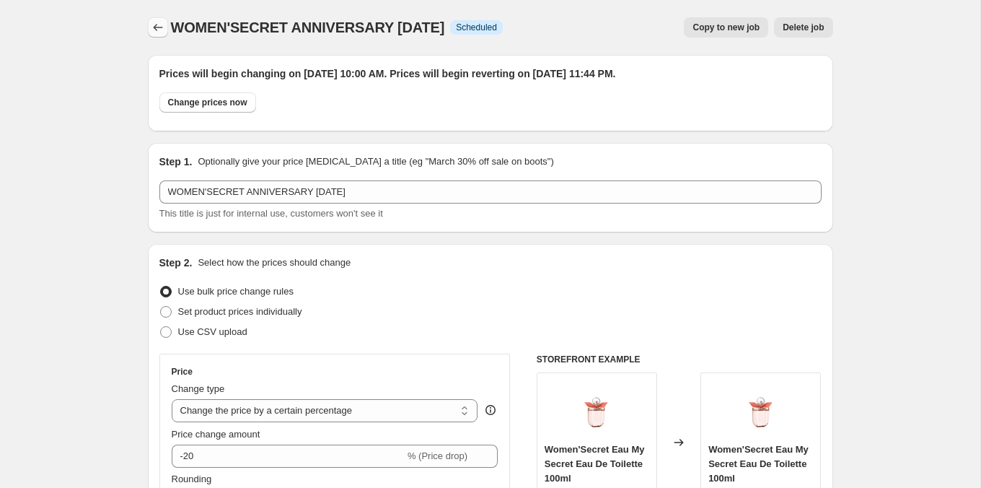
click at [151, 28] on icon "Price change jobs" at bounding box center [158, 27] width 14 height 14
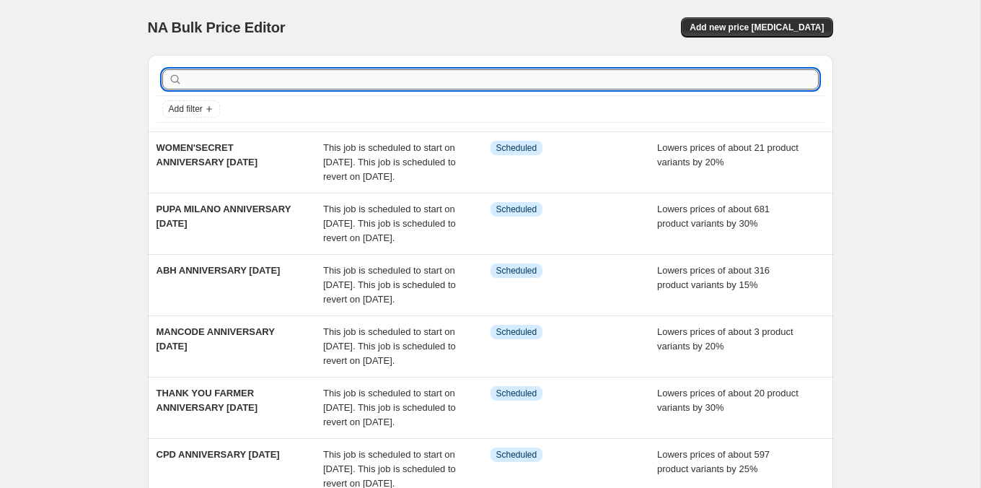
click at [268, 73] on input "text" at bounding box center [501, 79] width 633 height 20
type input "ARMANI"
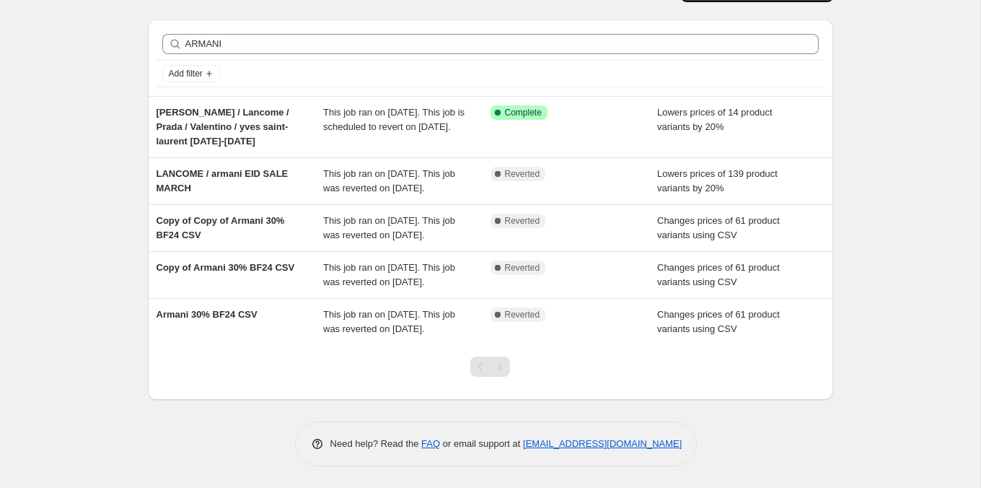
scroll to position [45, 0]
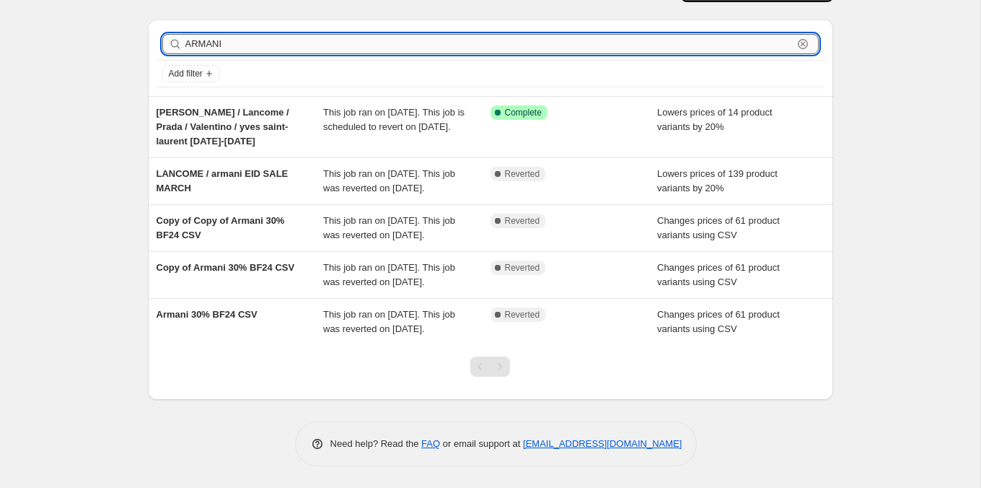
click at [240, 34] on input "ARMANI" at bounding box center [488, 44] width 607 height 20
type input "AZZARO"
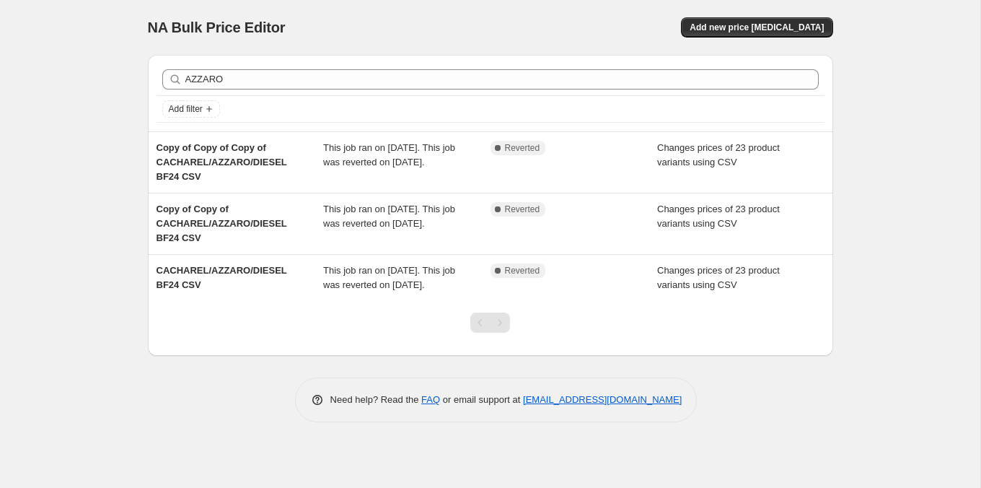
click at [744, 38] on div "NA Bulk Price Editor. This page is ready NA Bulk Price Editor Add new price [ME…" at bounding box center [490, 27] width 685 height 55
click at [757, 26] on span "Add new price [MEDICAL_DATA]" at bounding box center [757, 28] width 134 height 12
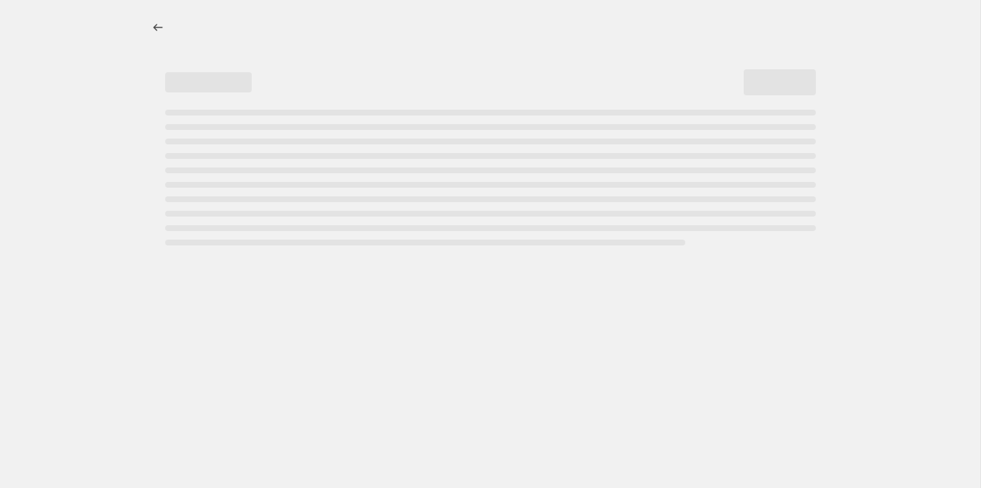
select select "percentage"
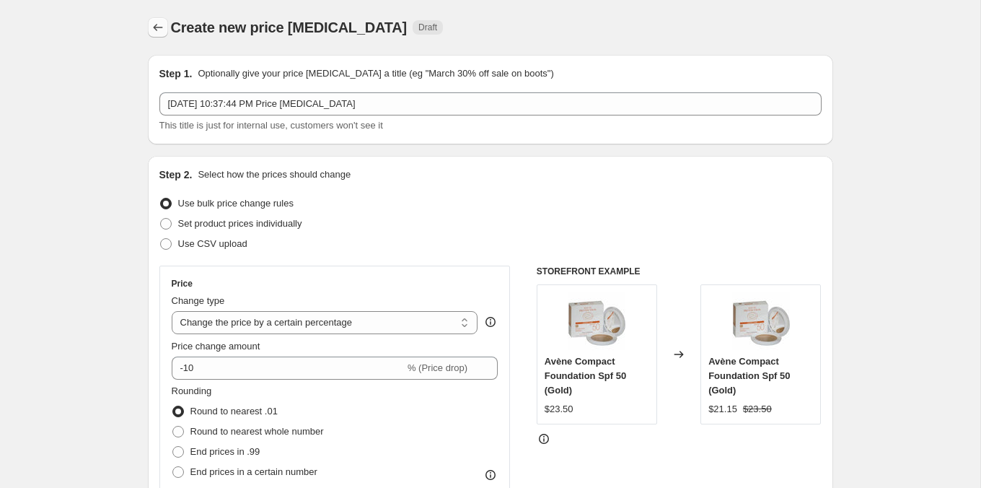
click at [153, 35] on button "Price change jobs" at bounding box center [158, 27] width 20 height 20
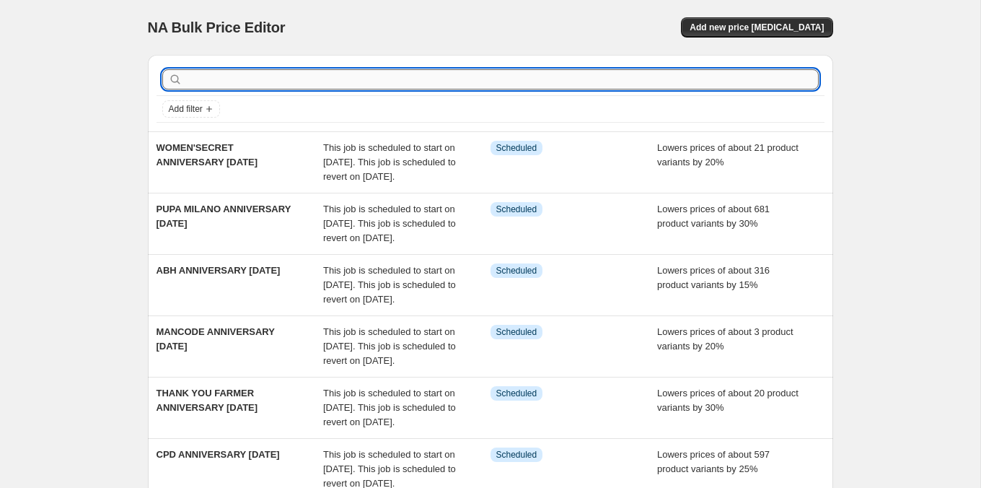
click at [263, 74] on input "text" at bounding box center [501, 79] width 633 height 20
type input "LRP"
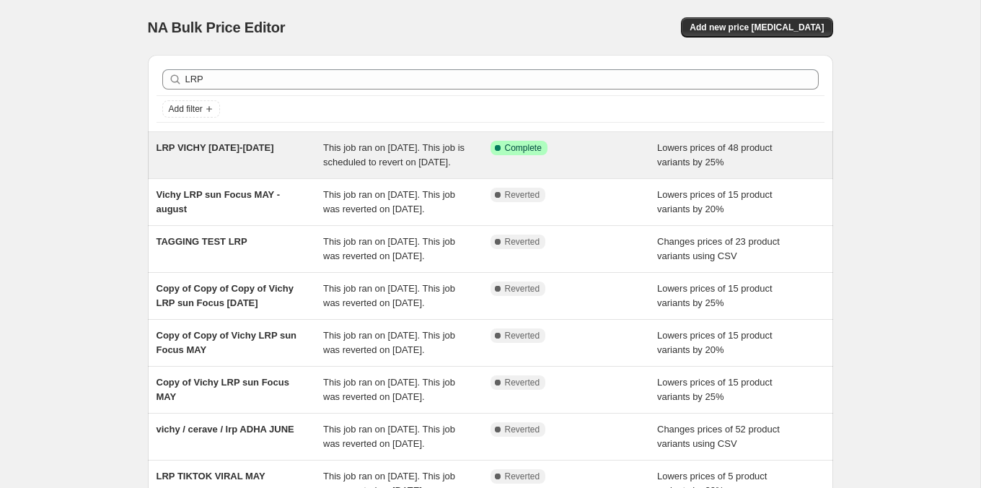
click at [387, 151] on span "This job ran on [DATE]. This job is scheduled to revert on [DATE]." at bounding box center [393, 154] width 141 height 25
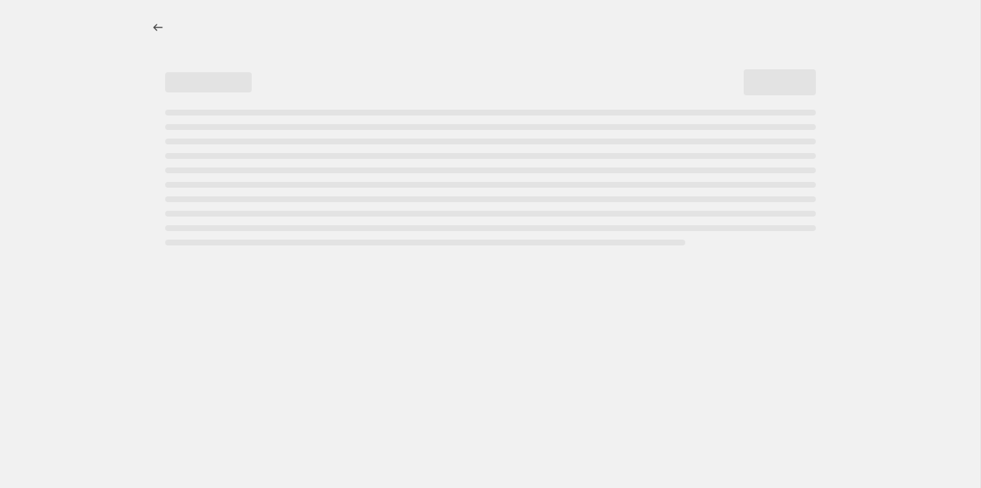
select select "percentage"
select select "tag"
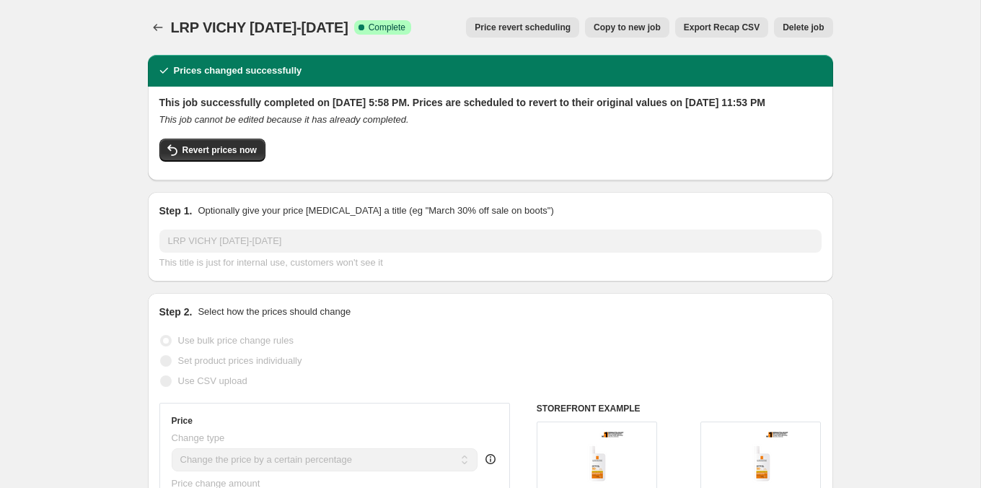
click at [517, 22] on span "Price revert scheduling" at bounding box center [523, 28] width 96 height 12
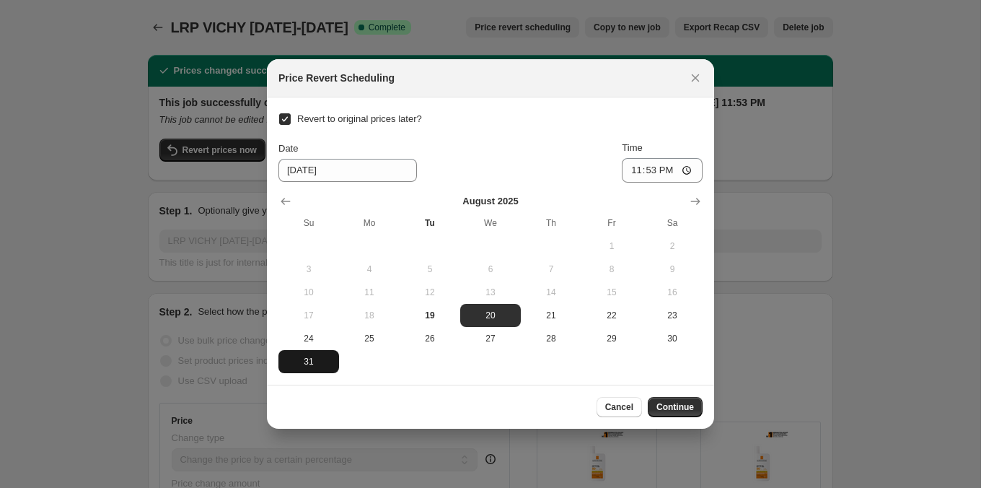
click at [320, 359] on span "31" at bounding box center [308, 362] width 49 height 12
type input "[DATE]"
click at [672, 405] on span "Continue" at bounding box center [675, 407] width 38 height 12
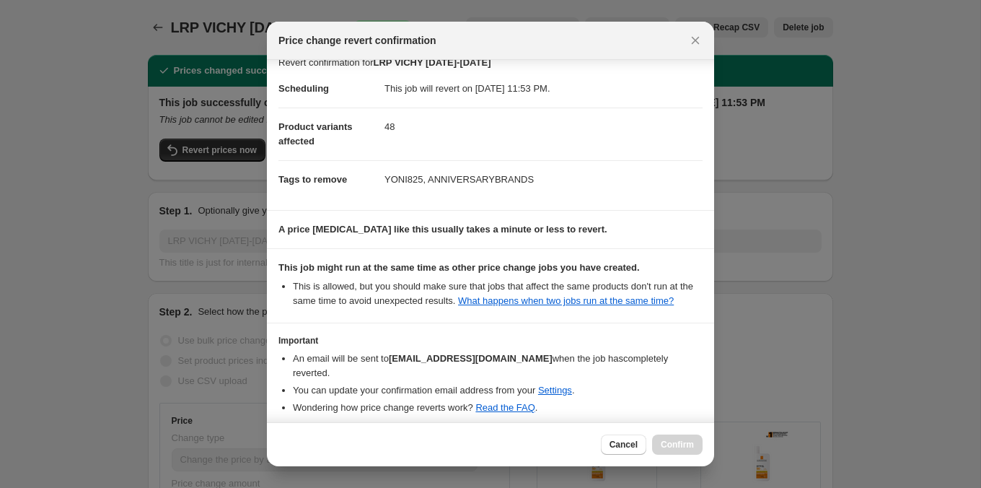
scroll to position [78, 0]
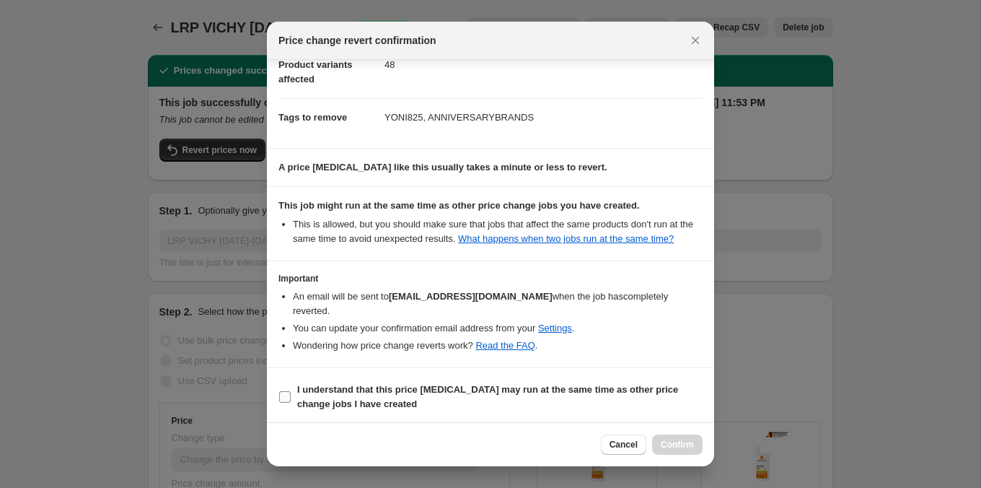
click at [632, 379] on label "I understand that this price [MEDICAL_DATA] may run at the same time as other p…" at bounding box center [490, 396] width 424 height 35
click at [291, 391] on input "I understand that this price [MEDICAL_DATA] may run at the same time as other p…" at bounding box center [285, 397] width 12 height 12
checkbox input "true"
click at [674, 437] on button "Confirm" at bounding box center [677, 444] width 50 height 20
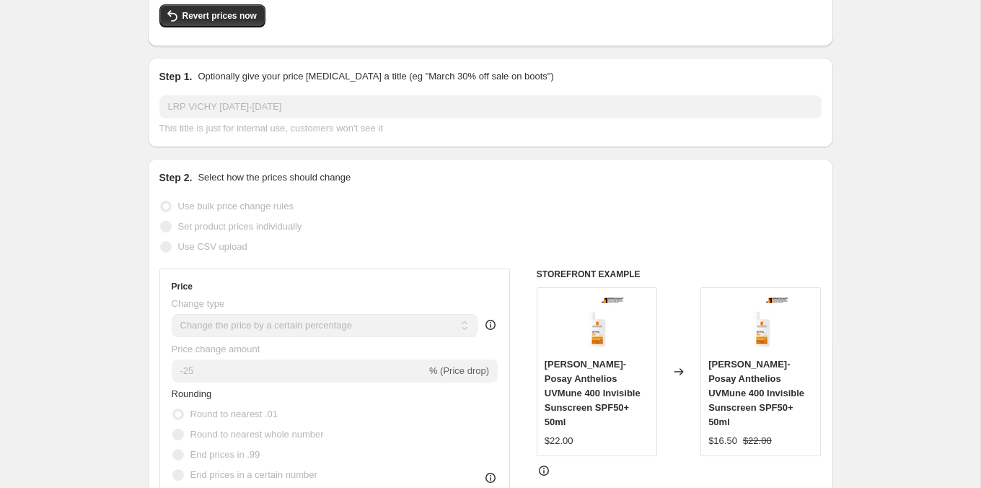
scroll to position [0, 0]
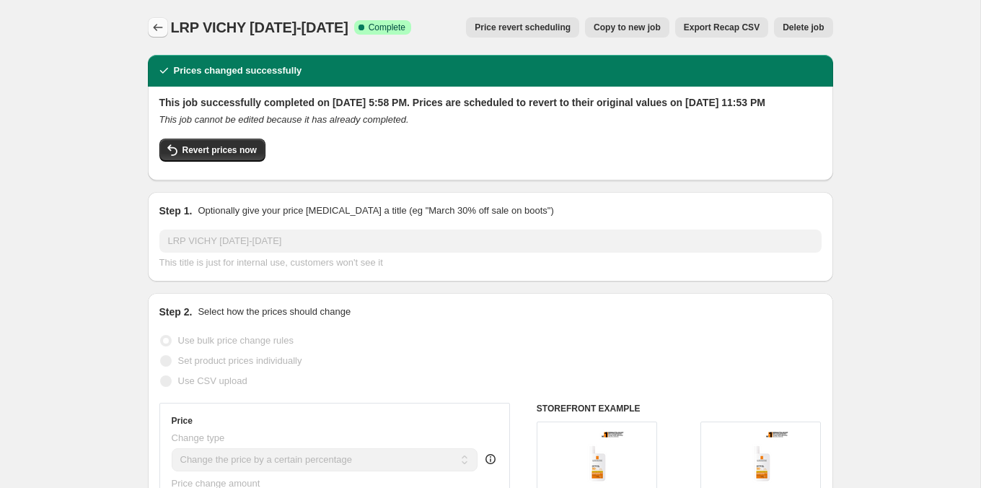
click at [151, 22] on icon "Price change jobs" at bounding box center [158, 27] width 14 height 14
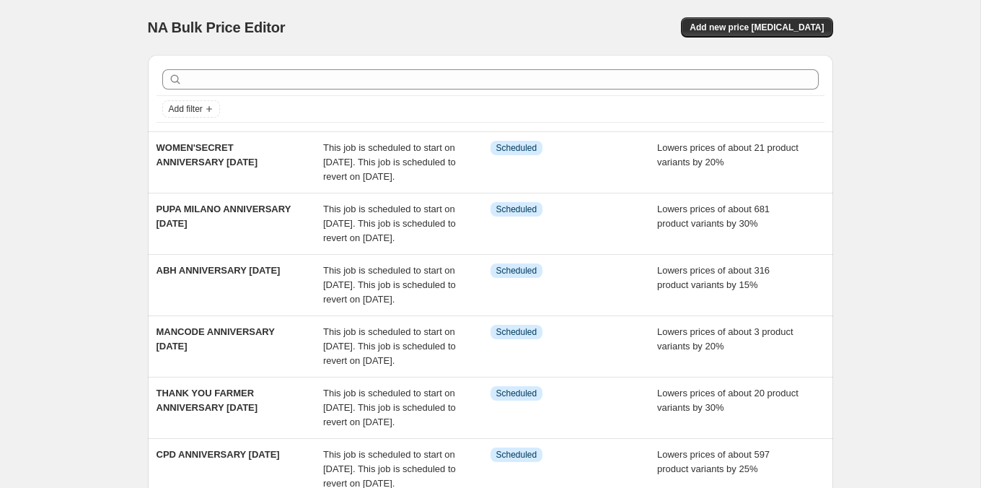
click at [230, 66] on div at bounding box center [491, 79] width 668 height 32
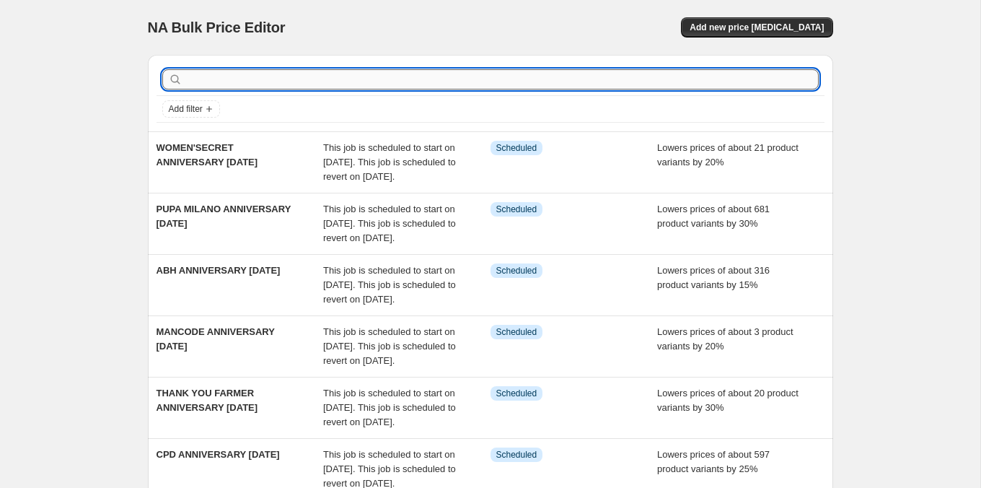
click at [234, 81] on input "text" at bounding box center [501, 79] width 633 height 20
type input "CERAVE"
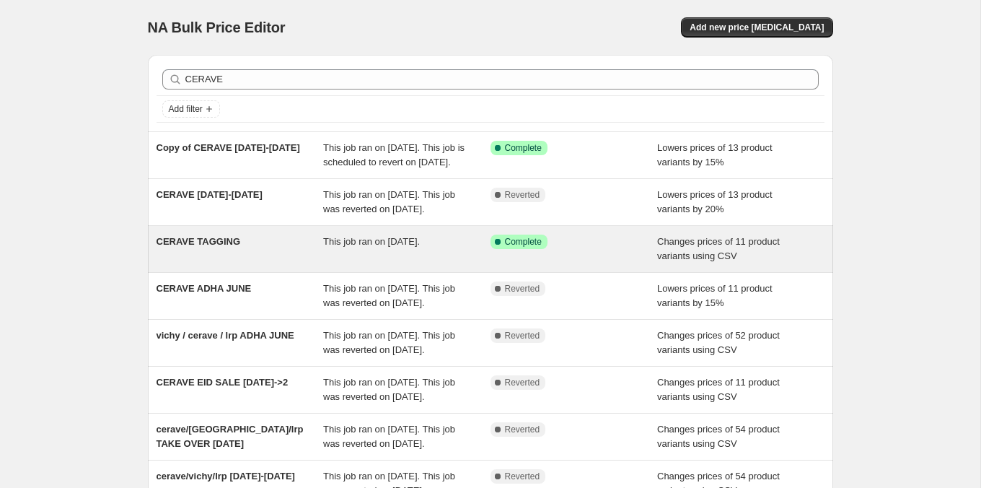
click at [327, 247] on span "This job ran on [DATE]." at bounding box center [371, 241] width 97 height 11
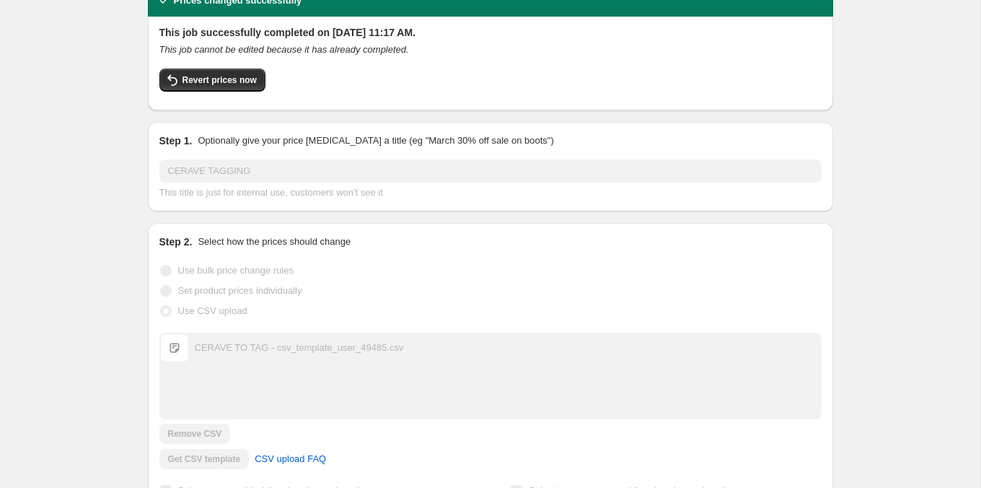
scroll to position [60, 0]
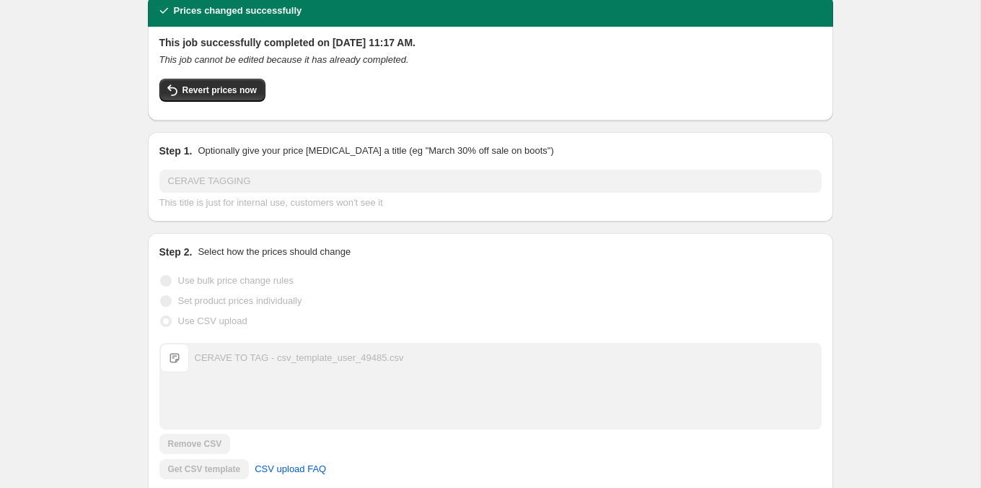
click at [224, 106] on div "Revert prices now" at bounding box center [490, 94] width 662 height 30
click at [230, 99] on button "Revert prices now" at bounding box center [212, 90] width 106 height 23
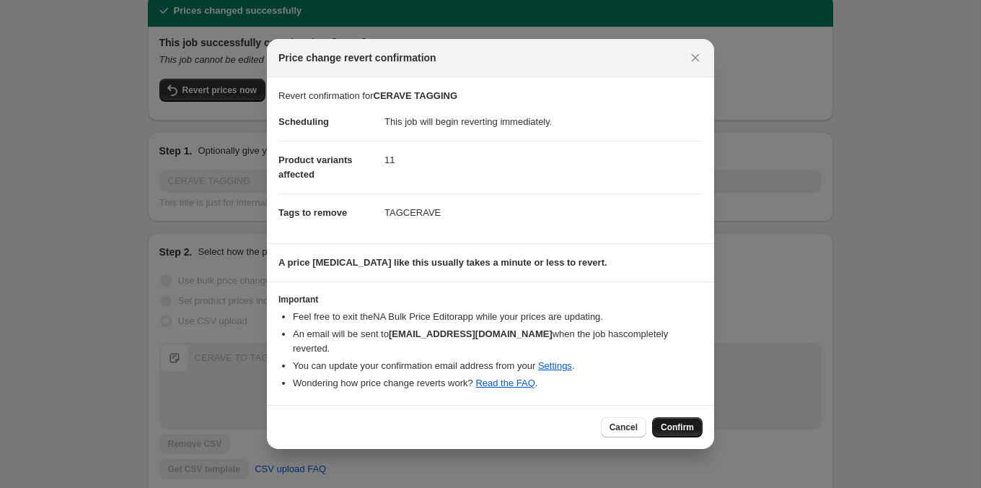
click at [664, 417] on button "Confirm" at bounding box center [677, 427] width 50 height 20
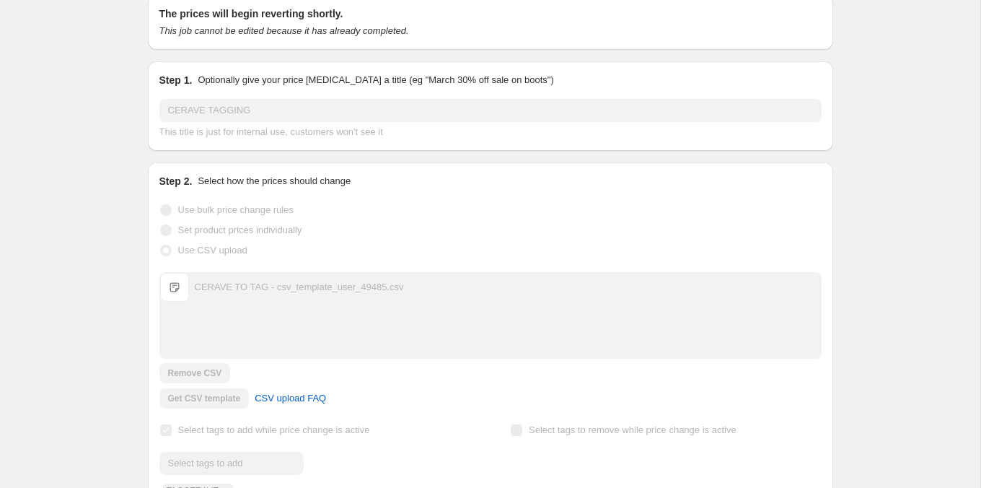
scroll to position [0, 0]
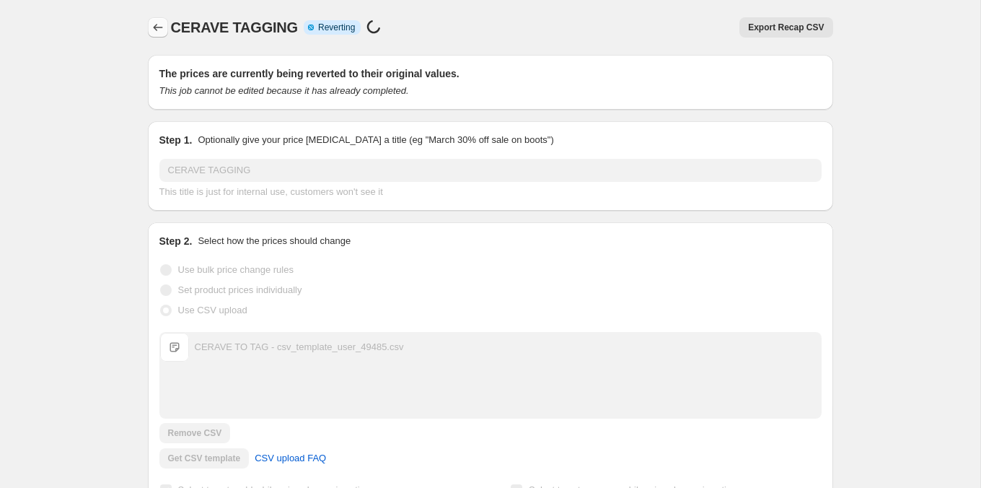
click at [151, 30] on icon "Price change jobs" at bounding box center [158, 27] width 14 height 14
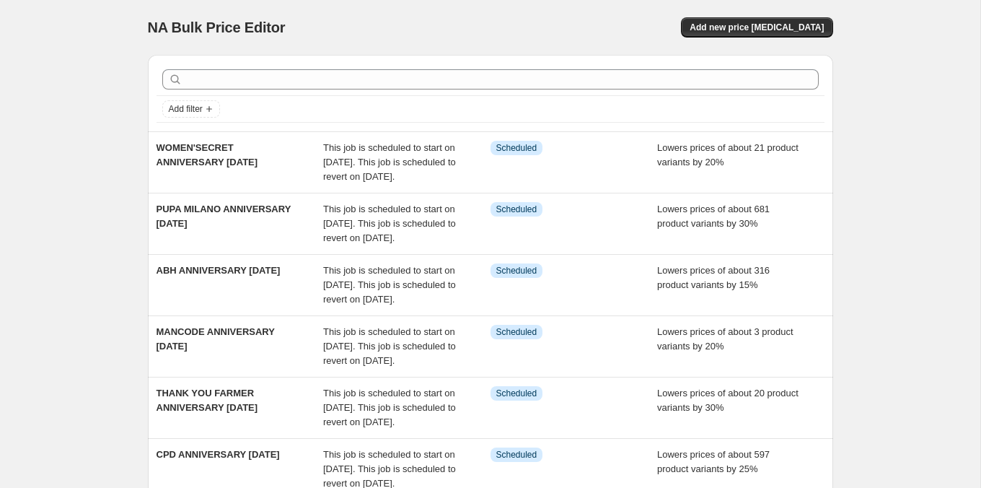
click at [362, 68] on div at bounding box center [491, 79] width 668 height 32
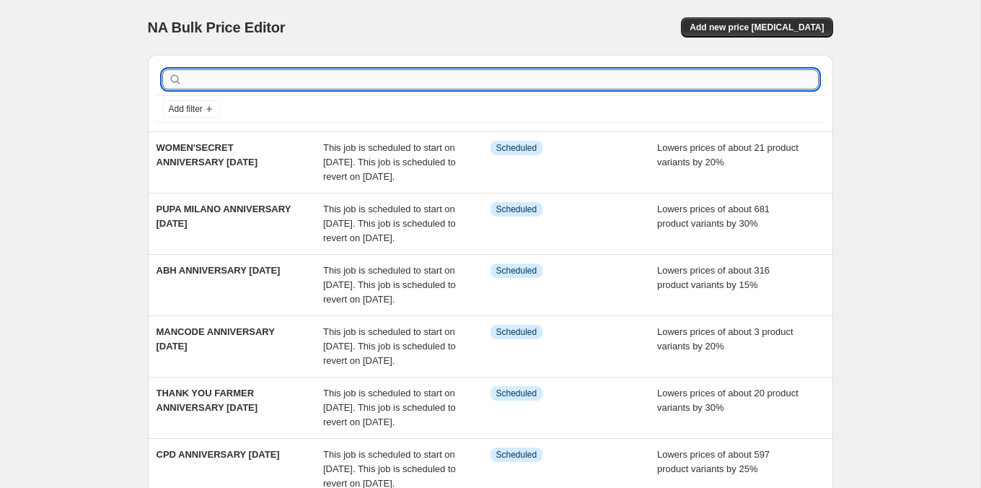
click at [362, 76] on input "text" at bounding box center [501, 79] width 633 height 20
type input "CERAVE"
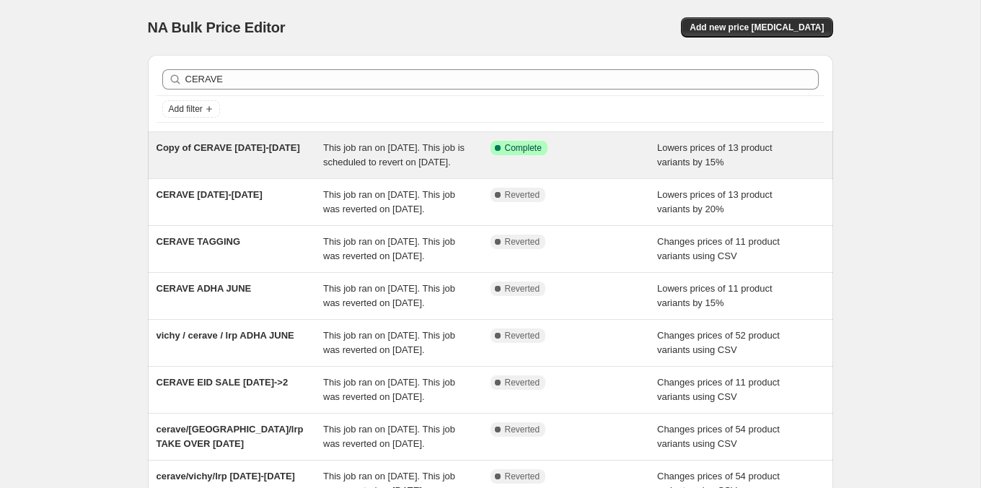
click at [437, 146] on span "This job ran on [DATE]. This job is scheduled to revert on [DATE]." at bounding box center [393, 154] width 141 height 25
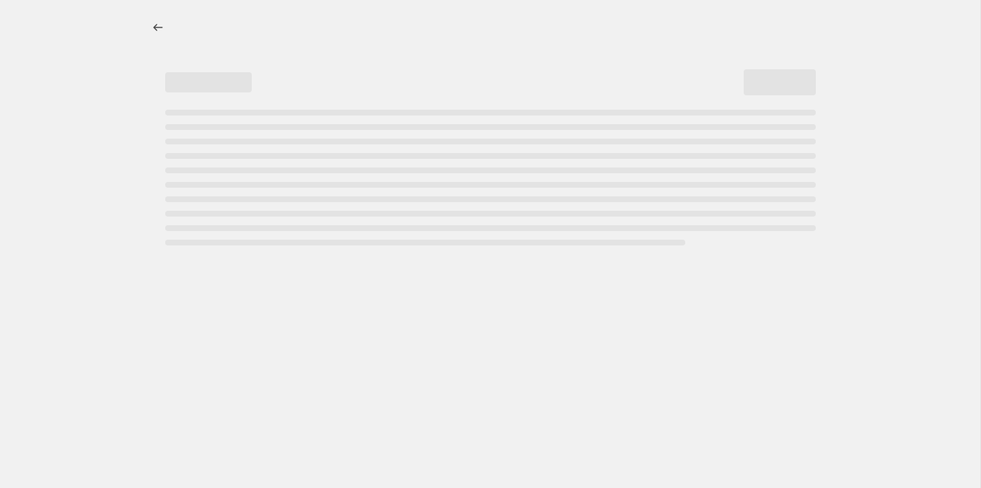
select select "percentage"
select select "tag"
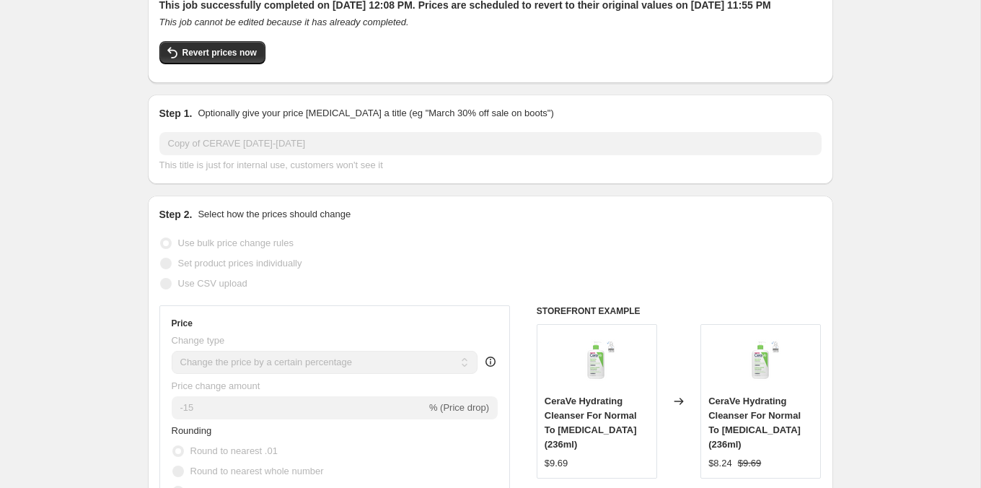
scroll to position [59, 0]
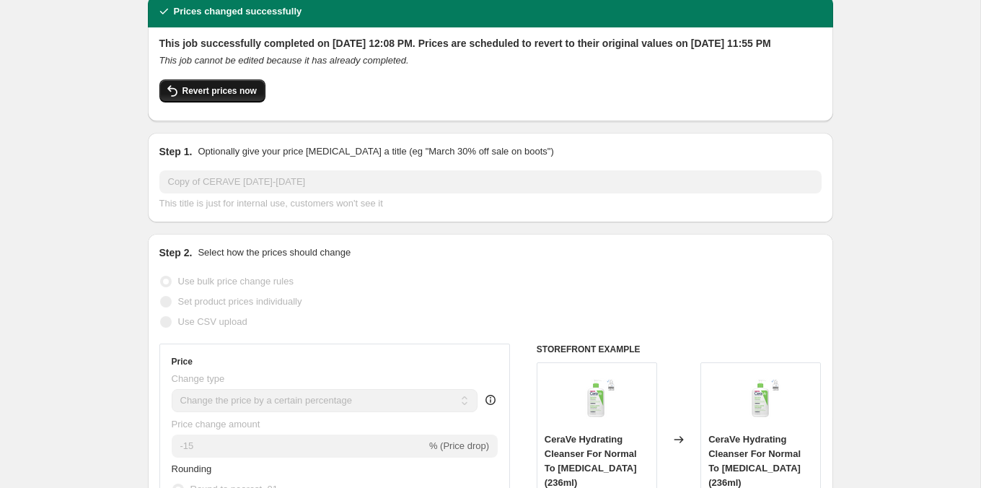
click at [245, 97] on span "Revert prices now" at bounding box center [220, 91] width 74 height 12
checkbox input "false"
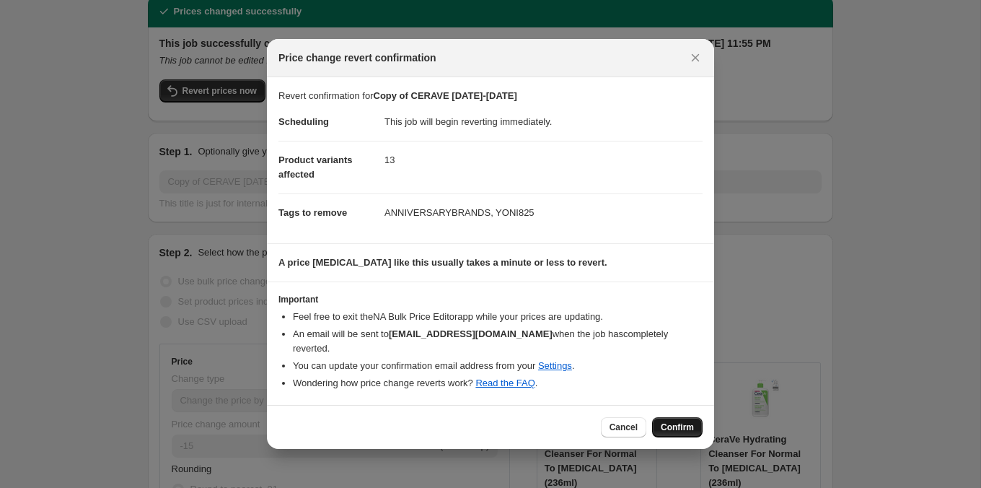
click at [672, 421] on span "Confirm" at bounding box center [677, 427] width 33 height 12
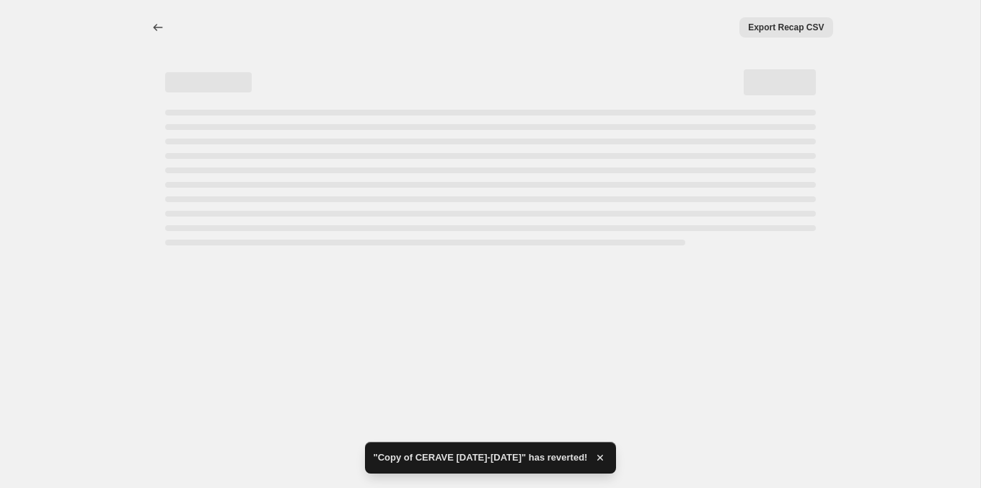
select select "percentage"
select select "tag"
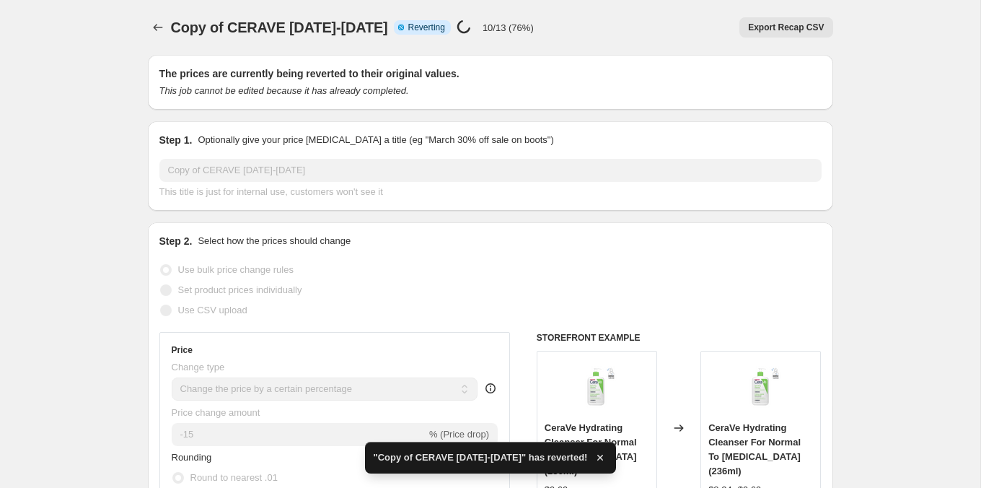
checkbox input "true"
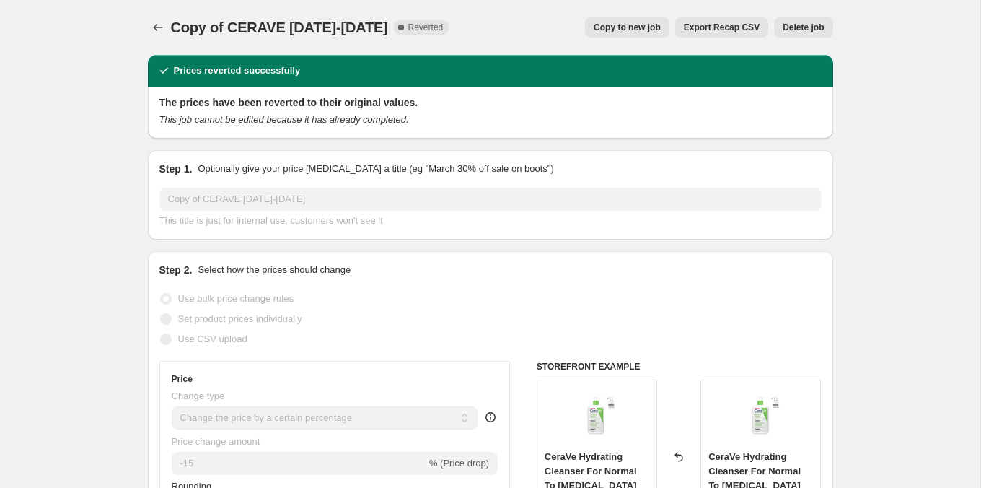
click at [610, 23] on span "Copy to new job" at bounding box center [627, 28] width 67 height 12
select select "percentage"
select select "tag"
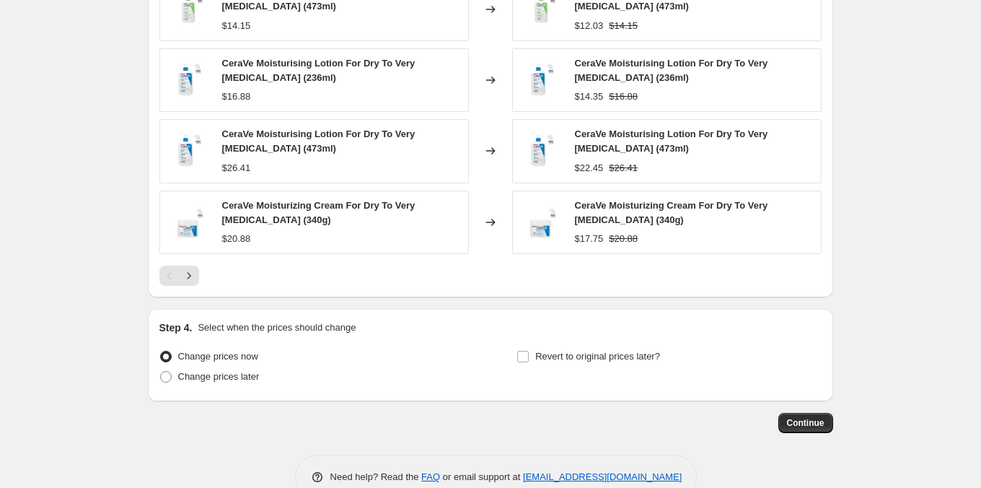
scroll to position [1199, 0]
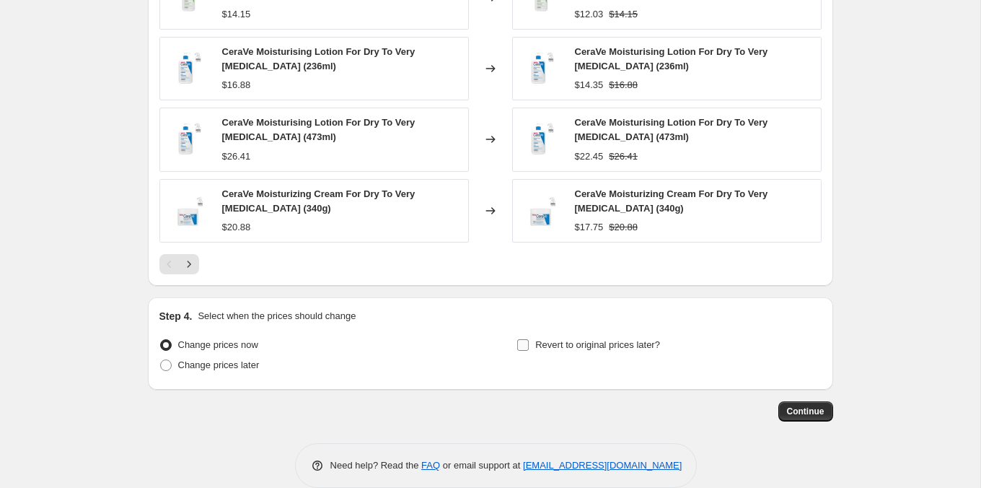
click at [548, 339] on span "Revert to original prices later?" at bounding box center [597, 344] width 125 height 11
click at [529, 339] on input "Revert to original prices later?" at bounding box center [523, 345] width 12 height 12
checkbox input "true"
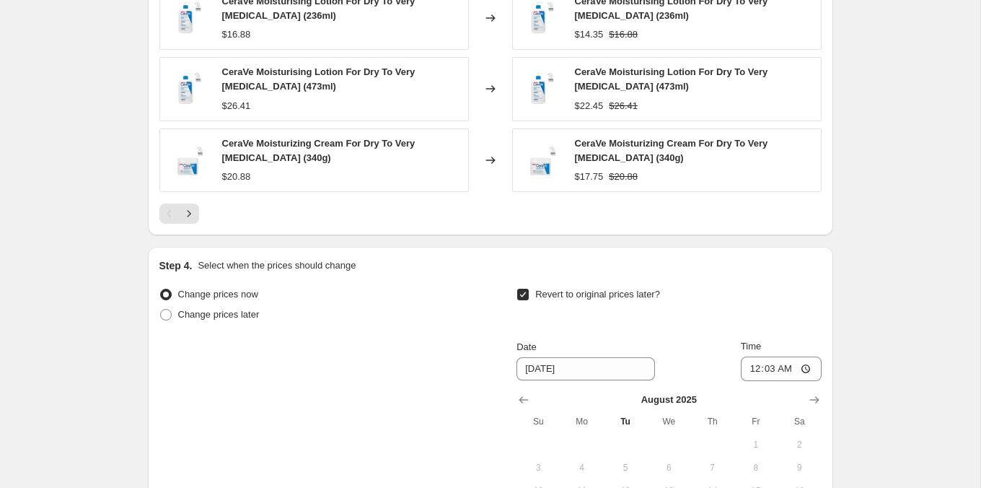
scroll to position [1391, 0]
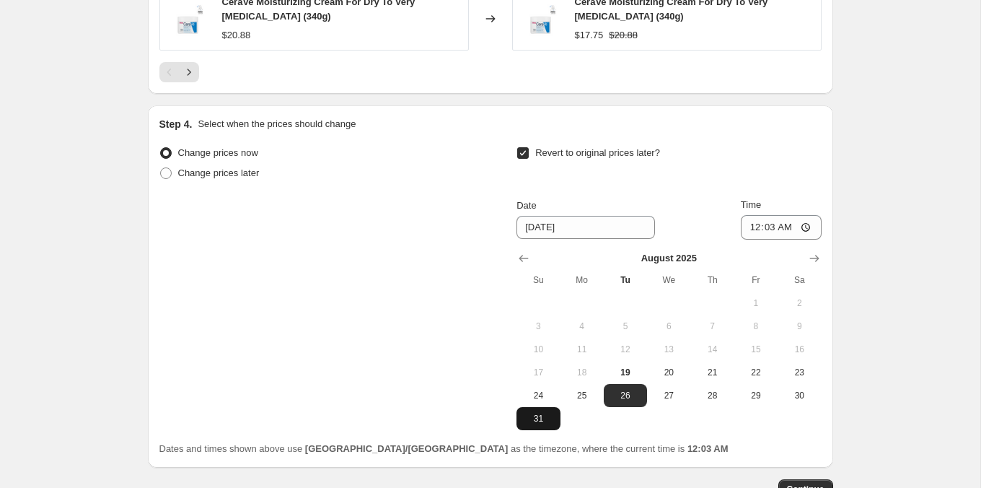
click at [548, 413] on span "31" at bounding box center [538, 419] width 32 height 12
type input "[DATE]"
click at [734, 225] on div "Date [DATE] Time 00:03" at bounding box center [669, 219] width 304 height 42
click at [750, 222] on input "00:03" at bounding box center [781, 227] width 81 height 25
type input "23:55"
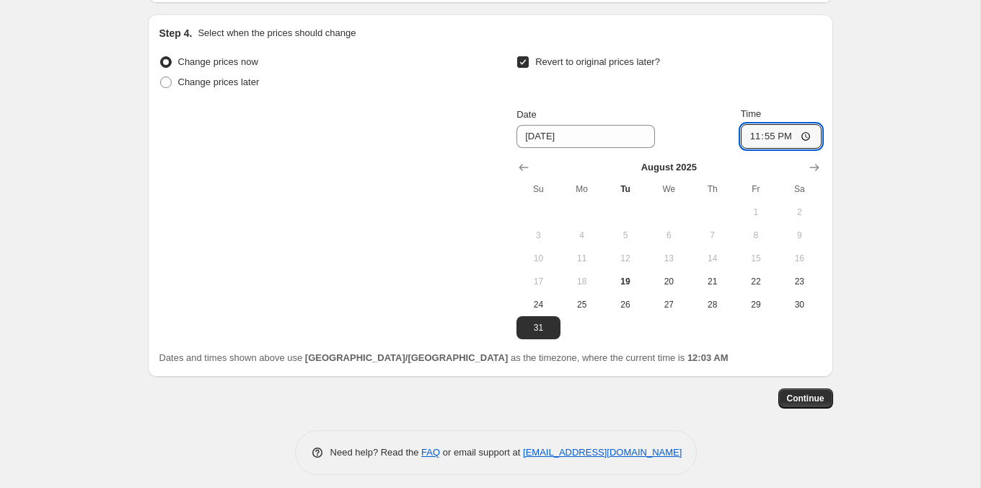
scroll to position [1483, 0]
click at [809, 396] on span "Continue" at bounding box center [806, 397] width 38 height 12
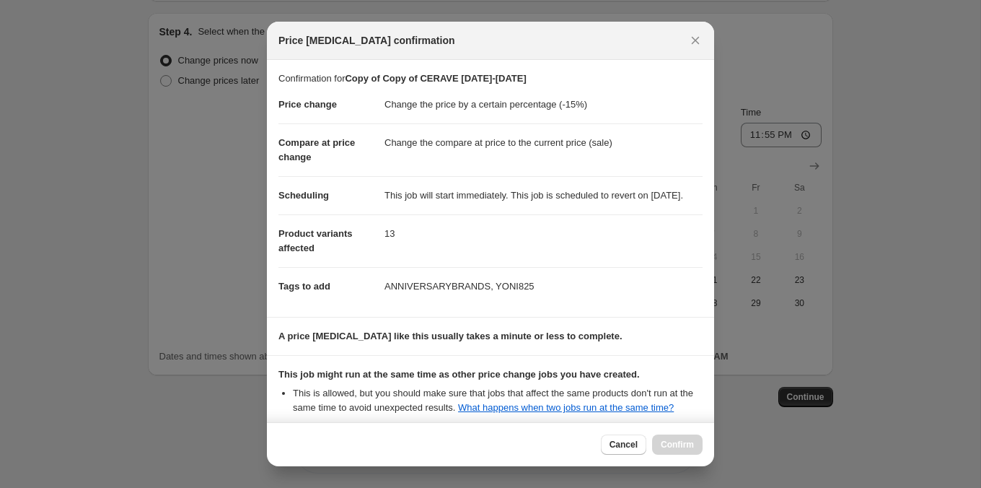
scroll to position [183, 0]
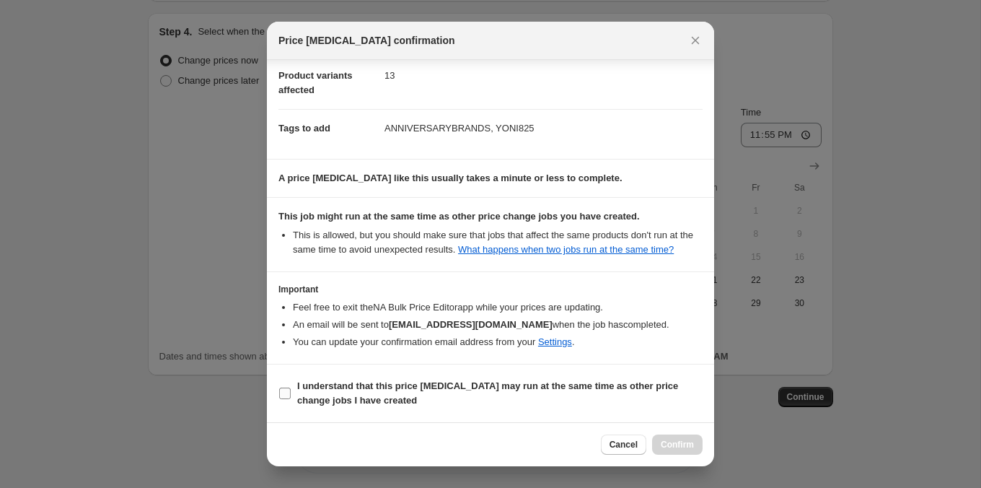
click at [602, 386] on b "I understand that this price [MEDICAL_DATA] may run at the same time as other p…" at bounding box center [487, 392] width 381 height 25
click at [291, 387] on input "I understand that this price [MEDICAL_DATA] may run at the same time as other p…" at bounding box center [285, 393] width 12 height 12
checkbox input "true"
click at [617, 445] on span "Cancel" at bounding box center [624, 445] width 28 height 12
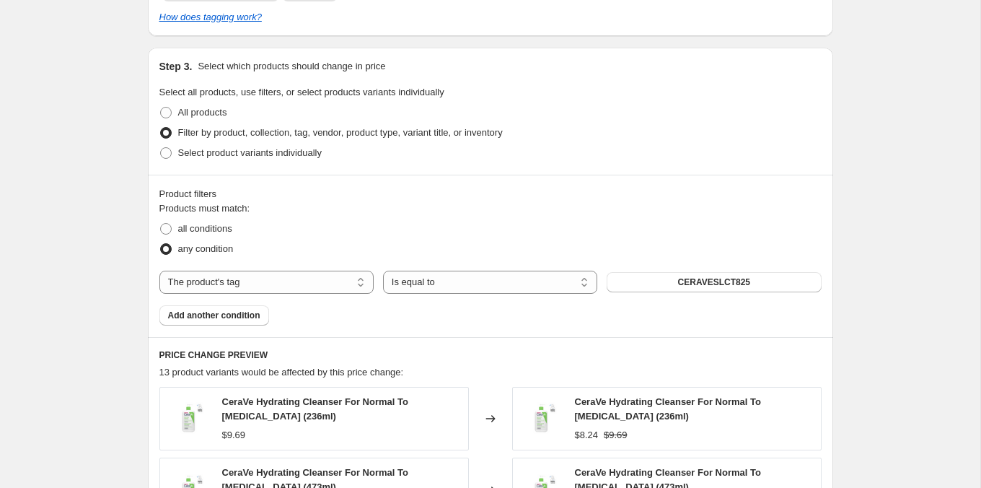
scroll to position [637, 0]
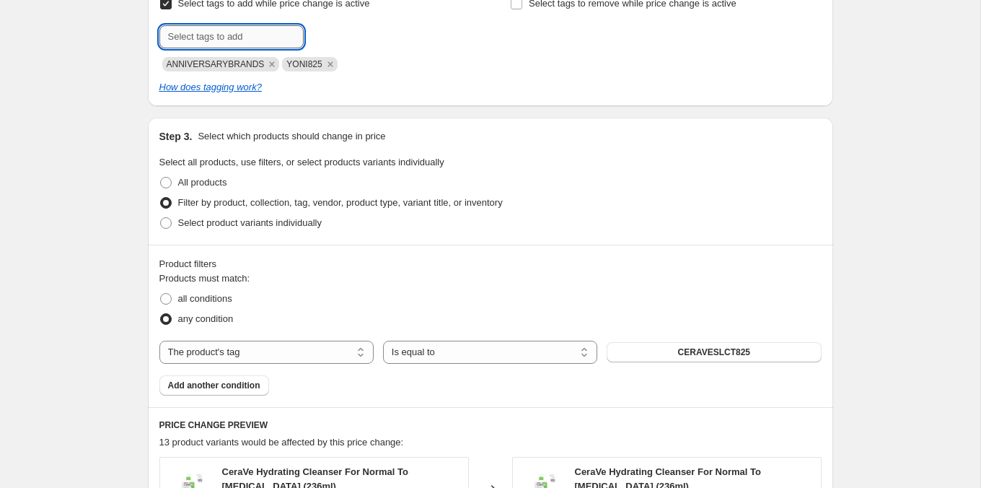
click at [271, 43] on input "text" at bounding box center [231, 36] width 144 height 23
type input "ANNV825"
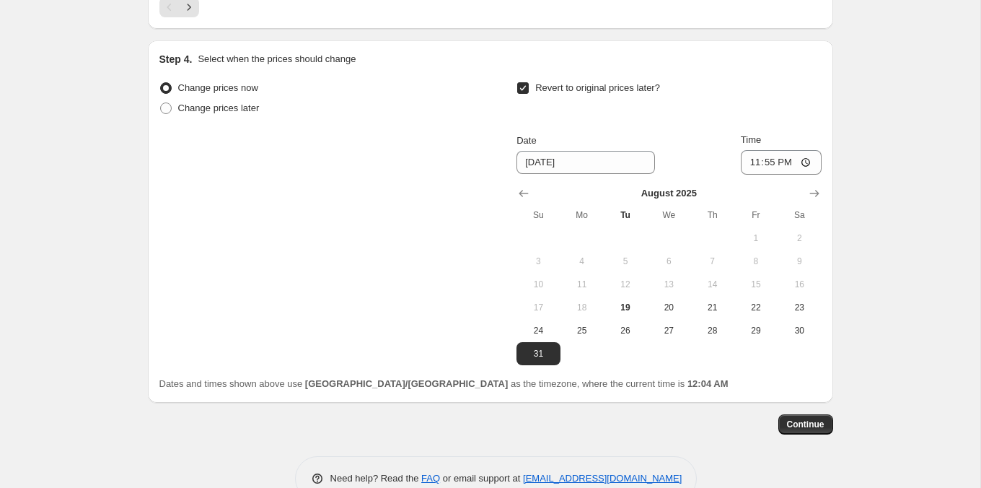
scroll to position [1483, 0]
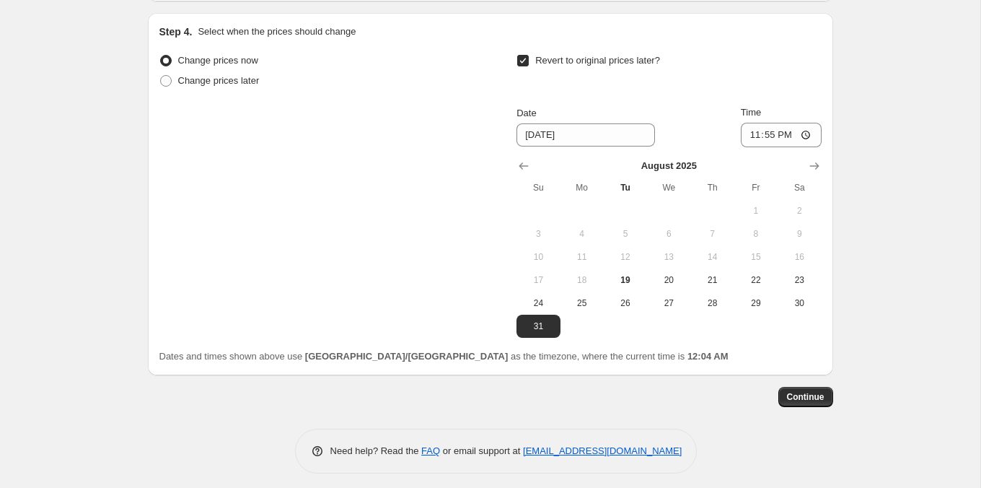
click at [780, 387] on div "Continue" at bounding box center [490, 397] width 685 height 20
click at [782, 387] on button "Continue" at bounding box center [805, 397] width 55 height 20
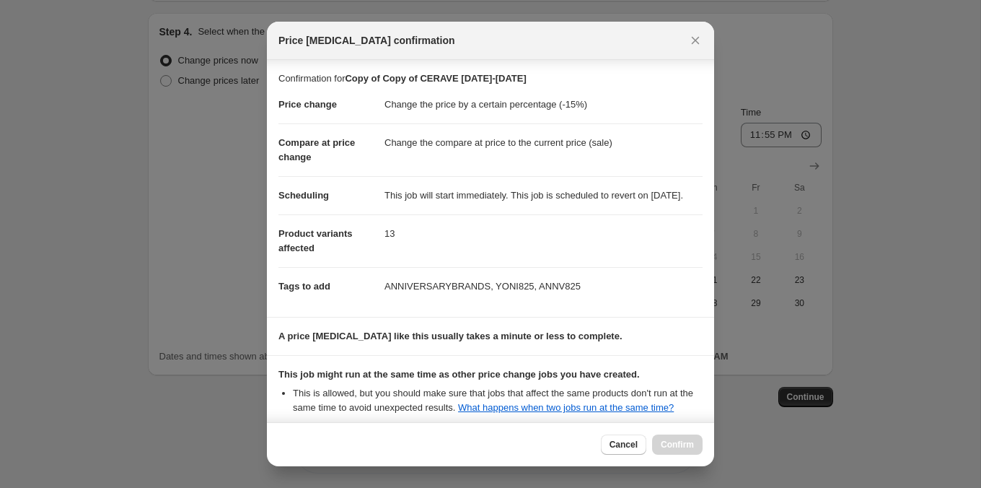
scroll to position [183, 0]
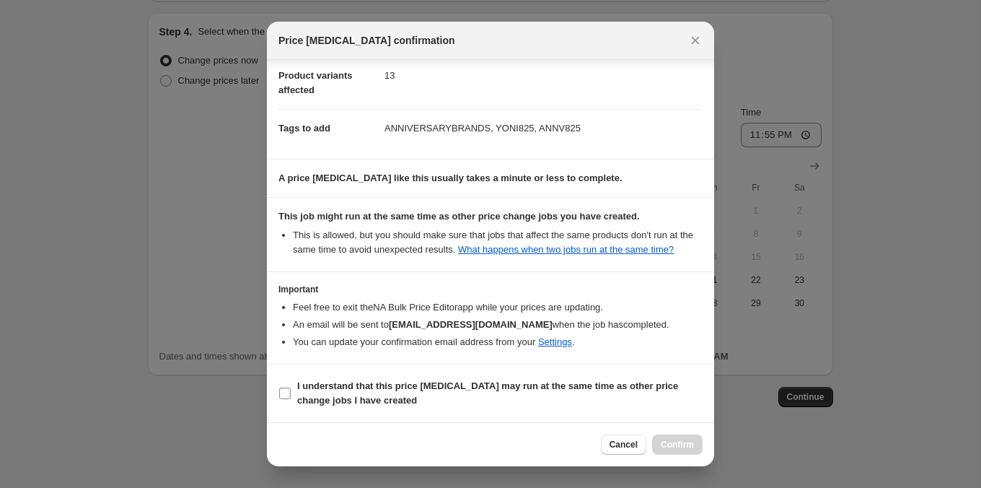
click at [599, 399] on span "I understand that this price [MEDICAL_DATA] may run at the same time as other p…" at bounding box center [499, 393] width 405 height 29
click at [291, 399] on input "I understand that this price [MEDICAL_DATA] may run at the same time as other p…" at bounding box center [285, 393] width 12 height 12
checkbox input "true"
click at [678, 446] on span "Confirm" at bounding box center [677, 445] width 33 height 12
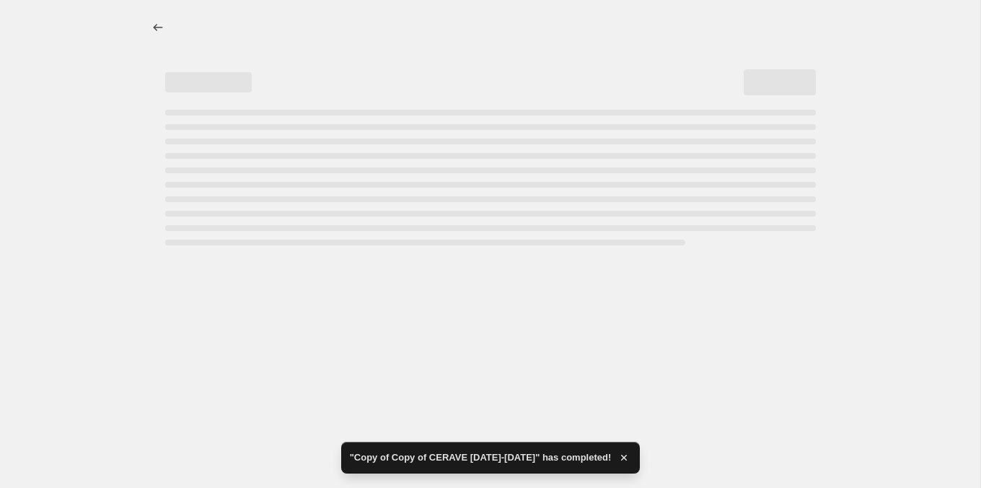
select select "percentage"
select select "tag"
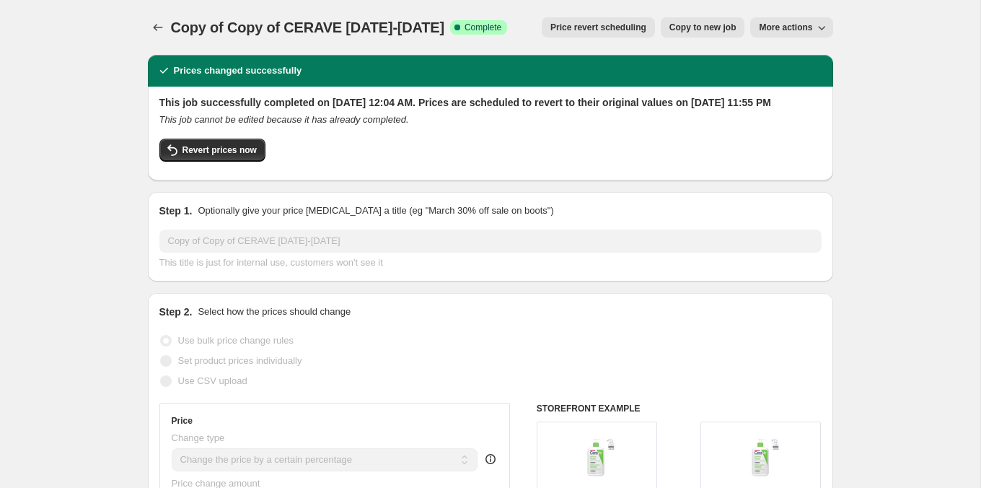
click at [159, 27] on icon "Price change jobs" at bounding box center [158, 27] width 14 height 14
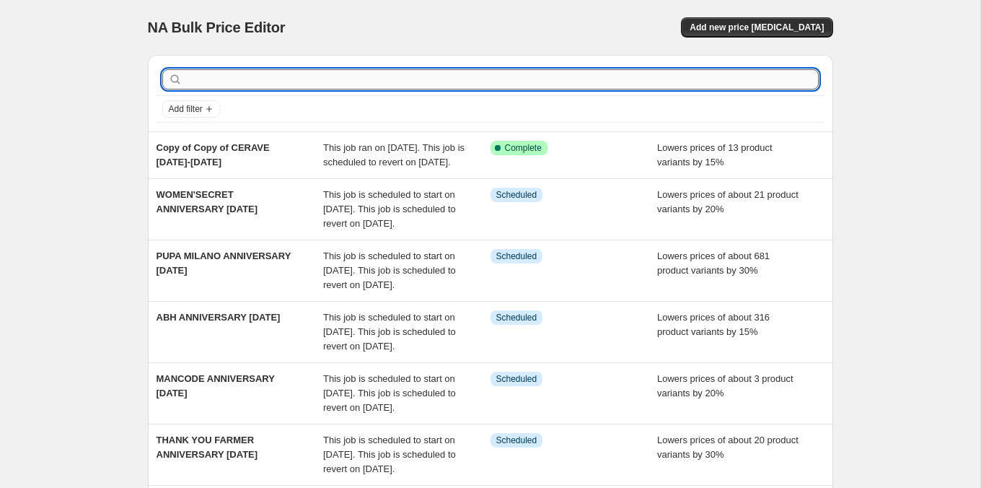
click at [250, 80] on input "text" at bounding box center [501, 79] width 633 height 20
type input "LRP"
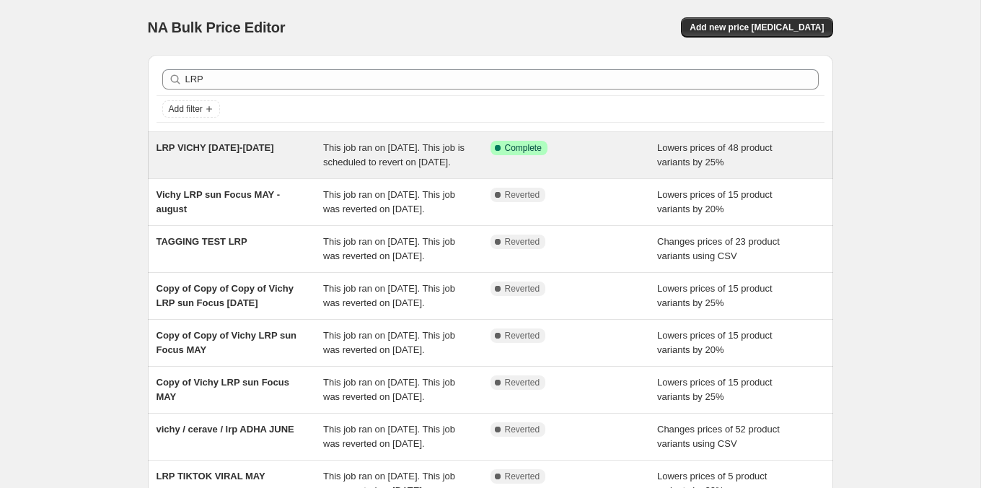
click at [336, 157] on span "This job ran on [DATE]. This job is scheduled to revert on [DATE]." at bounding box center [393, 154] width 141 height 25
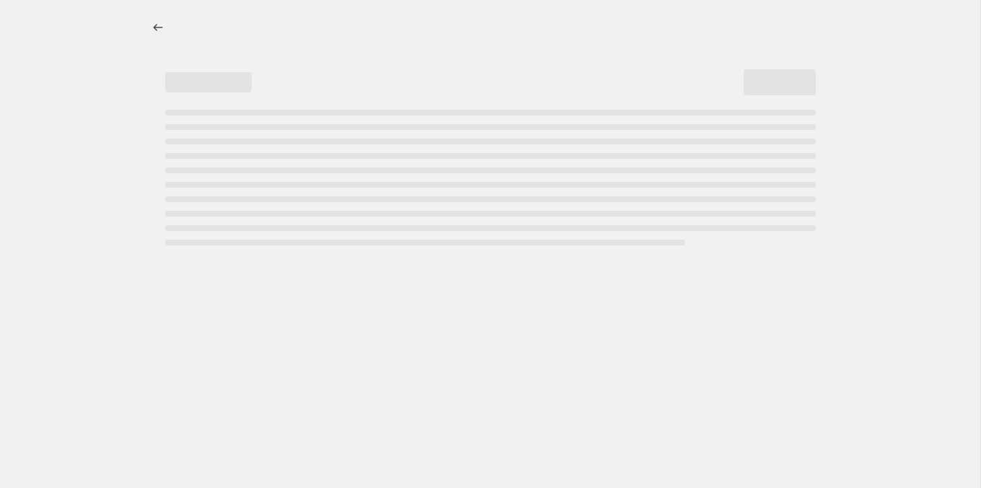
select select "percentage"
select select "tag"
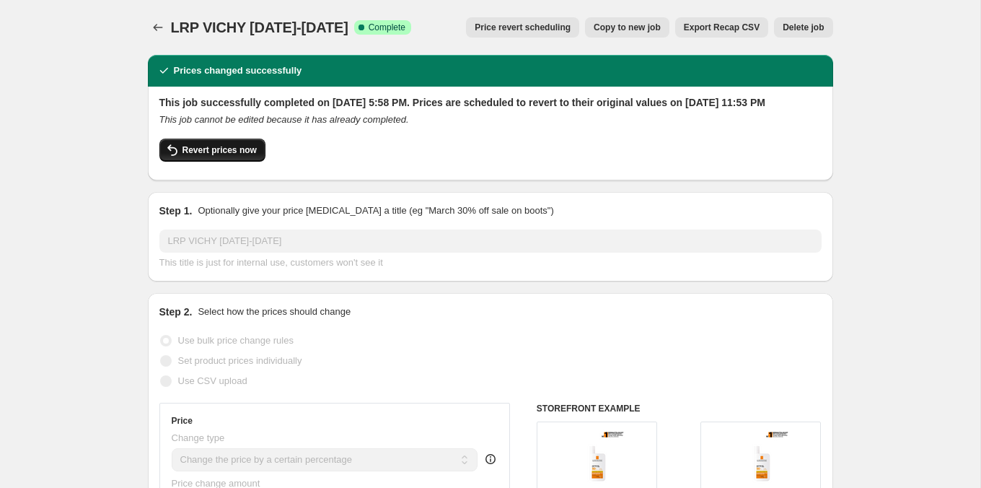
click at [252, 158] on button "Revert prices now" at bounding box center [212, 150] width 106 height 23
checkbox input "false"
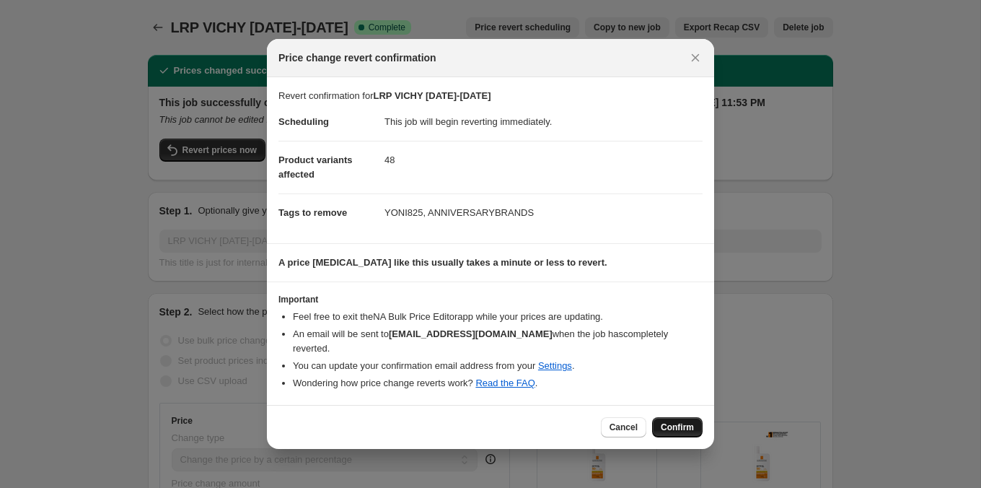
click at [661, 421] on span "Confirm" at bounding box center [677, 427] width 33 height 12
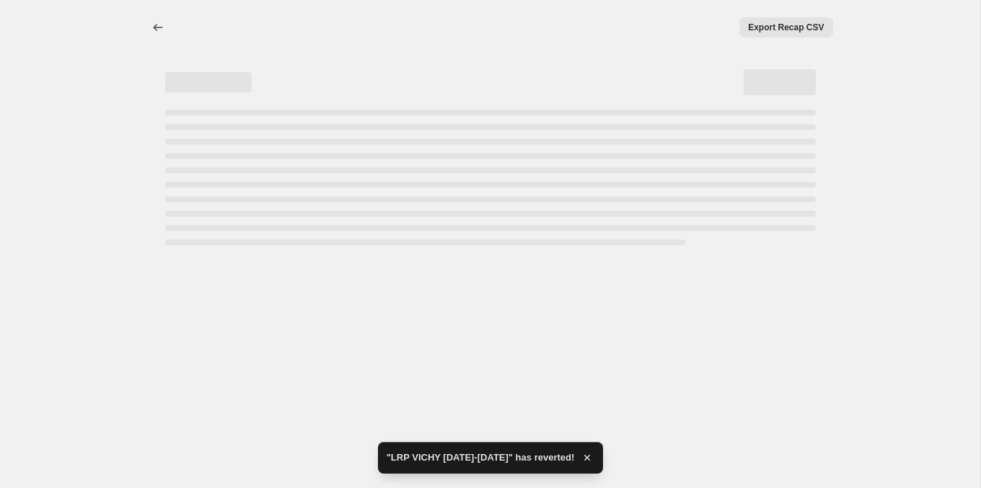
select select "percentage"
select select "tag"
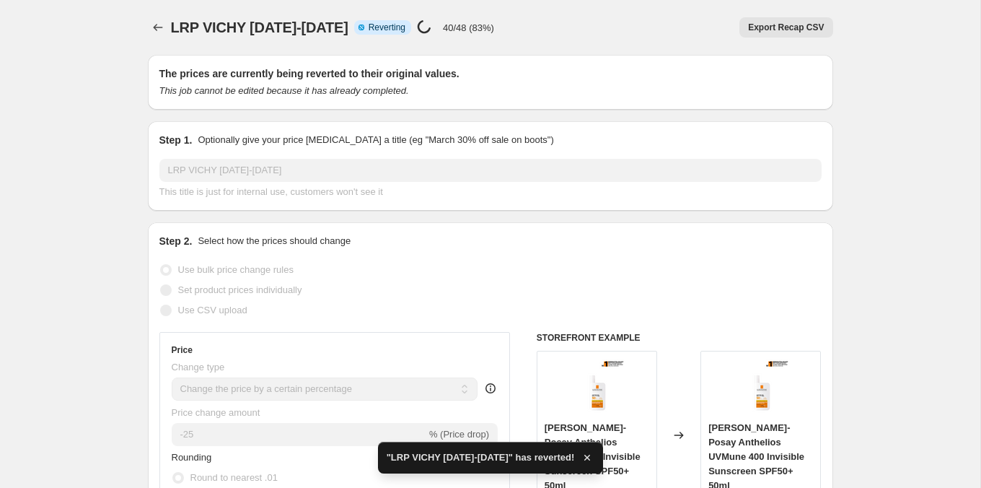
checkbox input "true"
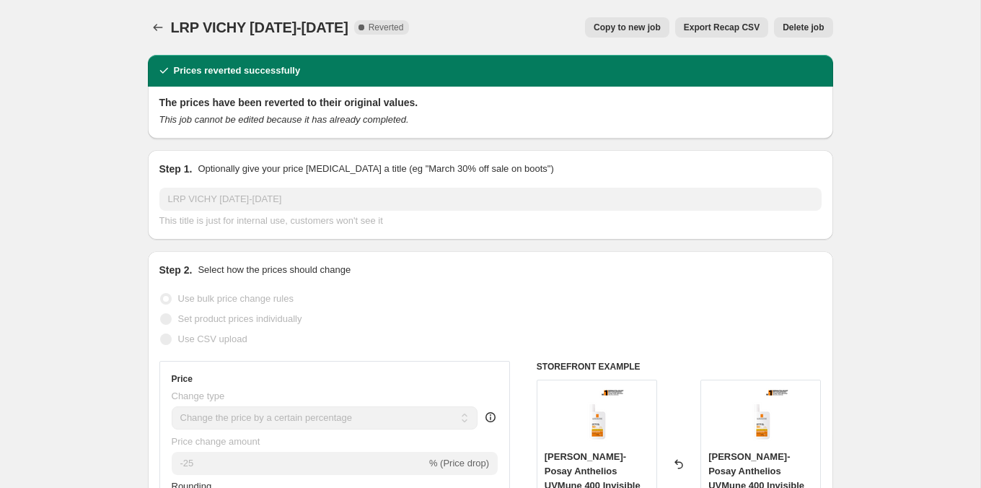
click at [632, 26] on span "Copy to new job" at bounding box center [627, 28] width 67 height 12
select select "percentage"
select select "tag"
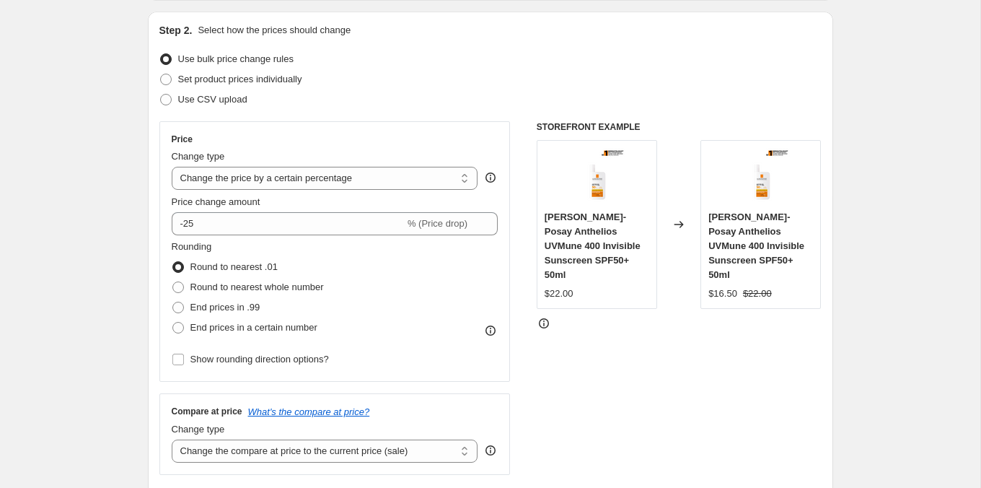
scroll to position [321, 0]
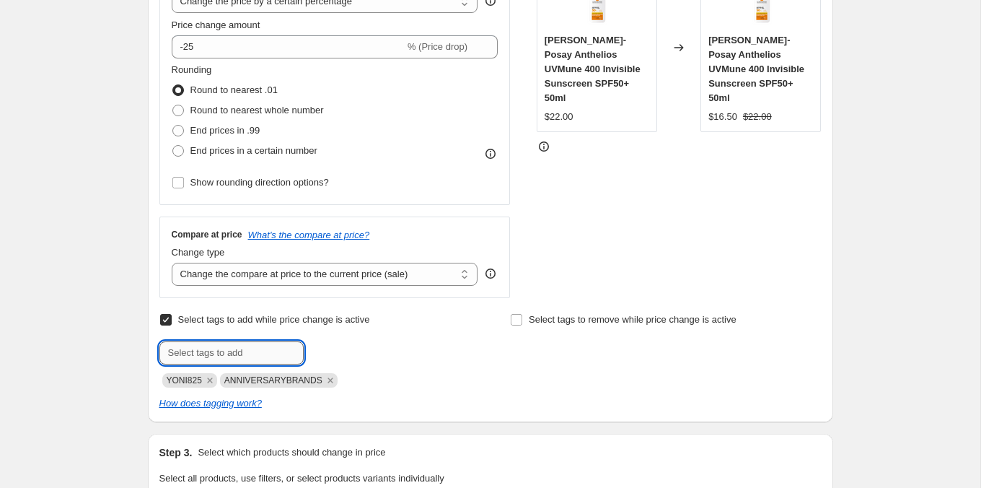
click at [227, 350] on input "text" at bounding box center [231, 352] width 144 height 23
type input "ANNV825"
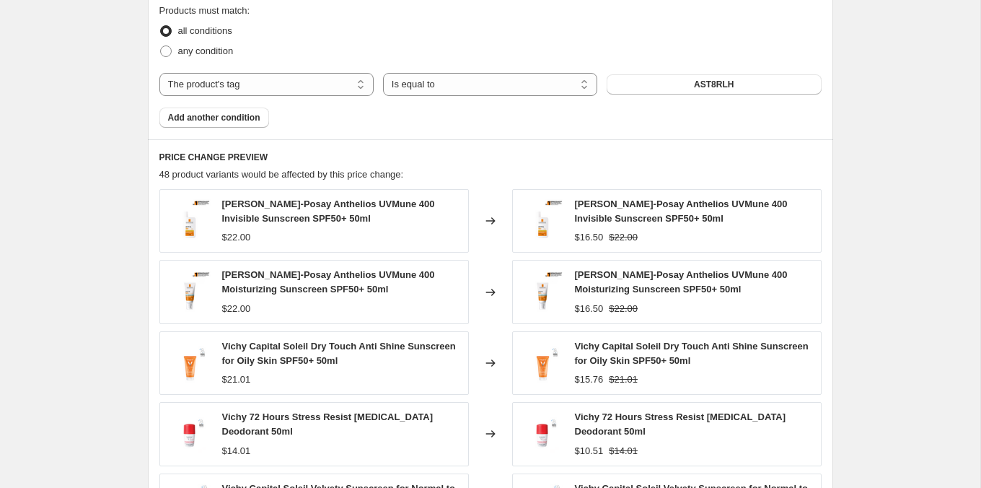
scroll to position [1213, 0]
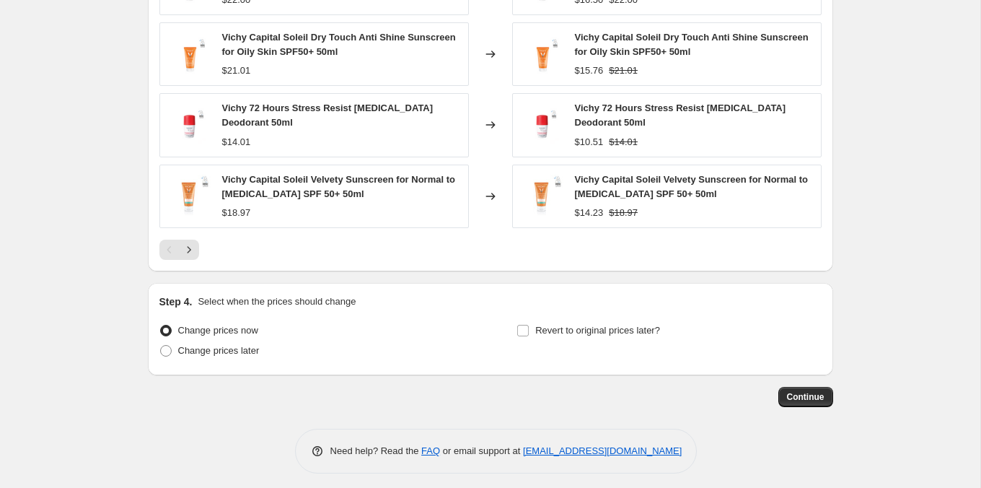
click at [579, 341] on div "Revert to original prices later?" at bounding box center [669, 341] width 304 height 43
click at [585, 328] on span "Revert to original prices later?" at bounding box center [597, 330] width 125 height 11
click at [529, 328] on input "Revert to original prices later?" at bounding box center [523, 331] width 12 height 12
checkbox input "true"
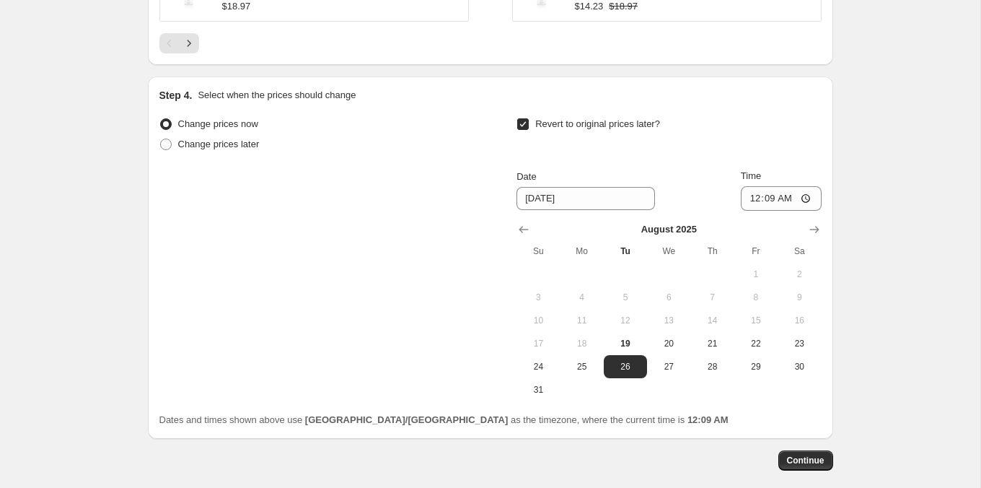
scroll to position [1426, 0]
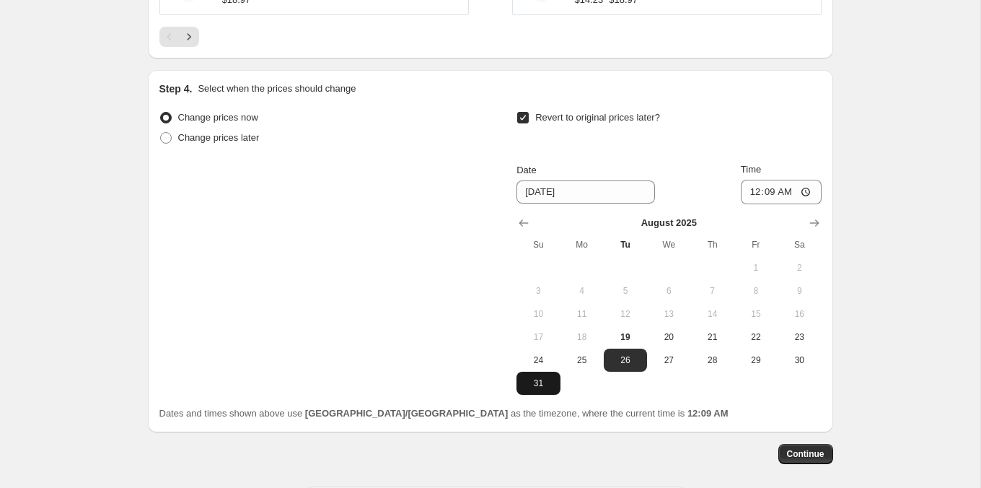
click at [524, 377] on span "31" at bounding box center [538, 383] width 32 height 12
type input "[DATE]"
click at [744, 186] on input "00:09" at bounding box center [781, 192] width 81 height 25
type input "23:55"
click at [790, 448] on span "Continue" at bounding box center [806, 454] width 38 height 12
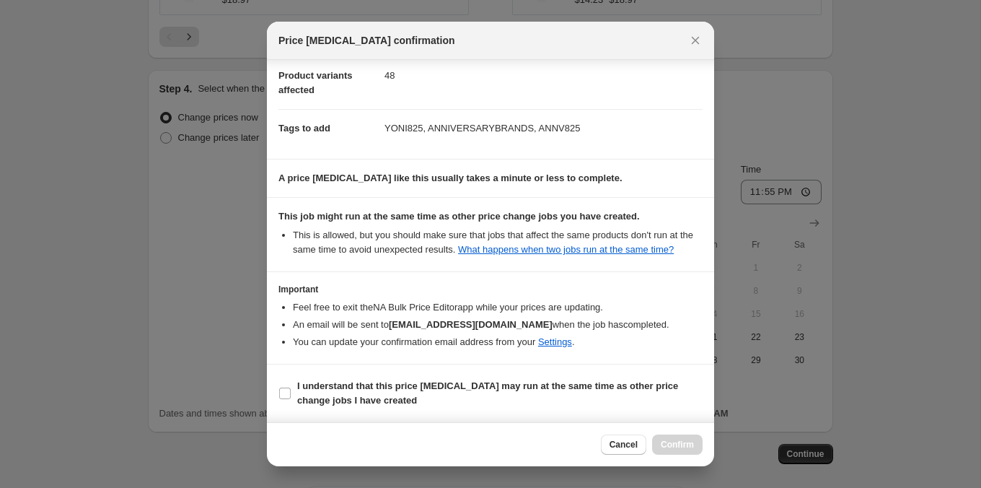
scroll to position [183, 0]
click at [612, 394] on span "I understand that this price [MEDICAL_DATA] may run at the same time as other p…" at bounding box center [499, 393] width 405 height 29
click at [291, 394] on input "I understand that this price [MEDICAL_DATA] may run at the same time as other p…" at bounding box center [285, 393] width 12 height 12
checkbox input "true"
click at [680, 444] on span "Confirm" at bounding box center [677, 445] width 33 height 12
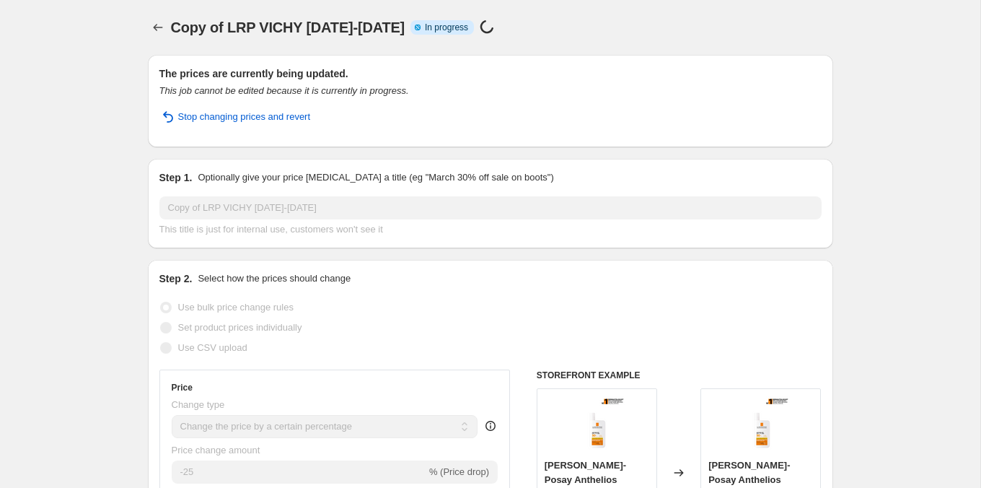
click at [173, 29] on span "Copy of LRP VICHY [DATE]-[DATE]" at bounding box center [288, 27] width 234 height 16
click at [170, 28] on div at bounding box center [159, 27] width 23 height 20
click at [154, 29] on icon "Price change jobs" at bounding box center [157, 27] width 9 height 7
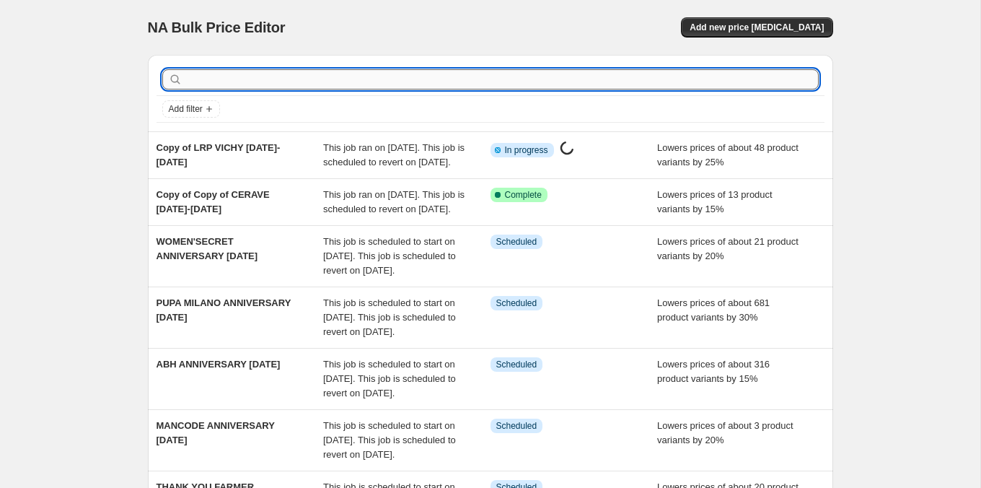
click at [234, 76] on input "text" at bounding box center [501, 79] width 633 height 20
type input "O"
type input "PAW"
click at [220, 87] on input "text" at bounding box center [501, 79] width 633 height 20
type input "PAWPAW"
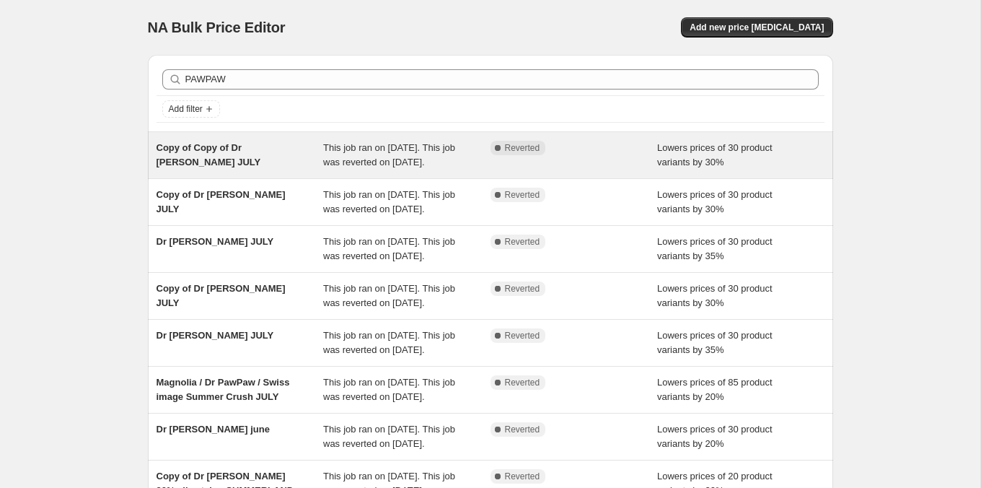
click at [372, 149] on span "This job ran on [DATE]. This job was reverted on [DATE]." at bounding box center [389, 154] width 132 height 25
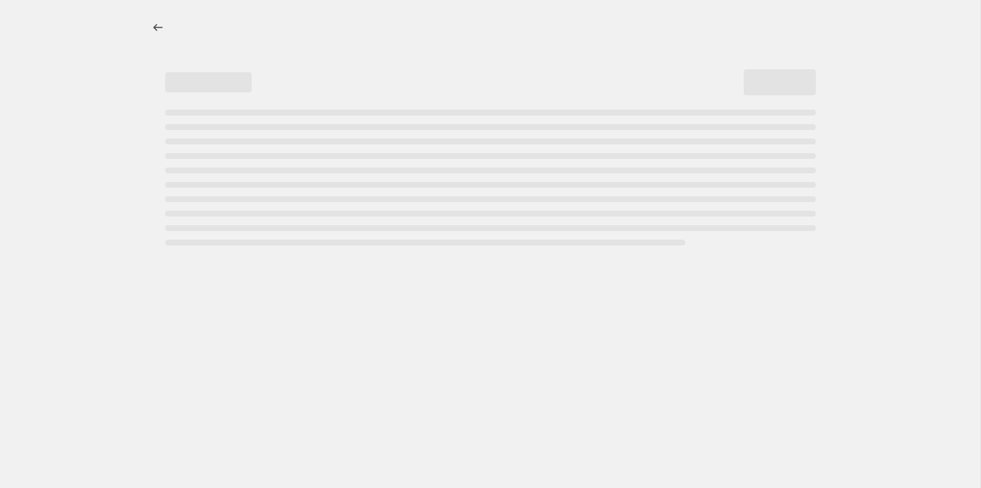
select select "percentage"
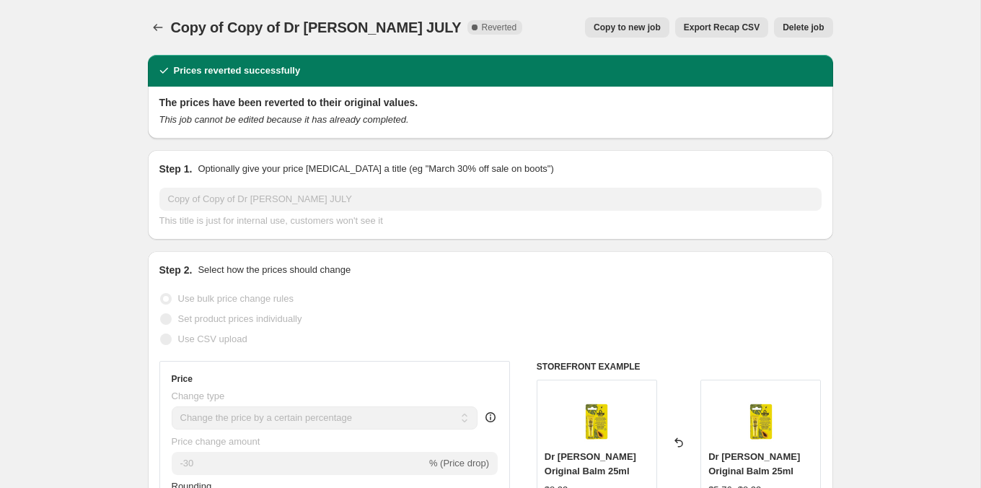
click at [646, 27] on span "Copy to new job" at bounding box center [627, 28] width 67 height 12
select select "percentage"
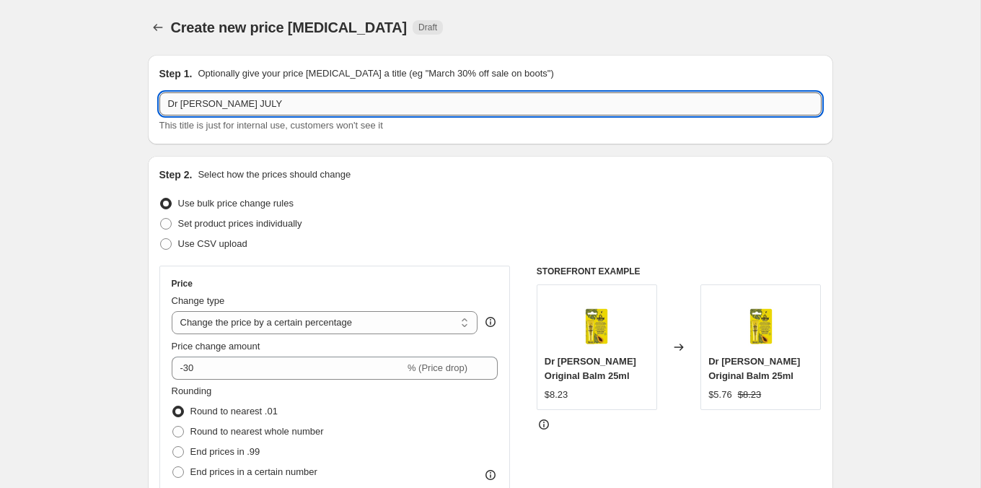
click at [234, 113] on input "Dr [PERSON_NAME] JULY" at bounding box center [490, 103] width 662 height 23
type input "Dr [PERSON_NAME] ANNIVERSARY [DATE]"
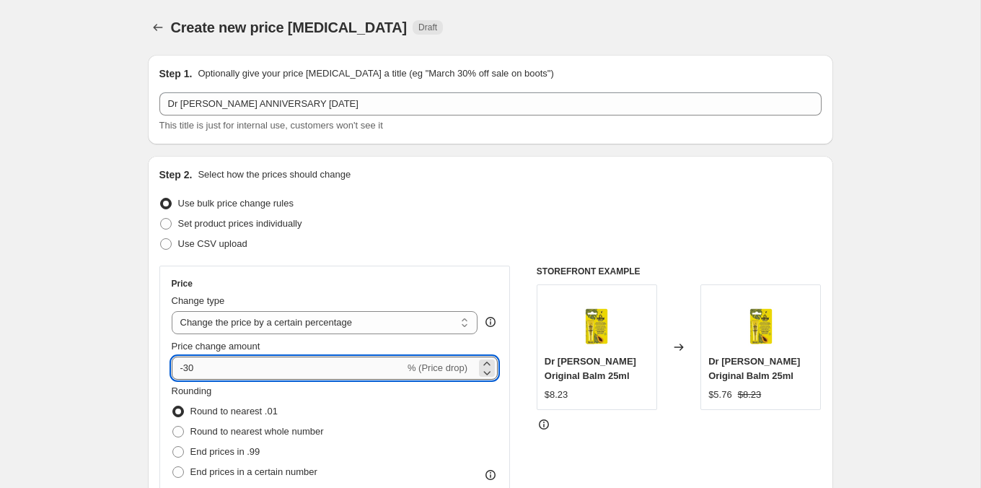
click at [209, 374] on input "-30" at bounding box center [288, 367] width 233 height 23
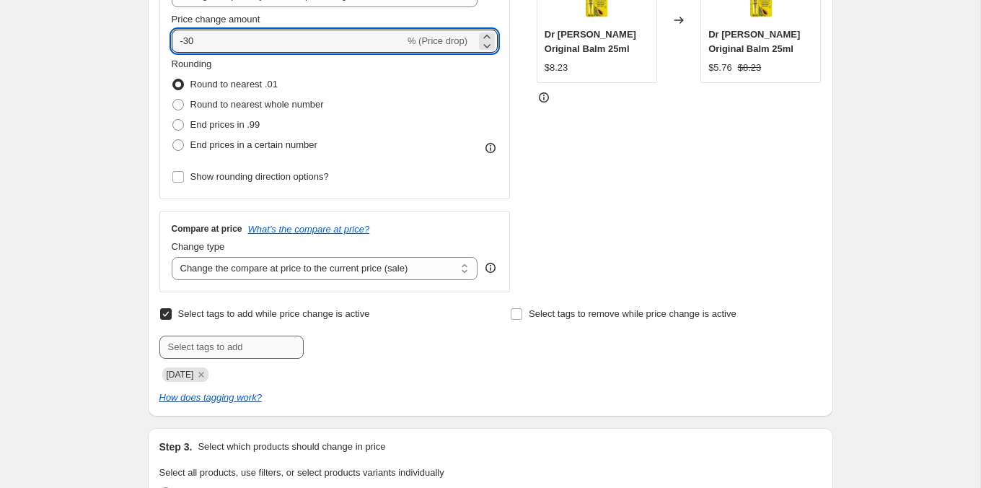
scroll to position [330, 0]
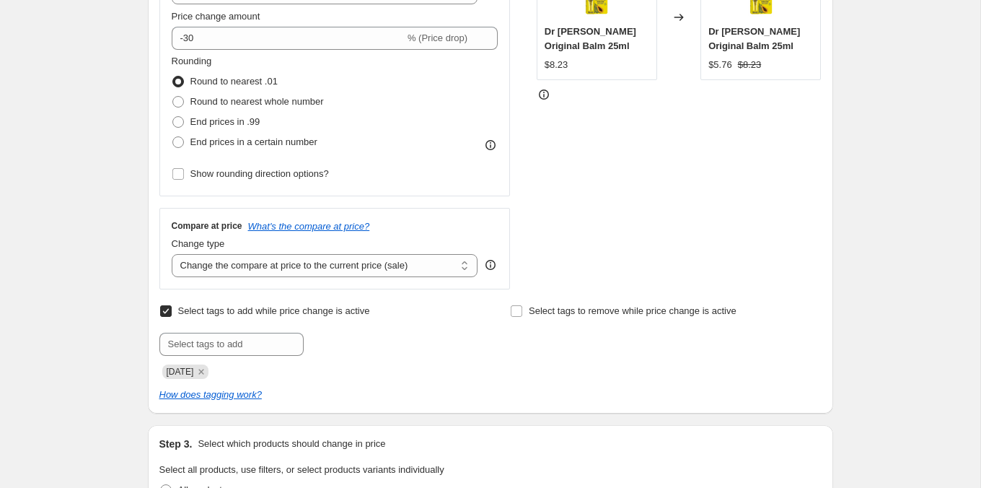
click at [209, 357] on div "Submit [DATE]" at bounding box center [314, 356] width 311 height 46
click at [208, 366] on icon "Remove JULY25" at bounding box center [201, 371] width 13 height 13
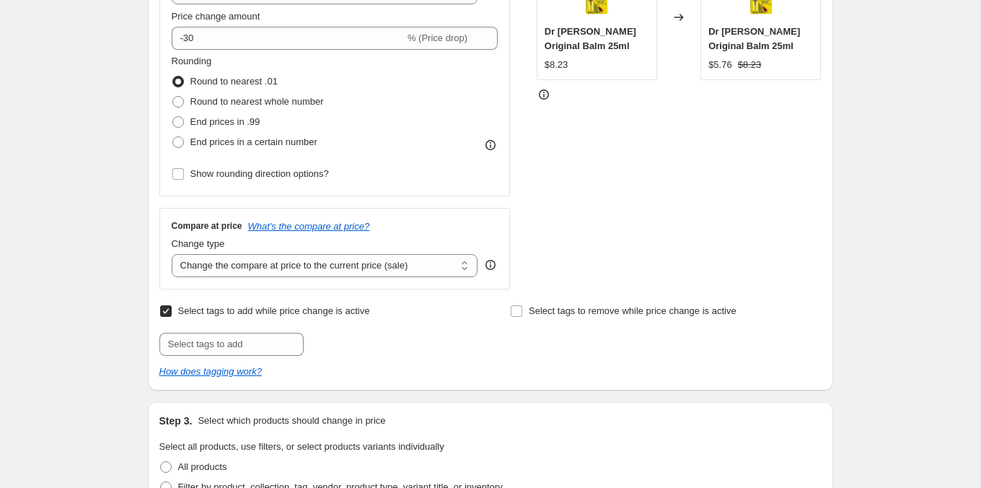
click at [212, 360] on div "Select tags to add while price change is active Submit Select tags to remove wh…" at bounding box center [490, 340] width 662 height 78
click at [216, 355] on div "Select tags to add while price change is active Submit Select tags to remove wh…" at bounding box center [490, 340] width 662 height 78
click at [275, 338] on input "text" at bounding box center [231, 344] width 144 height 23
type input "ANNV825"
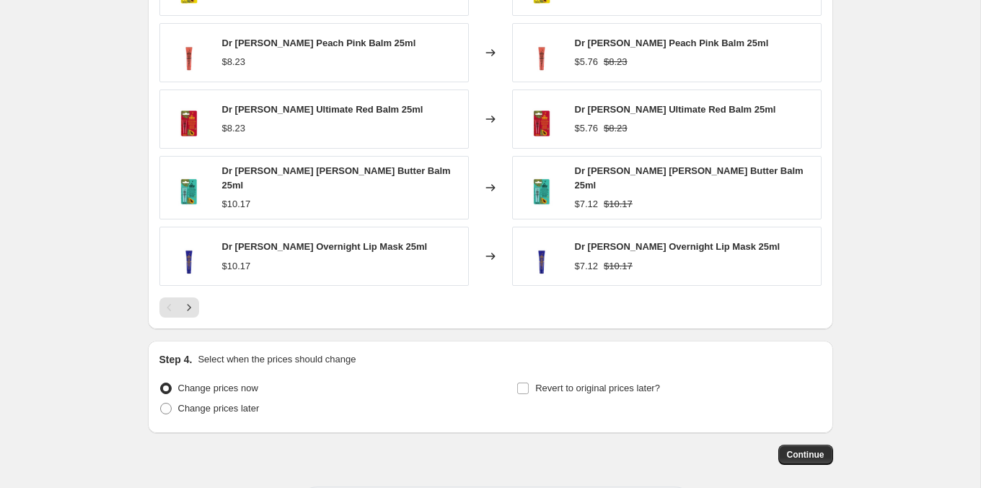
scroll to position [1073, 0]
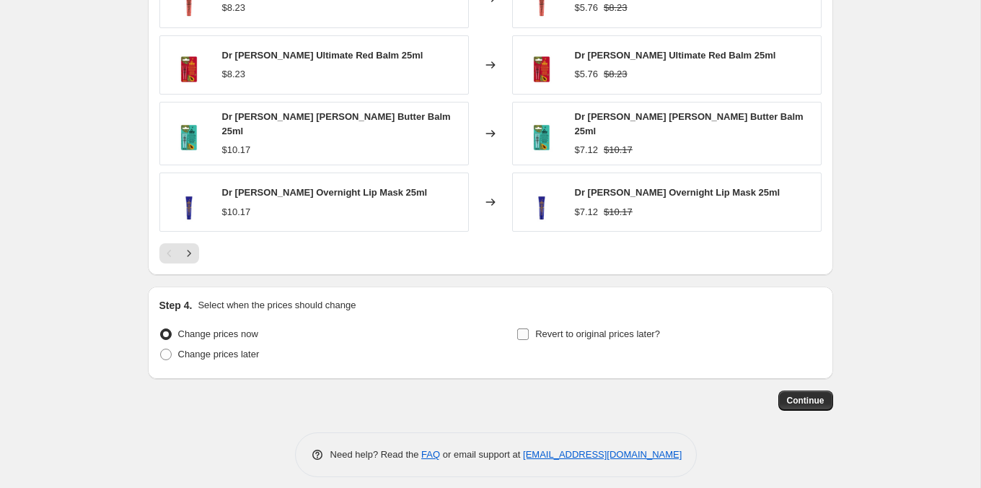
click at [538, 328] on span "Revert to original prices later?" at bounding box center [597, 333] width 125 height 11
click at [529, 328] on input "Revert to original prices later?" at bounding box center [523, 334] width 12 height 12
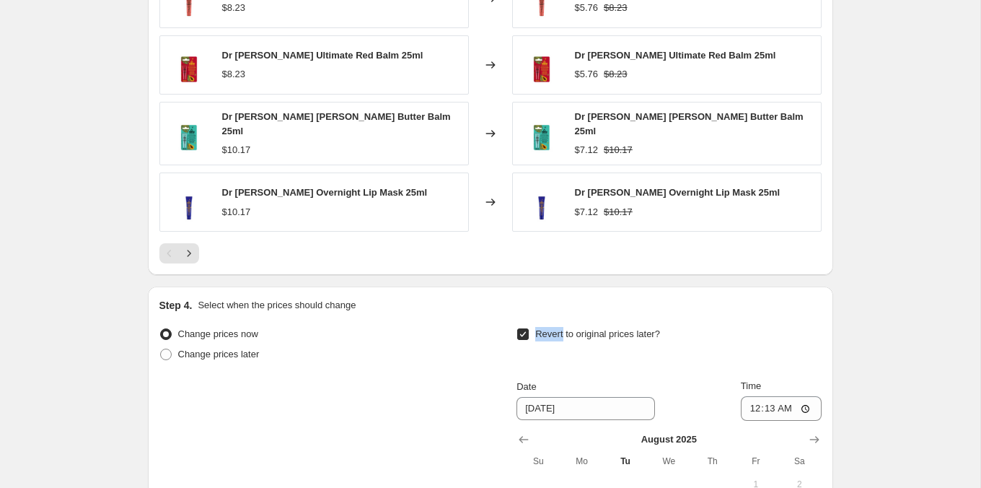
click at [538, 328] on span "Revert to original prices later?" at bounding box center [597, 333] width 125 height 11
click at [529, 328] on input "Revert to original prices later?" at bounding box center [523, 334] width 12 height 12
checkbox input "false"
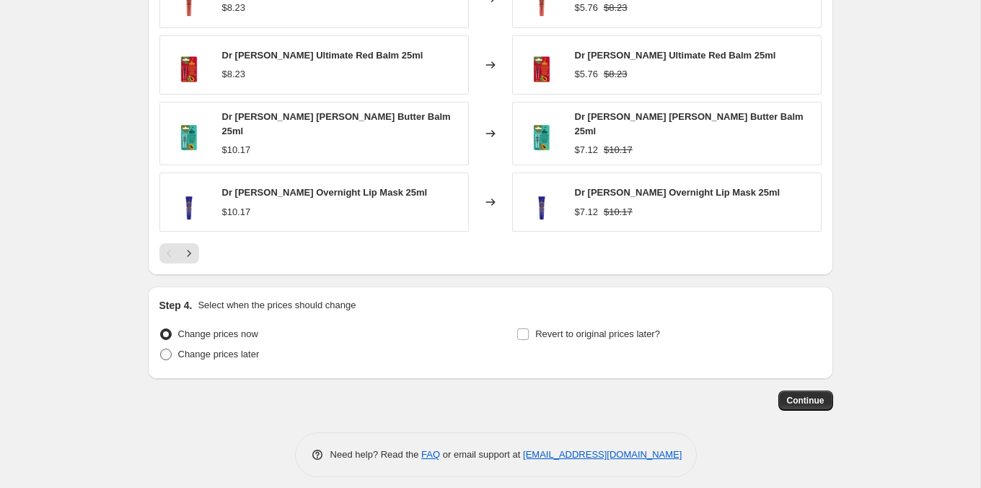
click at [257, 347] on span "Change prices later" at bounding box center [219, 354] width 82 height 14
click at [161, 348] on input "Change prices later" at bounding box center [160, 348] width 1 height 1
radio input "true"
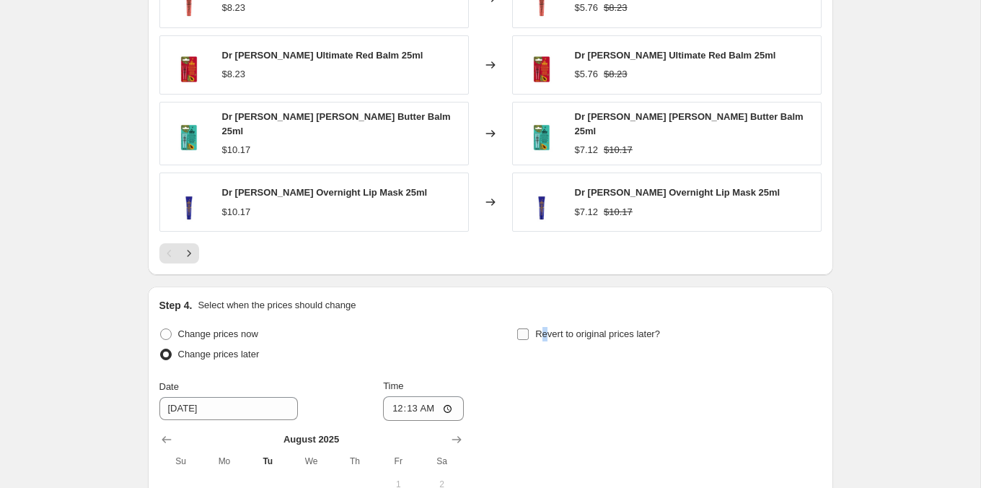
click at [544, 330] on span "Revert to original prices later?" at bounding box center [597, 334] width 125 height 14
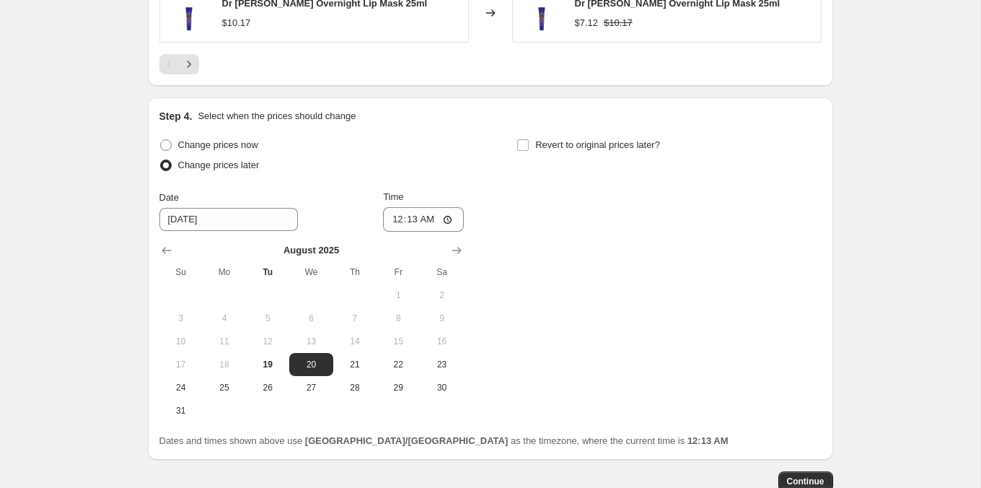
click at [370, 221] on div "Date [DATE] Time 00:13" at bounding box center [311, 211] width 304 height 42
click at [379, 212] on div "Date [DATE] Time 00:13" at bounding box center [311, 211] width 304 height 42
click at [383, 212] on input "00:13" at bounding box center [423, 219] width 81 height 25
type input "10:00"
click at [638, 123] on div "Step 4. Select when the prices should change Change prices now Change prices la…" at bounding box center [490, 278] width 662 height 339
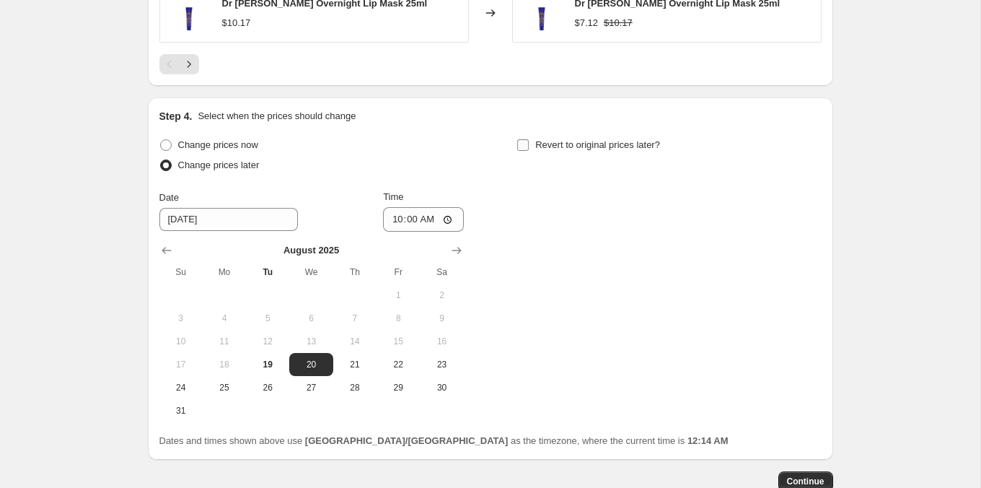
click at [632, 139] on span "Revert to original prices later?" at bounding box center [597, 144] width 125 height 11
click at [529, 139] on input "Revert to original prices later?" at bounding box center [523, 145] width 12 height 12
checkbox input "true"
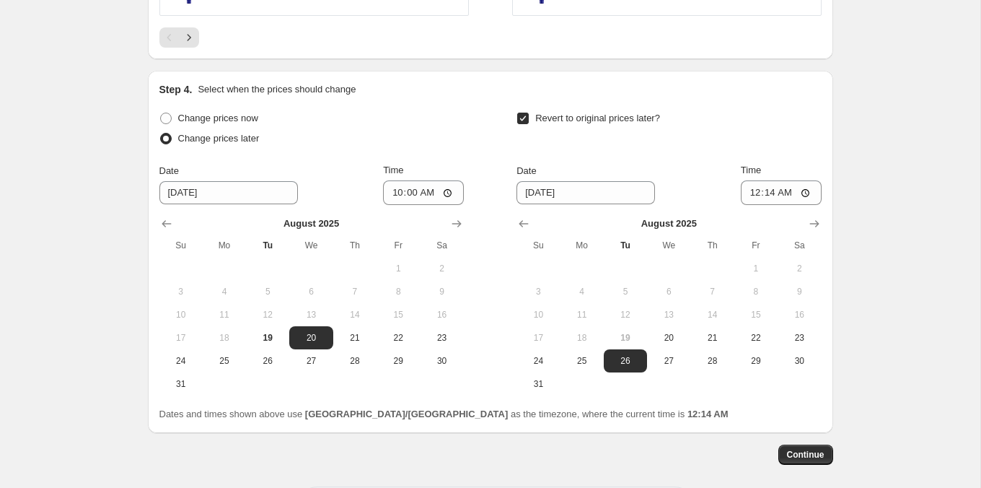
scroll to position [1342, 0]
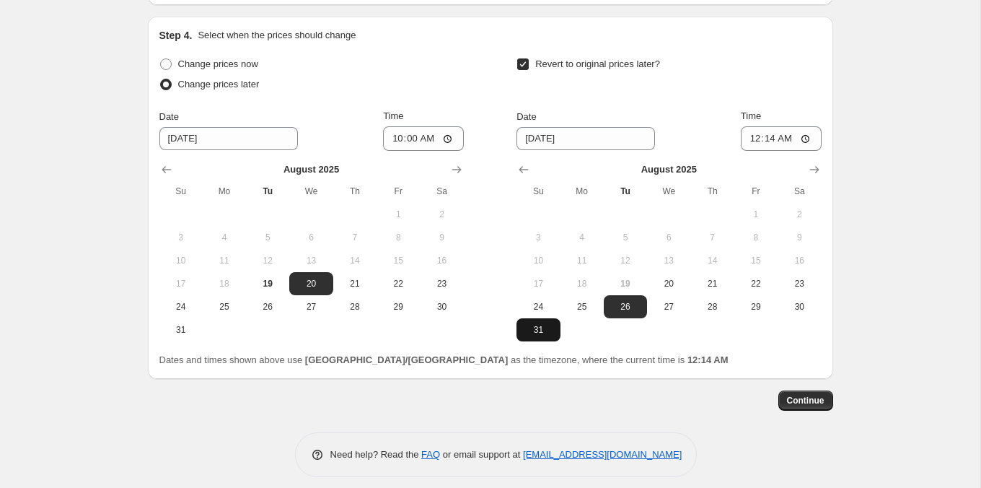
click at [538, 325] on button "31" at bounding box center [538, 329] width 43 height 23
click at [701, 136] on div "Date [DATE] Time 00:14" at bounding box center [669, 130] width 304 height 42
click at [794, 395] on span "Continue" at bounding box center [806, 401] width 38 height 12
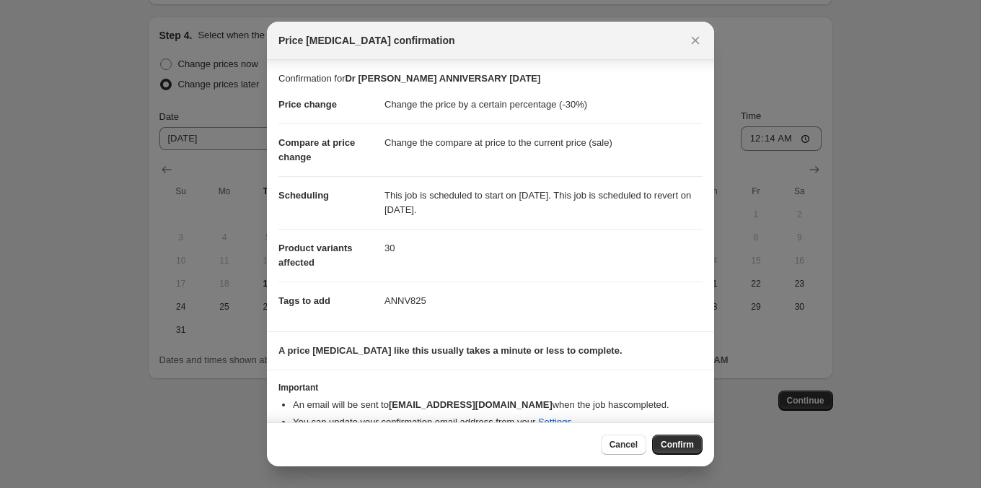
scroll to position [19, 0]
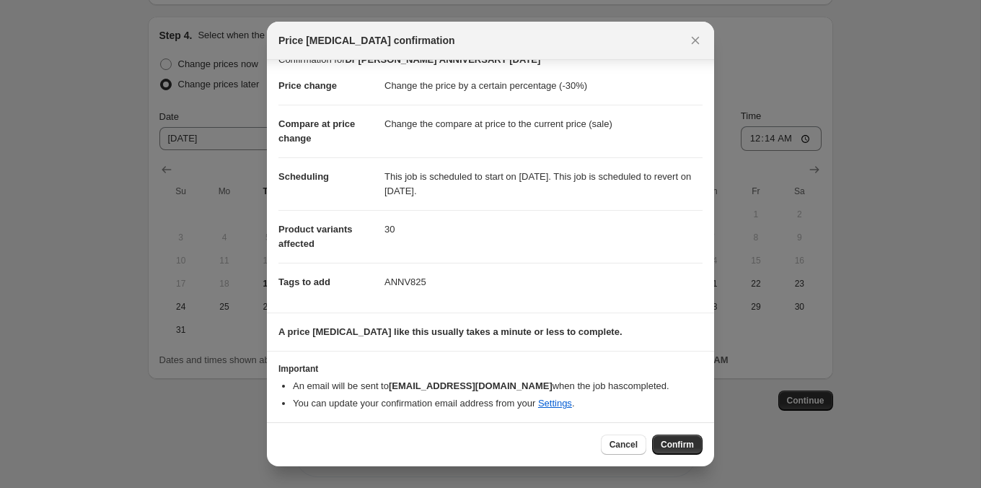
click at [693, 458] on div "Cancel Confirm" at bounding box center [490, 444] width 447 height 44
click at [686, 453] on button "Confirm" at bounding box center [677, 444] width 50 height 20
